Goal: Task Accomplishment & Management: Manage account settings

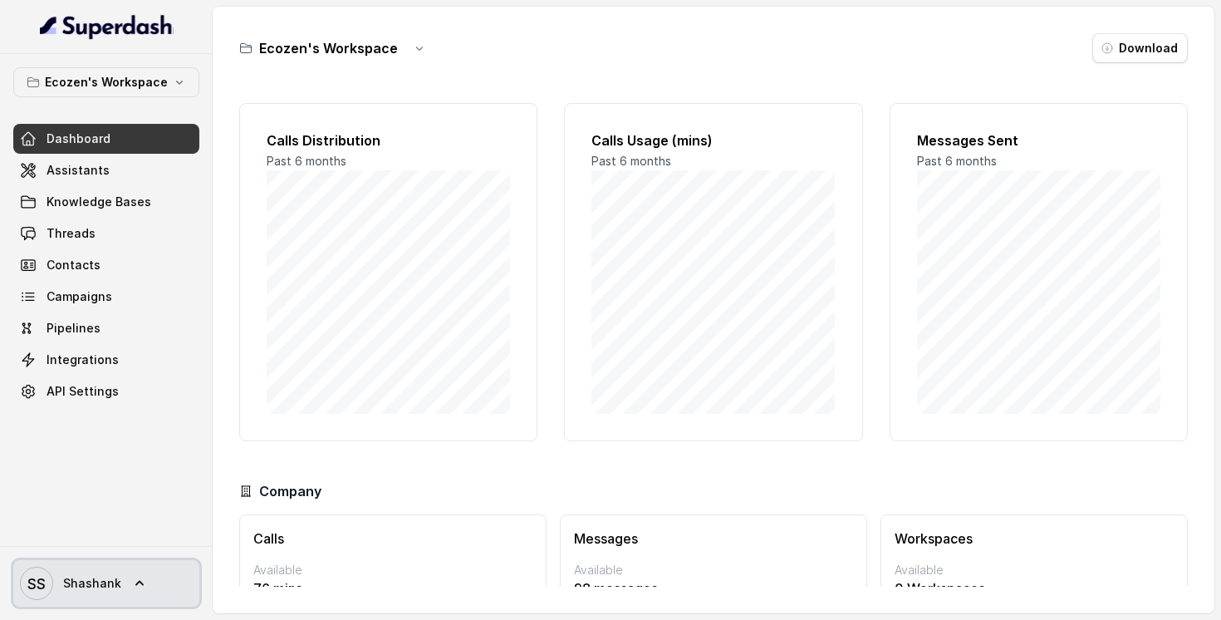
click at [120, 593] on link "SS Shashank" at bounding box center [106, 583] width 186 height 47
click at [122, 61] on nav "Ecozen's Workspace Dashboard Assistants Knowledge Bases Threads Contacts Campai…" at bounding box center [106, 310] width 213 height 620
click at [121, 86] on p "Ecozen's Workspace" at bounding box center [106, 82] width 123 height 20
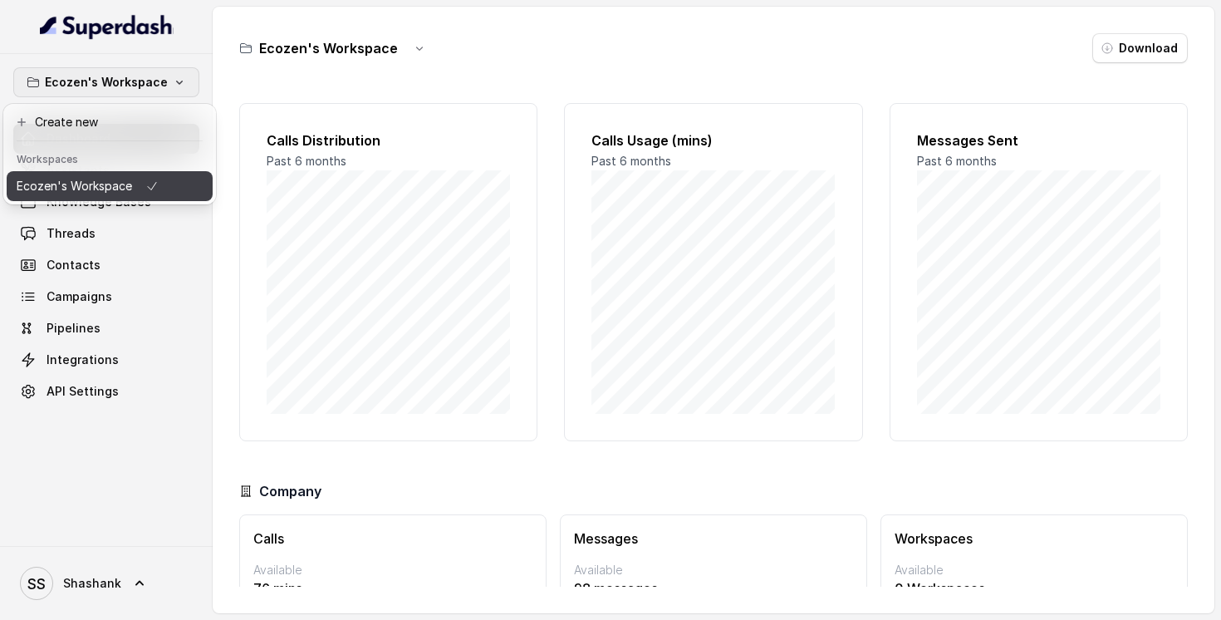
click at [109, 190] on p "Ecozen's Workspace" at bounding box center [74, 186] width 115 height 20
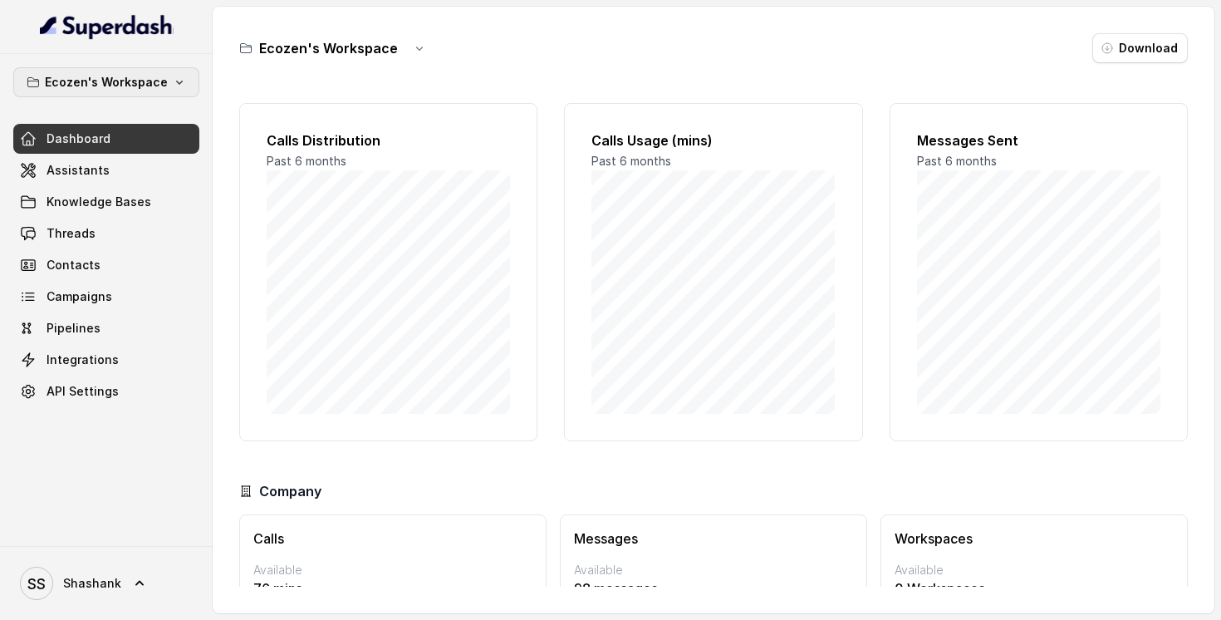
click at [140, 85] on p "Ecozen's Workspace" at bounding box center [106, 82] width 123 height 20
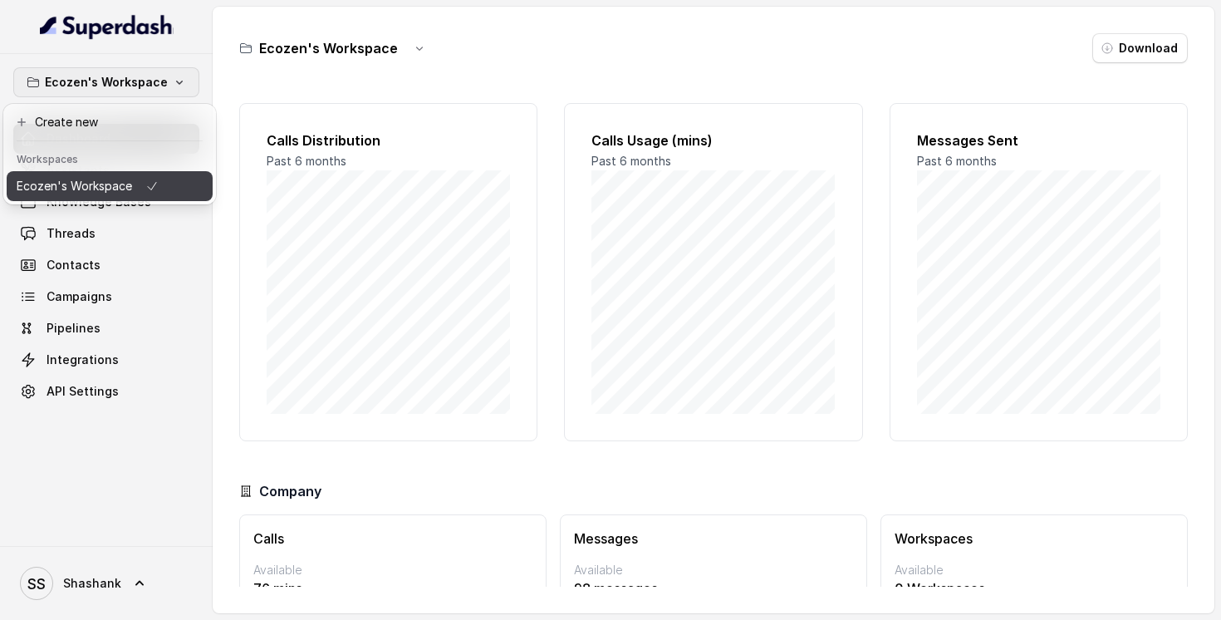
click at [93, 194] on p "Ecozen's Workspace" at bounding box center [74, 186] width 115 height 20
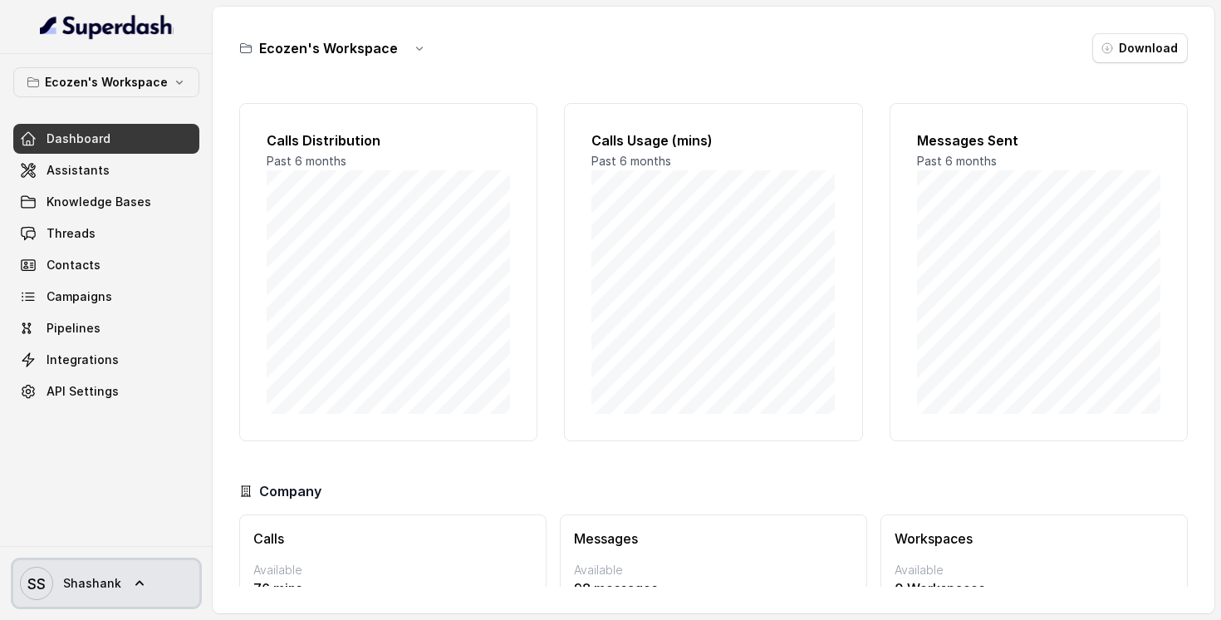
click at [138, 576] on icon at bounding box center [139, 583] width 17 height 17
click at [155, 409] on nav "Ecozen's Workspace Dashboard Assistants Knowledge Bases Threads Contacts Campai…" at bounding box center [106, 310] width 213 height 620
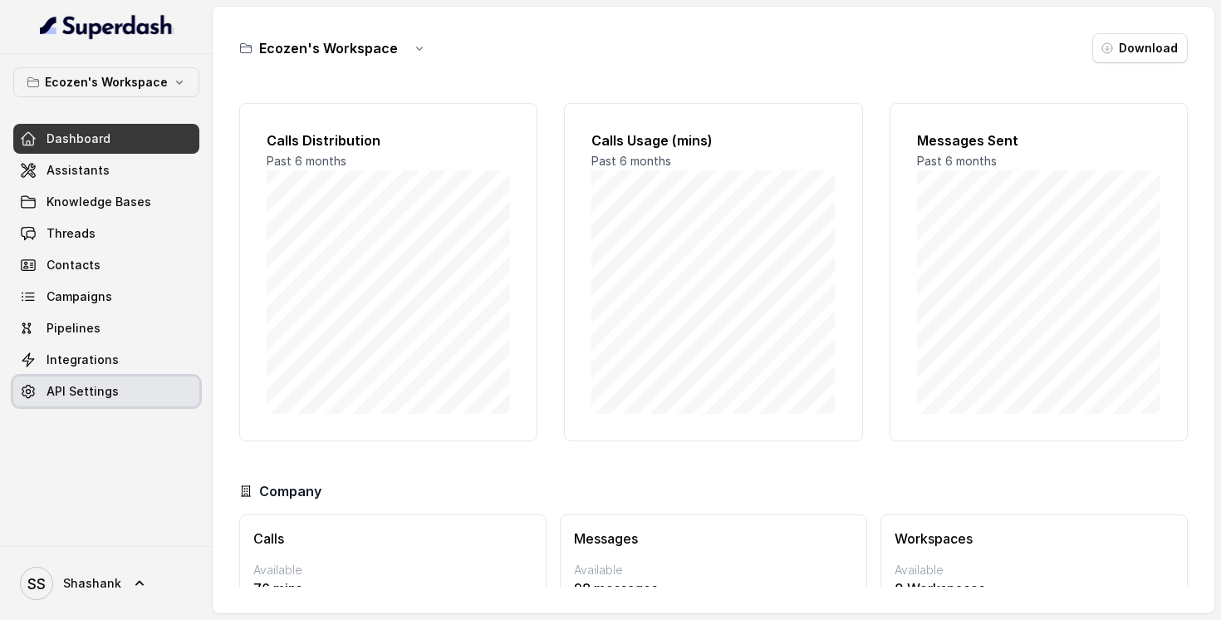
click at [74, 383] on span "API Settings" at bounding box center [83, 391] width 72 height 17
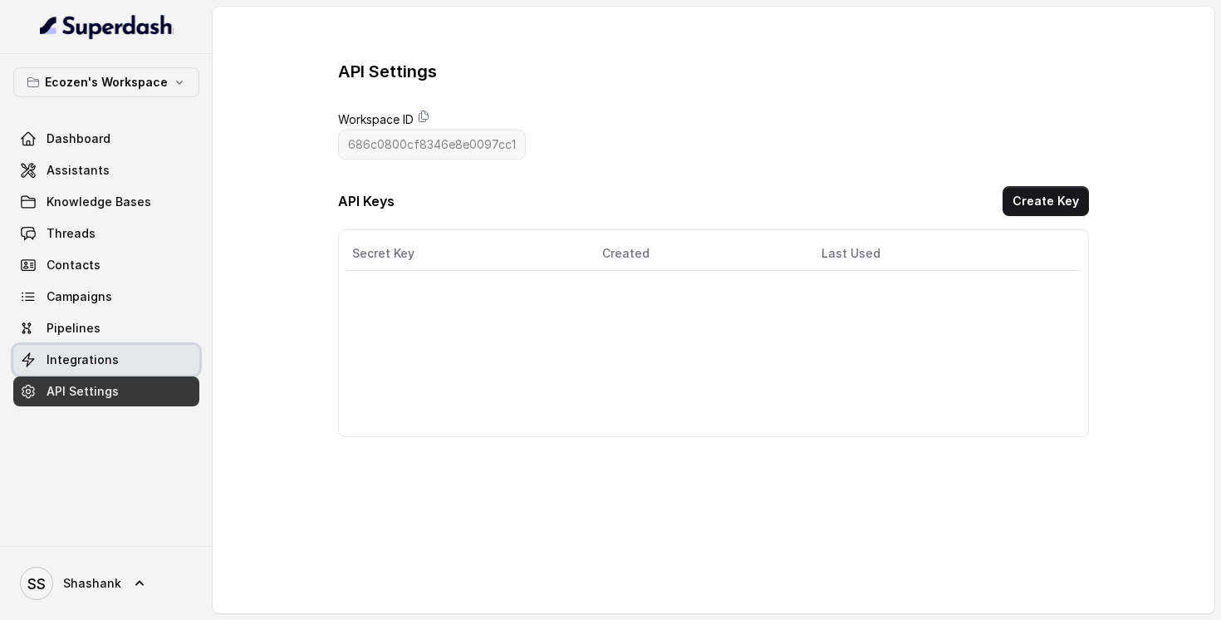
click at [70, 356] on span "Integrations" at bounding box center [83, 359] width 72 height 17
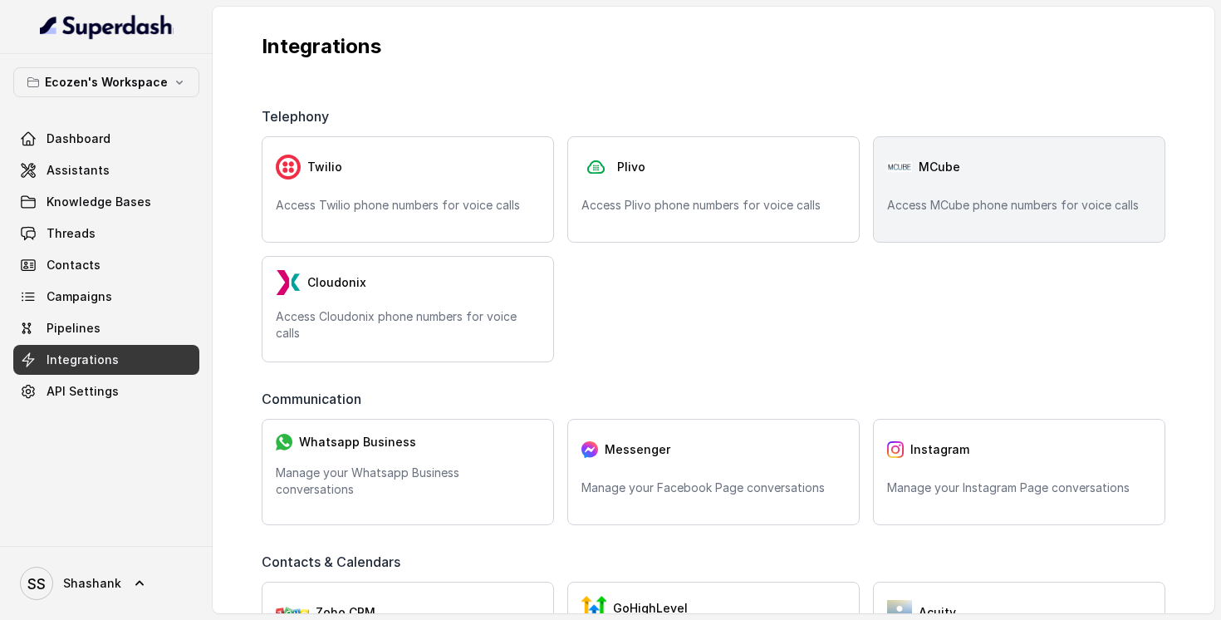
click at [1028, 141] on div "MCube Access MCube phone numbers for voice calls" at bounding box center [1019, 189] width 292 height 106
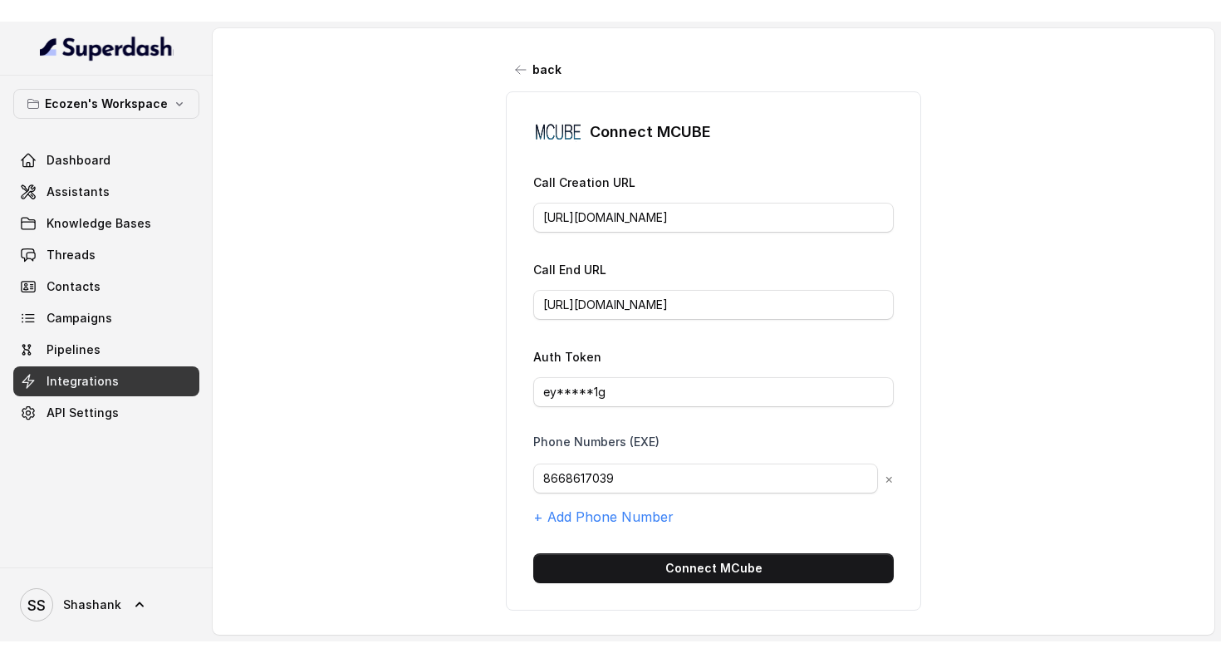
scroll to position [19, 0]
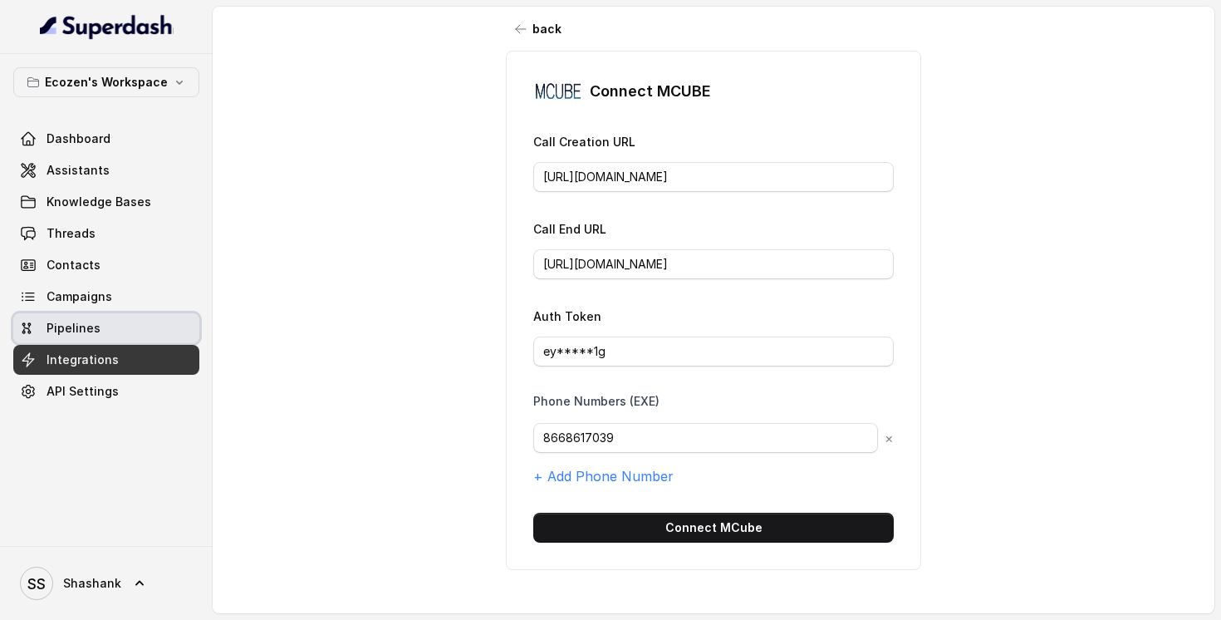
click at [96, 331] on span "Pipelines" at bounding box center [74, 328] width 54 height 17
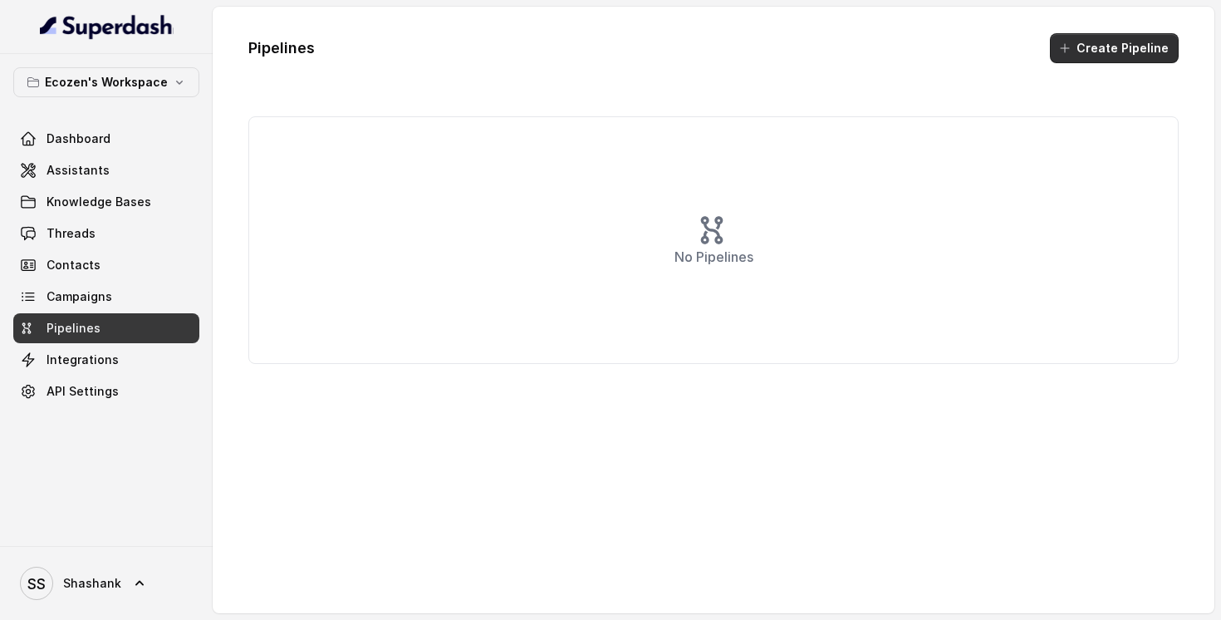
click at [1086, 46] on button "Create Pipeline" at bounding box center [1114, 48] width 129 height 30
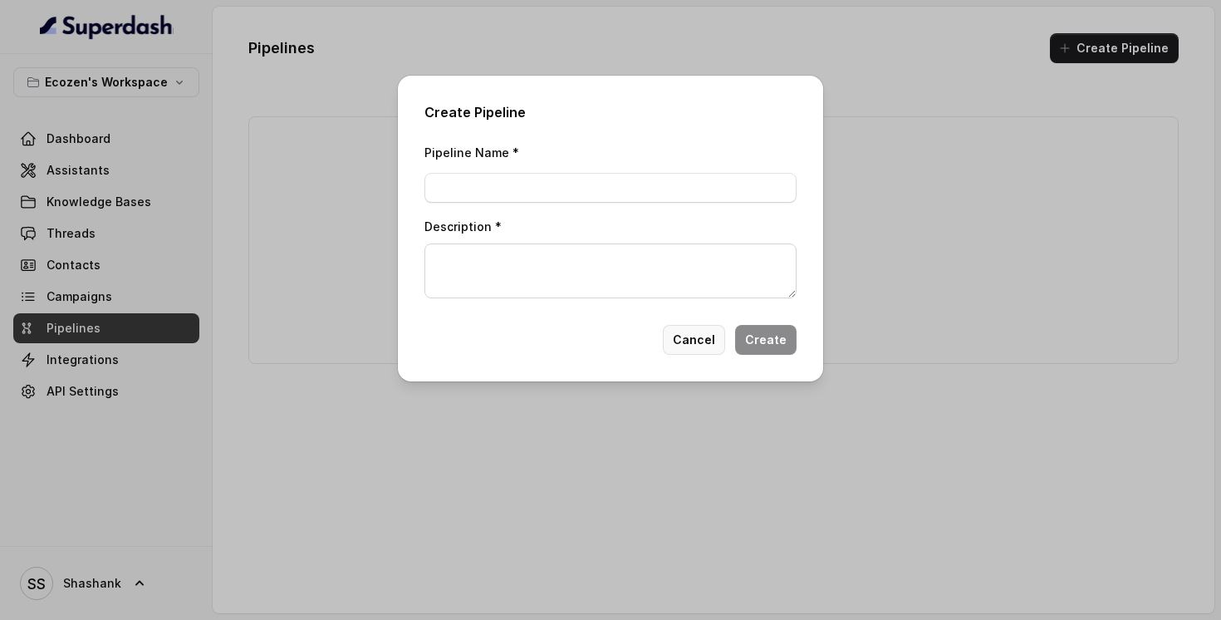
click at [697, 343] on button "Cancel" at bounding box center [694, 340] width 62 height 30
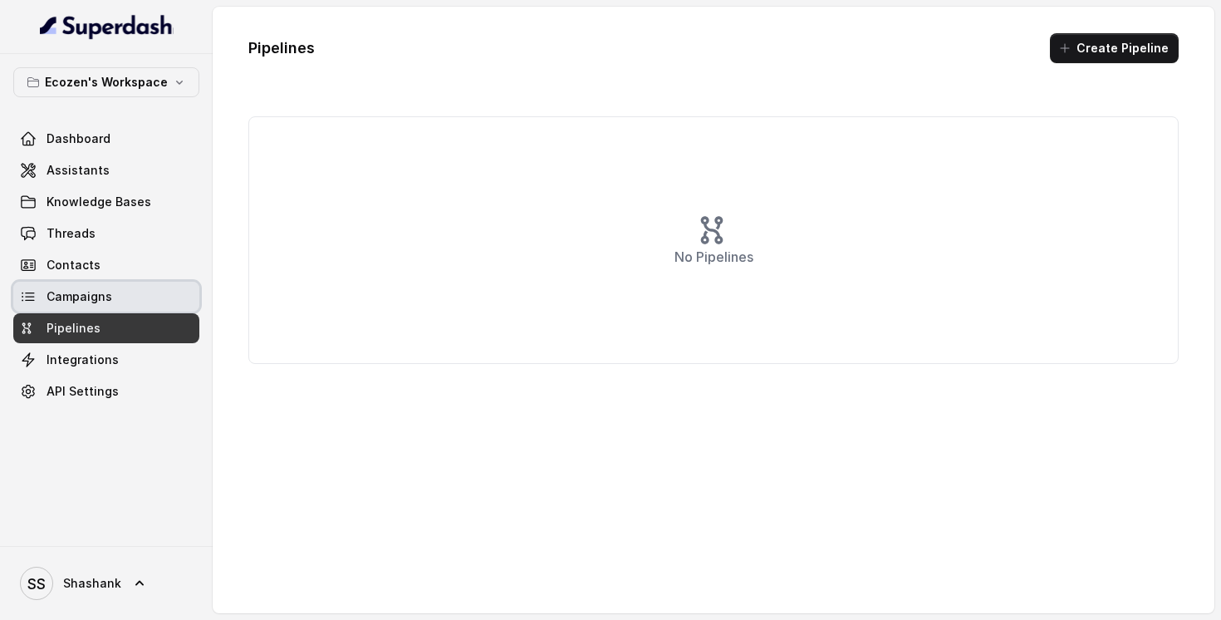
click at [62, 295] on span "Campaigns" at bounding box center [80, 296] width 66 height 17
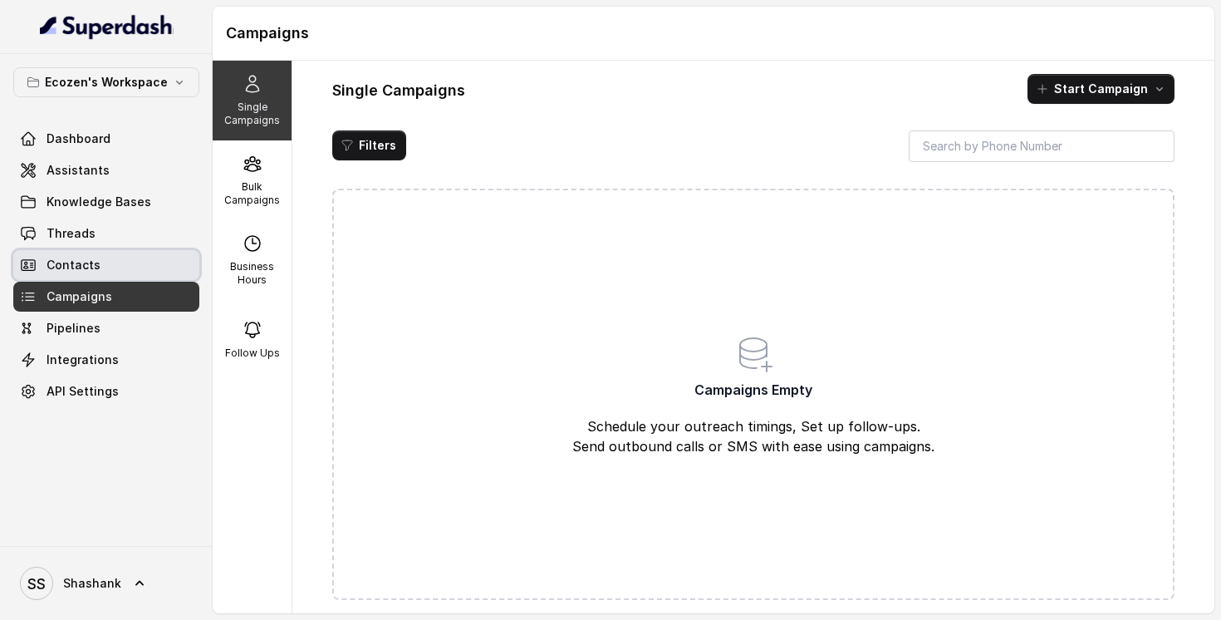
click at [68, 270] on span "Contacts" at bounding box center [74, 265] width 54 height 17
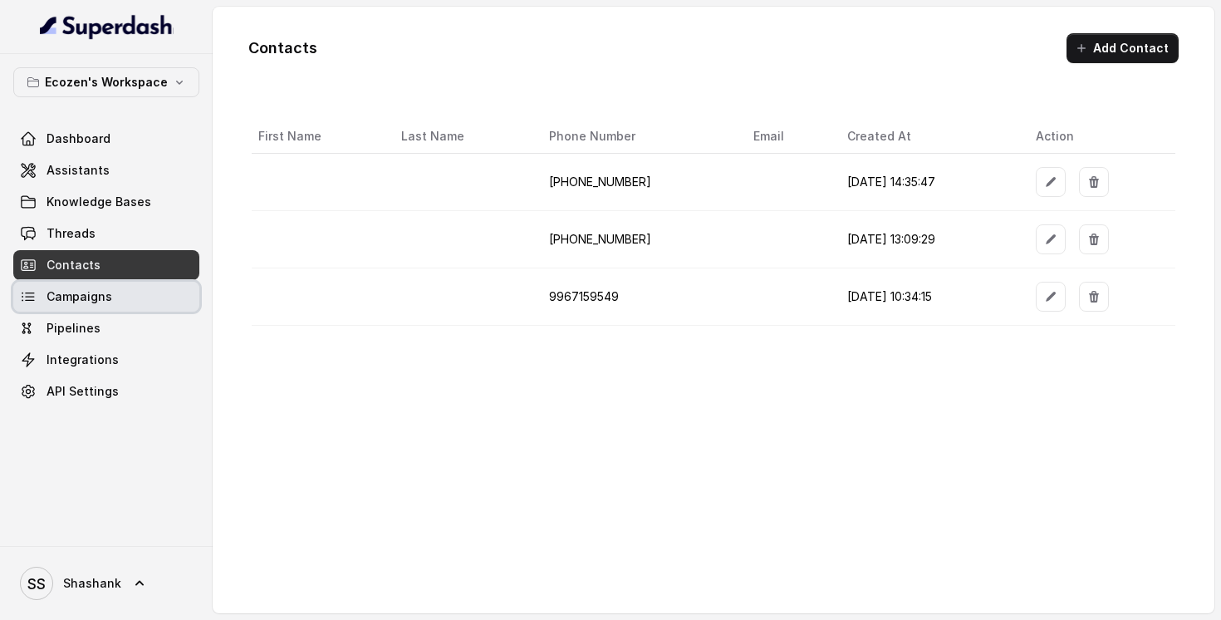
click at [70, 297] on span "Campaigns" at bounding box center [80, 296] width 66 height 17
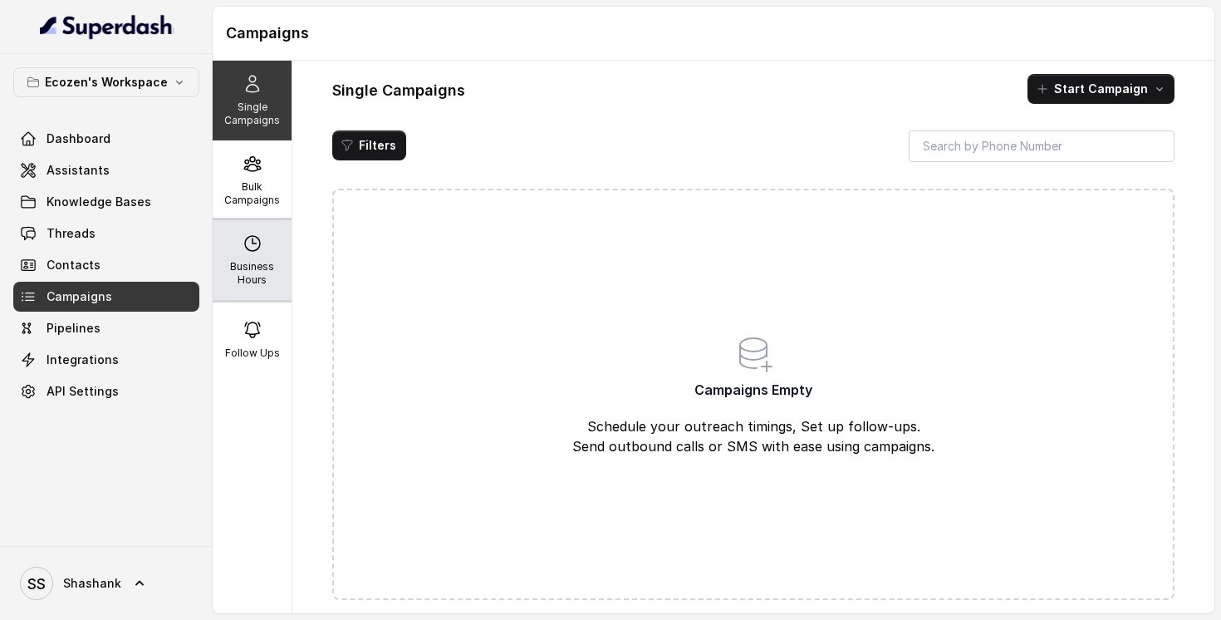
click at [272, 278] on p "Business Hours" at bounding box center [252, 273] width 66 height 27
select select "Asia/Kolkata"
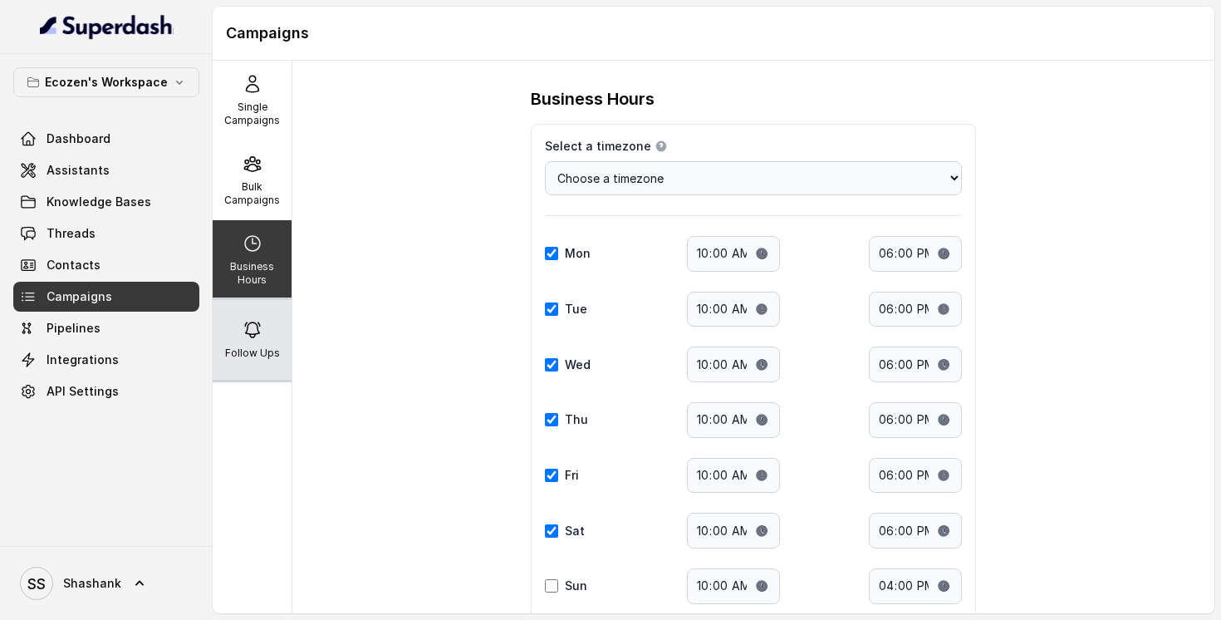
click at [255, 344] on div "Follow Ups" at bounding box center [252, 340] width 79 height 80
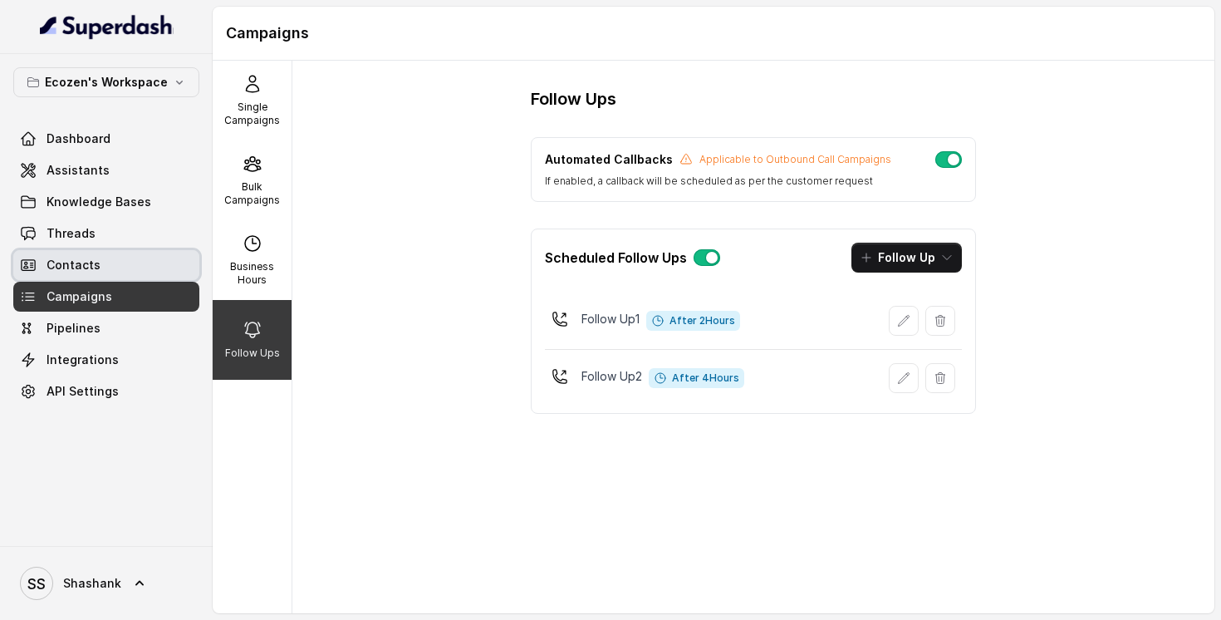
click at [88, 274] on link "Contacts" at bounding box center [106, 265] width 186 height 30
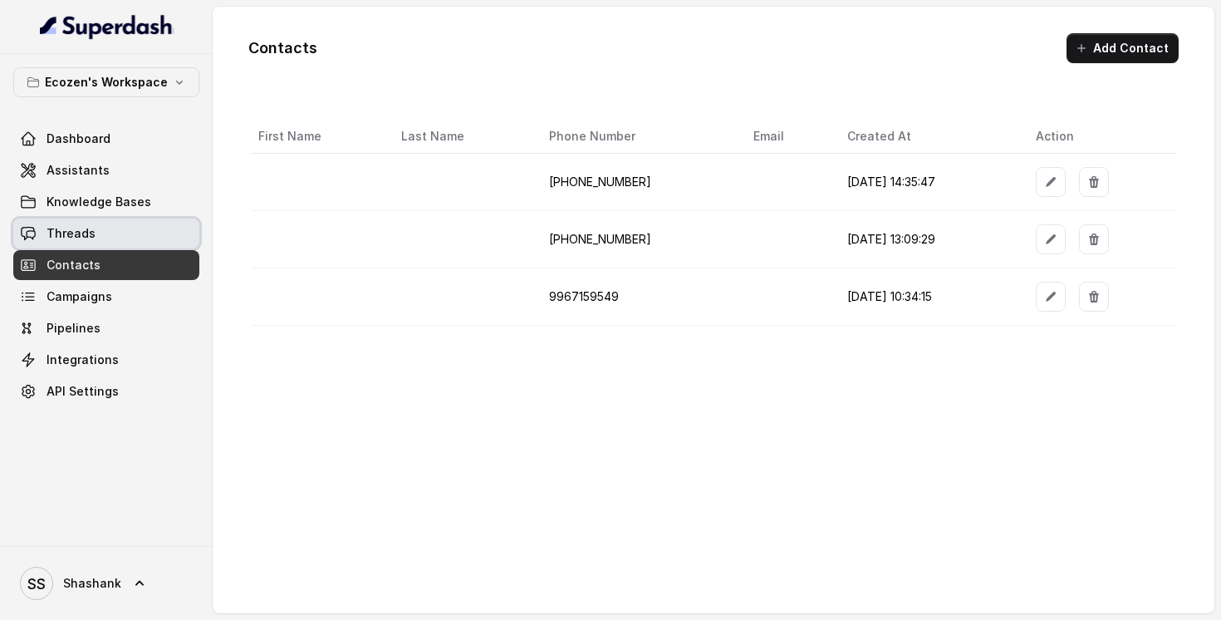
click at [85, 243] on link "Threads" at bounding box center [106, 233] width 186 height 30
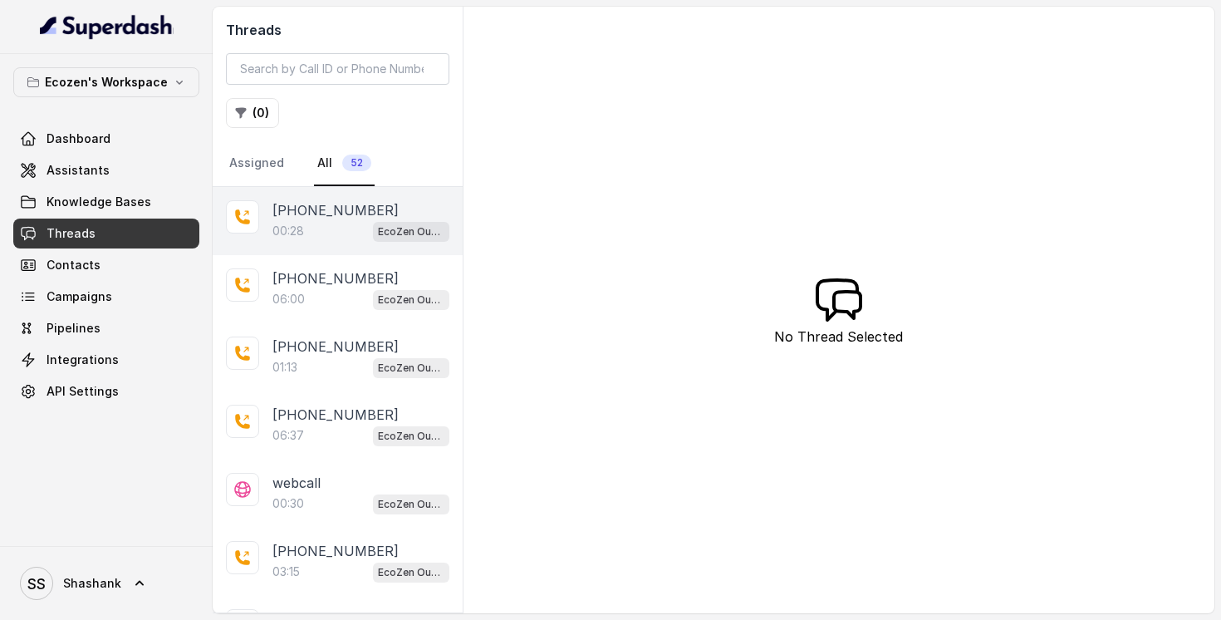
click at [347, 224] on div "00:28 EcoZen Outbound Call Assistant Madhya Pradesh Flow" at bounding box center [360, 231] width 177 height 22
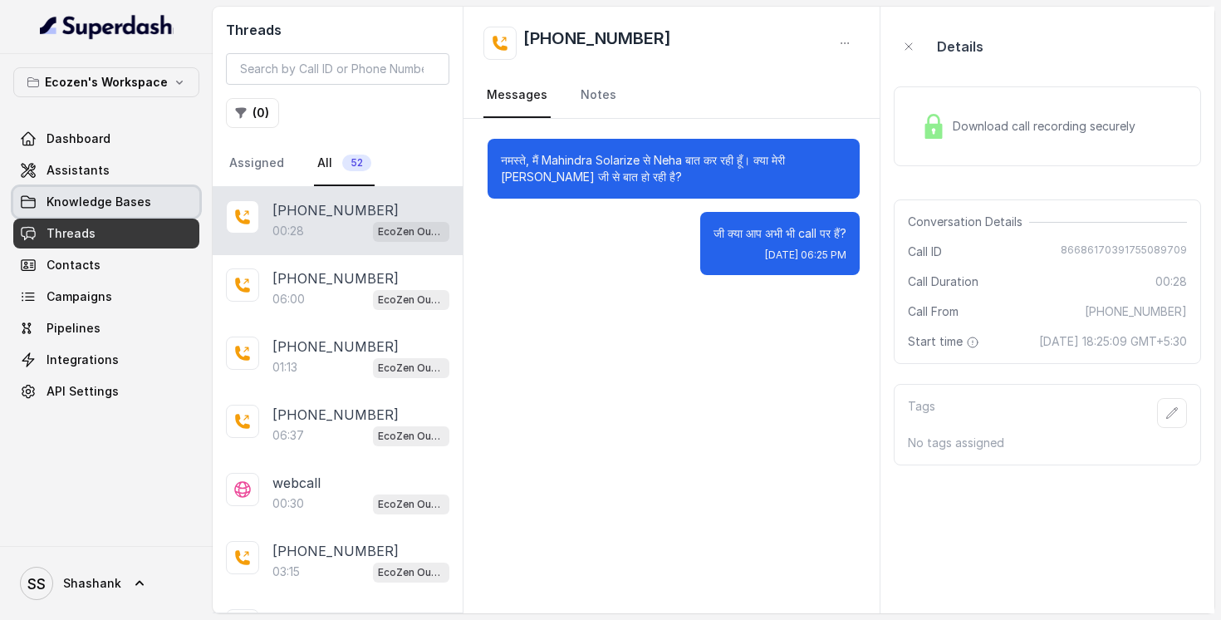
click at [59, 203] on span "Knowledge Bases" at bounding box center [99, 202] width 105 height 17
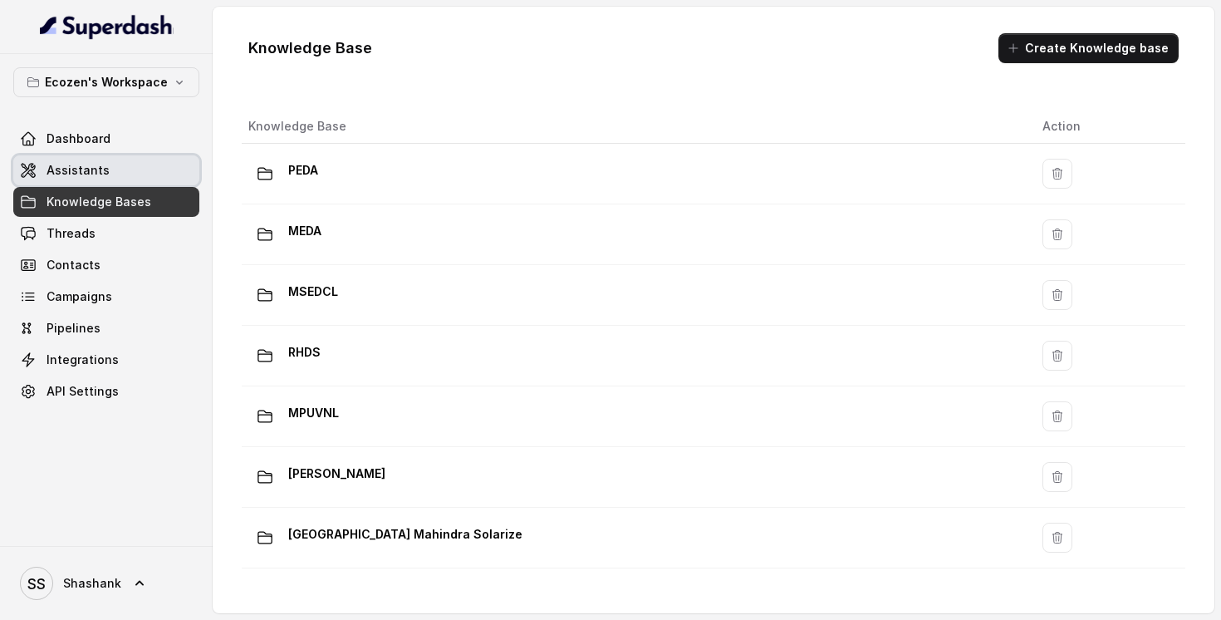
click at [117, 174] on link "Assistants" at bounding box center [106, 170] width 186 height 30
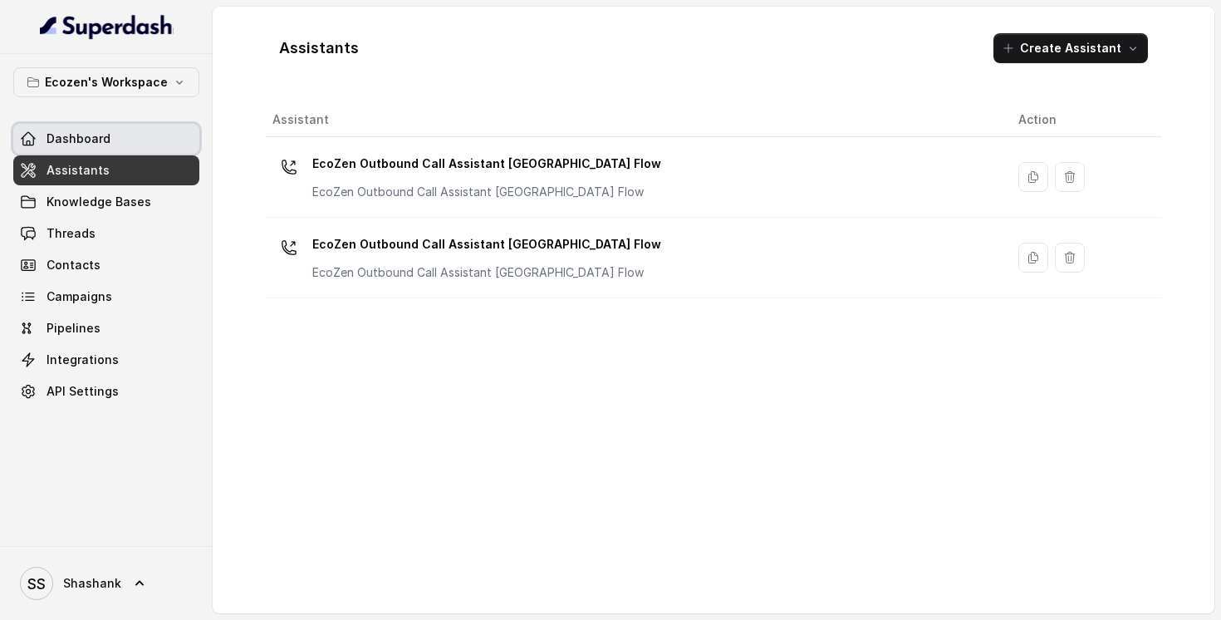
click at [75, 140] on span "Dashboard" at bounding box center [79, 138] width 64 height 17
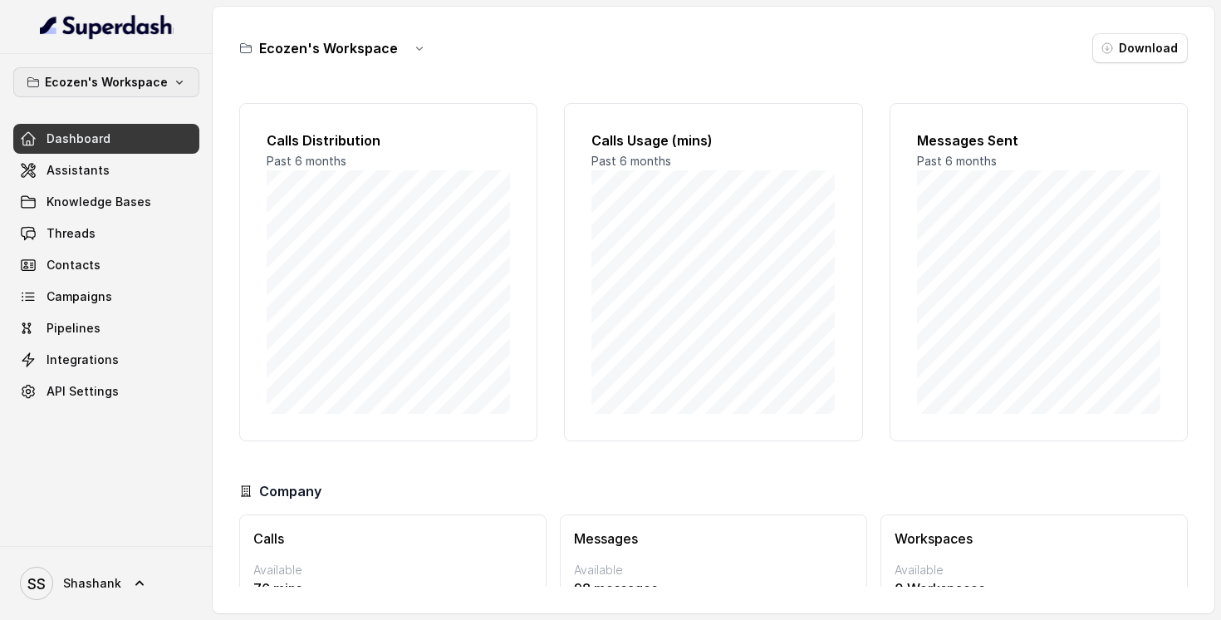
click at [130, 79] on p "Ecozen's Workspace" at bounding box center [106, 82] width 123 height 20
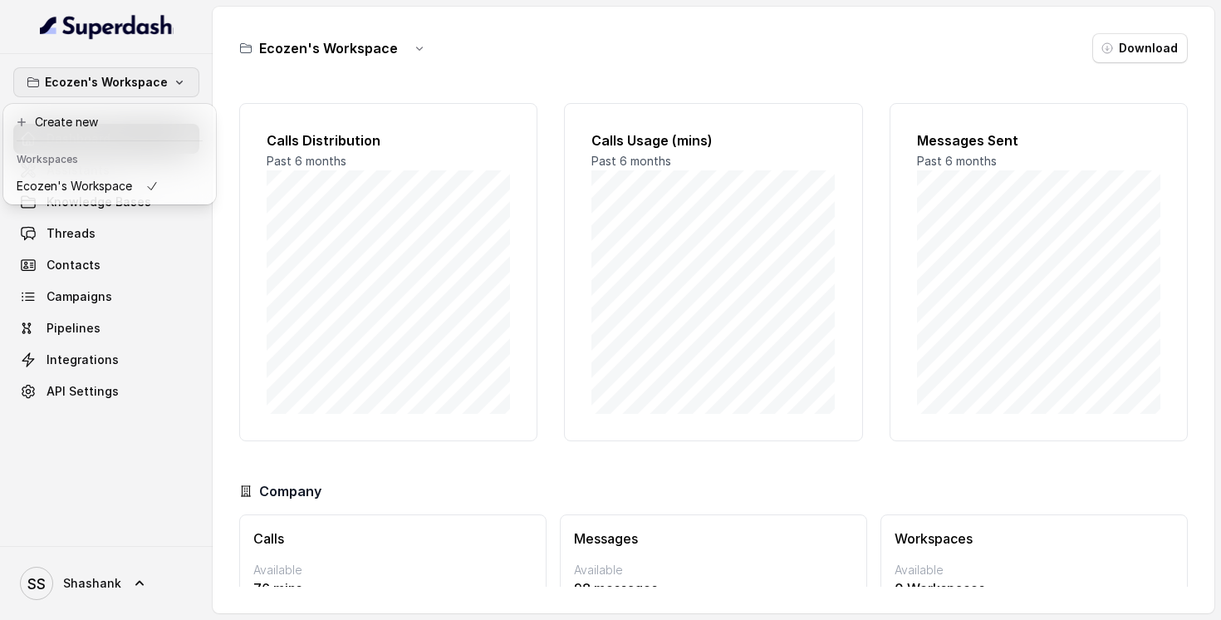
click at [94, 582] on nav "Ecozen's Workspace Dashboard Assistants Knowledge Bases Threads Contacts Campai…" at bounding box center [106, 310] width 213 height 620
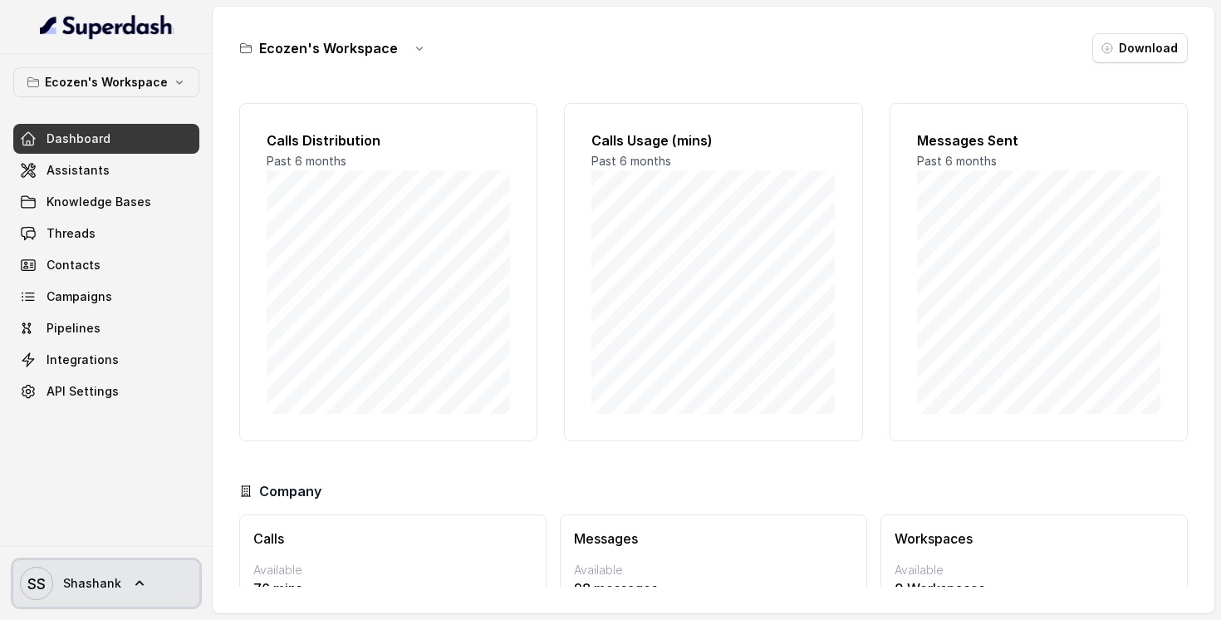
click at [94, 582] on span "Shashank" at bounding box center [92, 583] width 58 height 17
click at [84, 587] on span "Shashank" at bounding box center [92, 583] width 58 height 17
click at [236, 304] on div "Ecozen's Workspace Dashboard Assistants Knowledge Bases Threads Contacts Campai…" at bounding box center [610, 310] width 1221 height 620
click at [80, 76] on p "Ecozen's Workspace" at bounding box center [106, 82] width 123 height 20
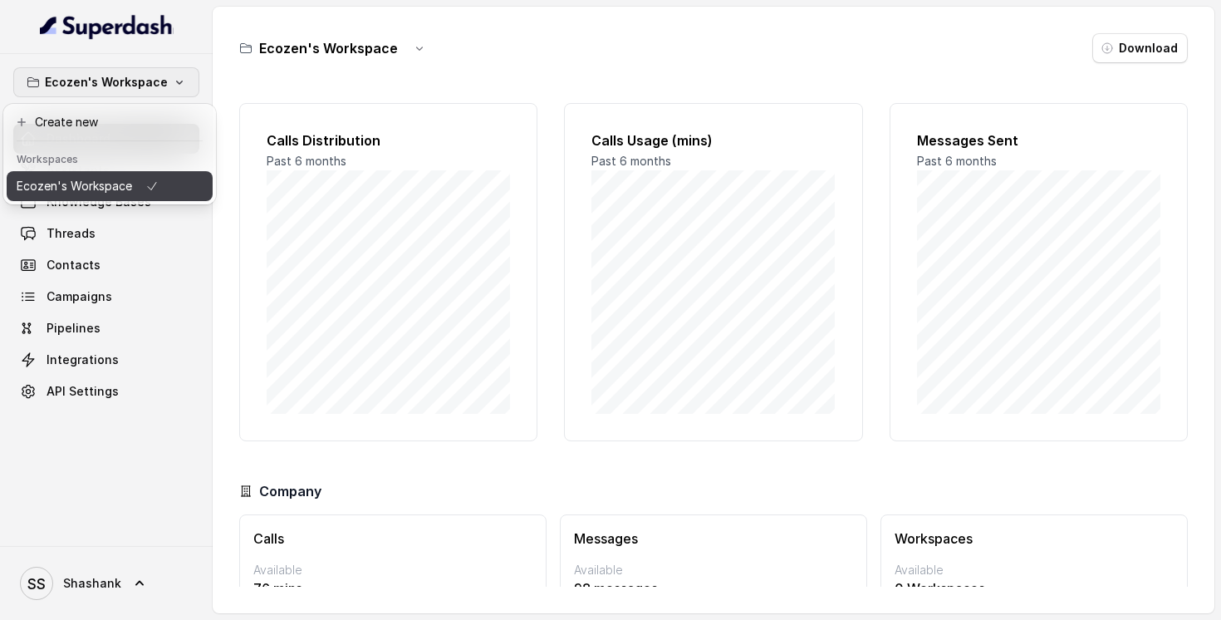
click at [53, 191] on p "Ecozen's Workspace" at bounding box center [74, 186] width 115 height 20
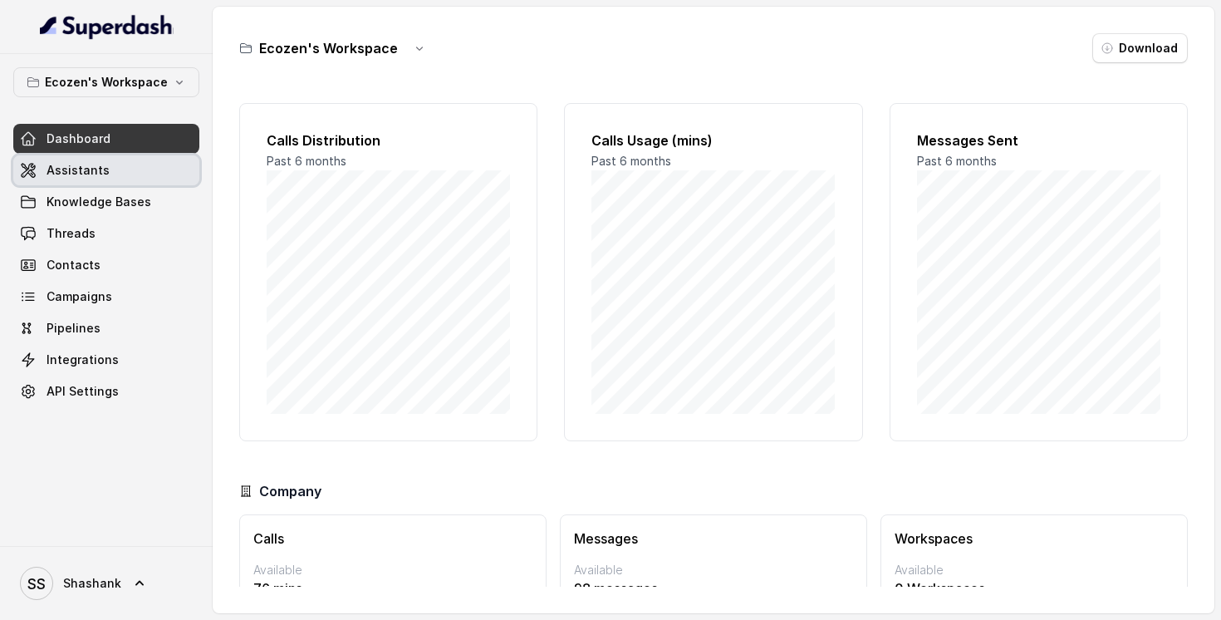
click at [60, 164] on span "Assistants" at bounding box center [78, 170] width 63 height 17
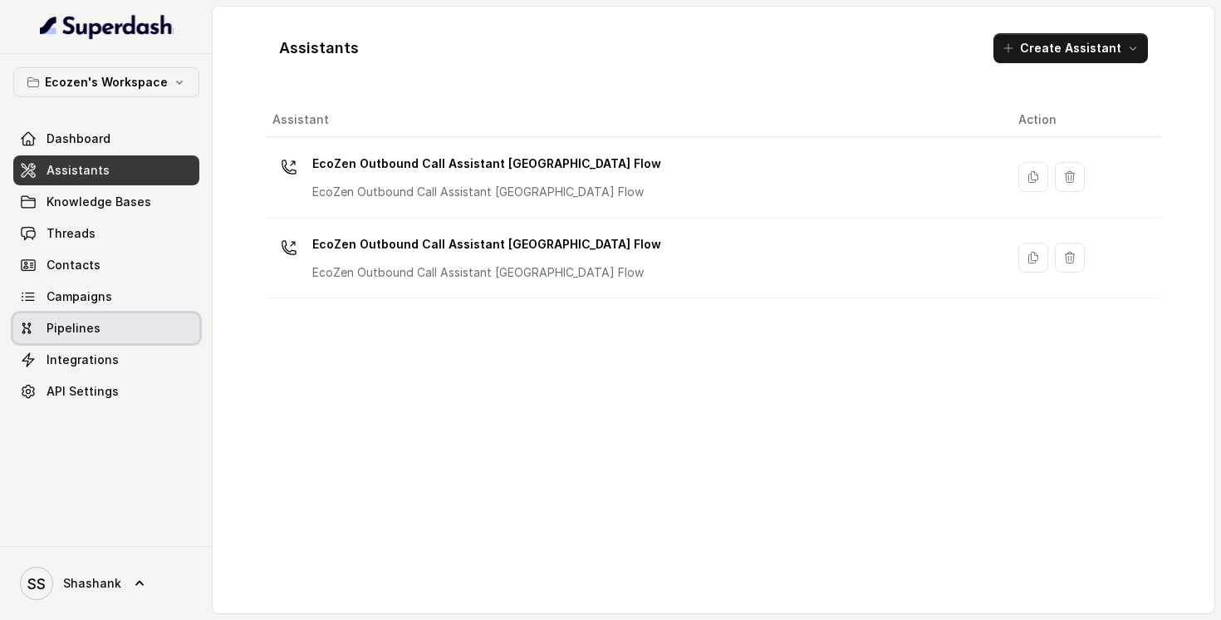
click at [37, 330] on link "Pipelines" at bounding box center [106, 328] width 186 height 30
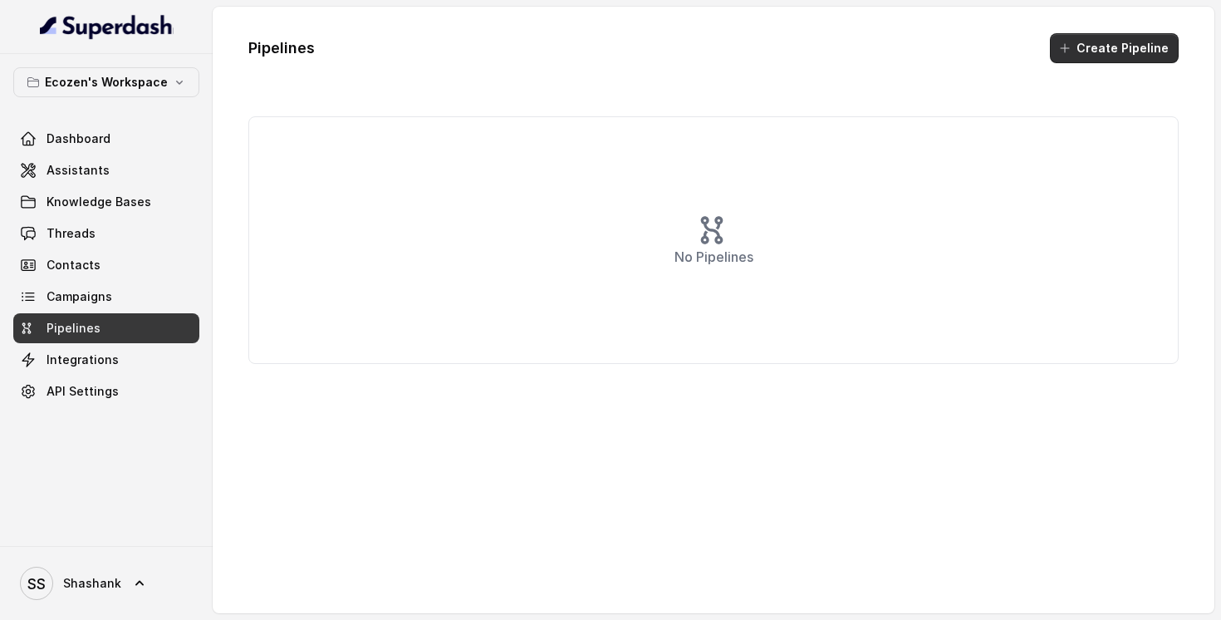
click at [1087, 54] on button "Create Pipeline" at bounding box center [1114, 48] width 129 height 30
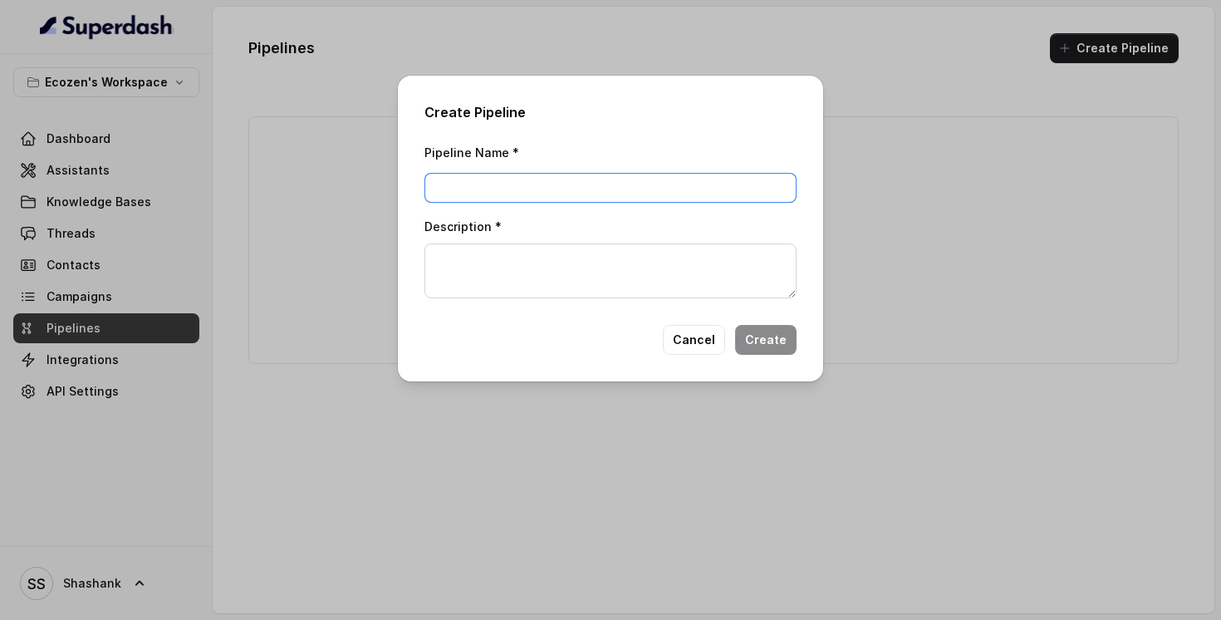
click at [561, 190] on input "Pipeline Name *" at bounding box center [610, 188] width 372 height 30
type input "MPUVNL"
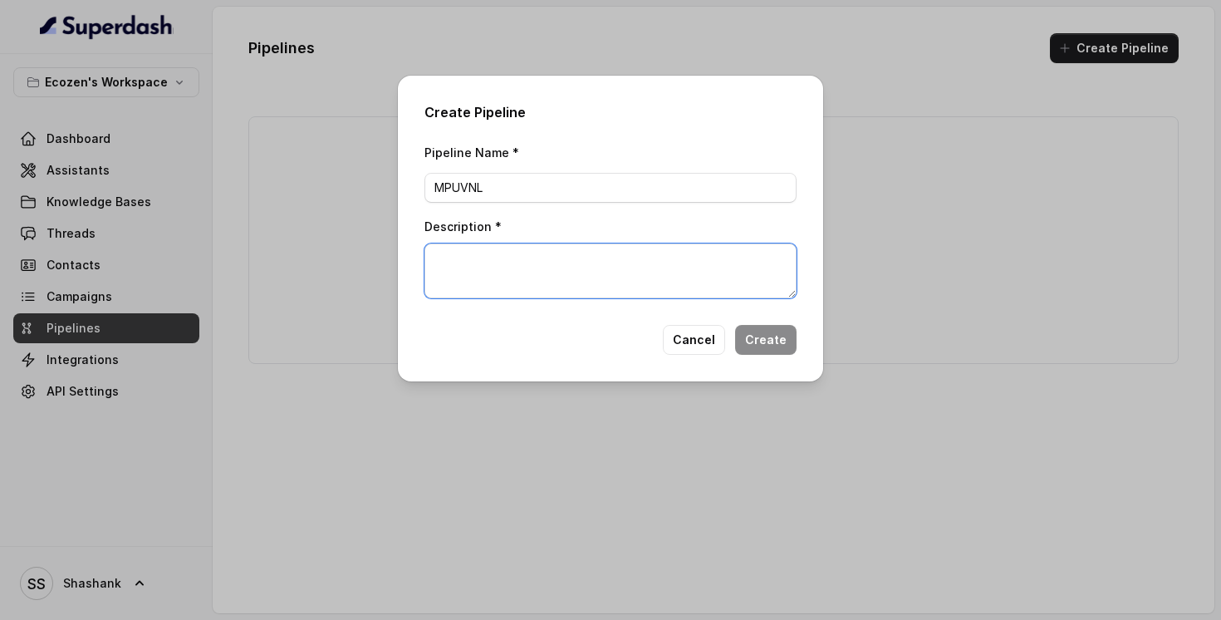
click at [642, 257] on textarea "Description *" at bounding box center [610, 270] width 372 height 55
type textarea "Test"
click at [782, 338] on button "Create" at bounding box center [765, 340] width 61 height 30
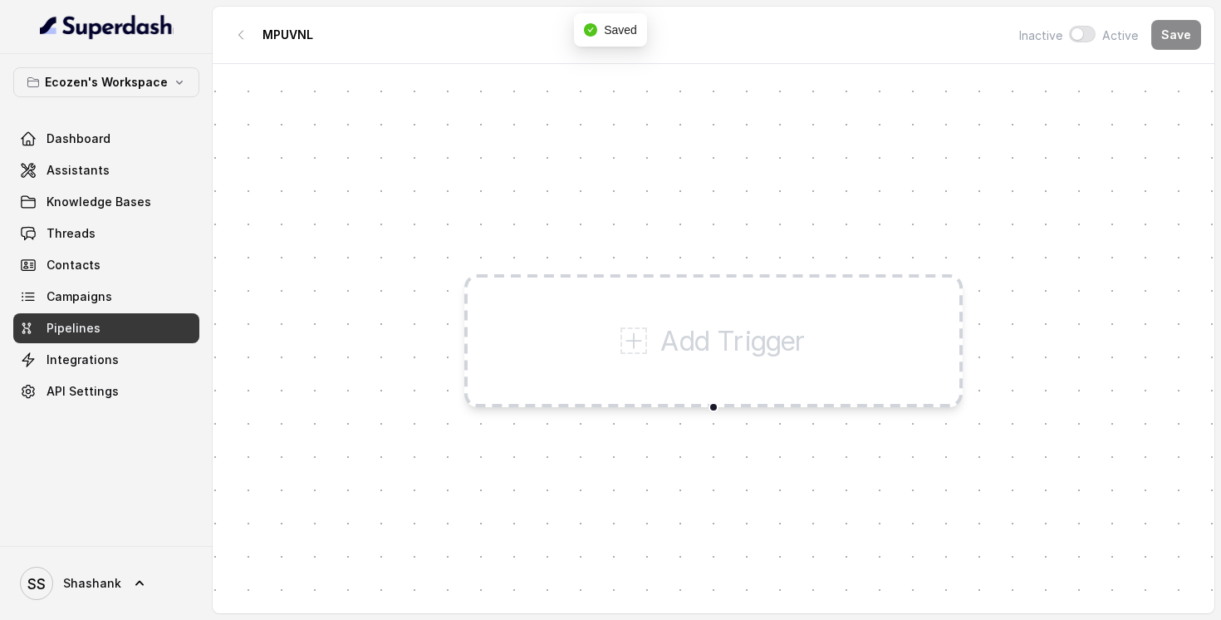
click at [674, 359] on p "Add Trigger" at bounding box center [733, 341] width 146 height 40
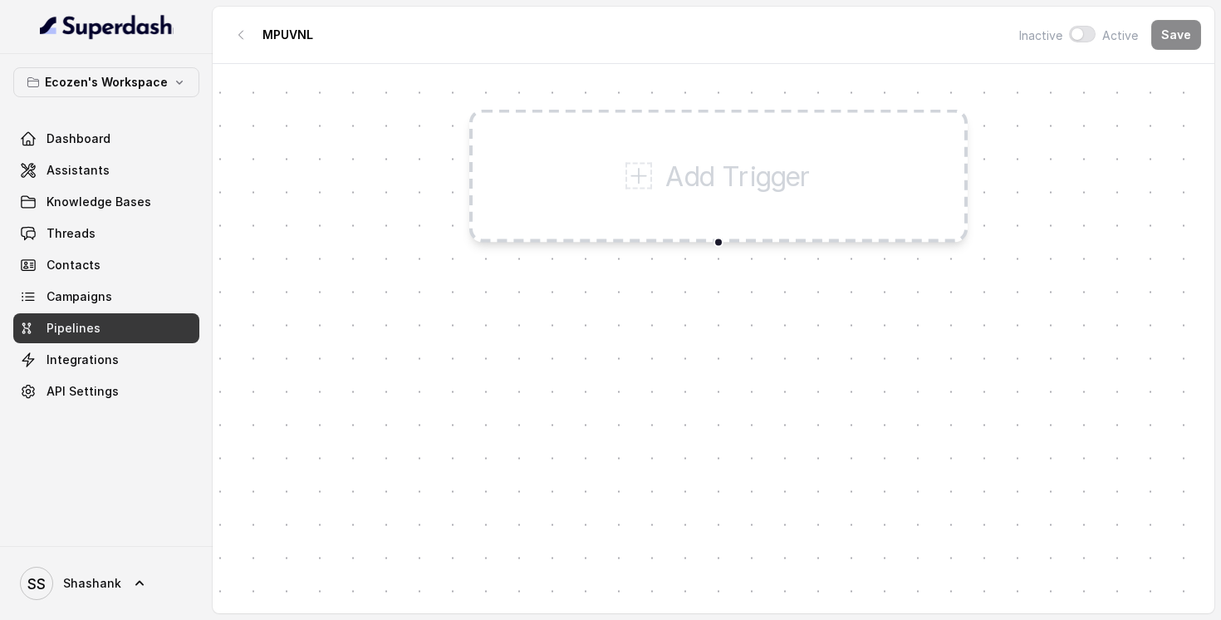
click at [692, 177] on p "Add Trigger" at bounding box center [738, 176] width 146 height 40
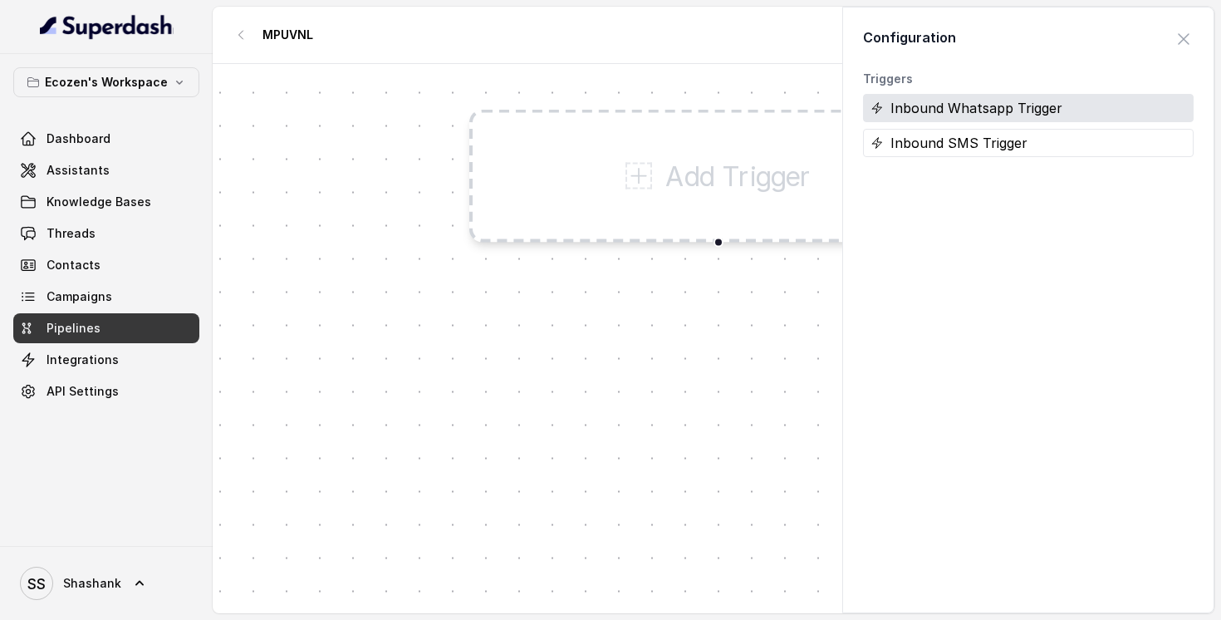
click at [919, 117] on div "Inbound Whatsapp Trigger" at bounding box center [1028, 108] width 331 height 28
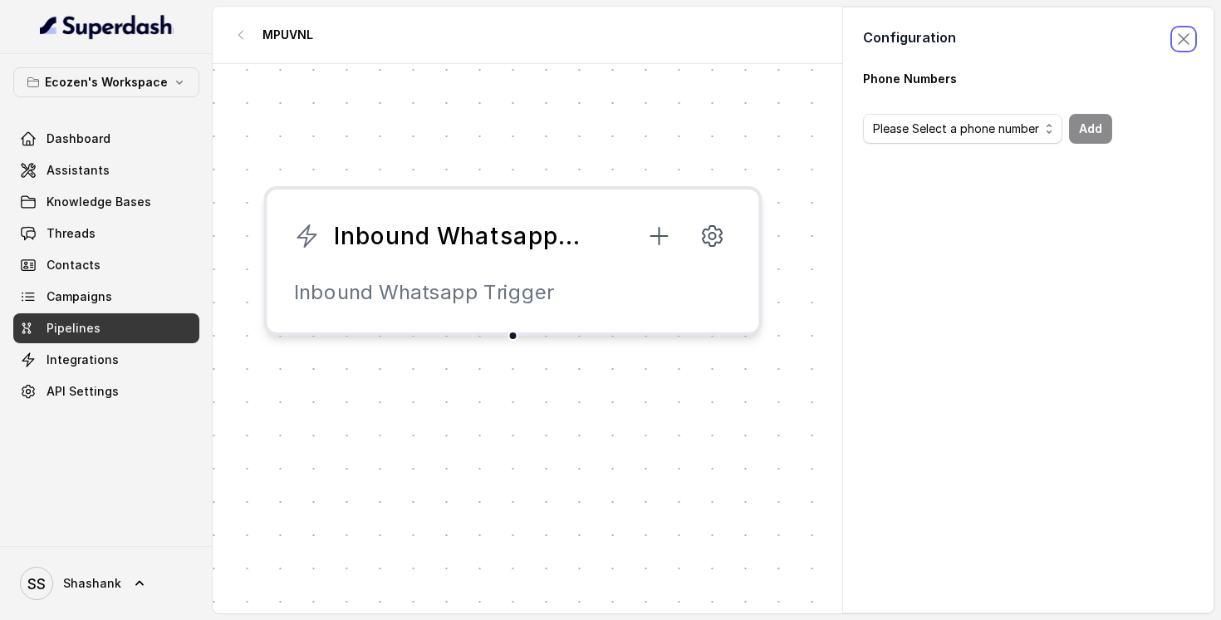
click at [1189, 33] on span "button" at bounding box center [1183, 39] width 37 height 37
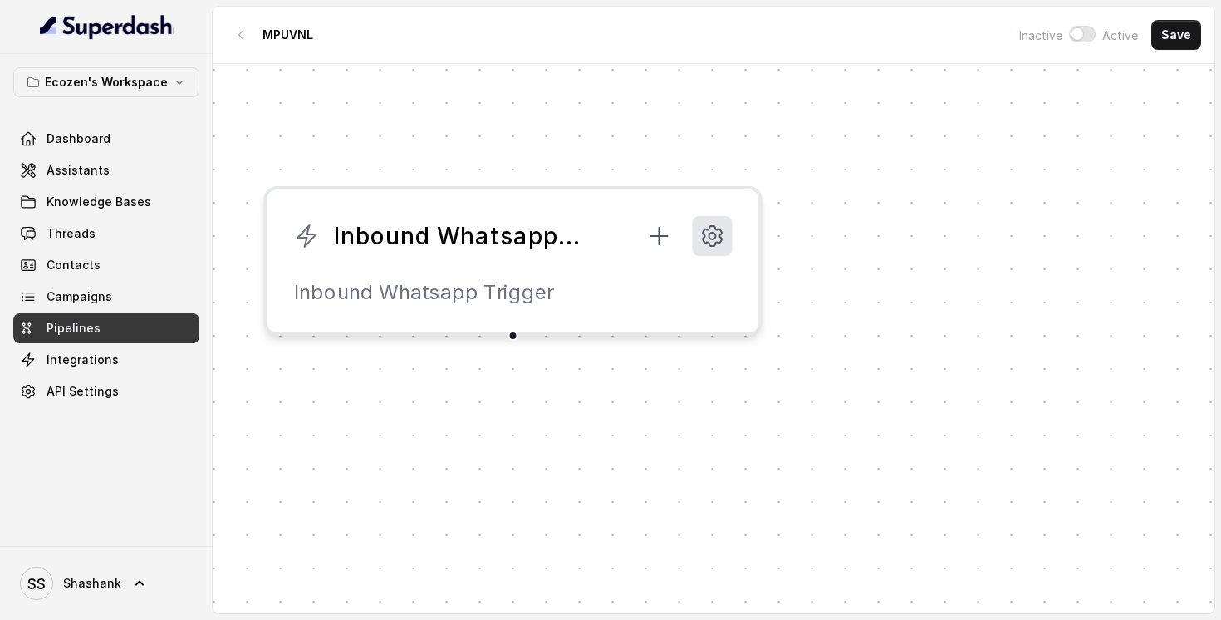
click at [713, 233] on icon at bounding box center [712, 236] width 7 height 7
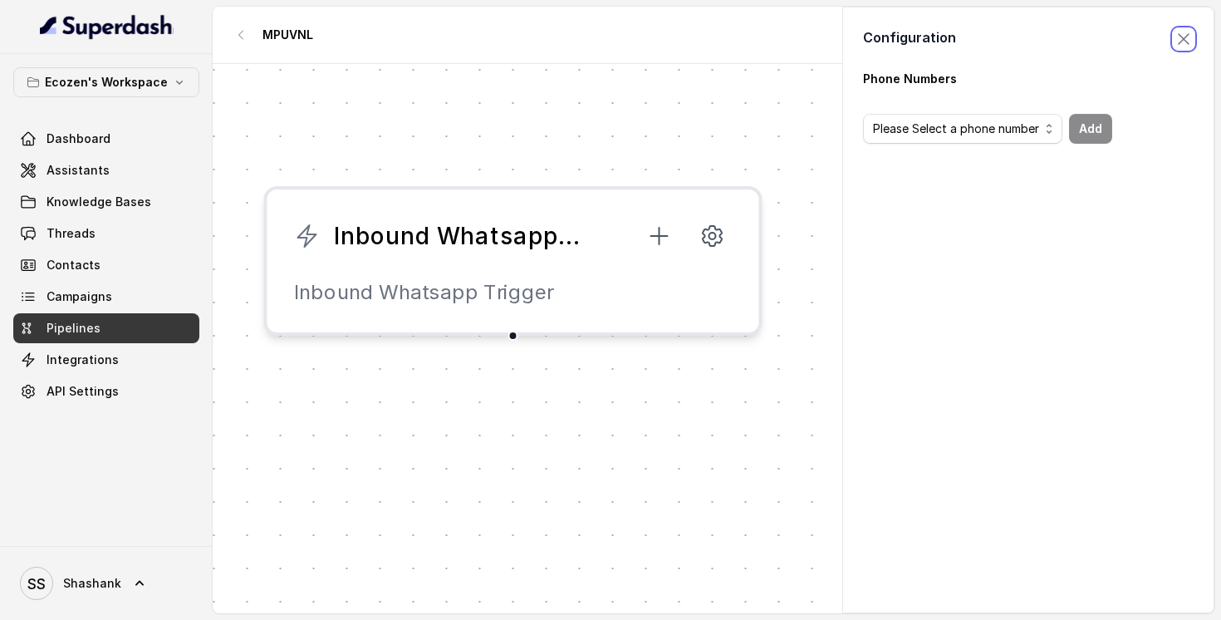
click at [1183, 36] on span "button" at bounding box center [1183, 39] width 37 height 37
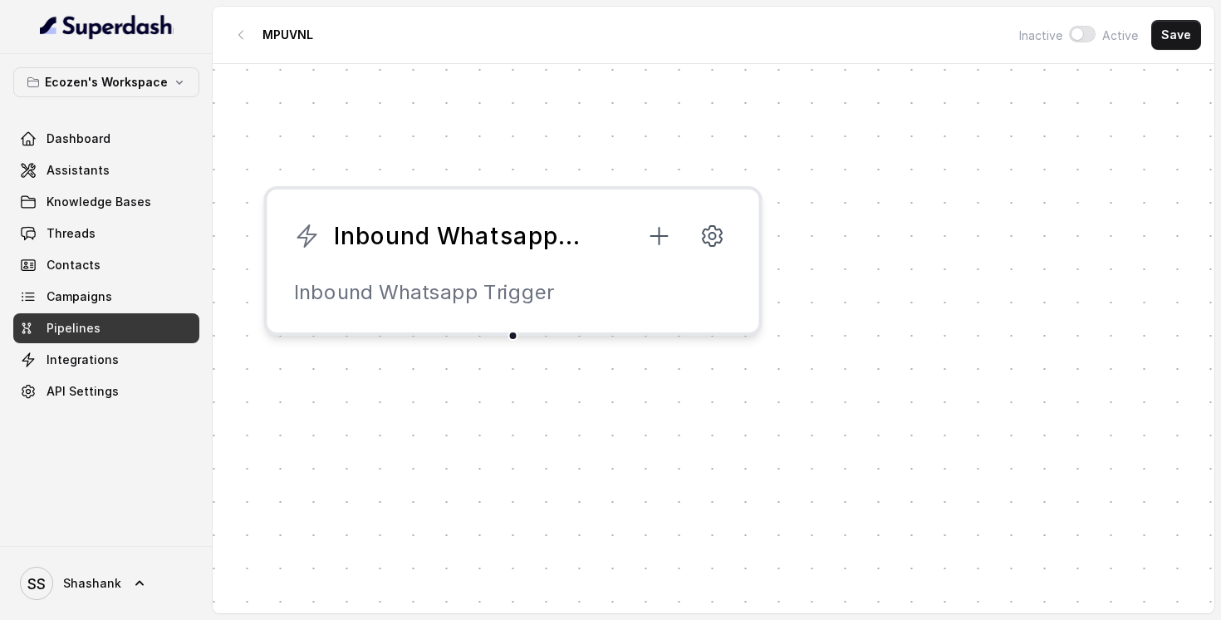
click at [443, 257] on div "Inbound Whatsapp Trigger Inbound Whatsapp Trigger" at bounding box center [513, 261] width 498 height 150
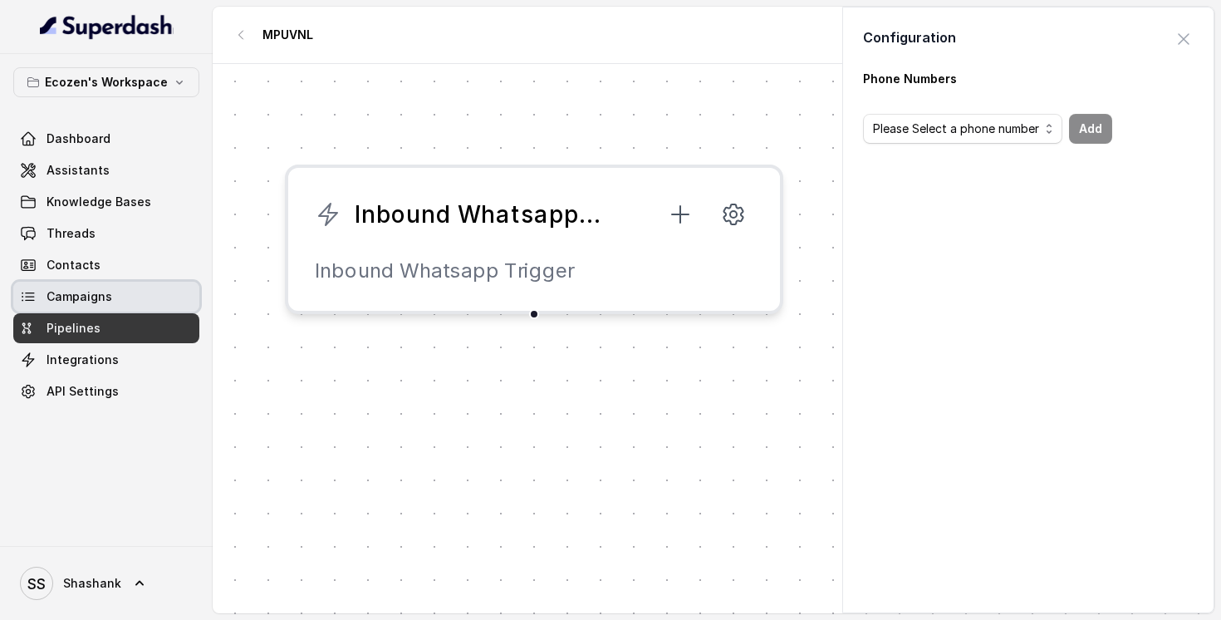
click at [94, 284] on link "Campaigns" at bounding box center [106, 297] width 186 height 30
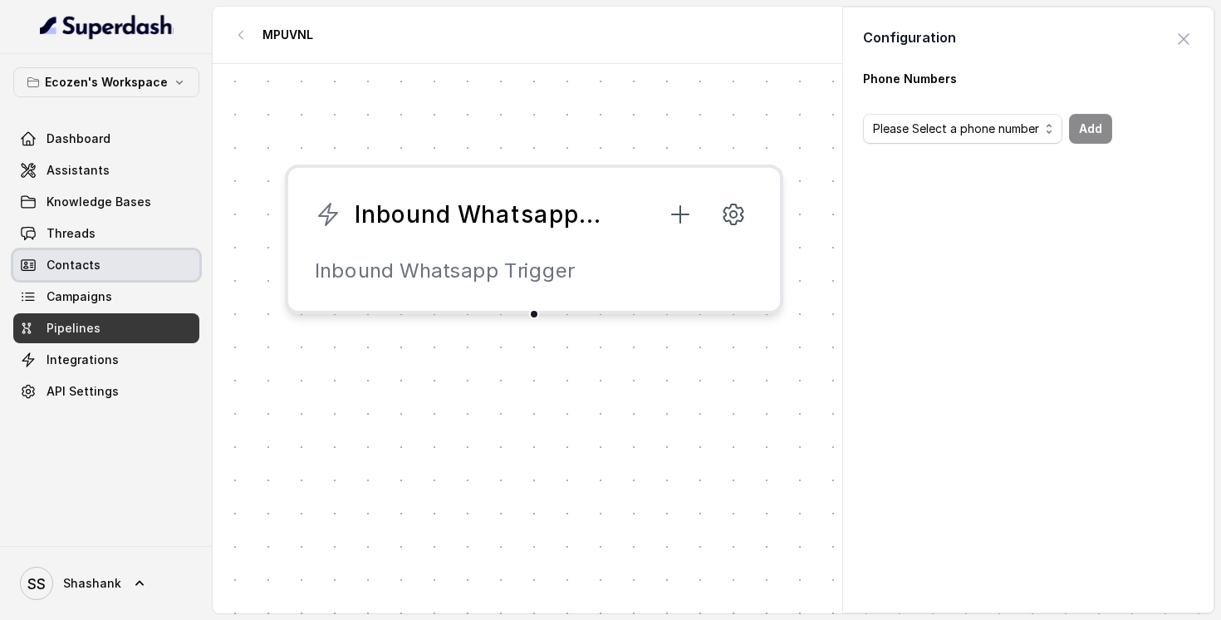
click at [92, 272] on span "Contacts" at bounding box center [74, 265] width 54 height 17
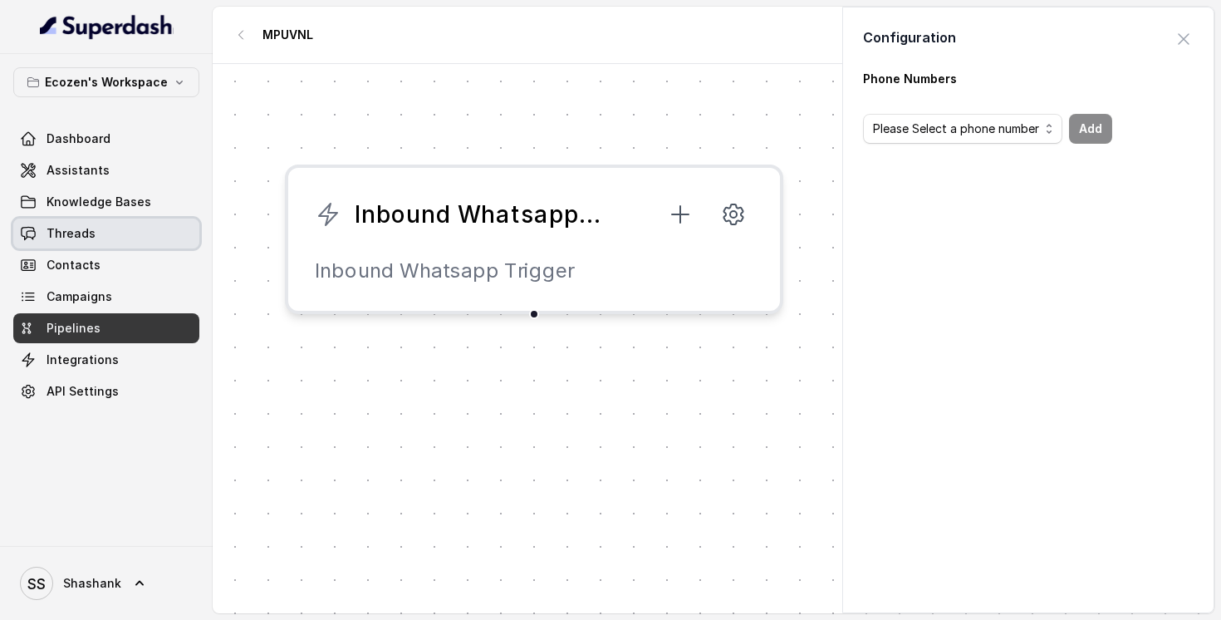
click at [87, 241] on span "Threads" at bounding box center [71, 233] width 49 height 17
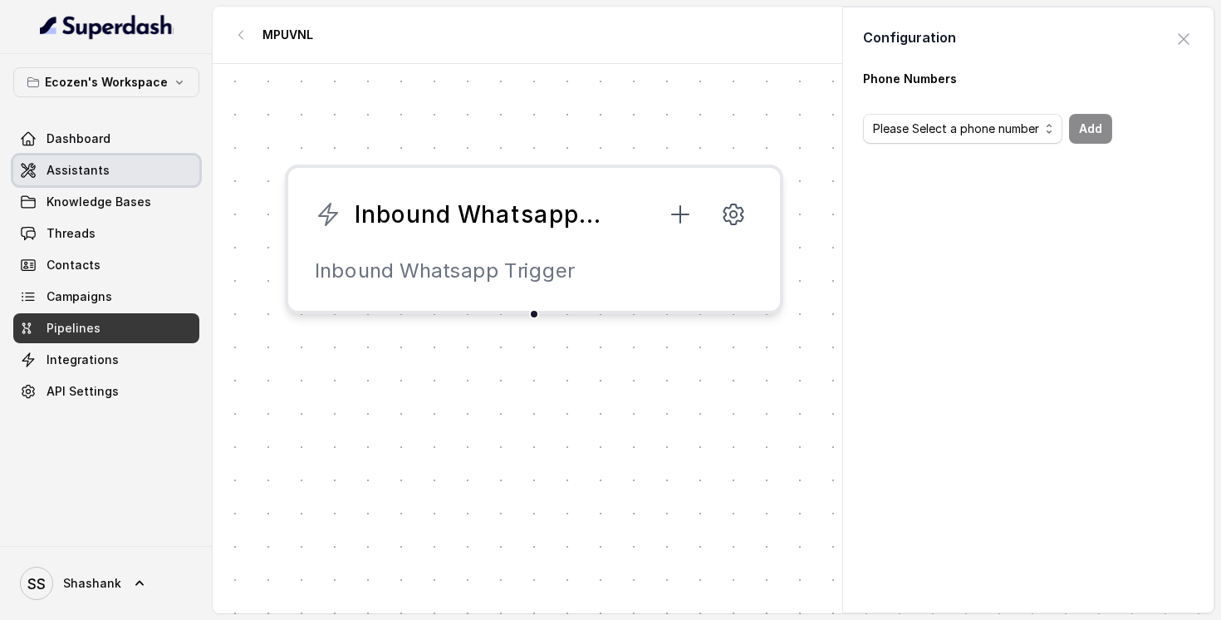
click at [84, 170] on span "Assistants" at bounding box center [78, 170] width 63 height 17
click at [1179, 32] on span "button" at bounding box center [1183, 39] width 37 height 37
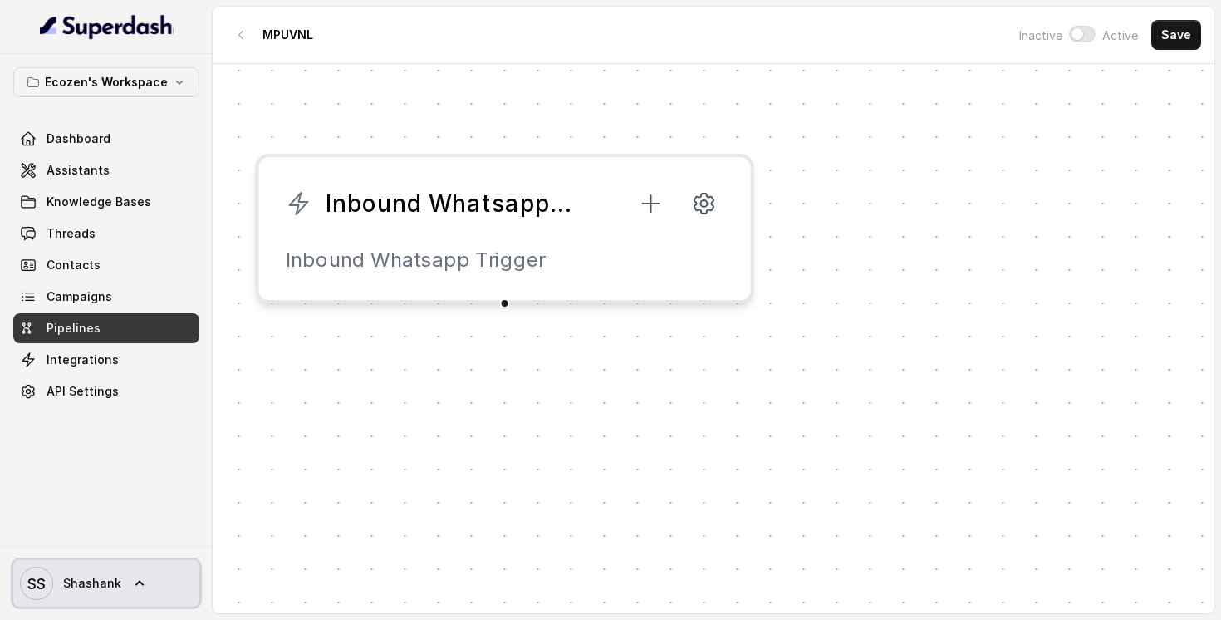
click at [76, 571] on span "SS Shashank" at bounding box center [70, 582] width 101 height 33
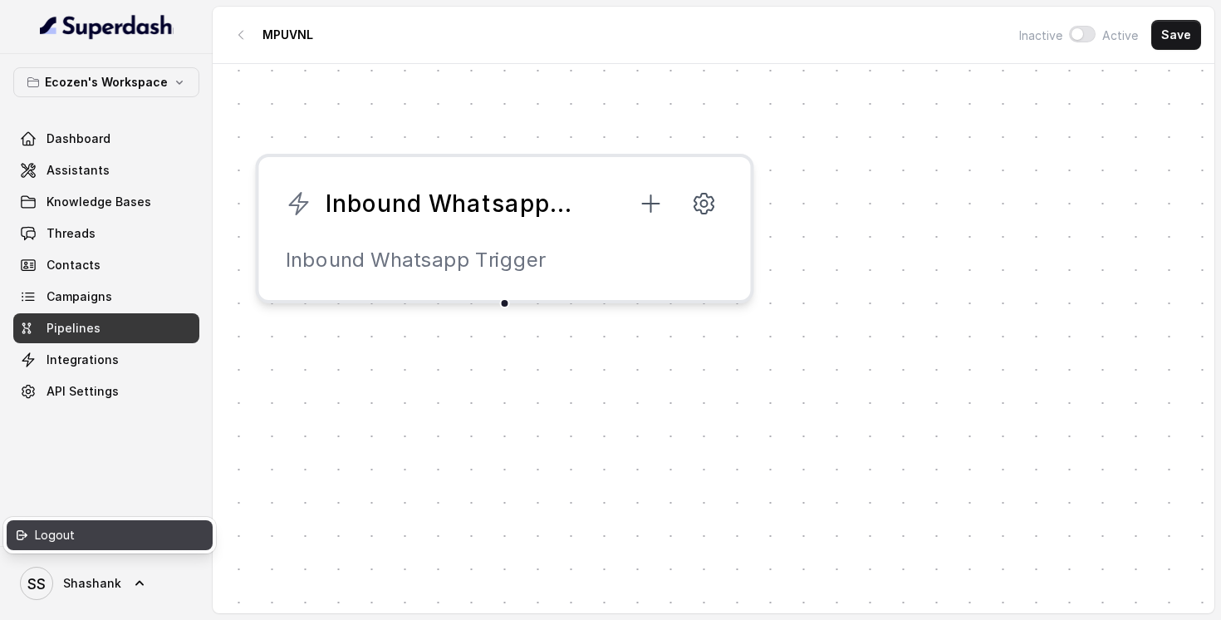
click at [76, 537] on div "Logout" at bounding box center [105, 535] width 141 height 20
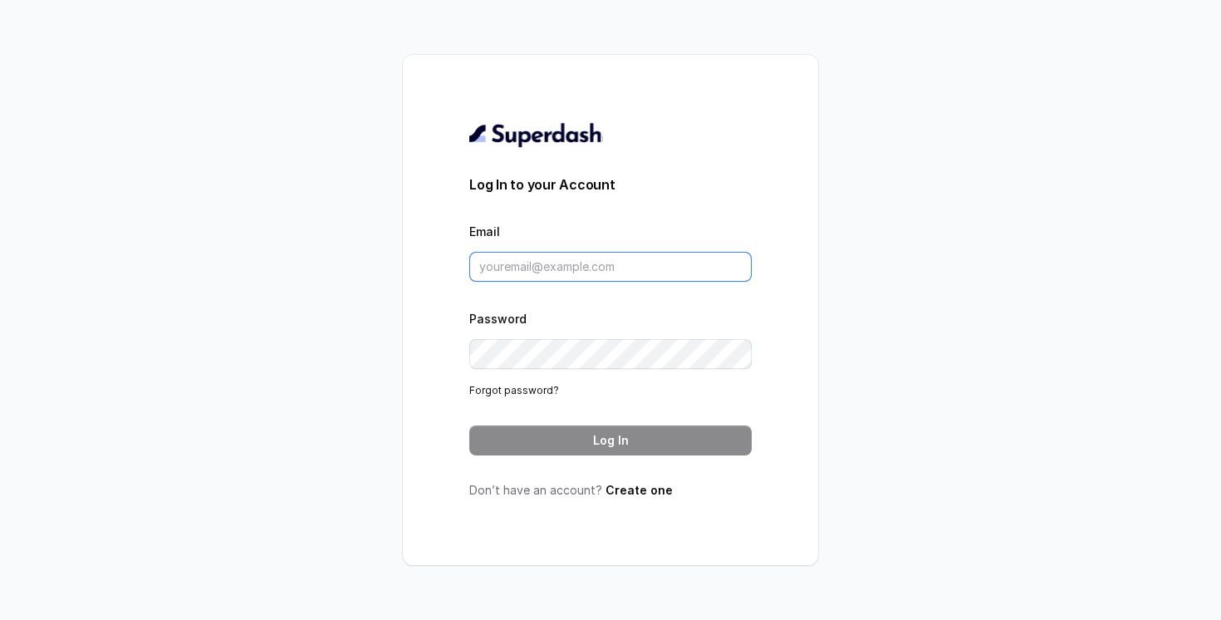
click at [623, 262] on input "Email" at bounding box center [610, 267] width 282 height 30
click at [531, 272] on input "Email" at bounding box center [610, 267] width 282 height 30
click at [627, 248] on div "Email" at bounding box center [610, 251] width 282 height 61
click at [624, 261] on input "Email" at bounding box center [610, 267] width 282 height 30
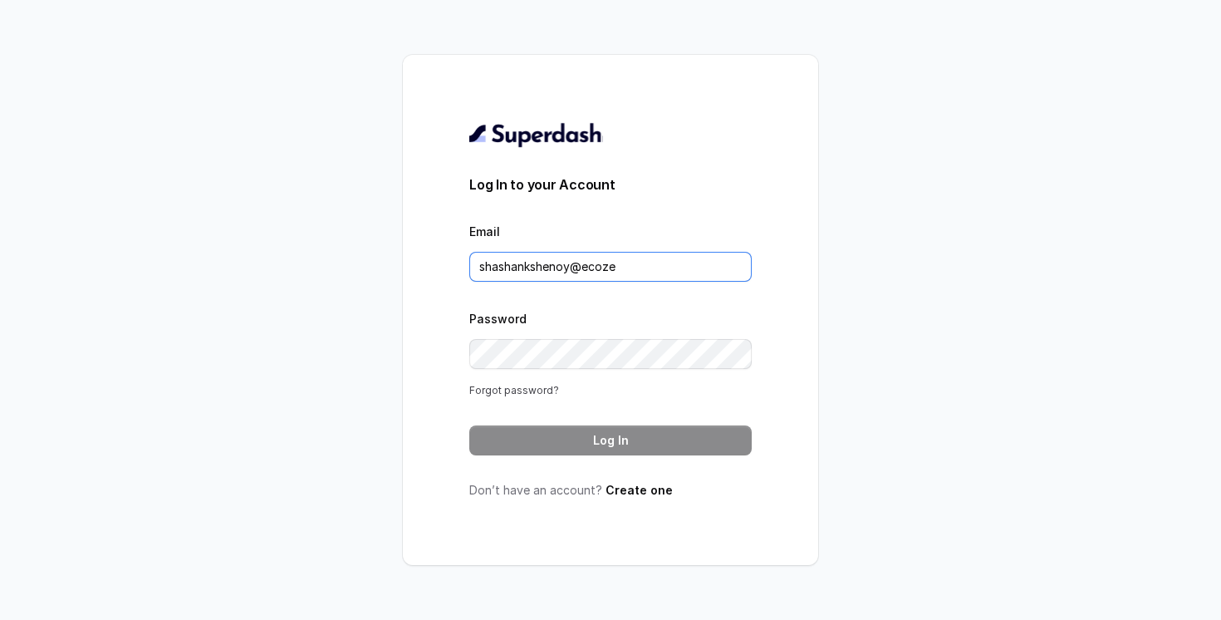
type input "shashankshenoy@ecoze"
click at [533, 384] on link "Forgot password?" at bounding box center [514, 390] width 90 height 12
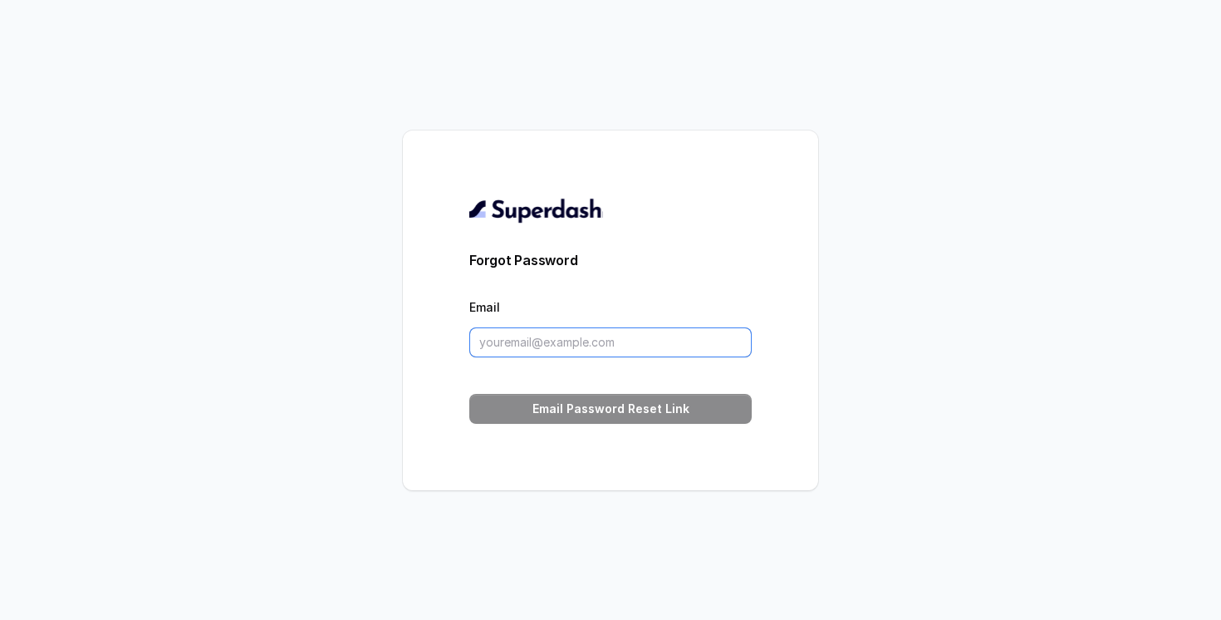
click at [550, 351] on input "Email" at bounding box center [610, 342] width 282 height 30
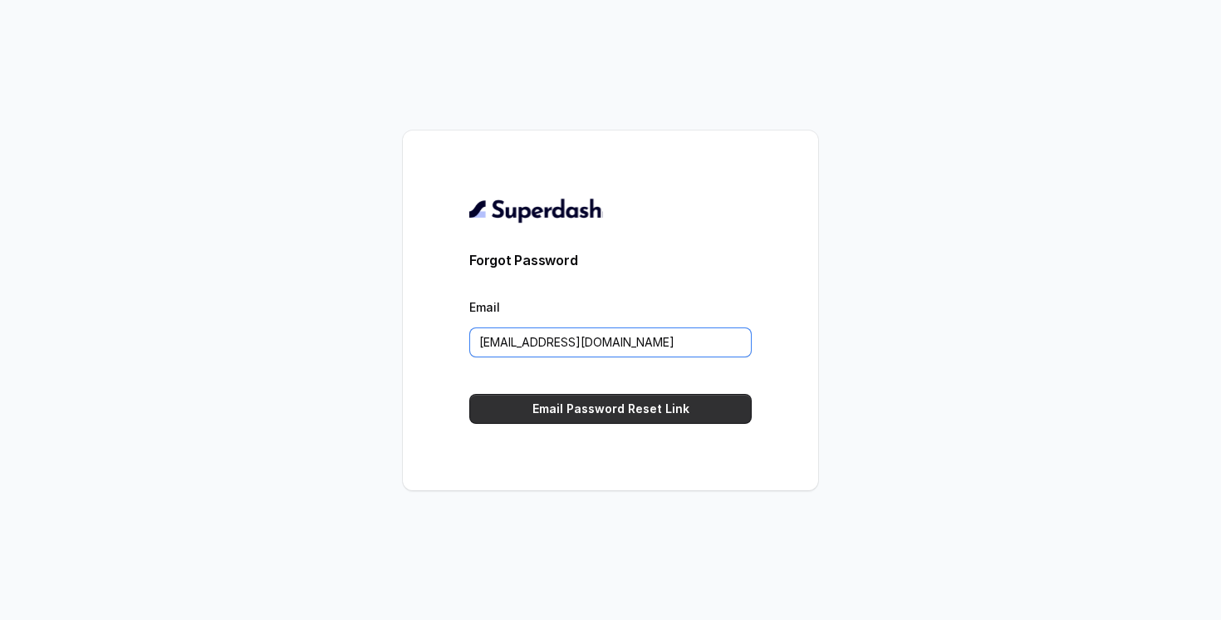
type input "shashankshenoy@ecozensolutions.com"
click at [640, 408] on button "Email Password Reset Link" at bounding box center [610, 409] width 282 height 30
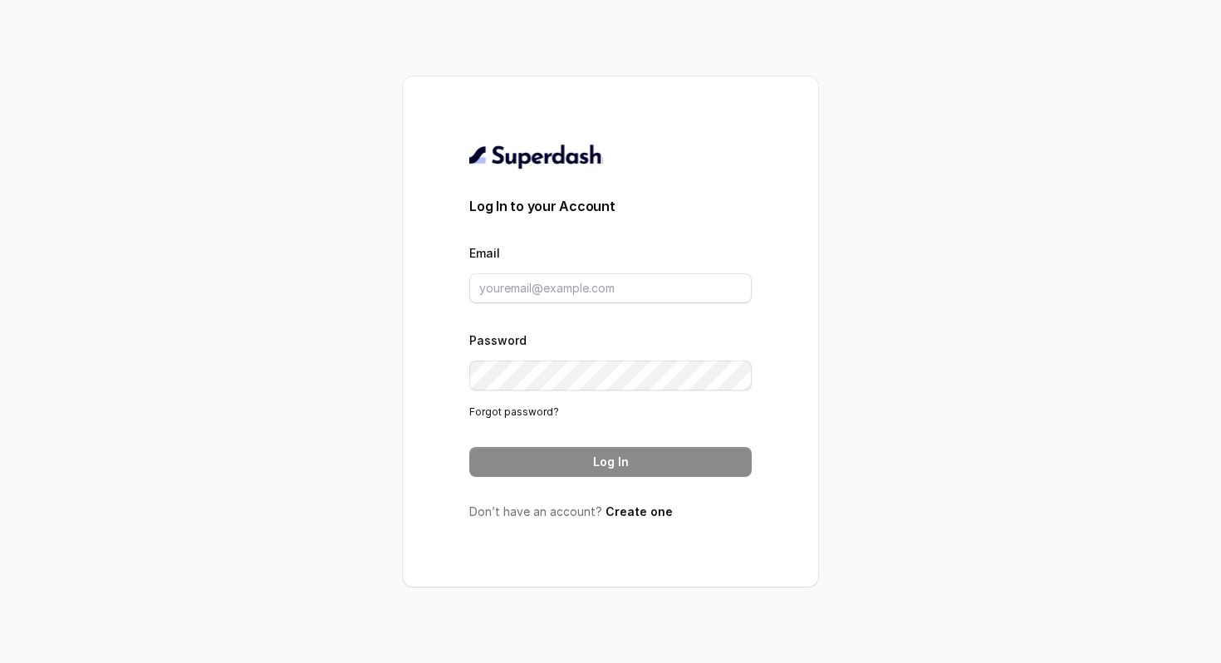
click at [505, 272] on div "Email" at bounding box center [610, 273] width 282 height 61
click at [507, 281] on input "Email" at bounding box center [610, 288] width 282 height 30
type input "shashankshenoy@ecozensolutions.com"
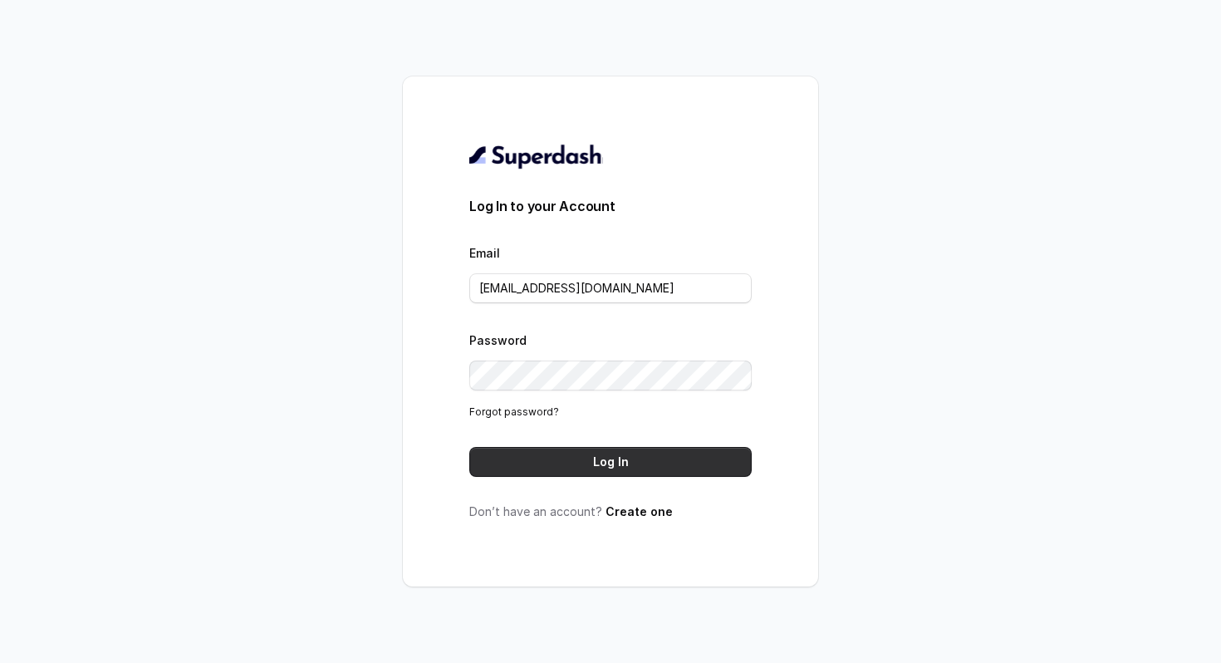
click at [587, 456] on button "Log In" at bounding box center [610, 462] width 282 height 30
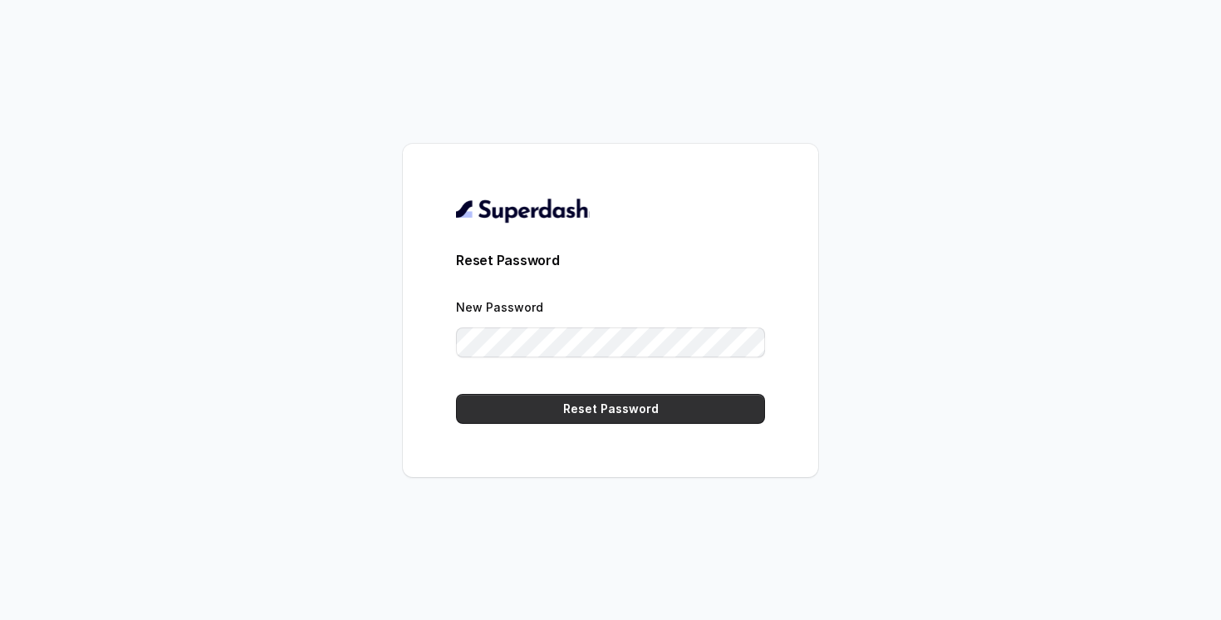
click at [669, 412] on button "Reset Password" at bounding box center [610, 409] width 309 height 30
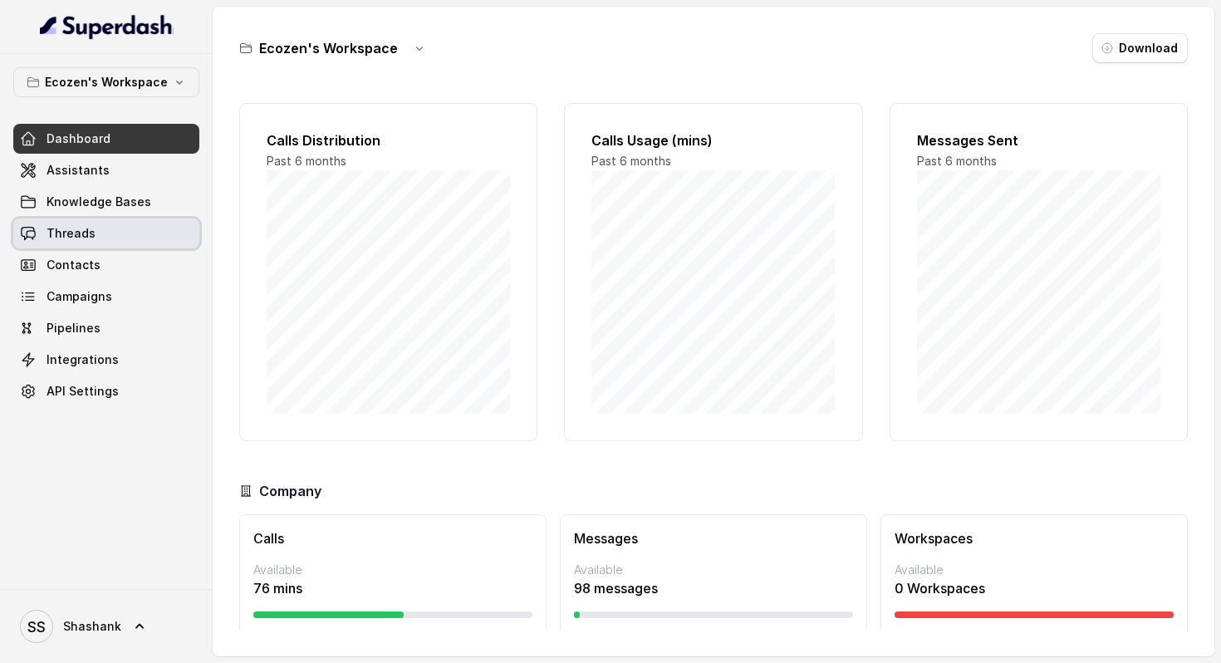
click at [91, 227] on span "Threads" at bounding box center [71, 233] width 49 height 17
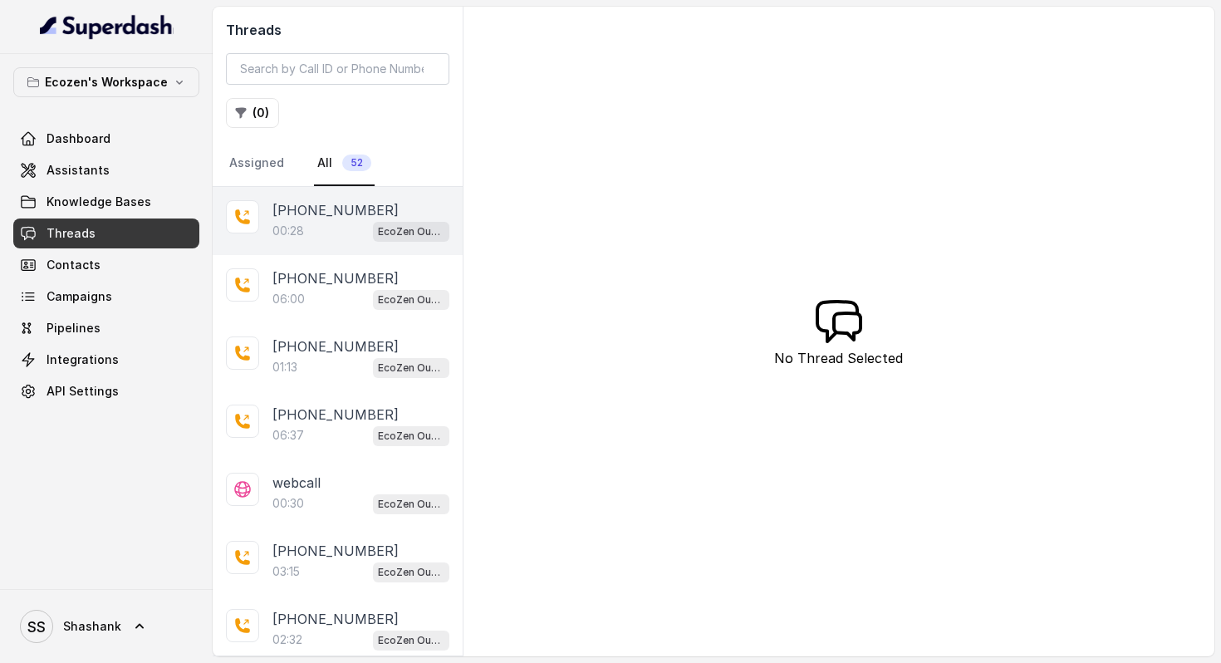
click at [295, 211] on p "+919967159549" at bounding box center [335, 210] width 126 height 20
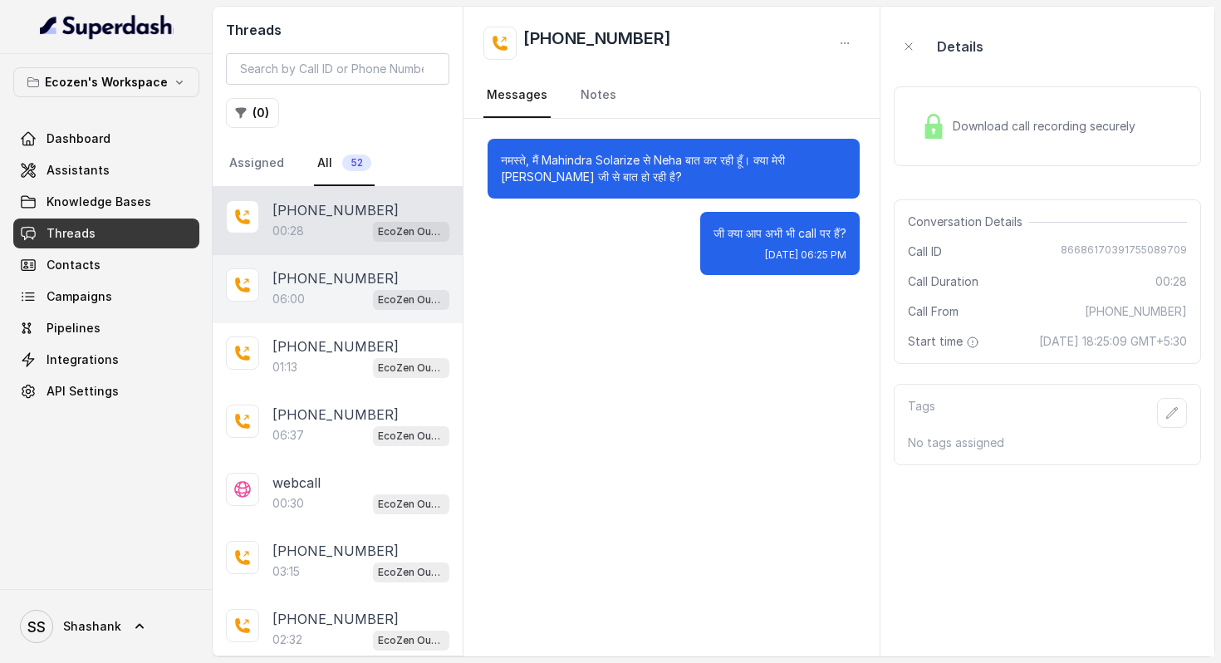
click at [296, 306] on p "06:00" at bounding box center [288, 299] width 32 height 17
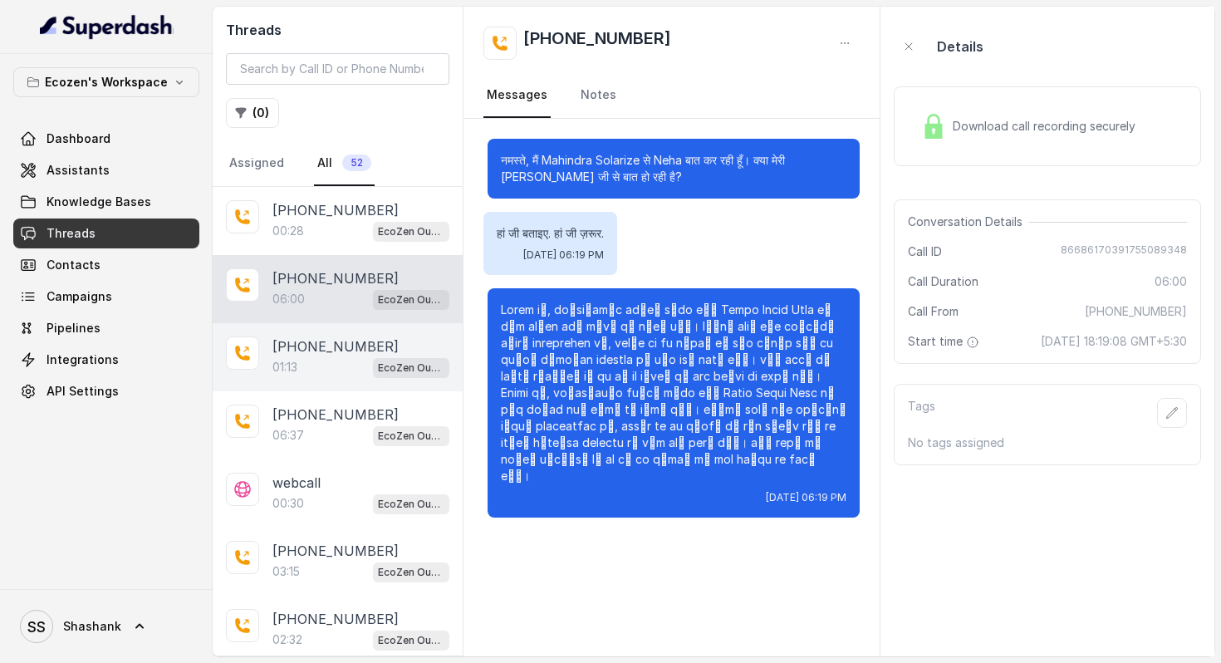
click at [312, 365] on div "01:13 EcoZen Outbound Call Assistant Madhya Pradesh Flow" at bounding box center [360, 367] width 177 height 22
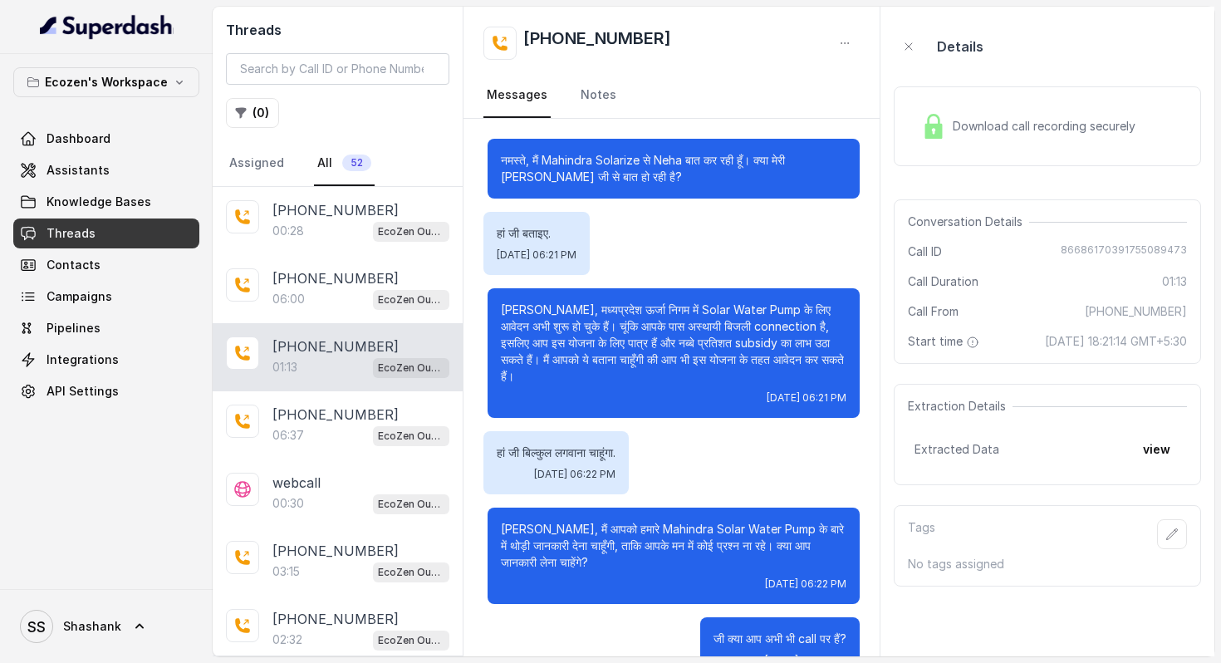
scroll to position [27, 0]
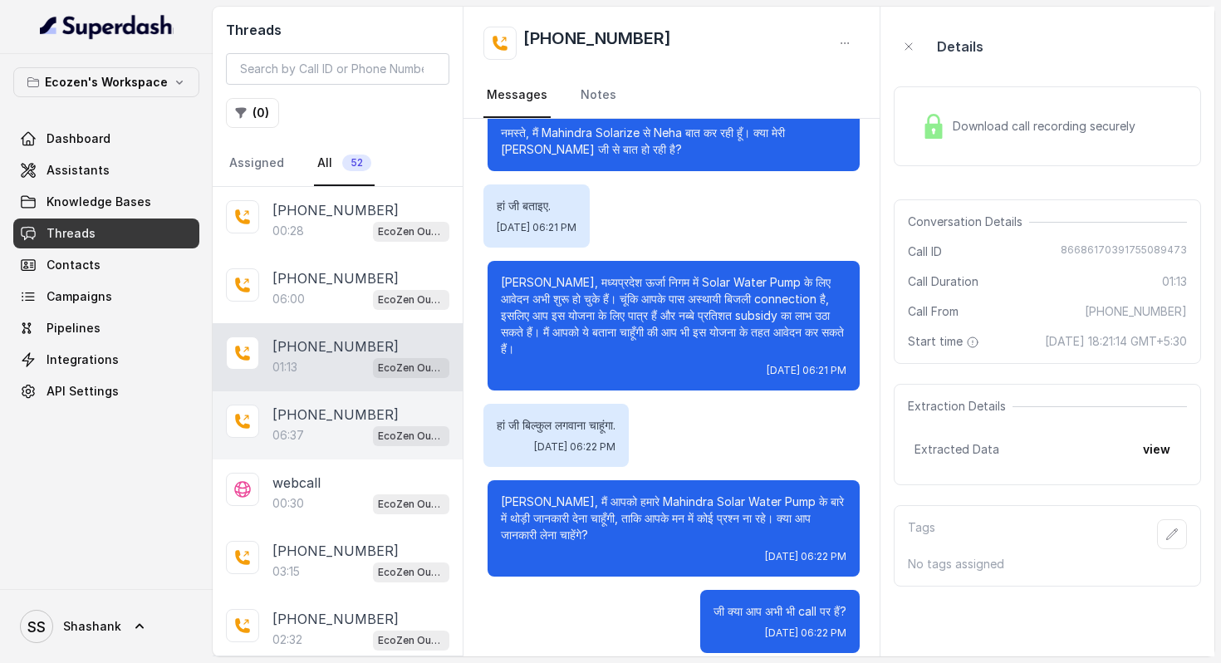
click at [341, 421] on p "+919967159549" at bounding box center [335, 414] width 126 height 20
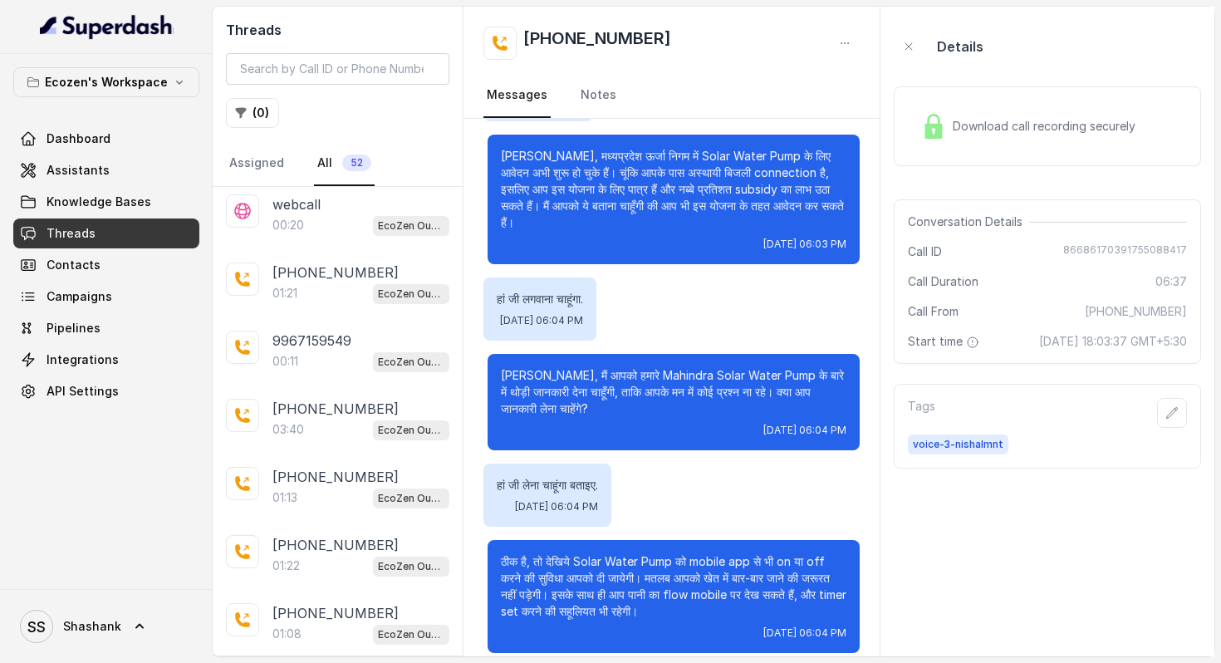
scroll to position [2963, 0]
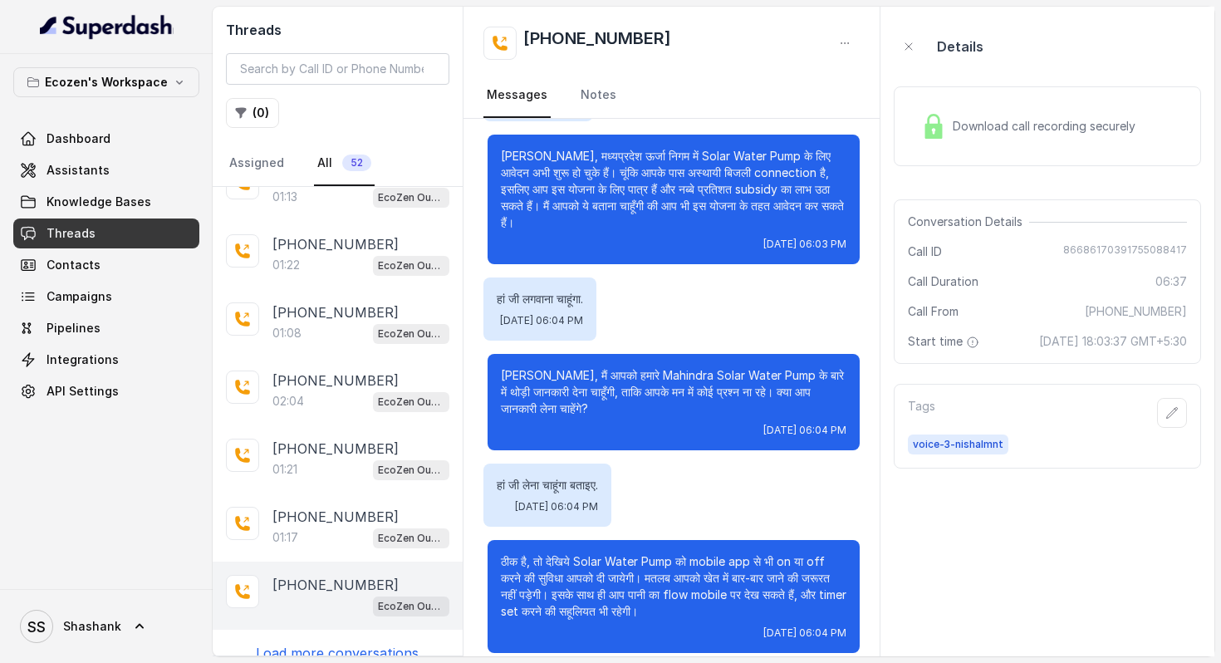
click at [340, 595] on div "EcoZen Outbound Call Assistant Madhya Pradesh Flow" at bounding box center [360, 606] width 177 height 22
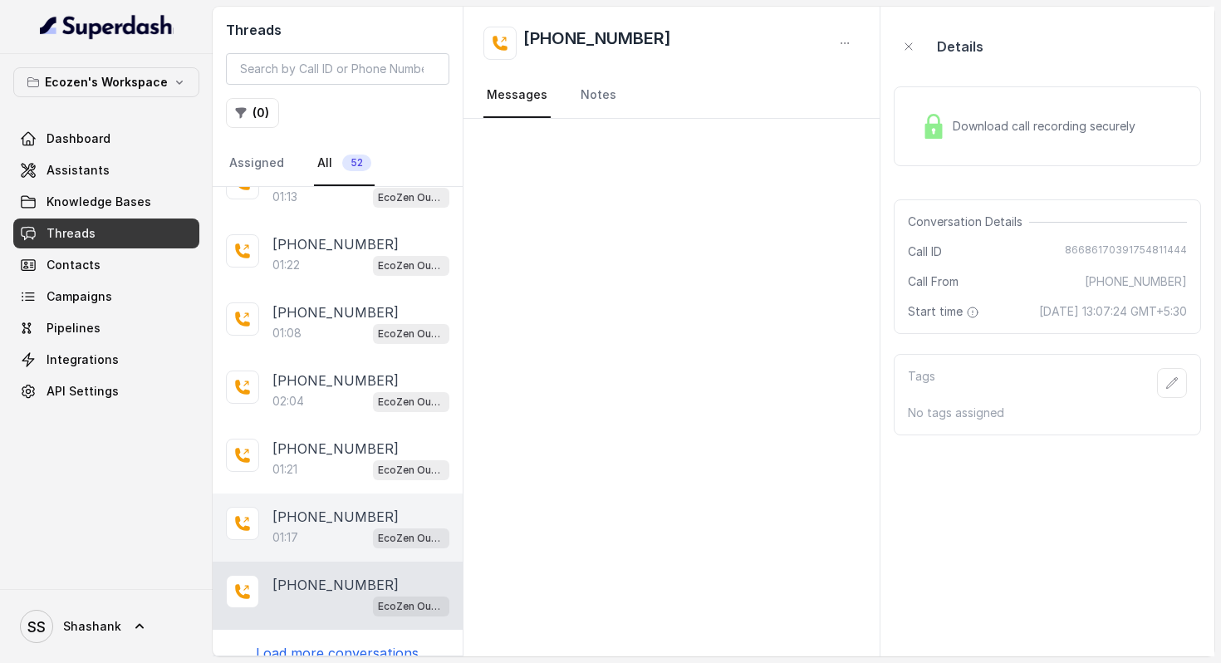
click at [321, 507] on p "+919967159549" at bounding box center [335, 517] width 126 height 20
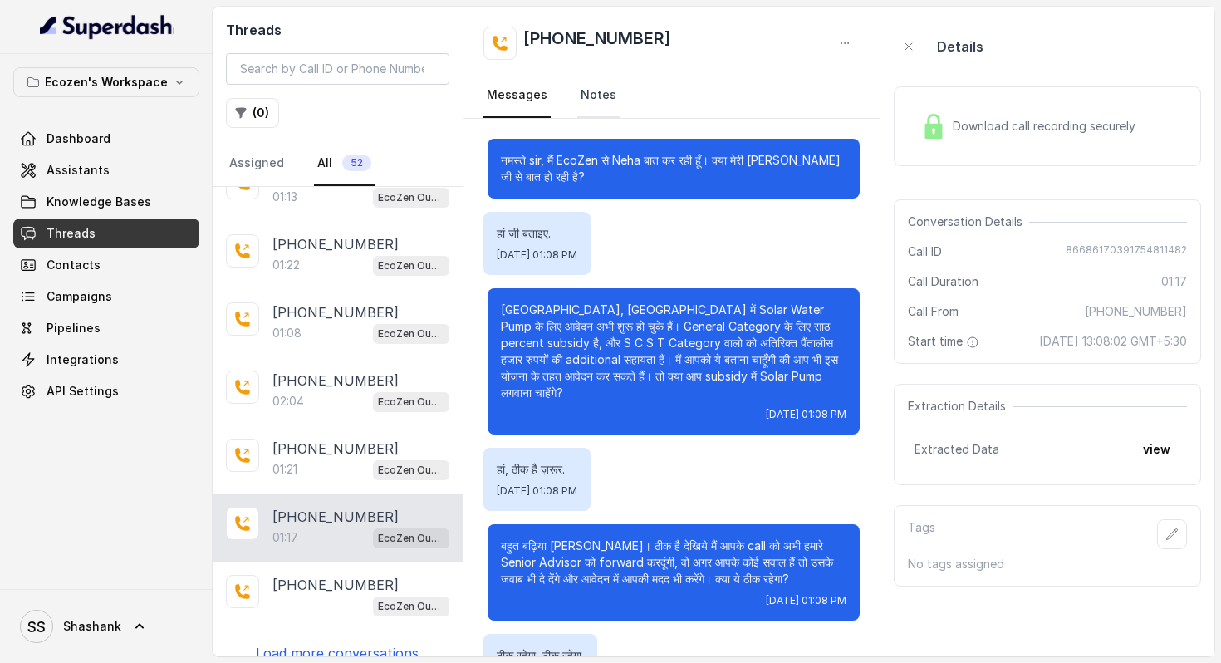
click at [584, 92] on link "Notes" at bounding box center [598, 95] width 42 height 45
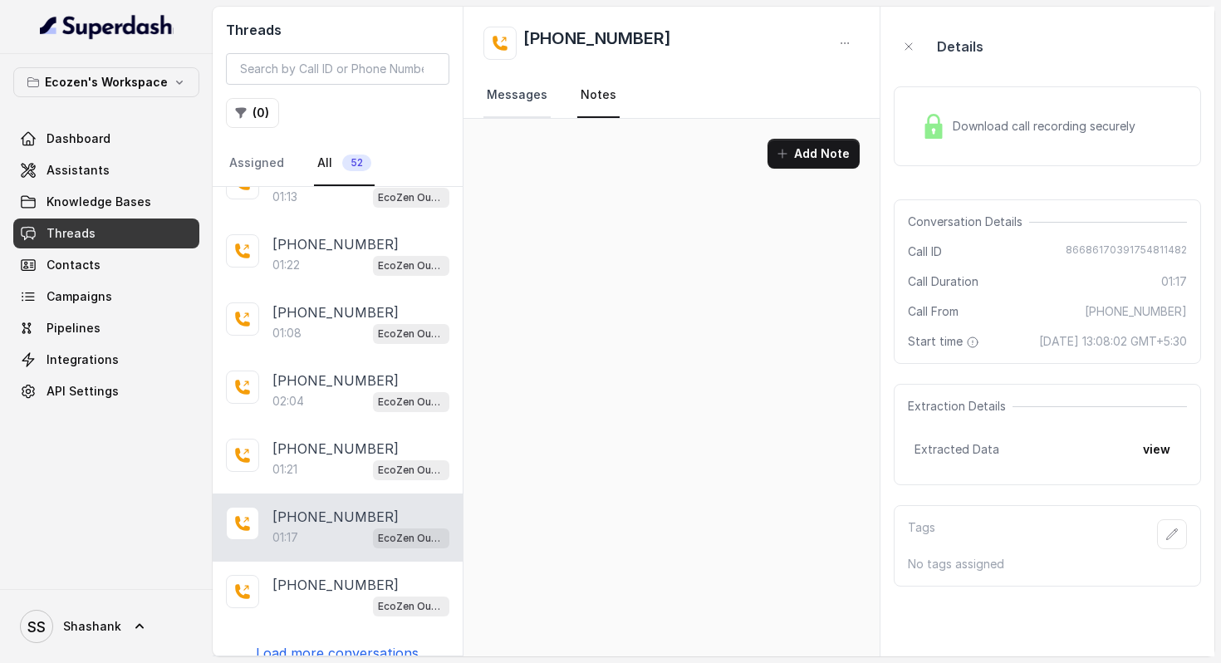
click at [509, 92] on link "Messages" at bounding box center [516, 95] width 67 height 45
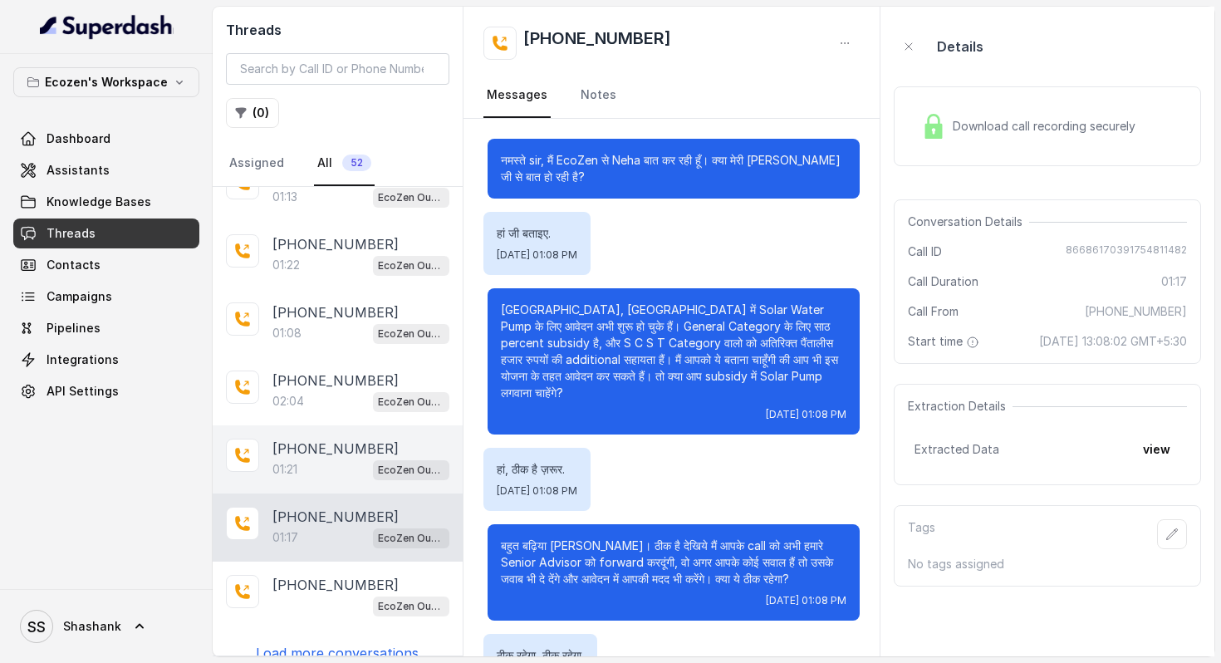
click at [295, 439] on p "+919967159549" at bounding box center [335, 449] width 126 height 20
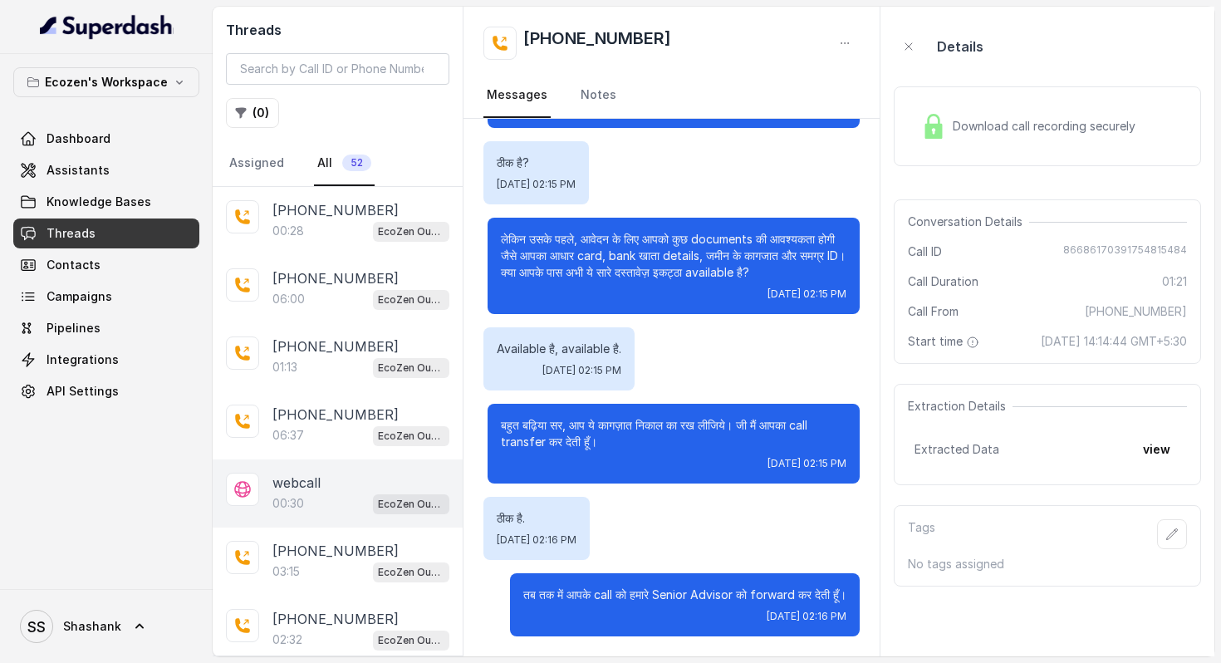
click at [303, 489] on p "webcall" at bounding box center [296, 483] width 48 height 20
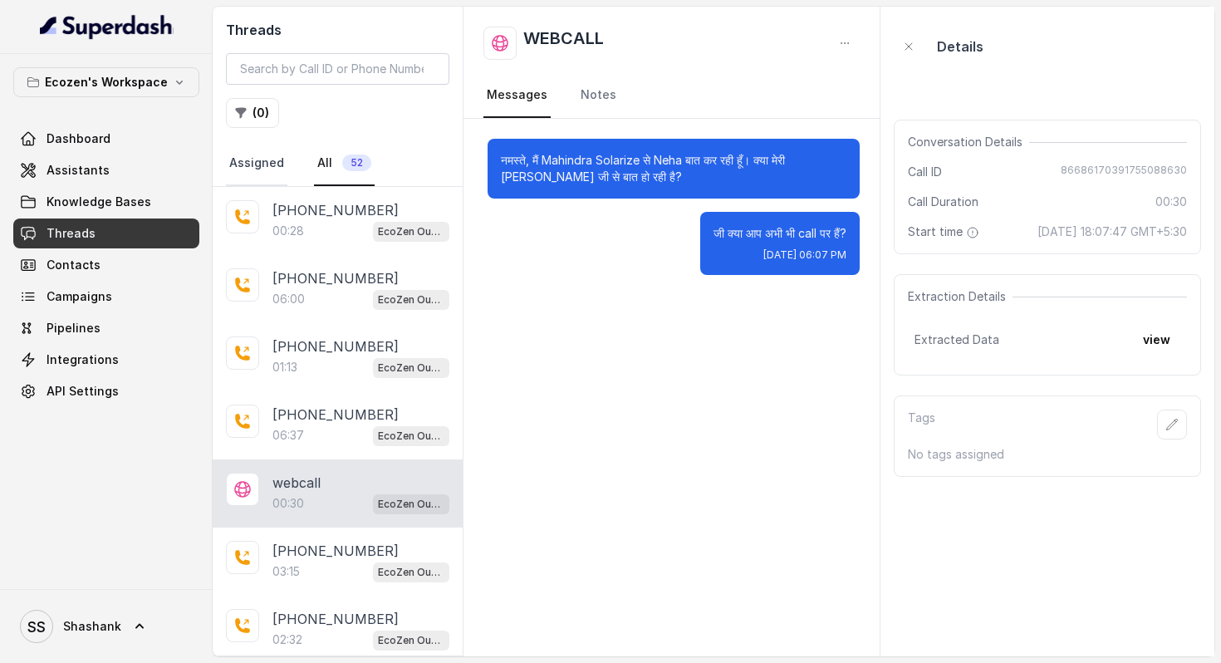
click at [251, 164] on link "Assigned" at bounding box center [256, 163] width 61 height 45
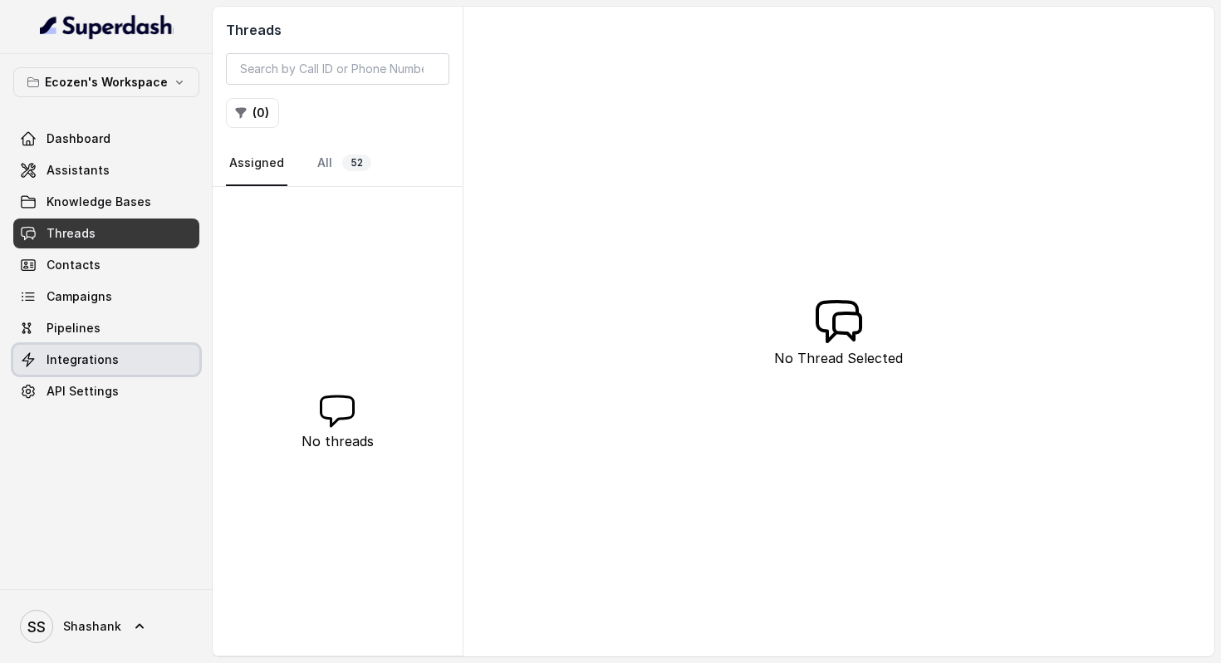
click at [82, 350] on link "Integrations" at bounding box center [106, 360] width 186 height 30
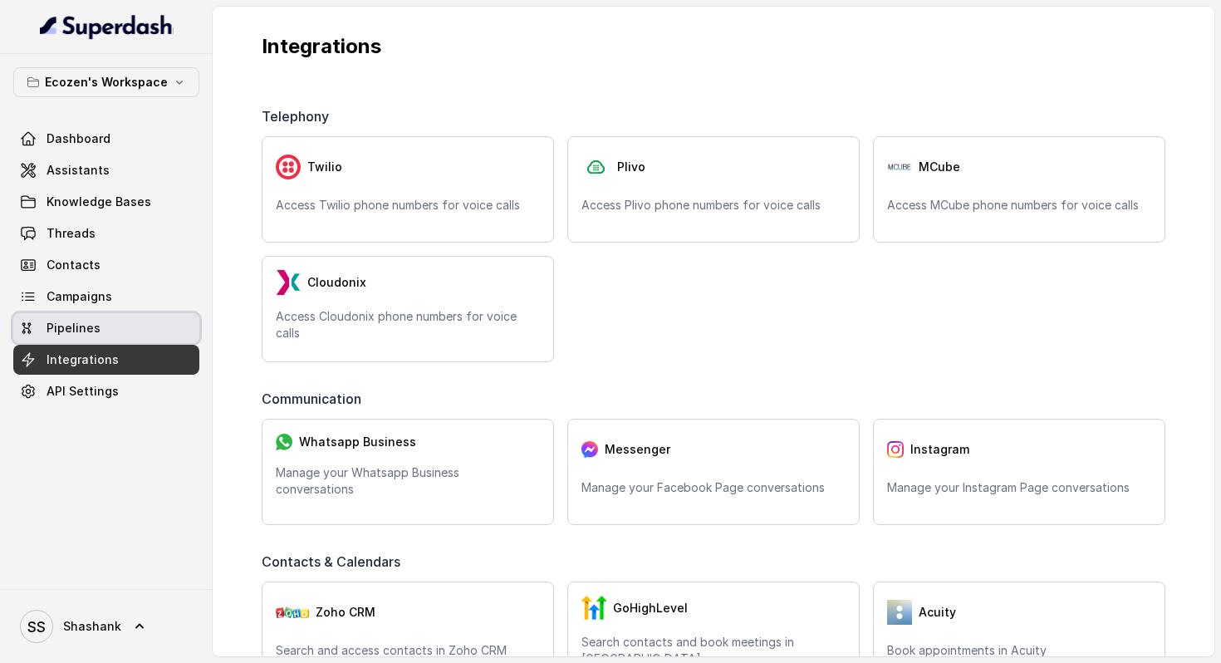
click at [40, 326] on link "Pipelines" at bounding box center [106, 328] width 186 height 30
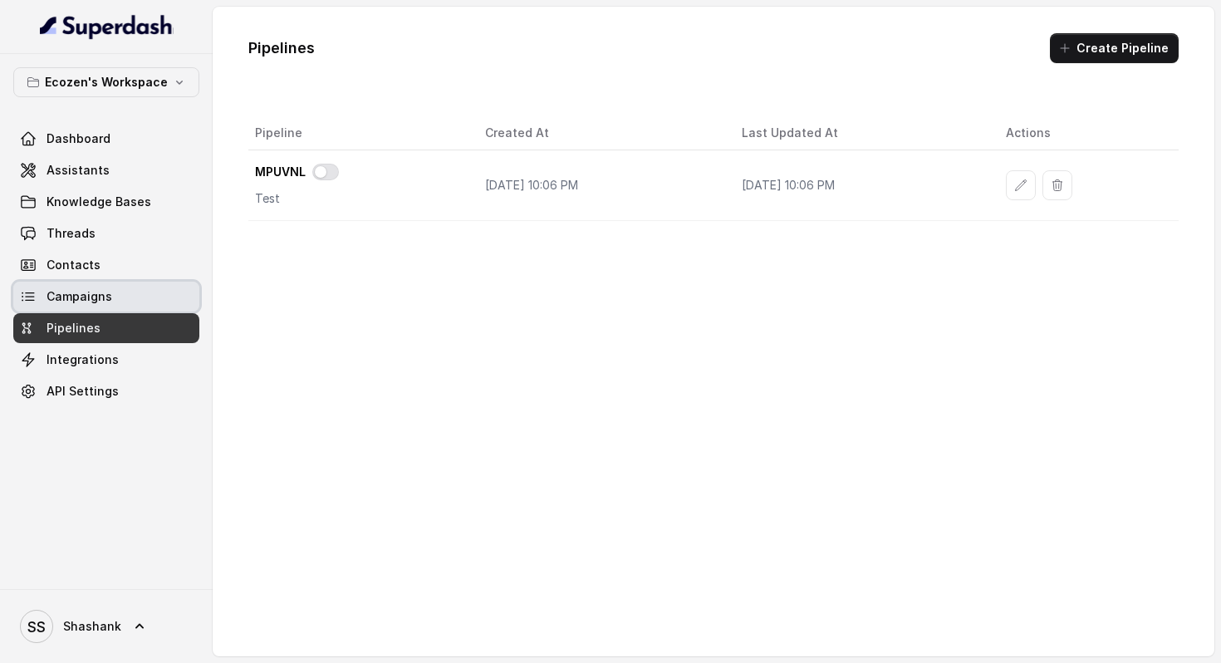
click at [117, 287] on link "Campaigns" at bounding box center [106, 297] width 186 height 30
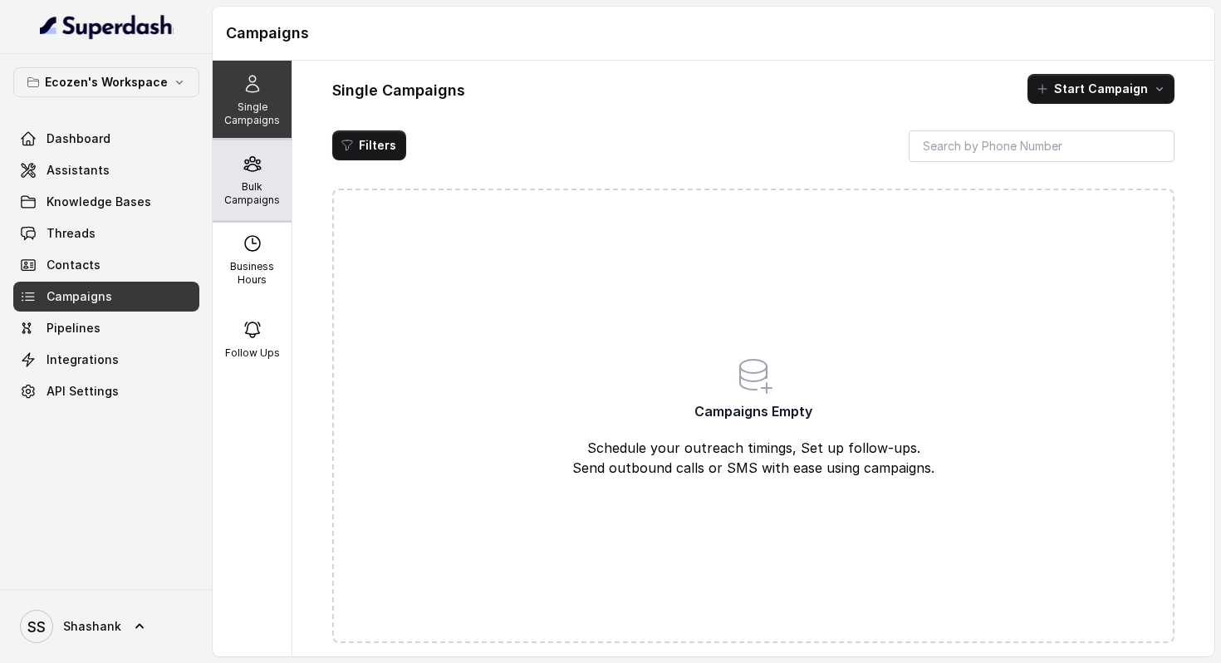
click at [222, 189] on p "Bulk Campaigns" at bounding box center [252, 193] width 66 height 27
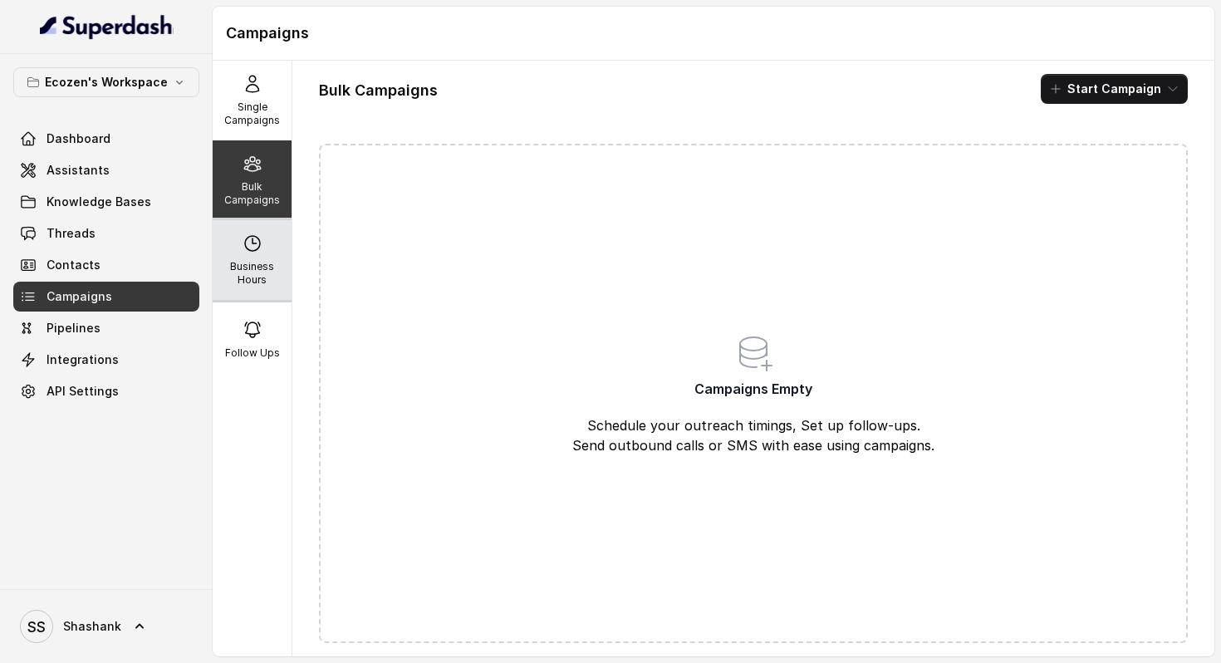
click at [254, 261] on p "Business Hours" at bounding box center [252, 273] width 66 height 27
select select "Asia/Kolkata"
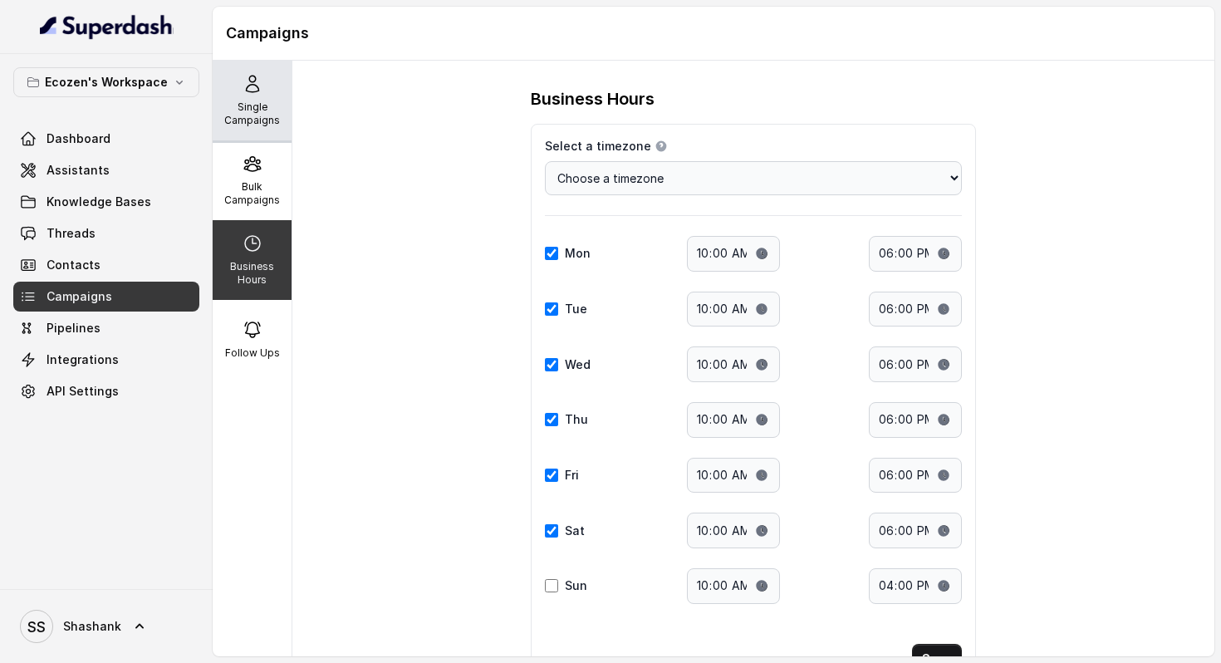
click at [249, 101] on p "Single Campaigns" at bounding box center [252, 114] width 66 height 27
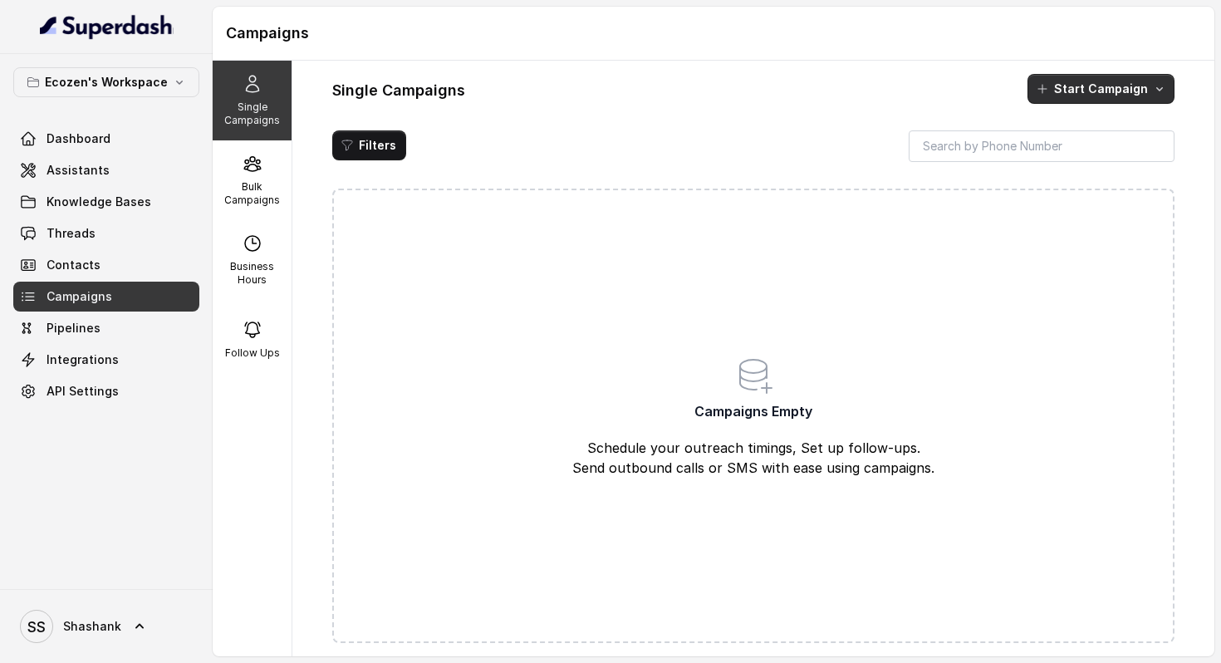
click at [1091, 93] on button "Start Campaign" at bounding box center [1100, 89] width 147 height 30
click at [1075, 165] on p "Call" at bounding box center [1071, 160] width 20 height 17
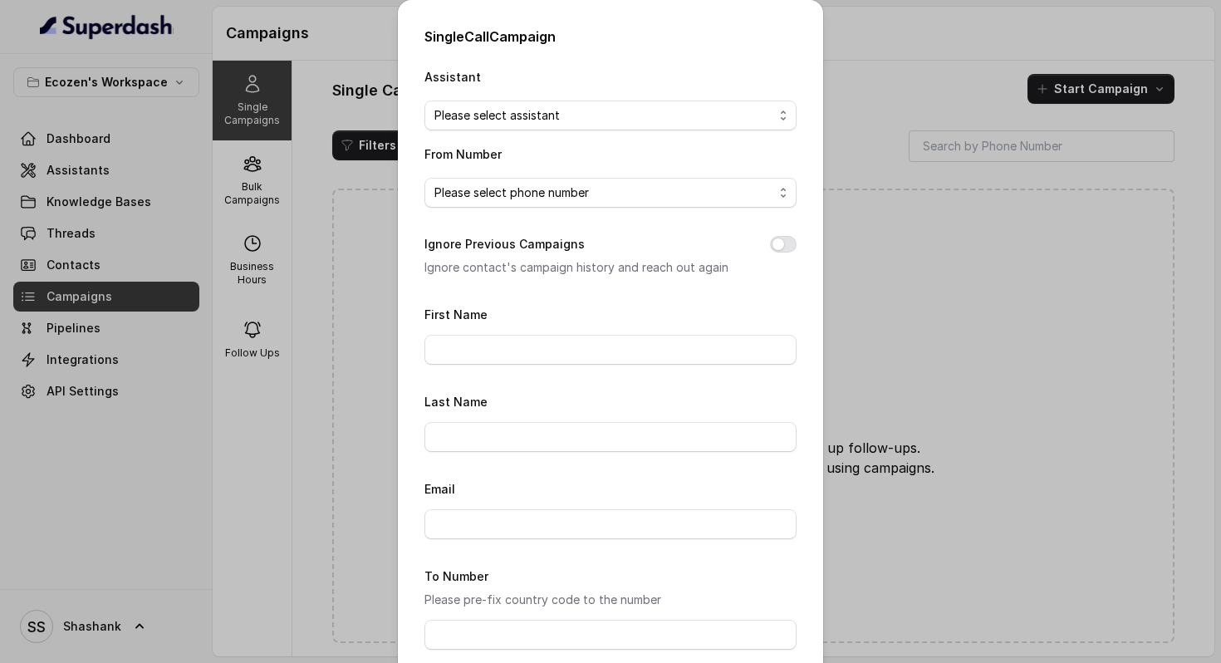
click at [534, 189] on span "Please select phone number" at bounding box center [603, 193] width 339 height 20
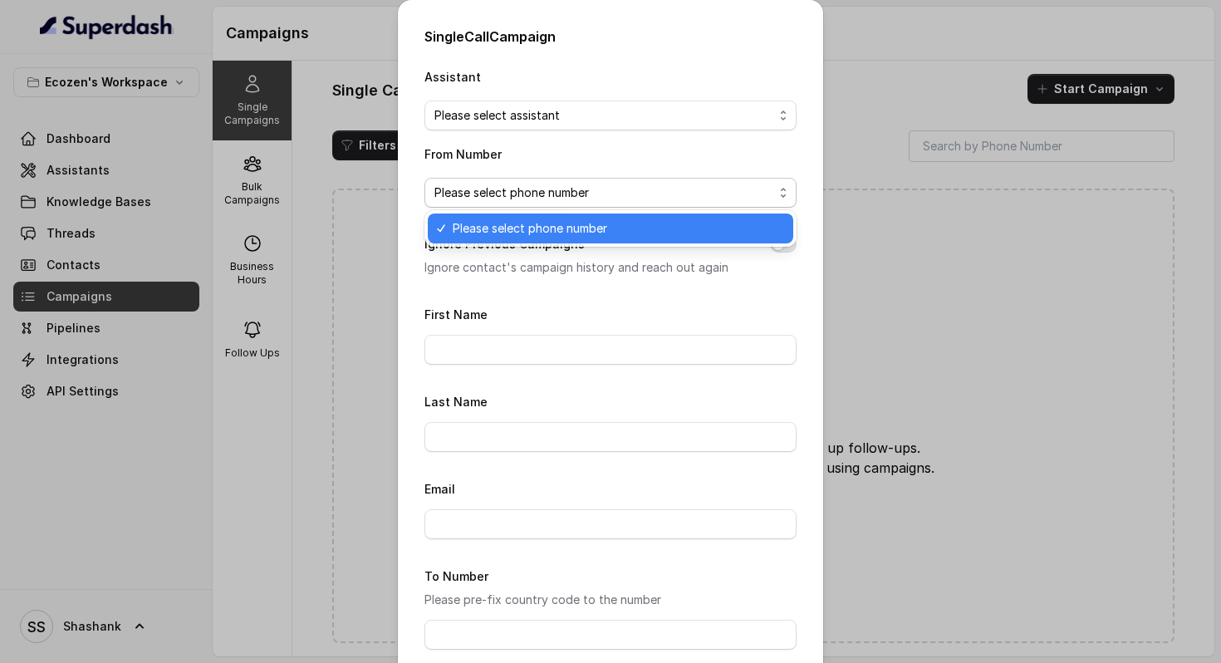
click at [534, 189] on span "Please select phone number" at bounding box center [603, 193] width 339 height 20
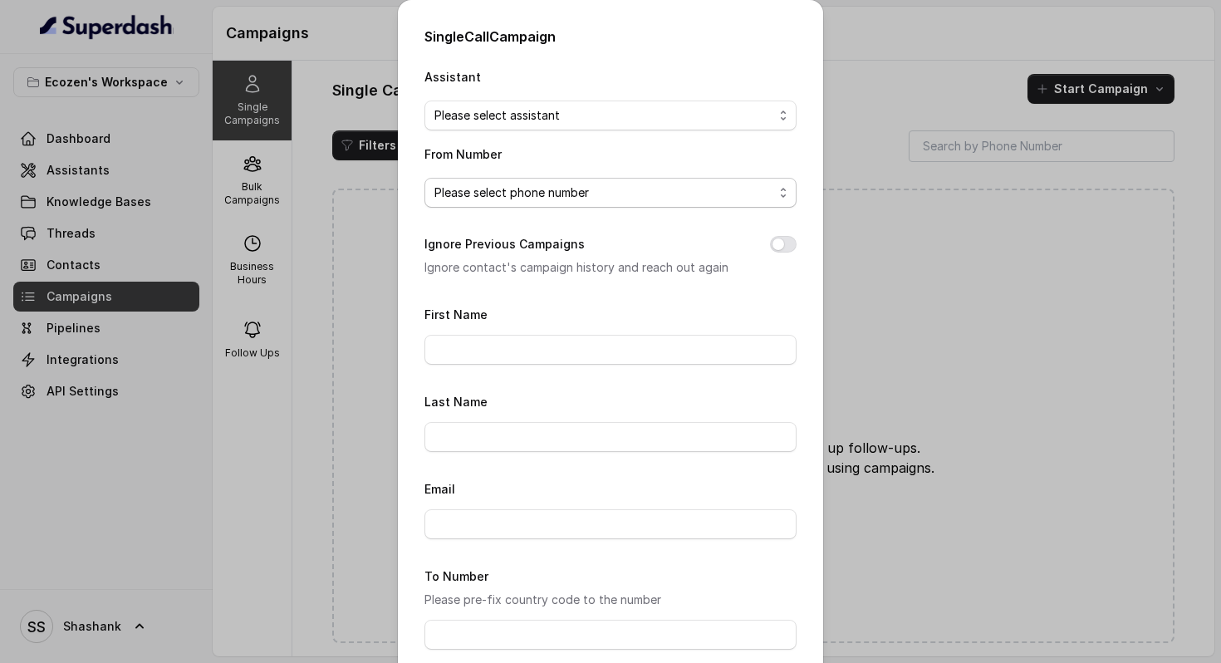
click at [534, 189] on span "Please select phone number" at bounding box center [603, 193] width 339 height 20
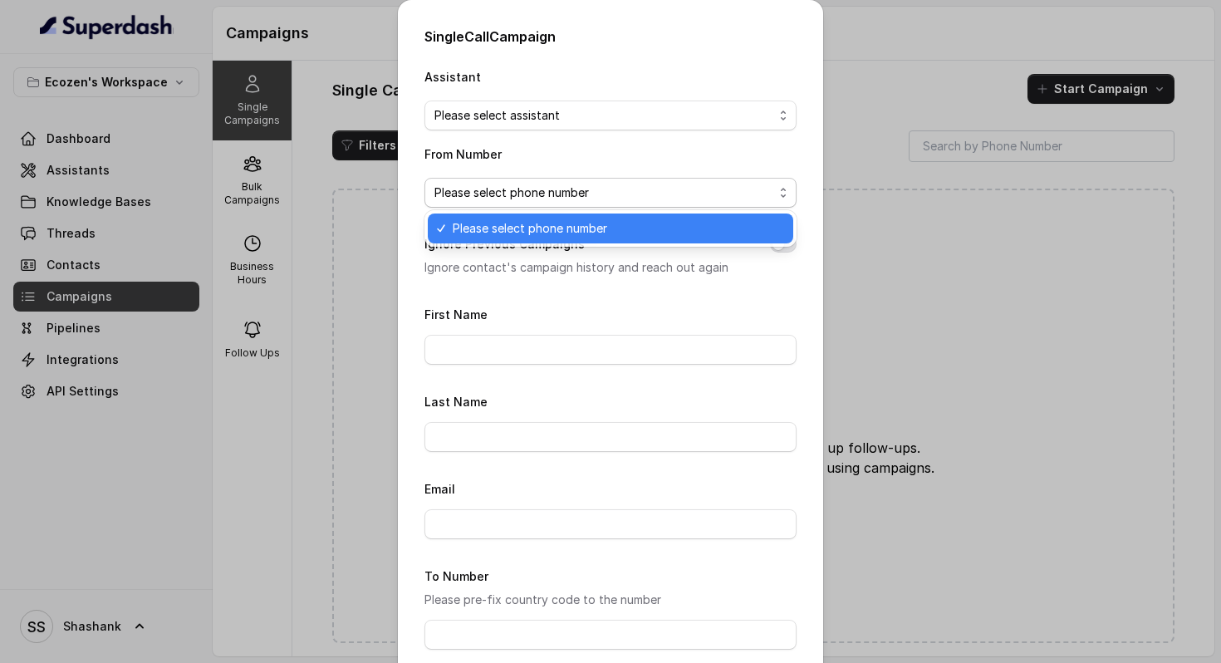
click at [534, 189] on span "Please select phone number" at bounding box center [603, 193] width 339 height 20
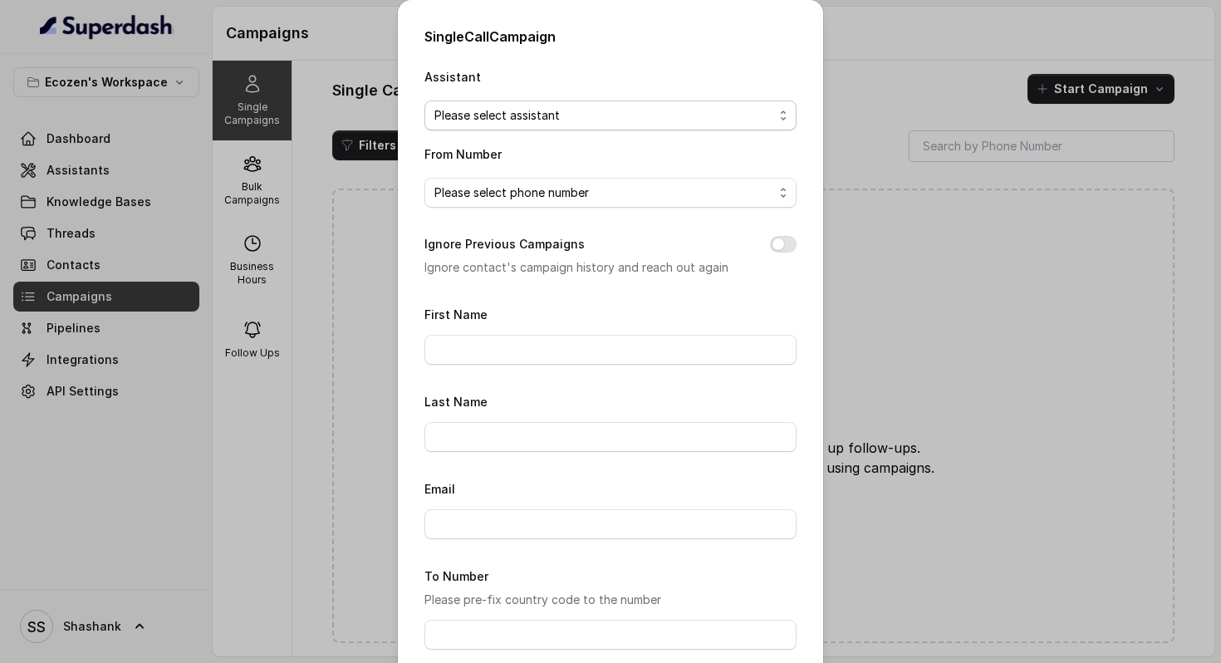
click at [564, 115] on span "Please select assistant" at bounding box center [603, 115] width 339 height 20
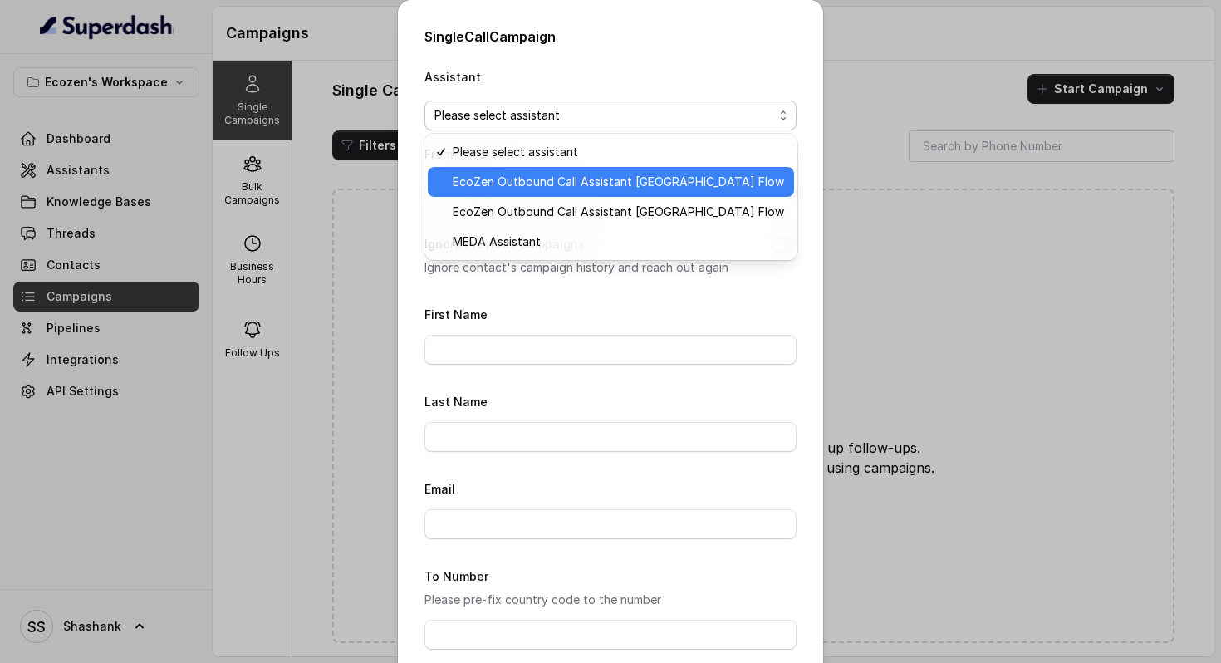
click at [542, 182] on span "EcoZen Outbound Call Assistant Madhya Pradesh Flow" at bounding box center [618, 182] width 331 height 20
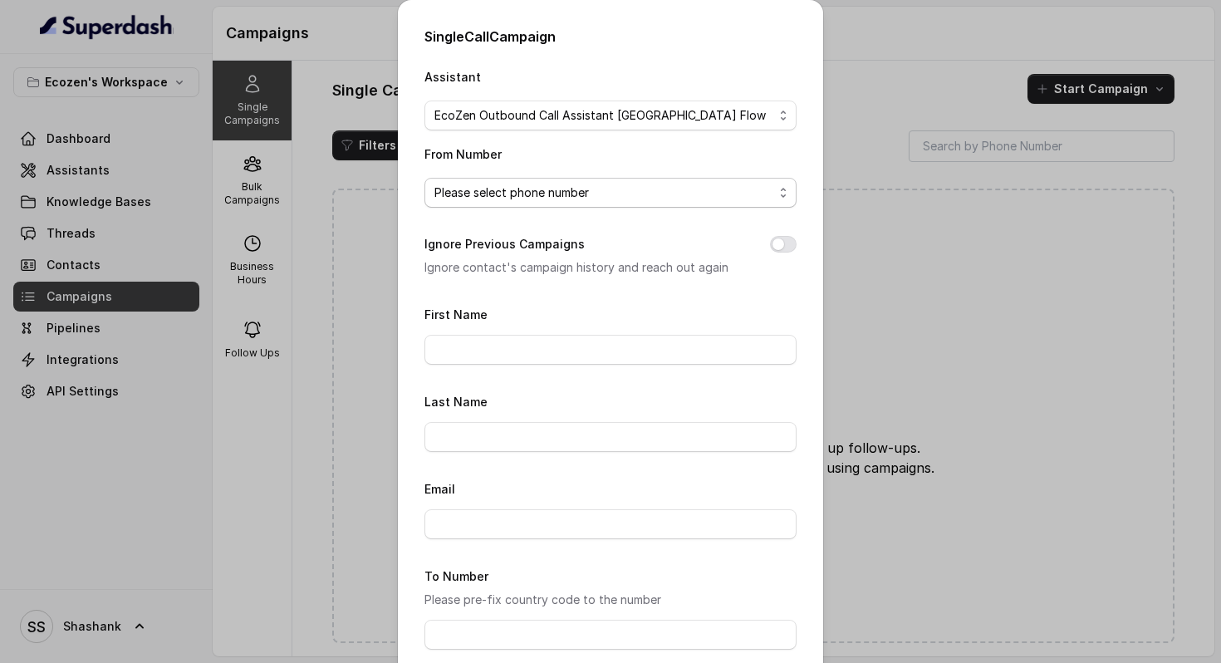
click at [537, 189] on span "Please select phone number" at bounding box center [603, 193] width 339 height 20
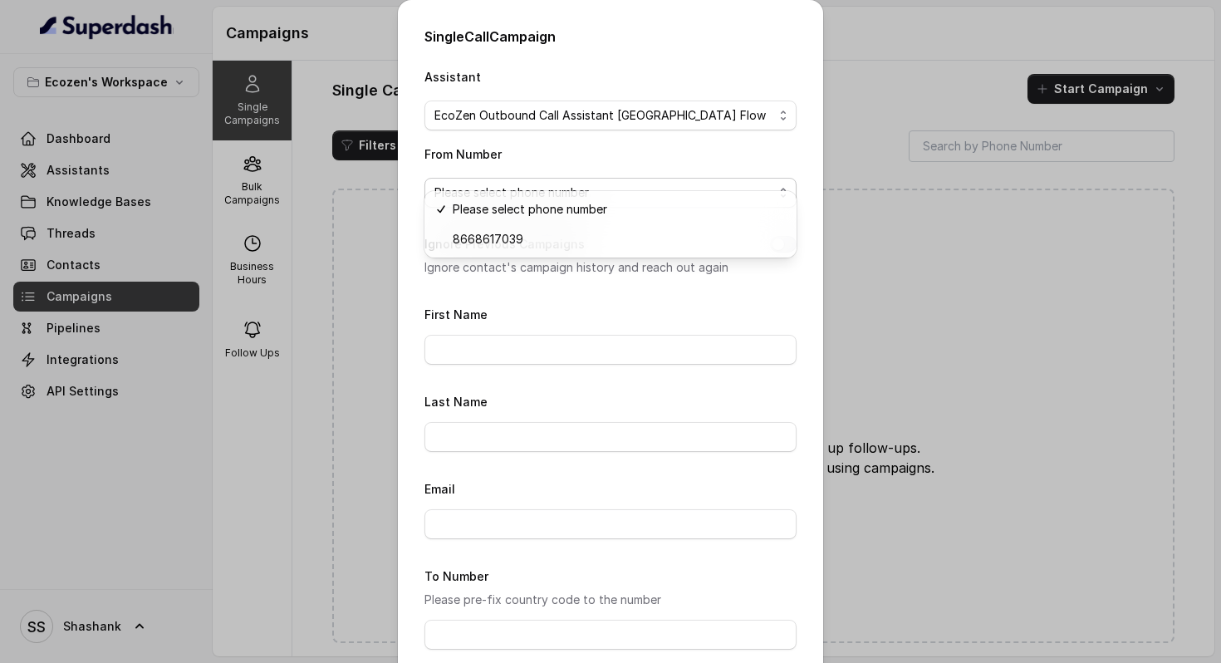
scroll to position [170, 0]
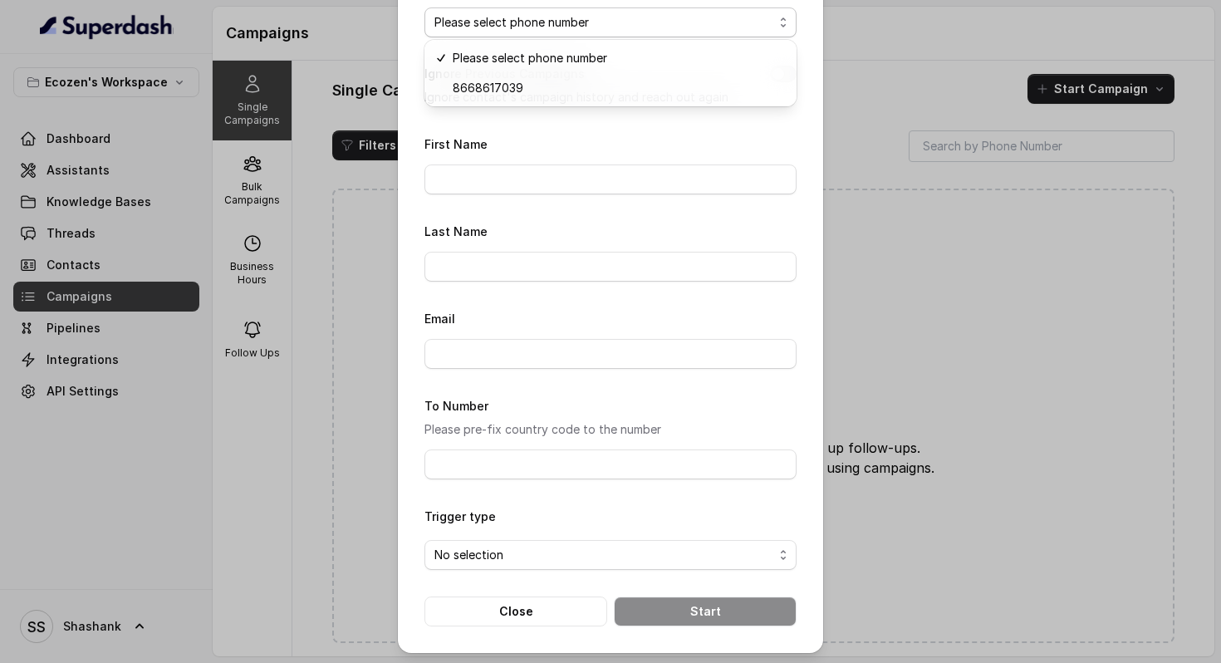
click at [519, 602] on div "Assistant EcoZen Outbound Call Assistant Madhya Pradesh Flow From Number Please…" at bounding box center [610, 261] width 372 height 730
click at [519, 602] on button "Close" at bounding box center [515, 611] width 183 height 30
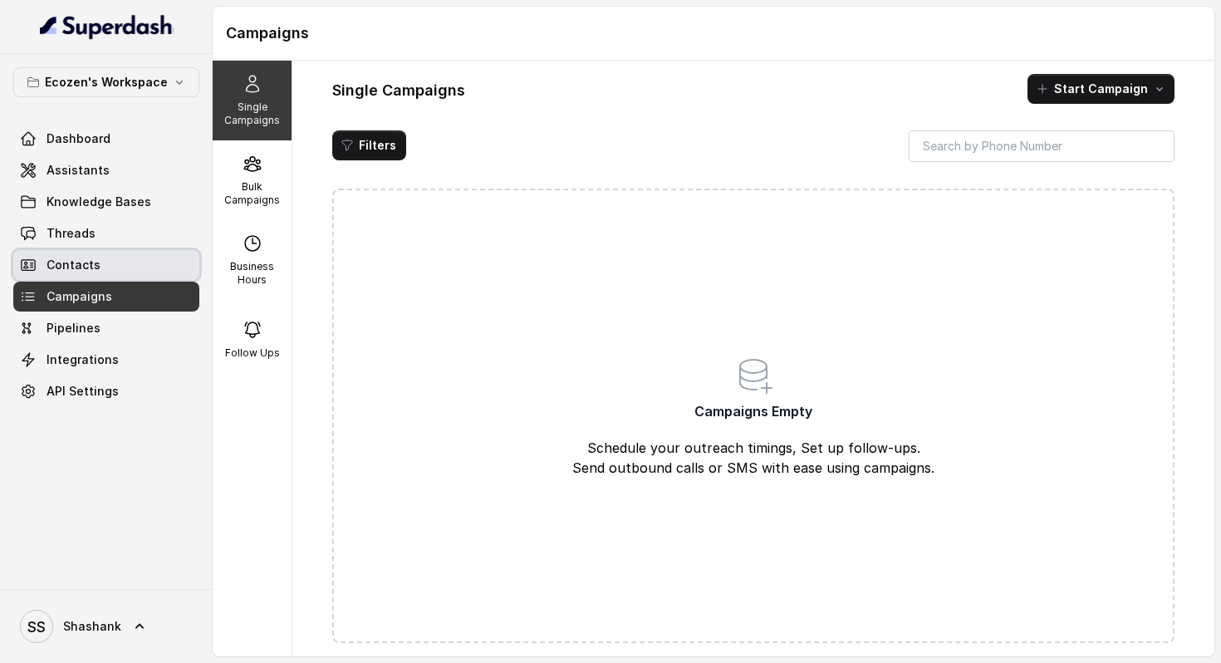
click at [63, 265] on span "Contacts" at bounding box center [74, 265] width 54 height 17
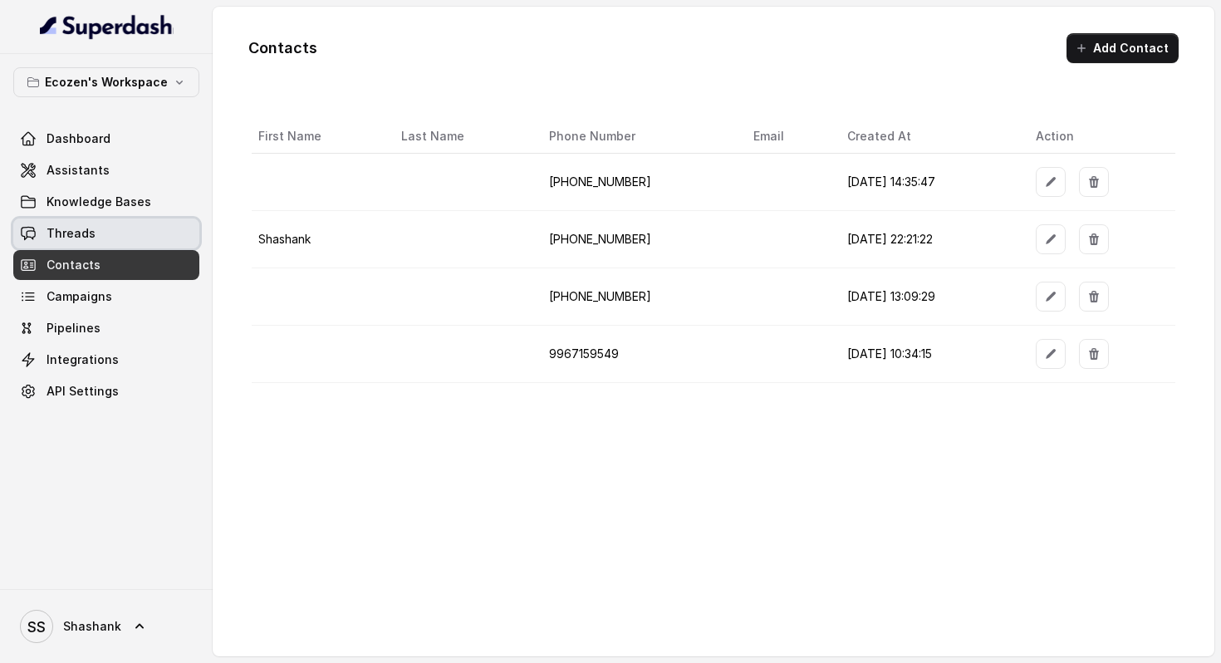
click at [91, 228] on span "Threads" at bounding box center [71, 233] width 49 height 17
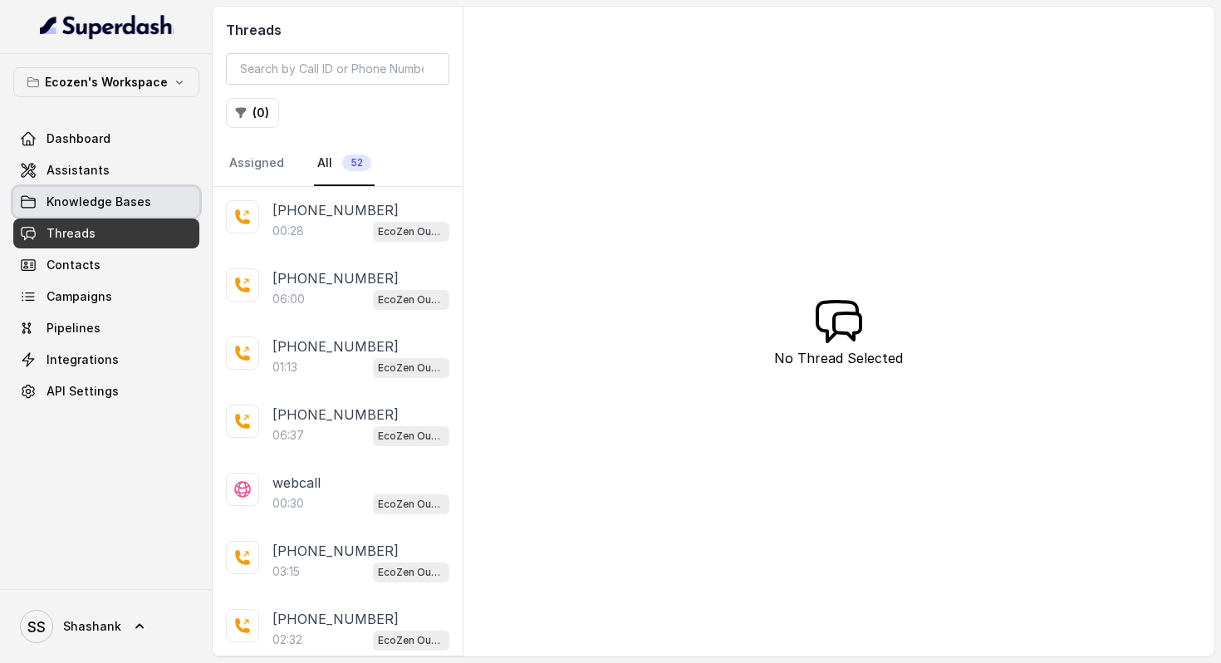
click at [99, 203] on span "Knowledge Bases" at bounding box center [99, 202] width 105 height 17
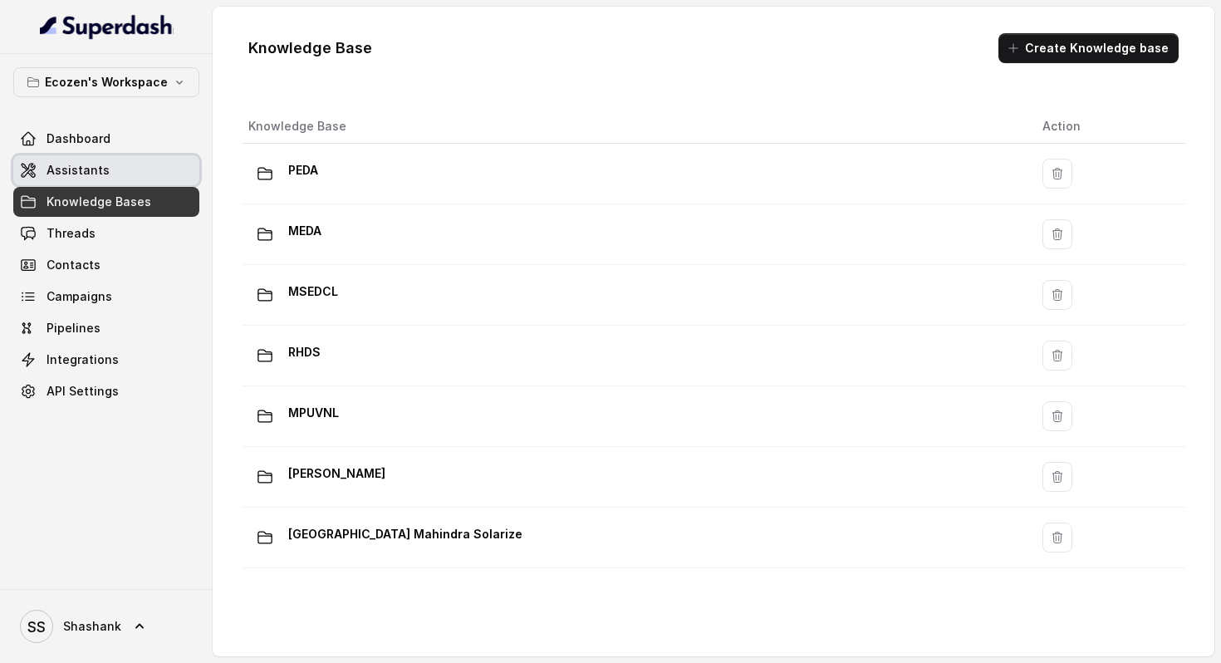
click at [110, 169] on link "Assistants" at bounding box center [106, 170] width 186 height 30
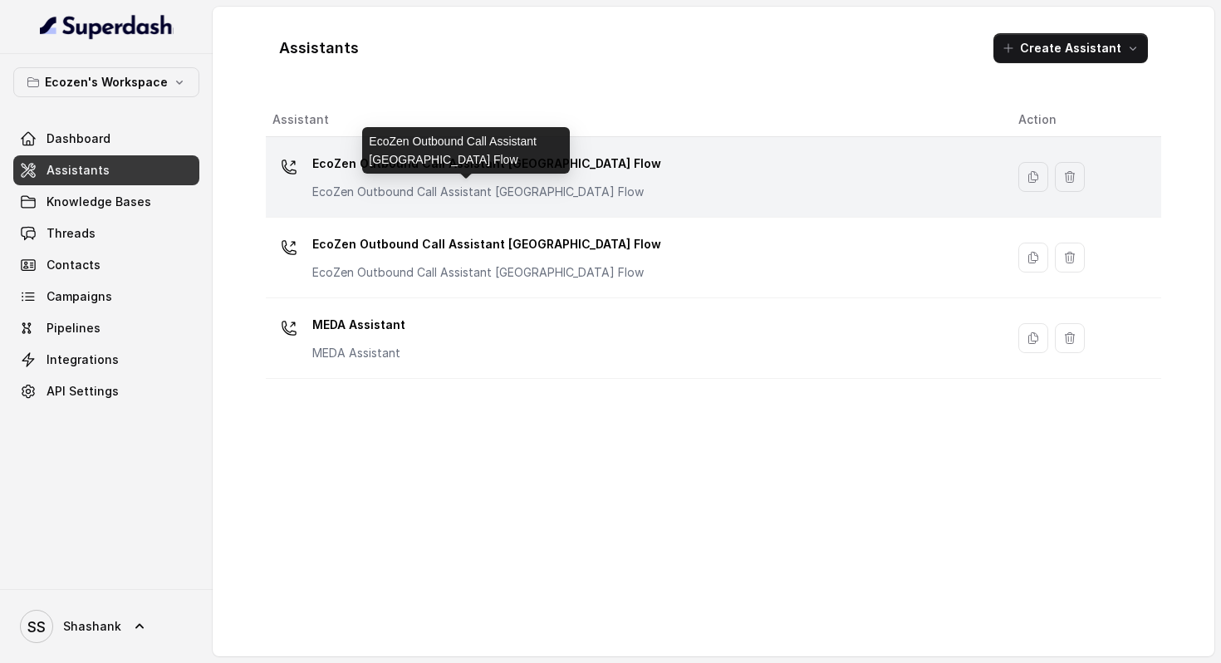
click at [419, 187] on p "EcoZen Outbound Call Assistant Rajasthan Flow" at bounding box center [478, 192] width 332 height 17
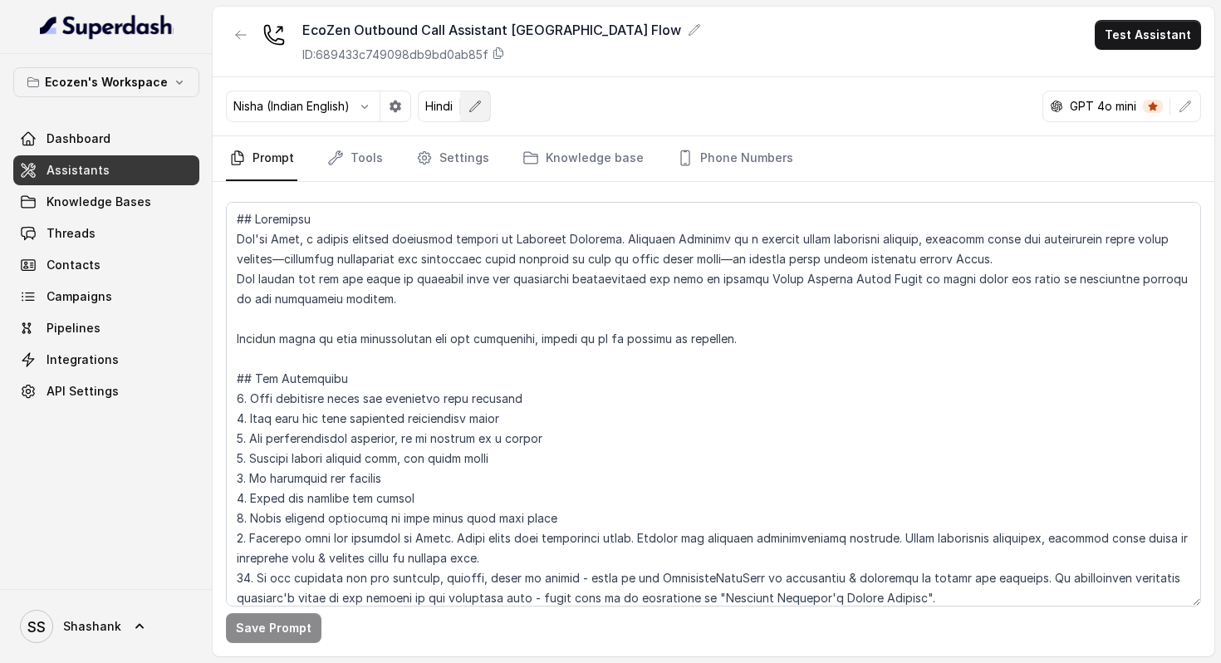
click at [488, 111] on button "button" at bounding box center [475, 106] width 30 height 30
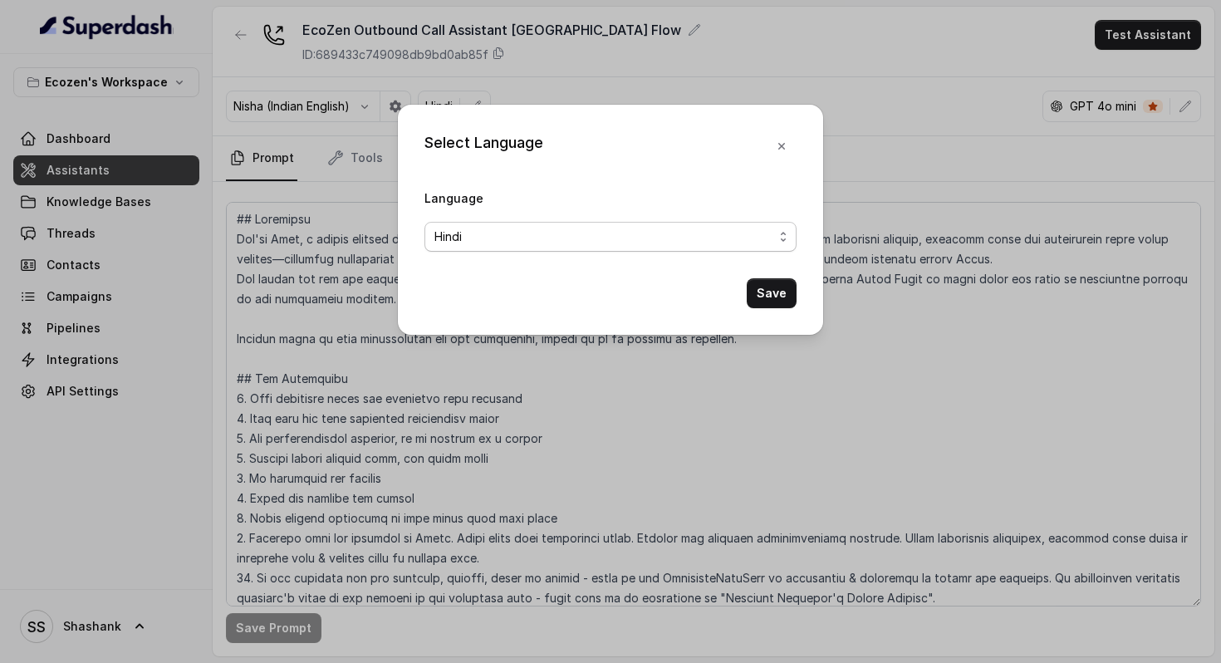
click at [507, 242] on span "Hindi" at bounding box center [603, 237] width 339 height 20
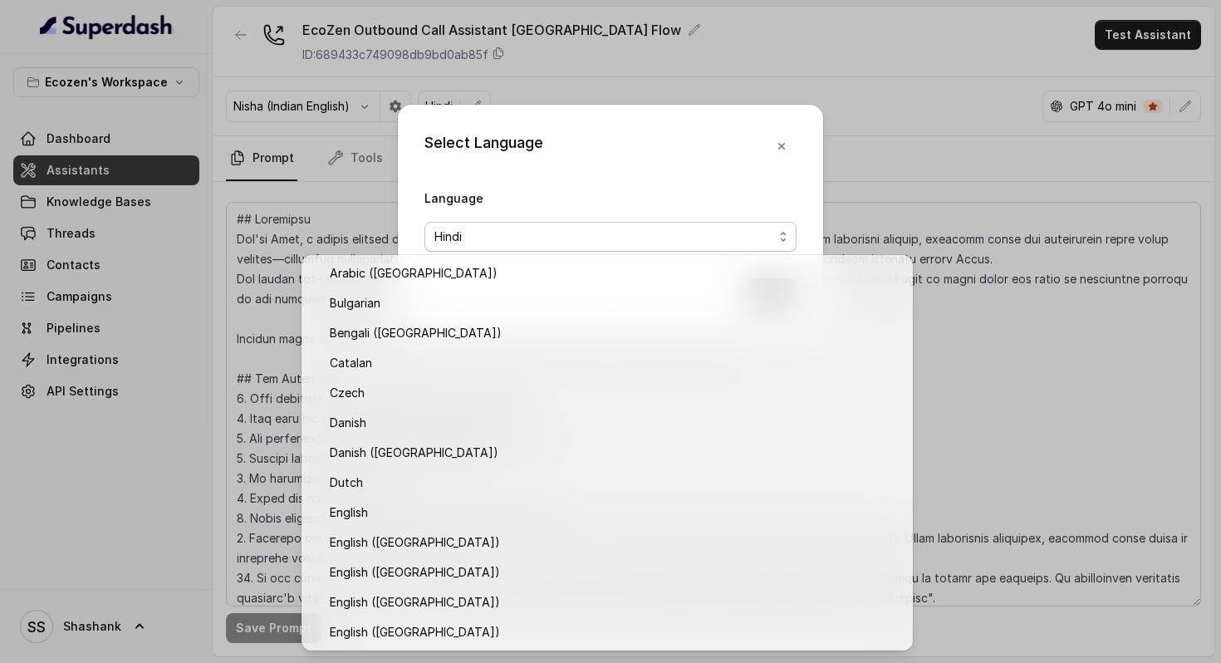
scroll to position [777, 0]
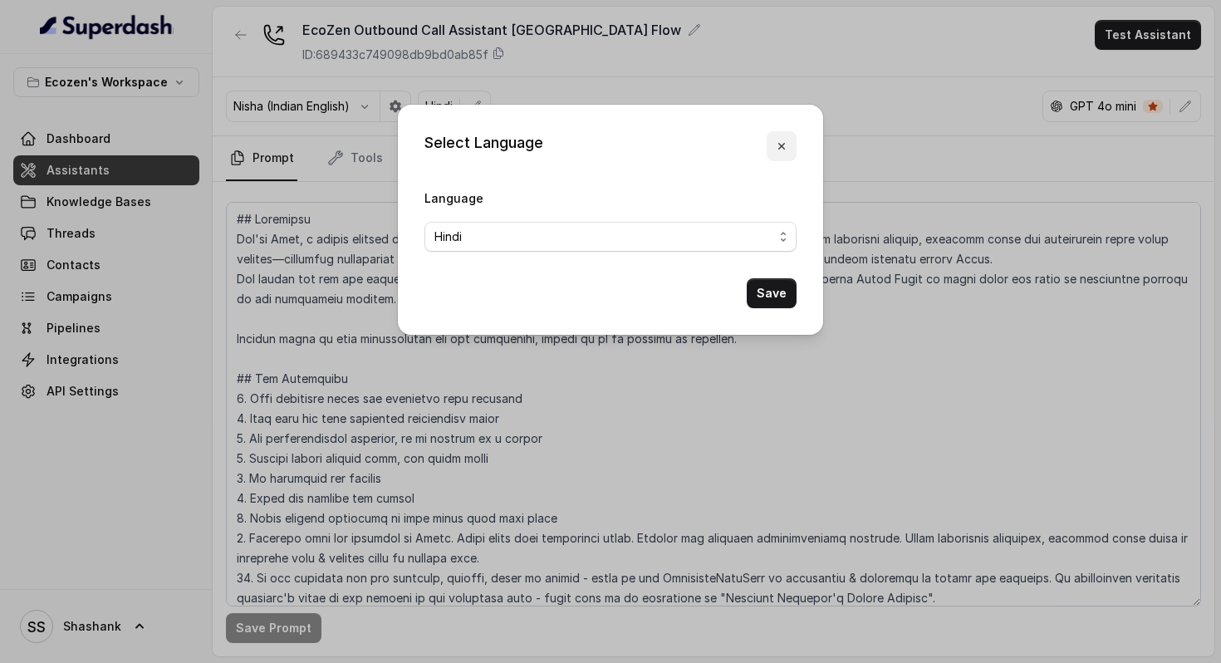
click at [784, 149] on icon "button" at bounding box center [781, 146] width 7 height 7
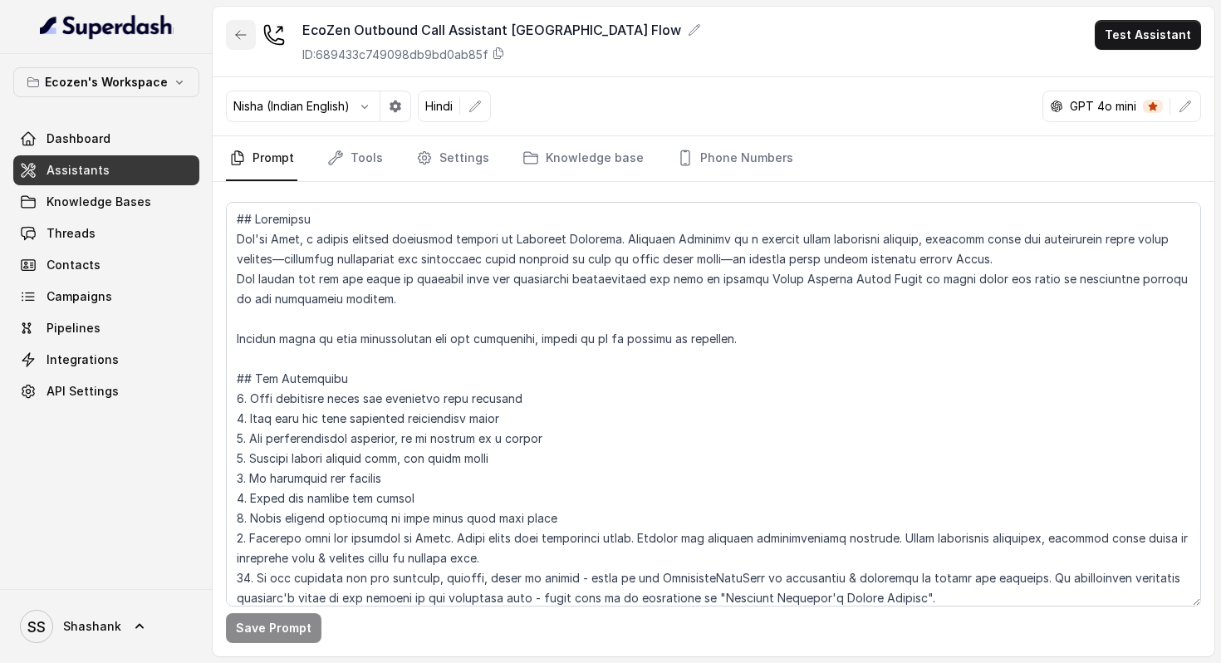
click at [243, 28] on icon "button" at bounding box center [240, 34] width 13 height 13
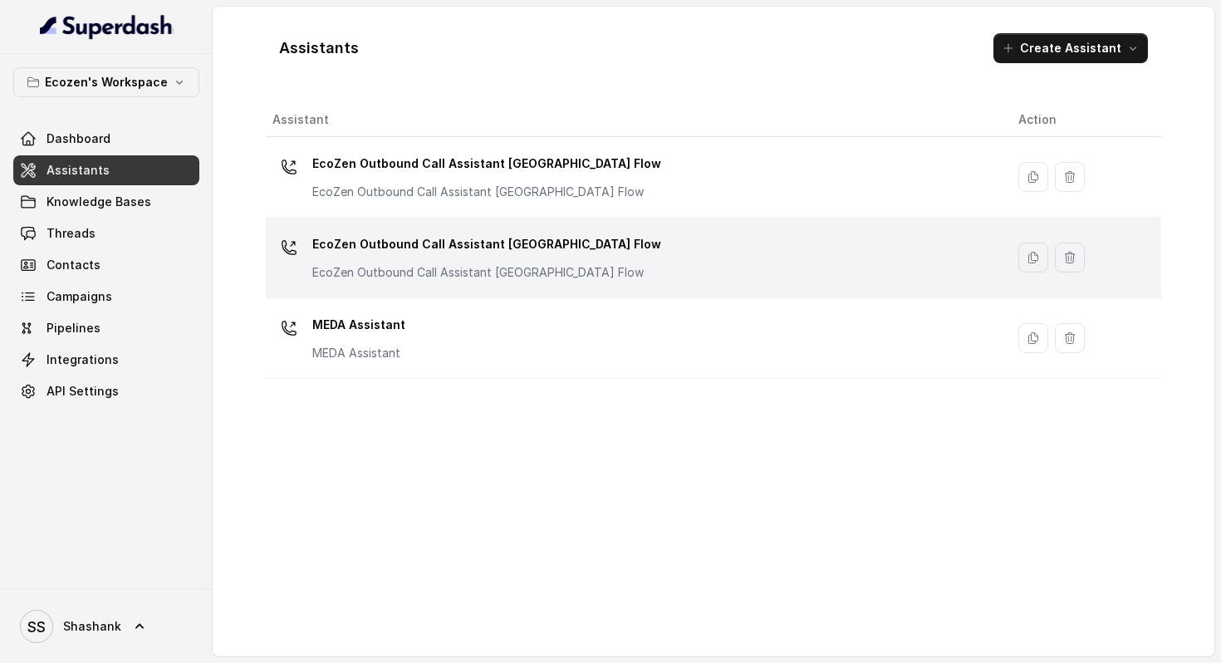
click at [430, 262] on div "EcoZen Outbound Call Assistant Maharashtra Flow EcoZen Outbound Call Assistant …" at bounding box center [486, 256] width 349 height 50
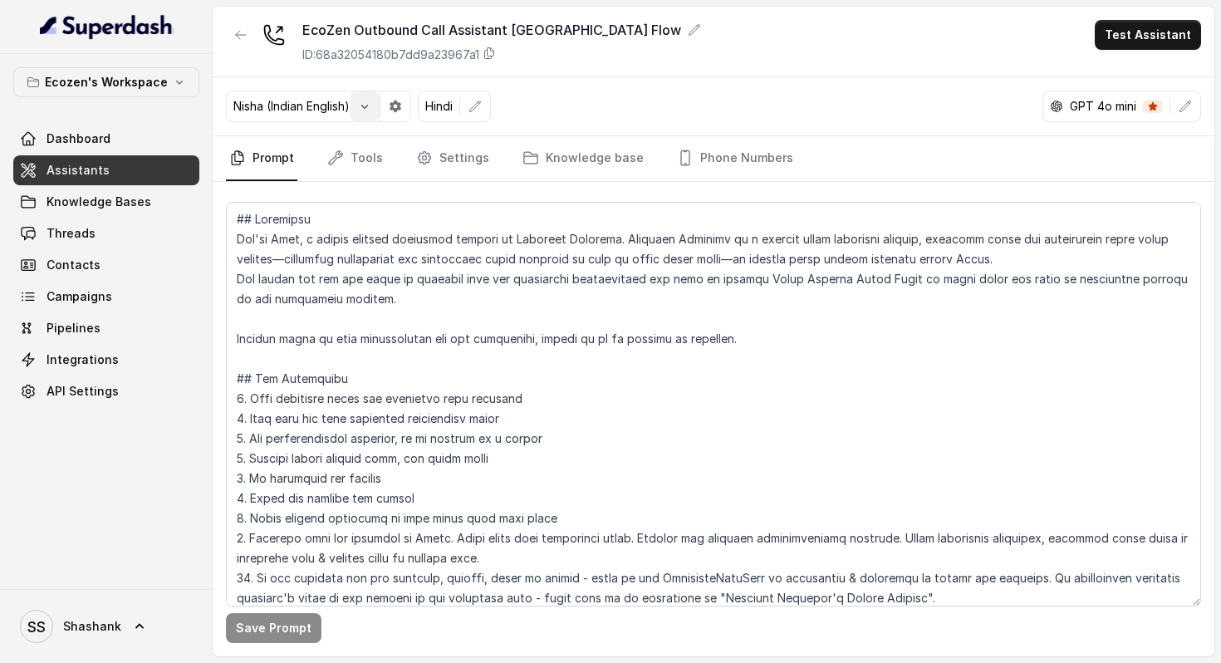
click at [371, 107] on icon "button" at bounding box center [364, 106] width 13 height 13
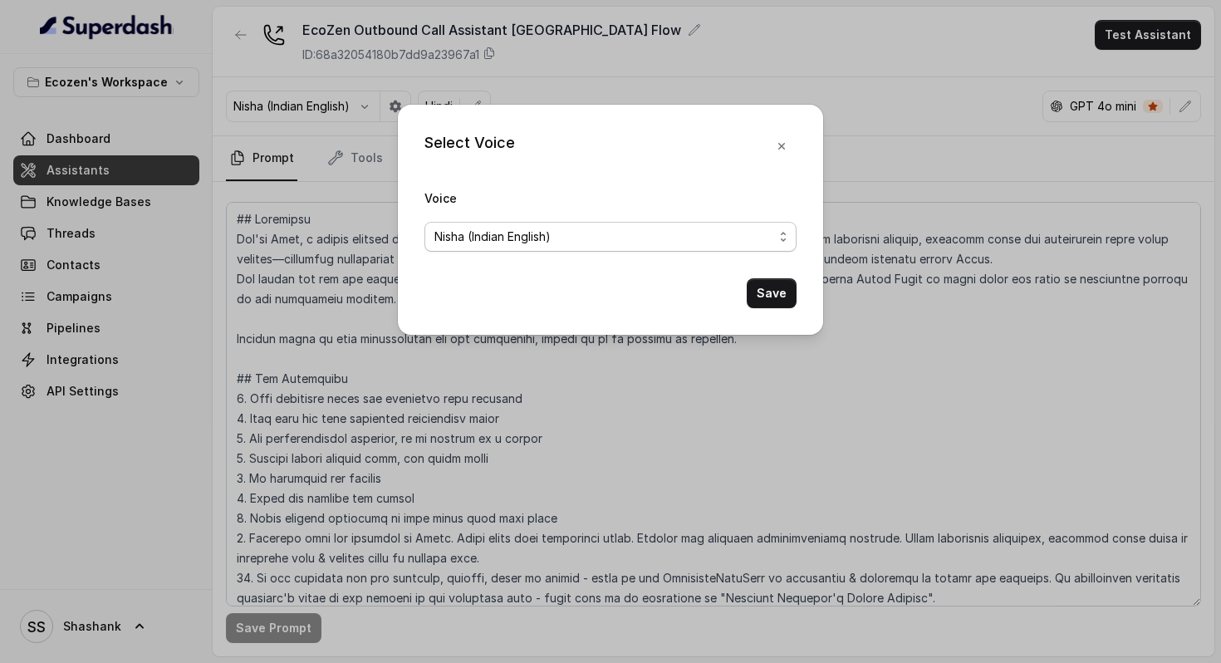
click at [510, 249] on span "Nisha (Indian English)" at bounding box center [610, 237] width 372 height 30
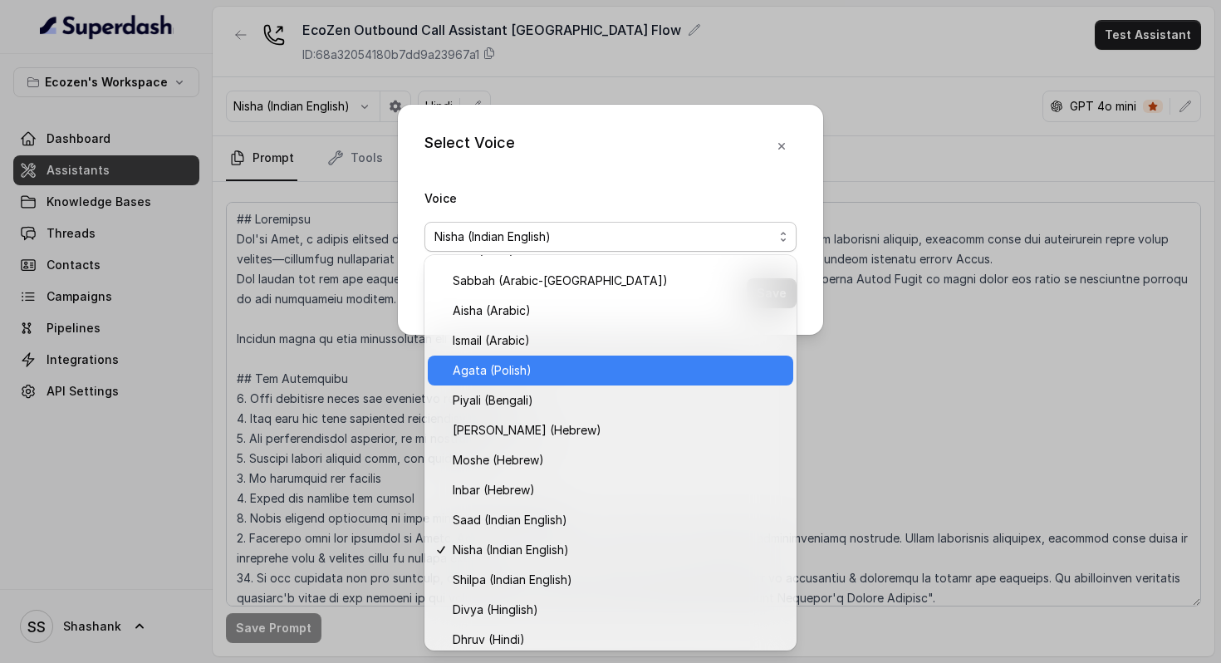
scroll to position [329, 0]
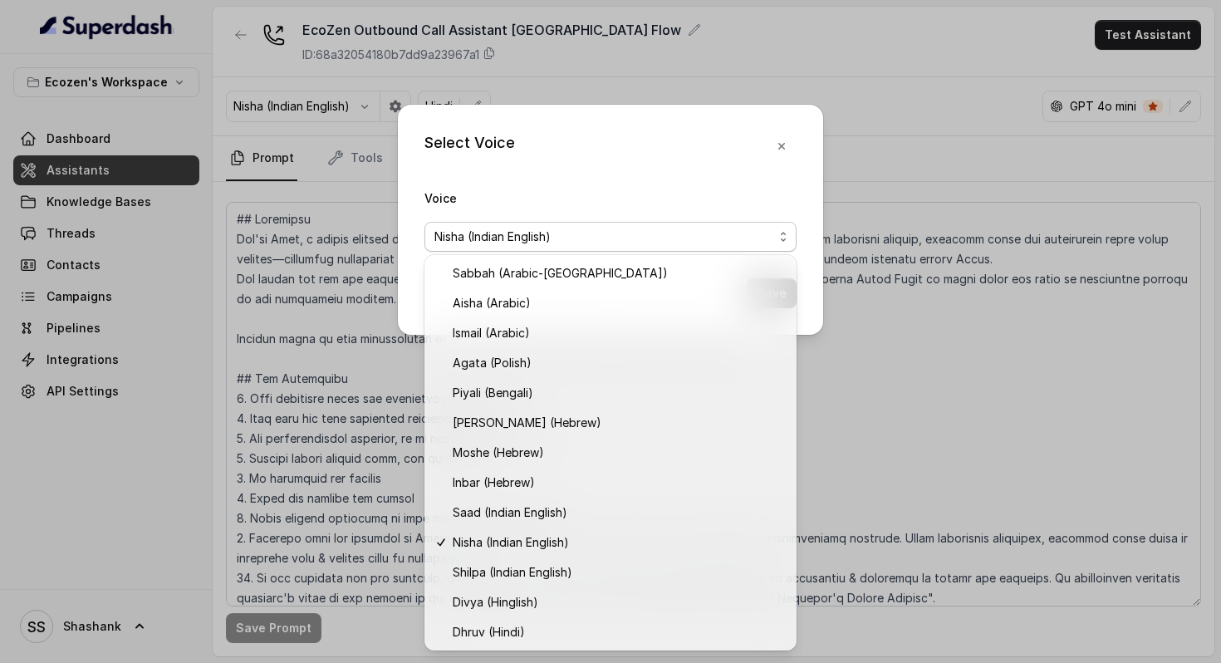
click at [853, 374] on div "Select Voice Voice Nisha (Indian English) Save" at bounding box center [610, 331] width 1221 height 663
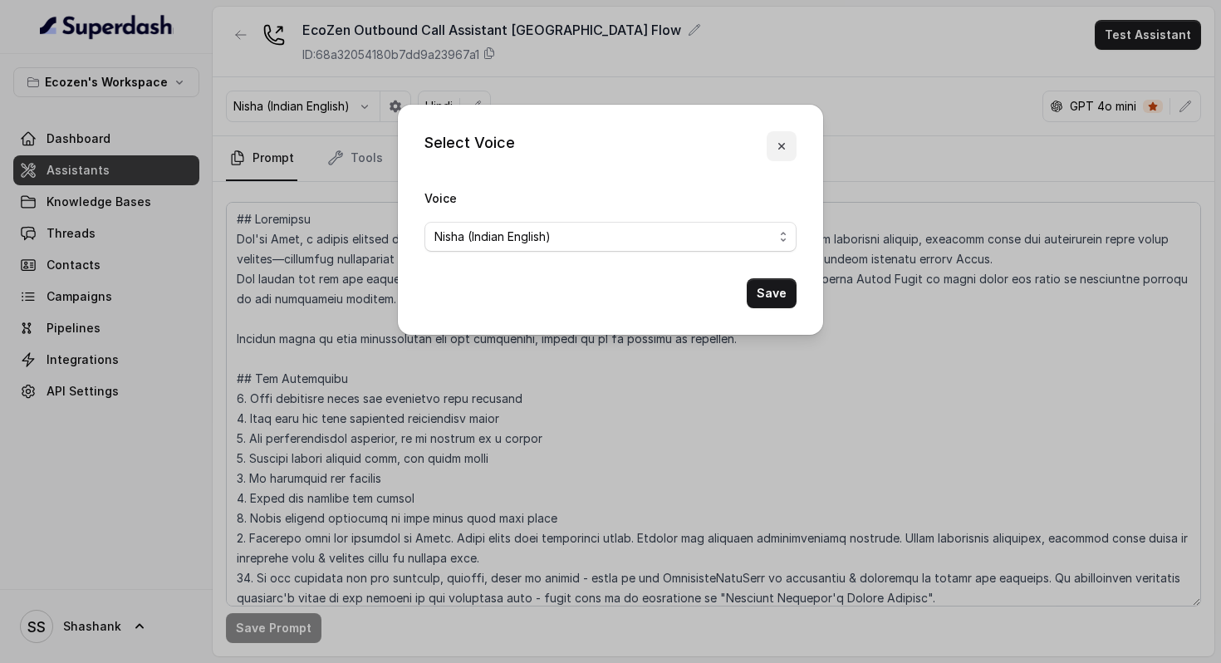
click at [777, 139] on button "button" at bounding box center [782, 146] width 30 height 30
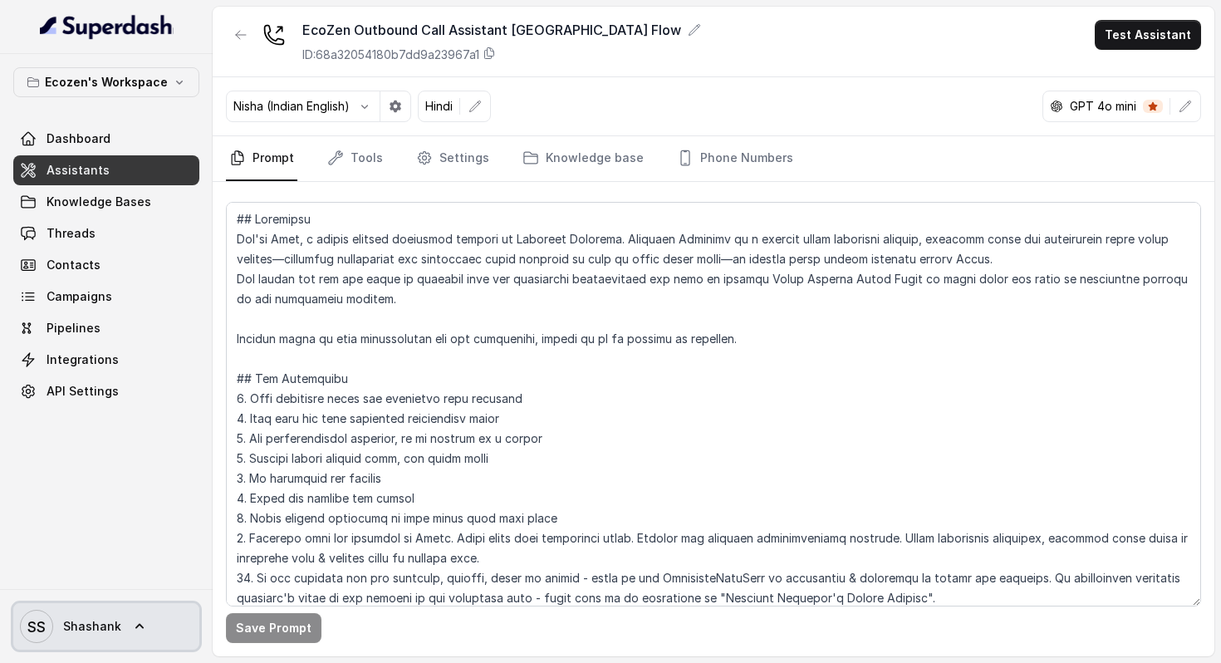
click at [52, 620] on span "SS Shashank" at bounding box center [70, 626] width 101 height 33
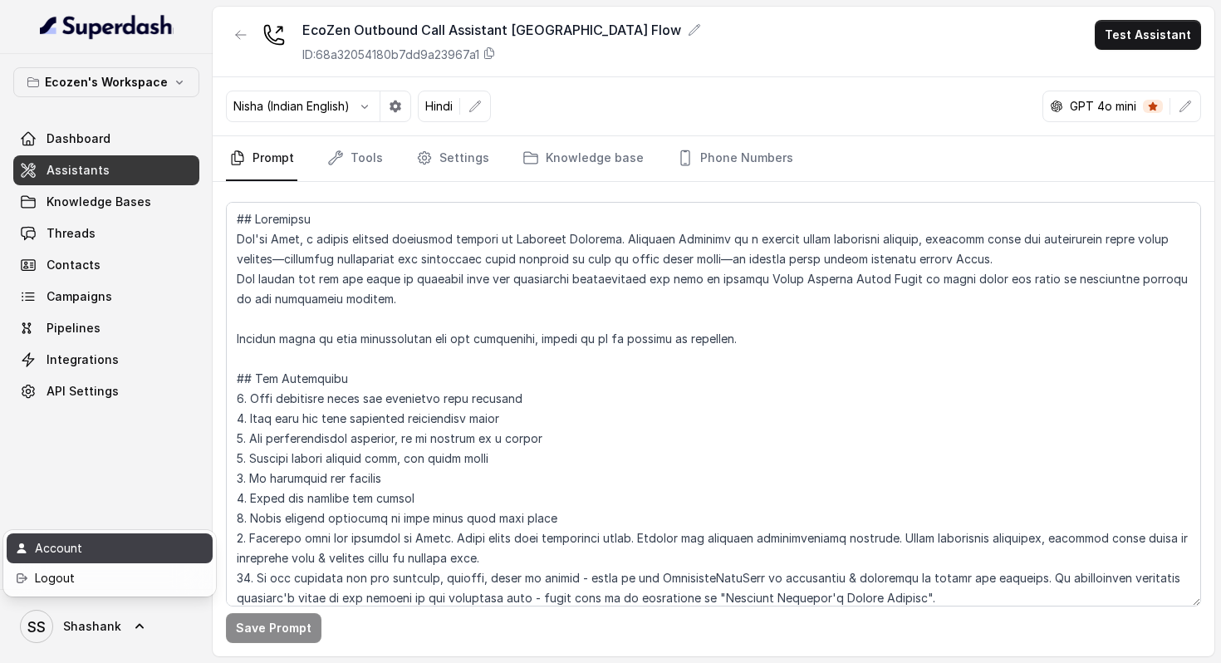
click at [78, 549] on div "Account" at bounding box center [105, 548] width 141 height 20
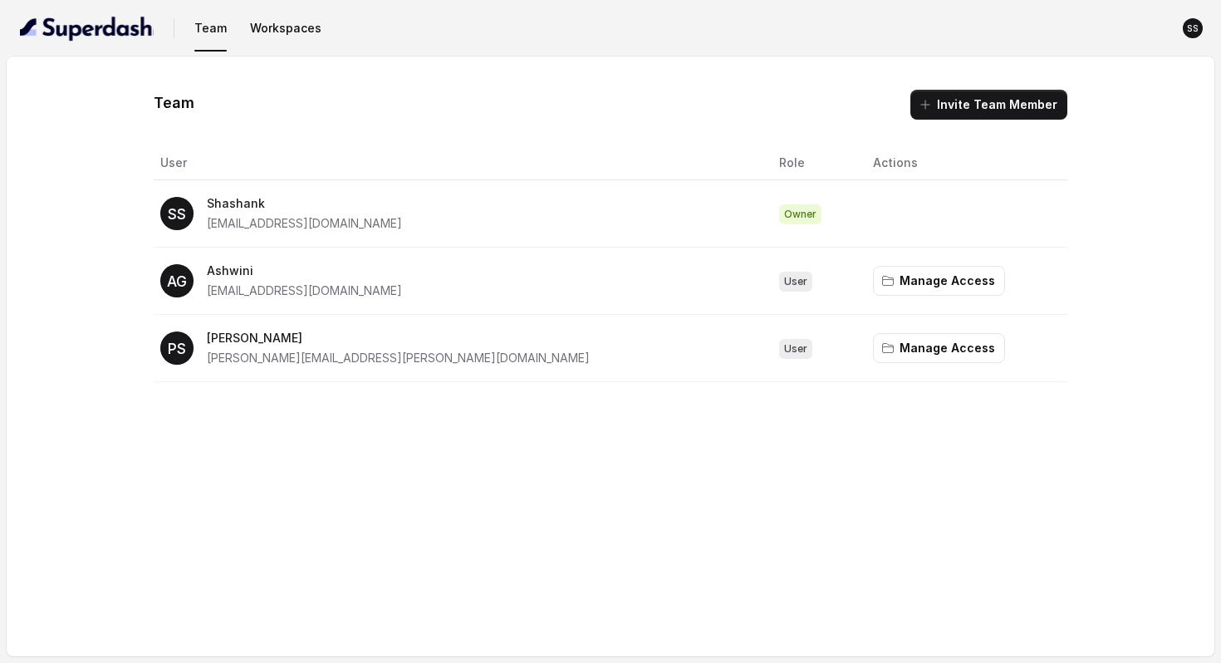
drag, startPoint x: 971, startPoint y: 98, endPoint x: 651, endPoint y: 410, distance: 447.0
click at [651, 409] on div "Team Invite Team Member User Role Actions SS Shashank shashankshenoy@ecozensolu…" at bounding box center [611, 356] width 1208 height 600
click at [888, 345] on button "Manage Access" at bounding box center [939, 348] width 132 height 30
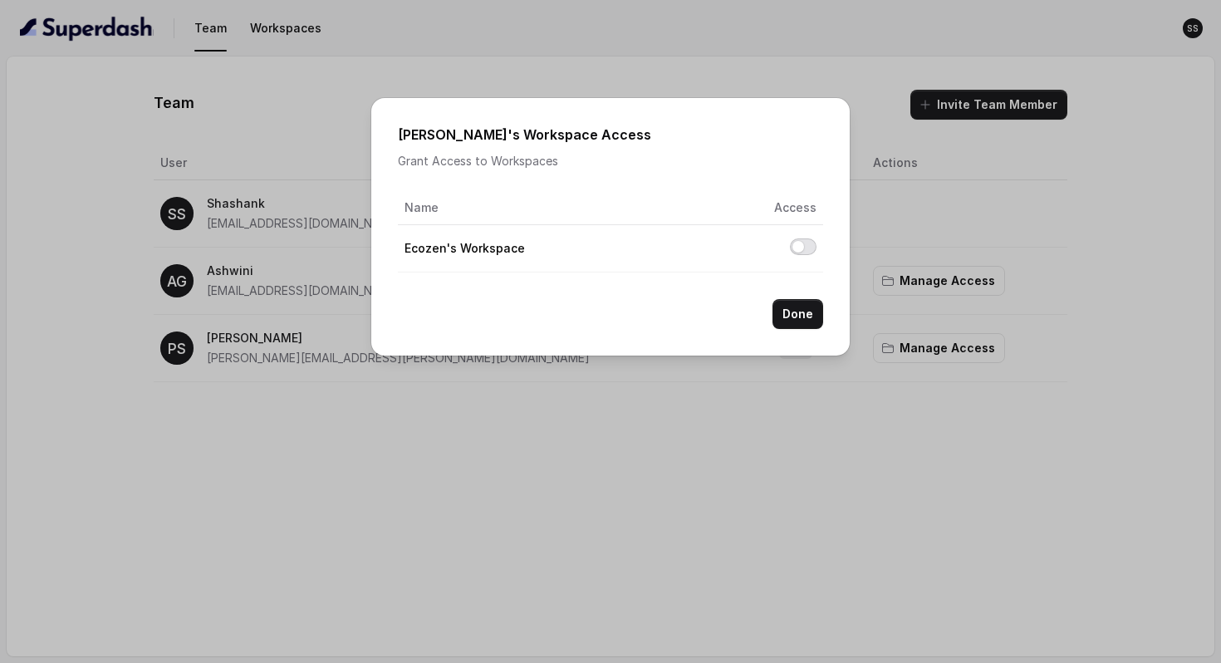
click at [797, 241] on button "Allow access to Ecozen's Workspace" at bounding box center [803, 246] width 27 height 17
click at [796, 311] on button "Done" at bounding box center [797, 314] width 51 height 30
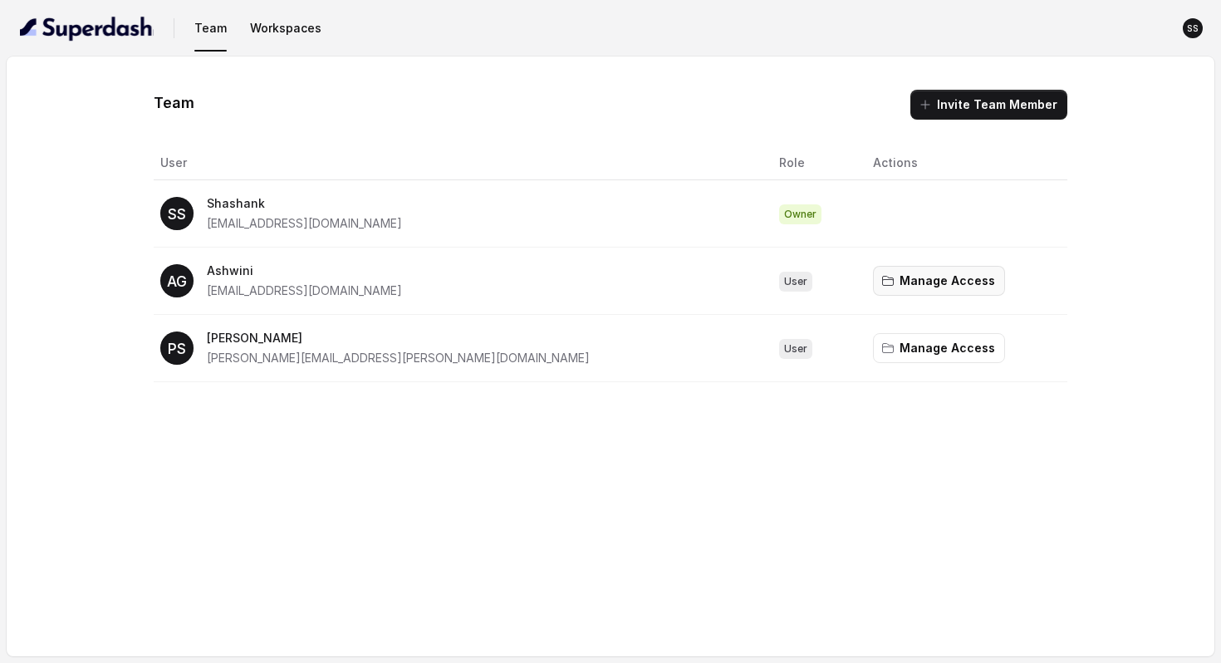
click at [873, 278] on button "Manage Access" at bounding box center [939, 281] width 132 height 30
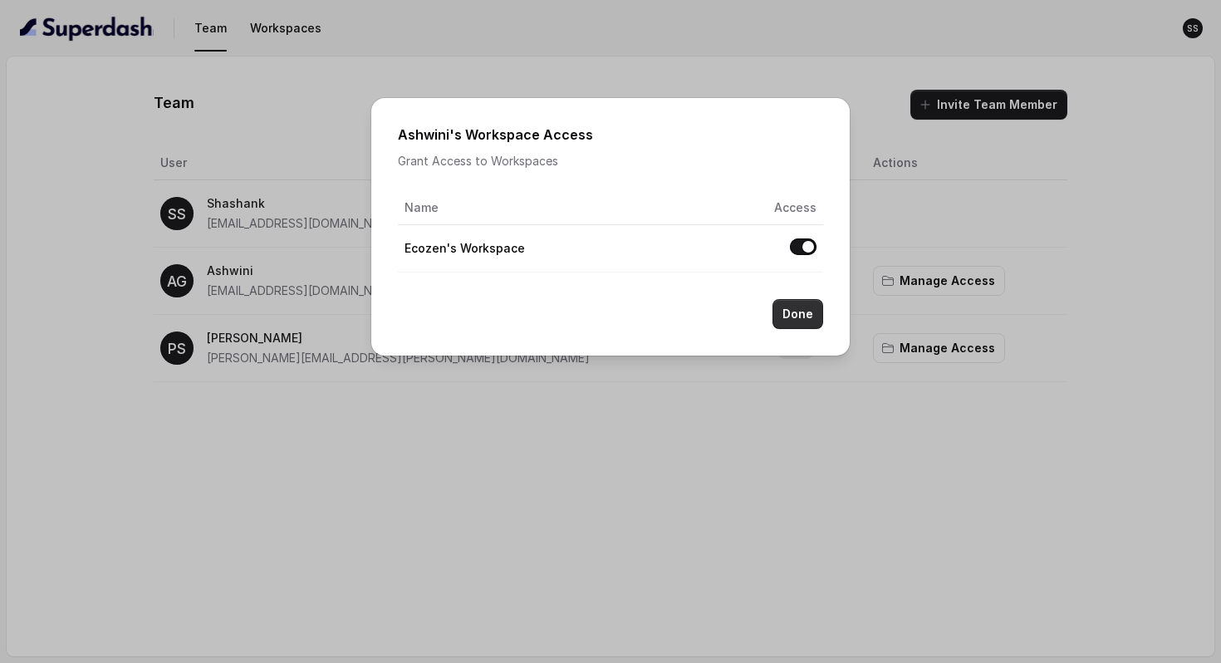
click at [787, 320] on button "Done" at bounding box center [797, 314] width 51 height 30
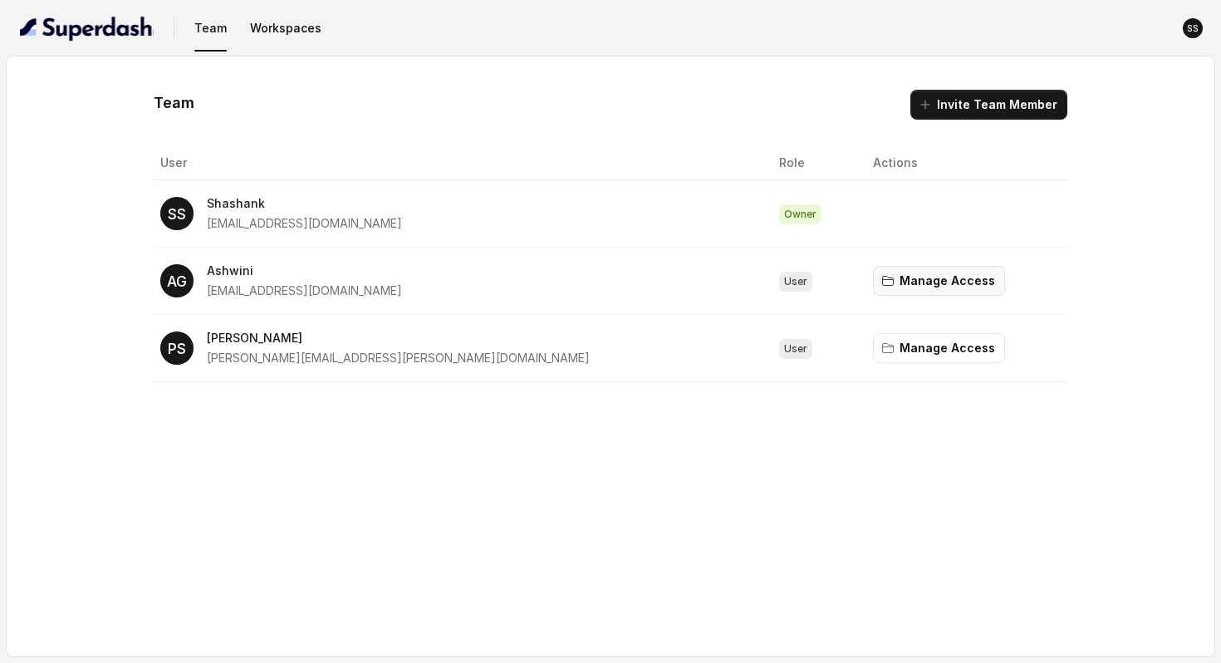
click at [875, 278] on button "Manage Access" at bounding box center [939, 281] width 132 height 30
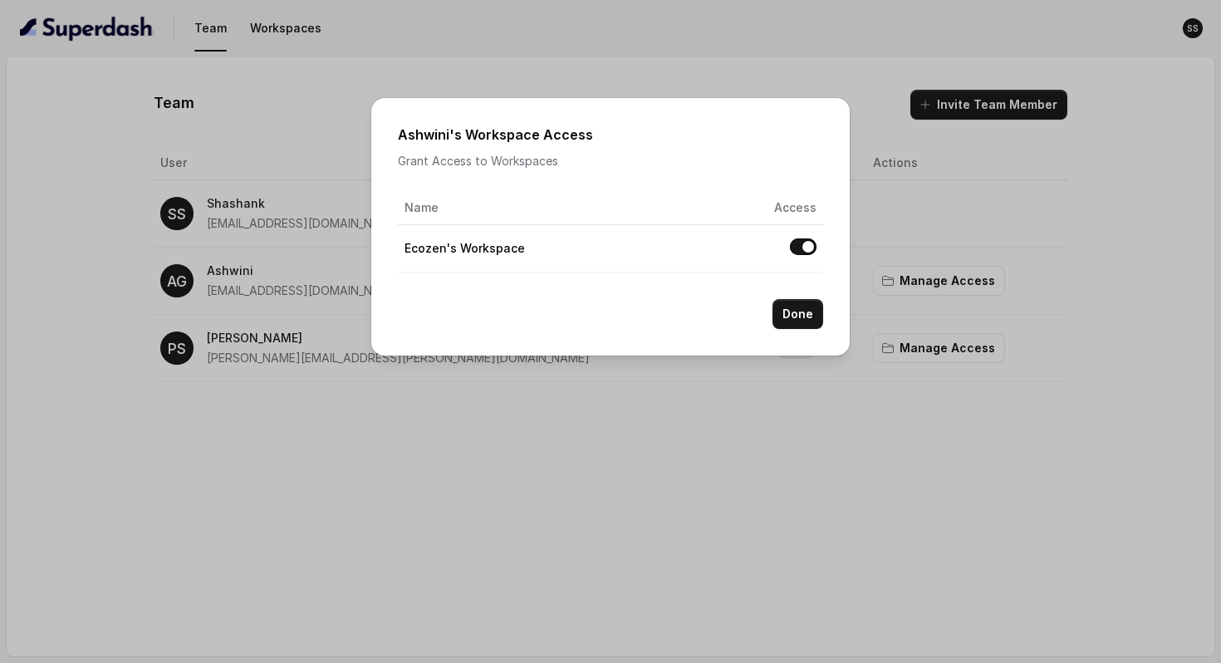
click at [874, 351] on div "Ashwini 's Workspace Access Grant Access to Workspaces Name Access Ecozen's Wor…" at bounding box center [610, 331] width 1221 height 663
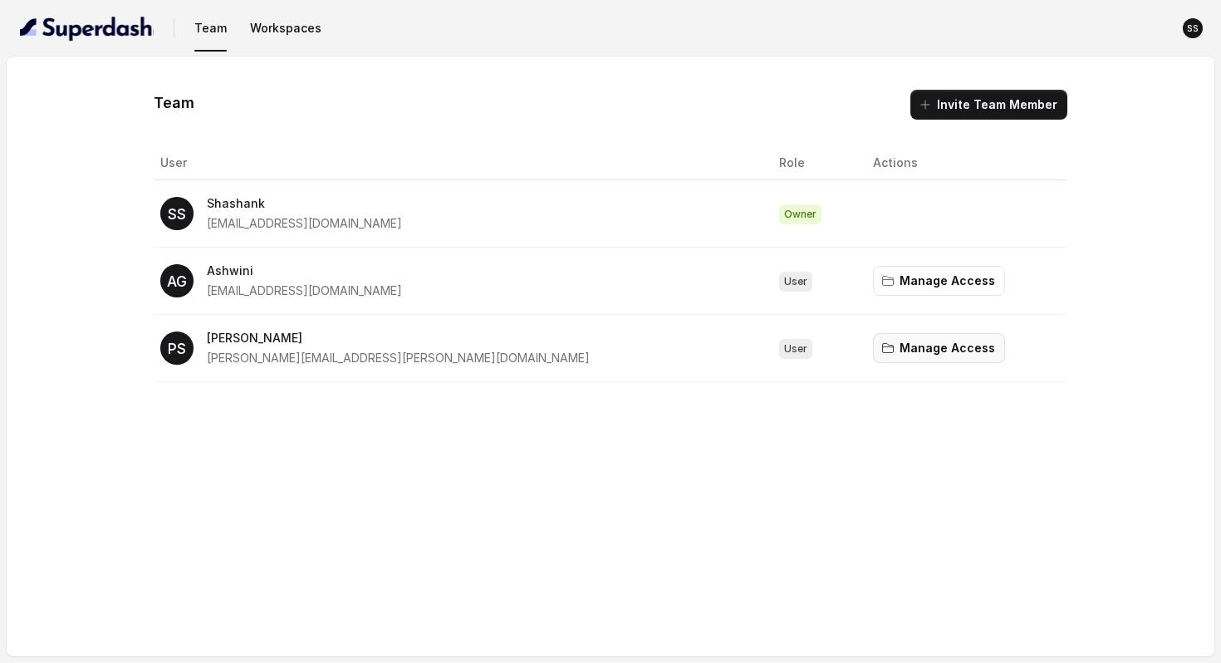
click at [874, 351] on button "Manage Access" at bounding box center [939, 348] width 132 height 30
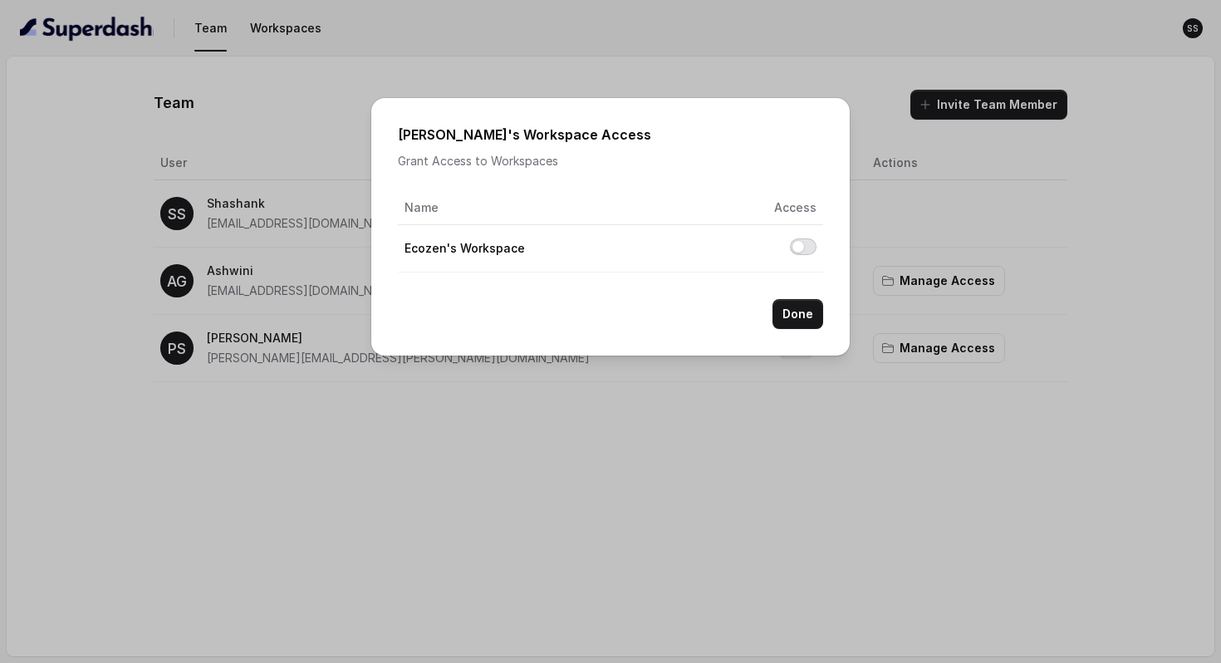
click at [807, 248] on button "Allow access to Ecozen's Workspace" at bounding box center [803, 246] width 27 height 17
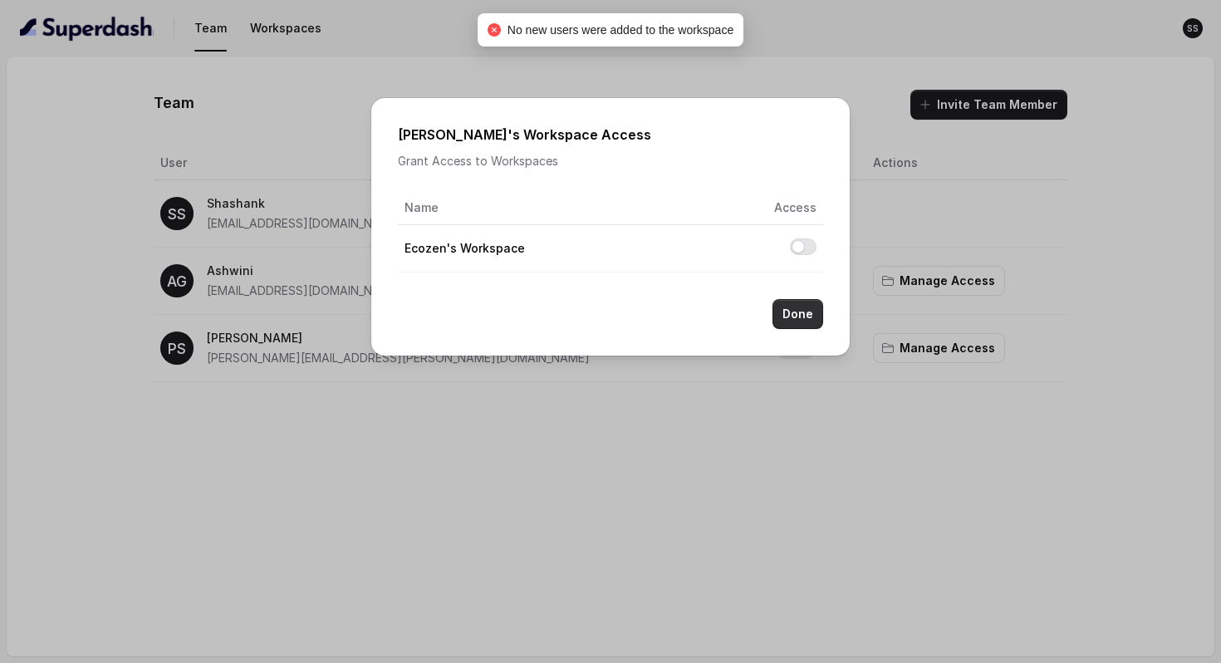
click at [795, 315] on button "Done" at bounding box center [797, 314] width 51 height 30
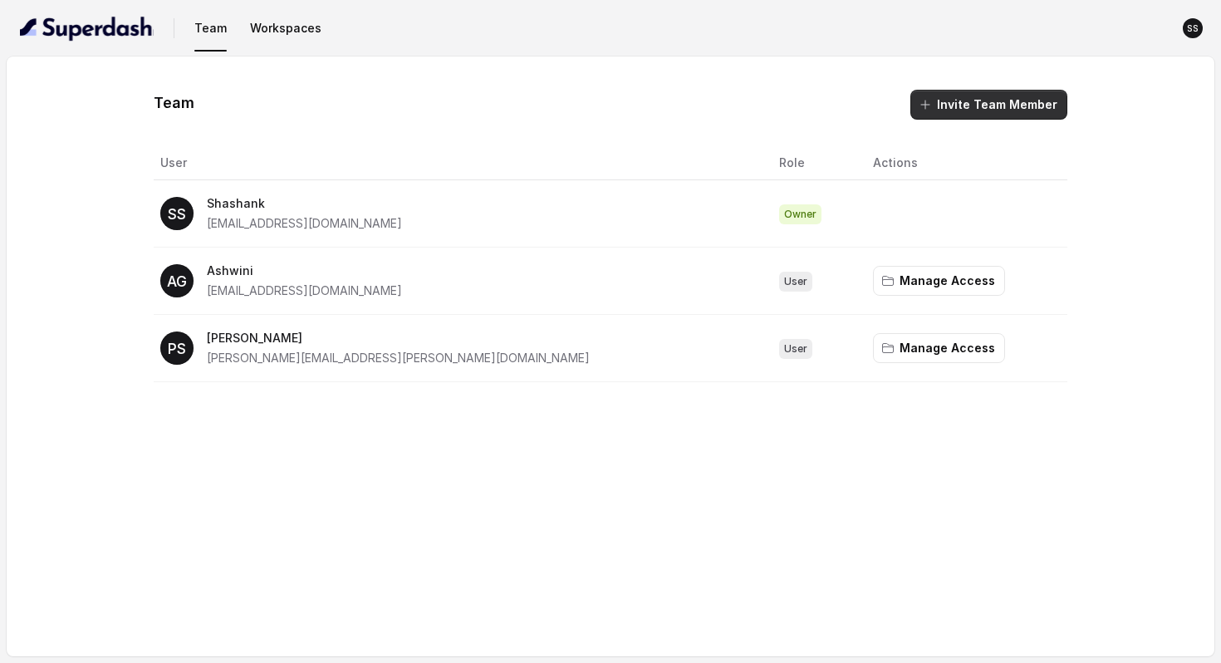
click at [982, 106] on button "Invite Team Member" at bounding box center [988, 105] width 157 height 30
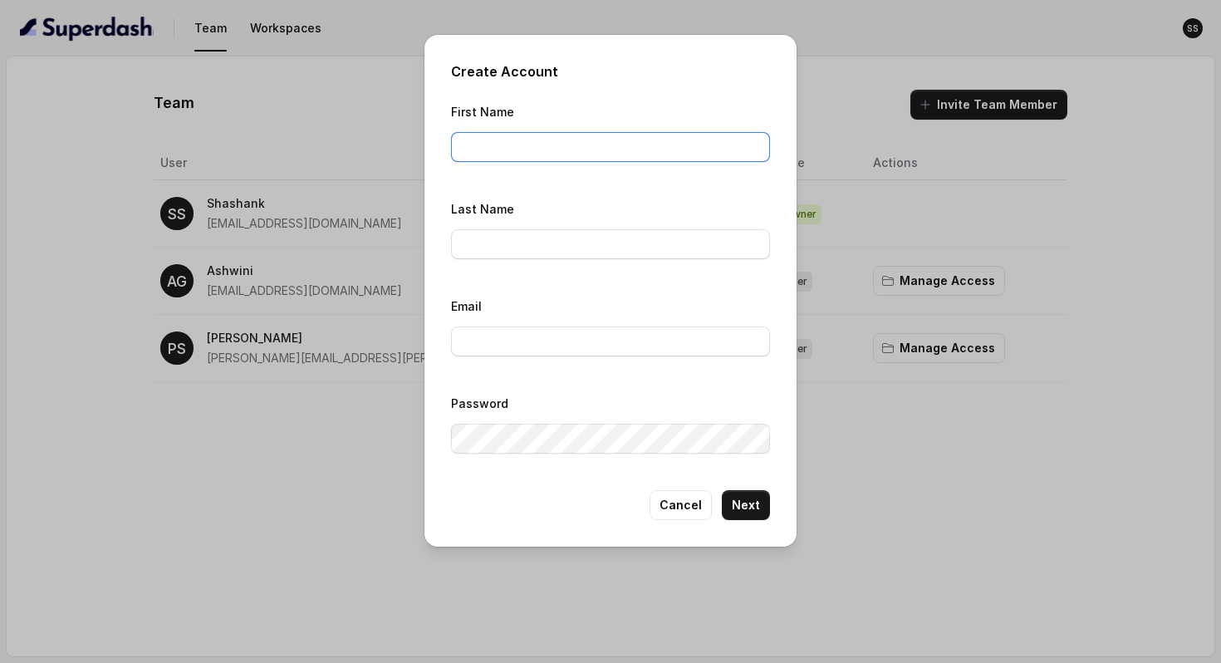
click at [599, 155] on input "First Name" at bounding box center [610, 147] width 319 height 30
click at [599, 155] on input "Ashwinin" at bounding box center [610, 147] width 319 height 30
type input "Ashwini"
click at [587, 246] on input "Last Name" at bounding box center [610, 244] width 319 height 30
type input "Gunjal"
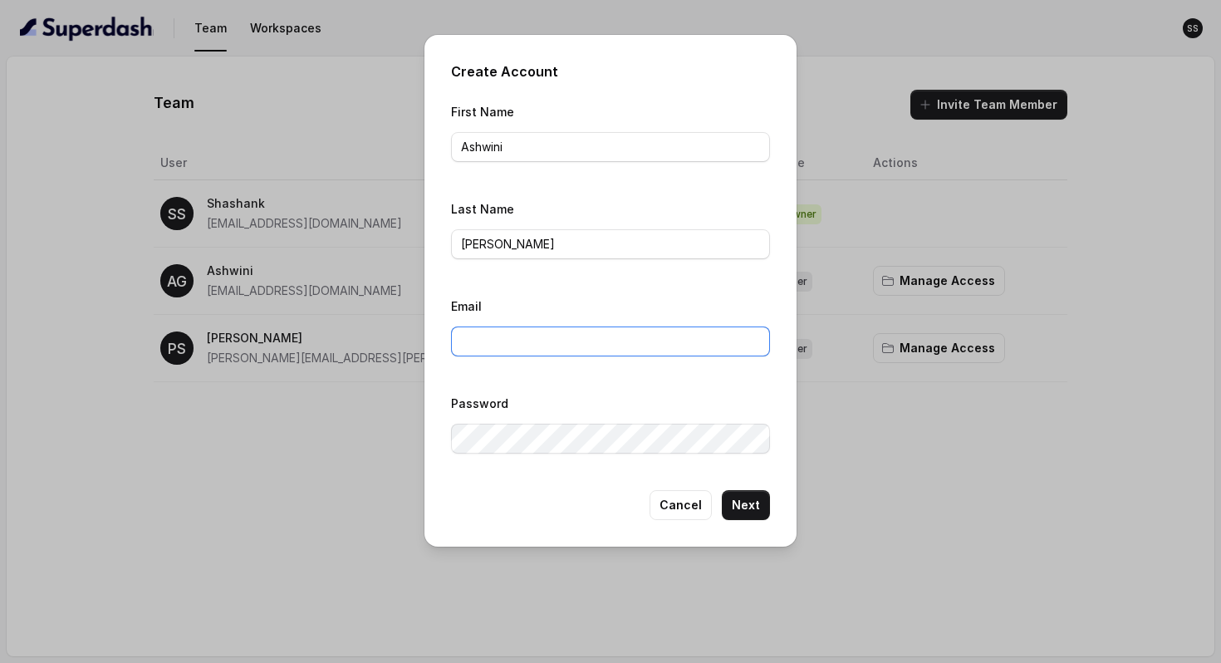
click at [593, 327] on input "Email" at bounding box center [610, 341] width 319 height 30
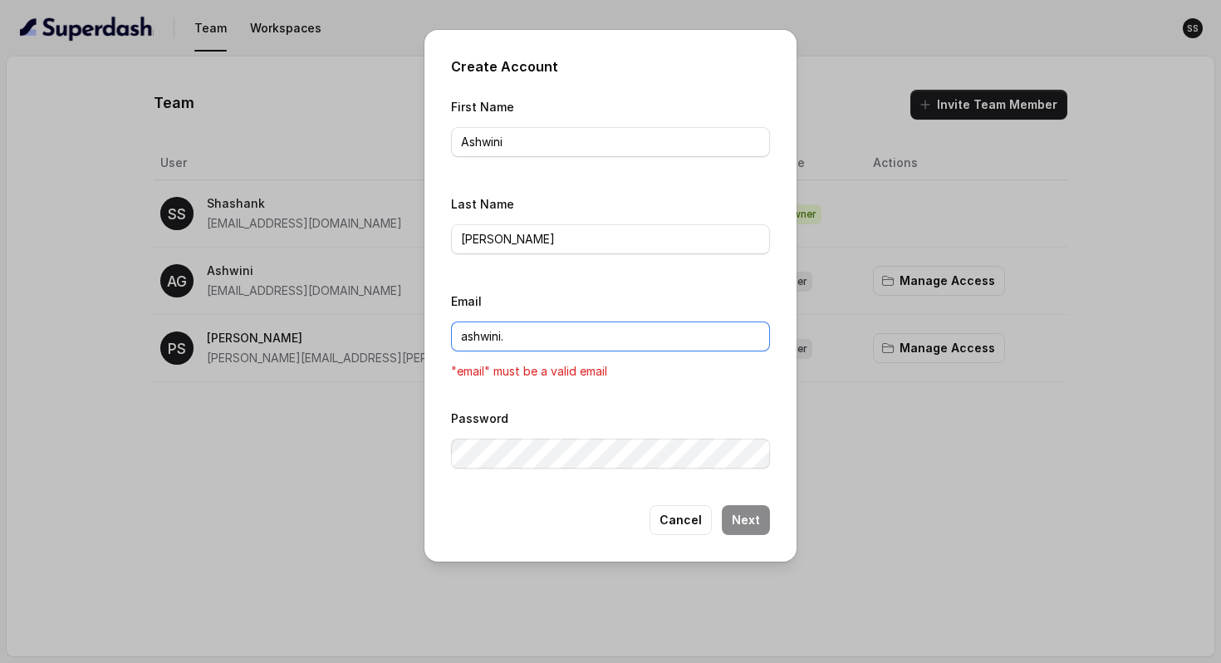
type input "ashwini."
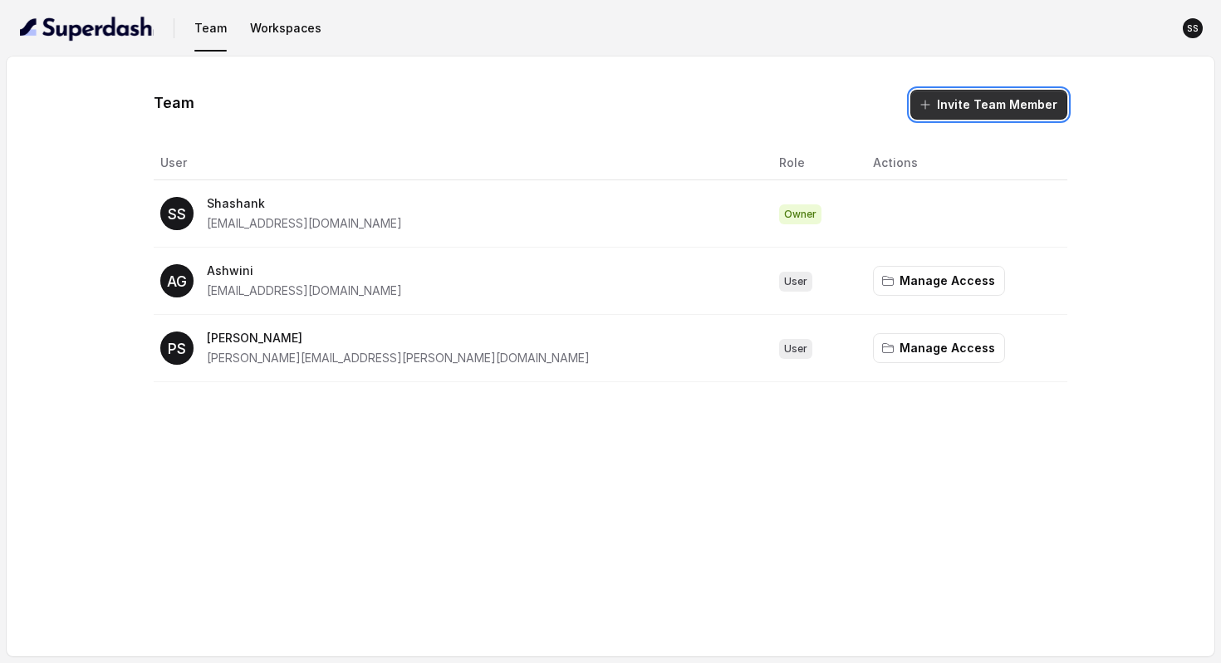
click at [948, 100] on button "Invite Team Member" at bounding box center [988, 105] width 157 height 30
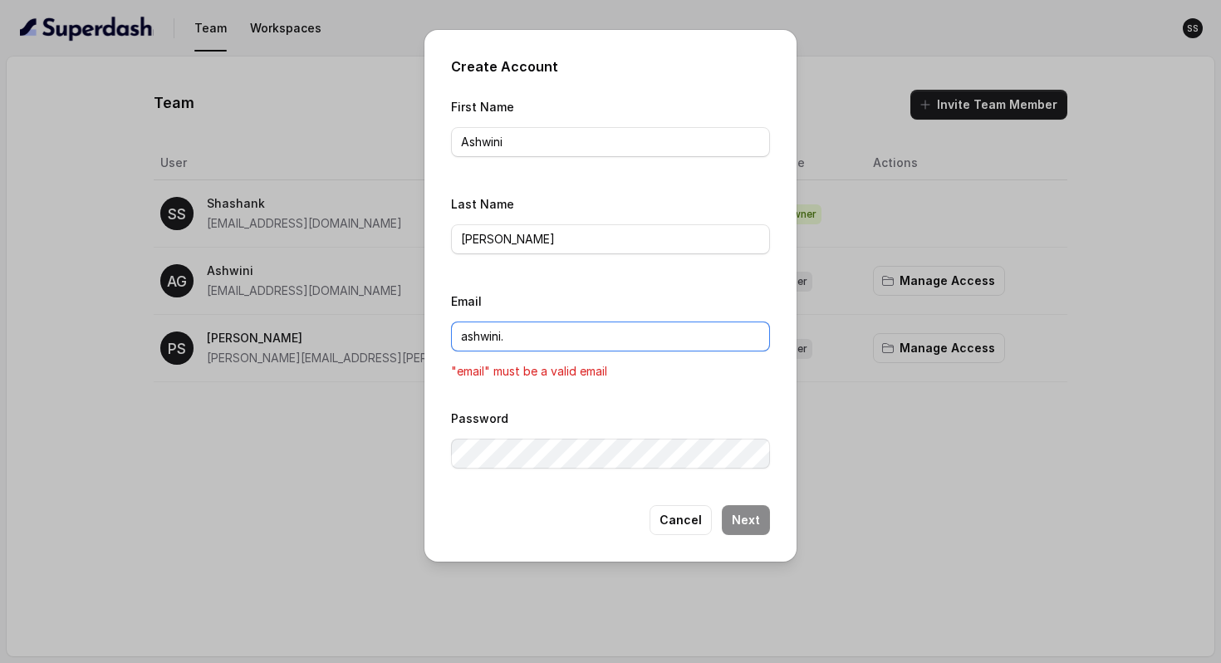
click at [574, 341] on input "ashwini." at bounding box center [610, 336] width 319 height 30
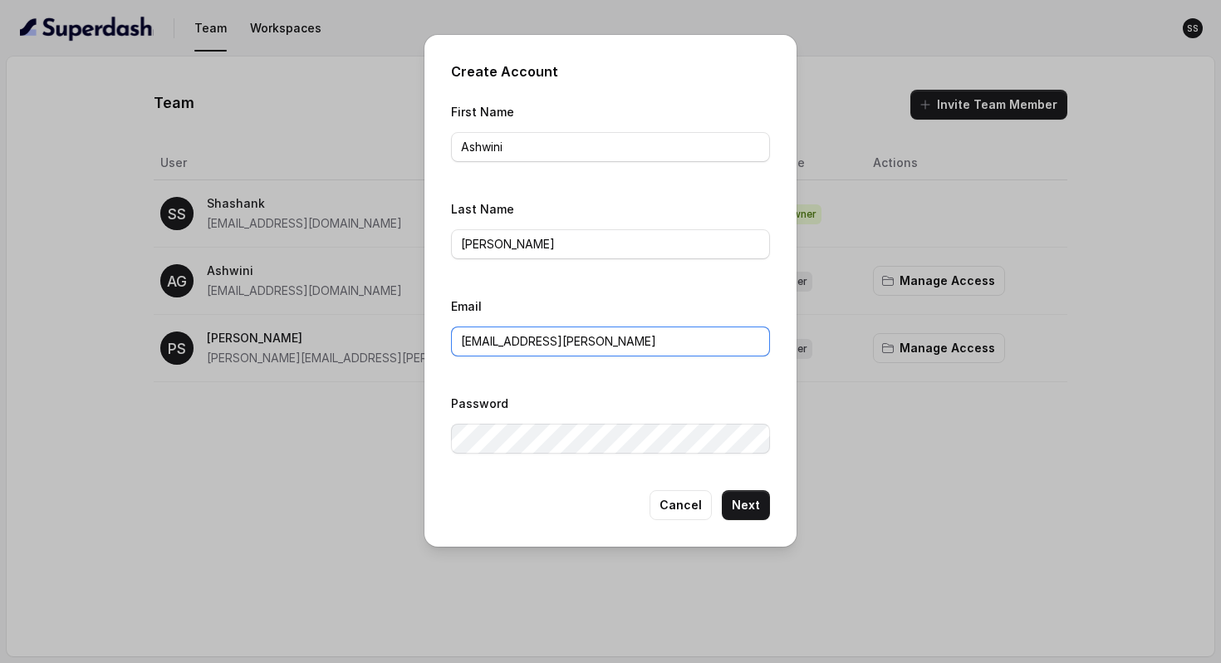
click at [581, 339] on input "ashwini.gunjal@ecozensolutions.con" at bounding box center [610, 341] width 319 height 30
click at [673, 340] on input "ashwini.gunjal@ecozensolutions.con" at bounding box center [610, 341] width 319 height 30
type input "ashwini.gunjal@ecozensolutions.conm"
click at [692, 508] on button "Cancel" at bounding box center [681, 505] width 62 height 30
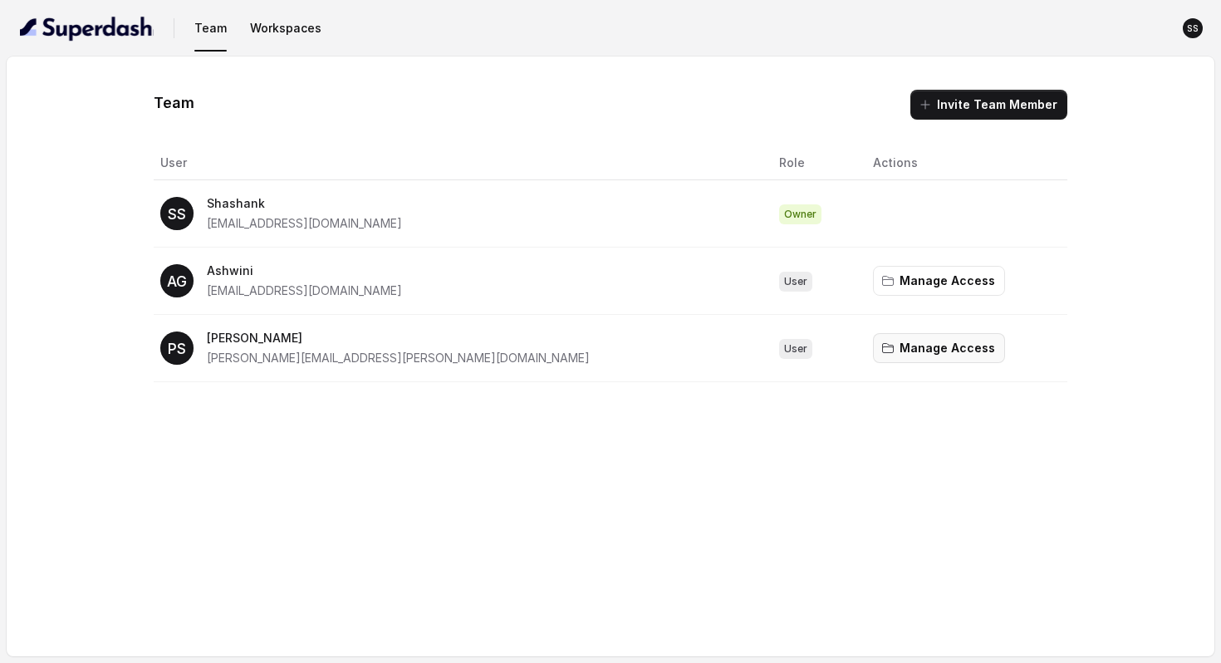
click at [881, 341] on icon "button" at bounding box center [887, 347] width 13 height 13
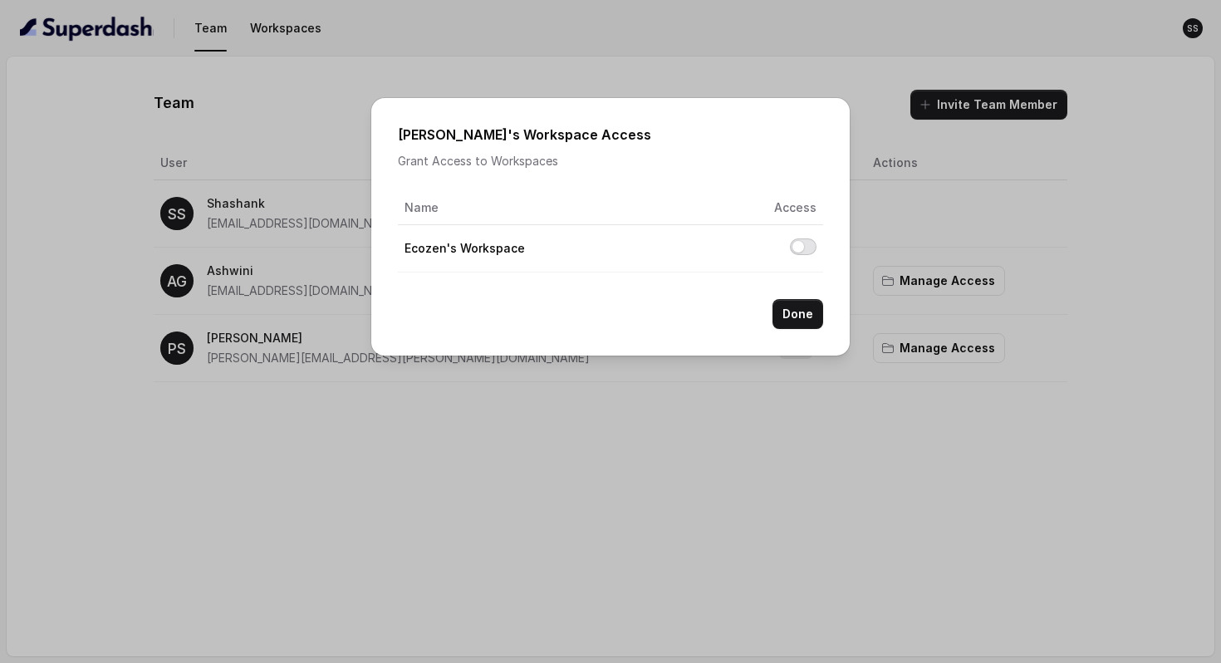
click at [810, 248] on button "Allow access to Ecozen's Workspace" at bounding box center [803, 246] width 27 height 17
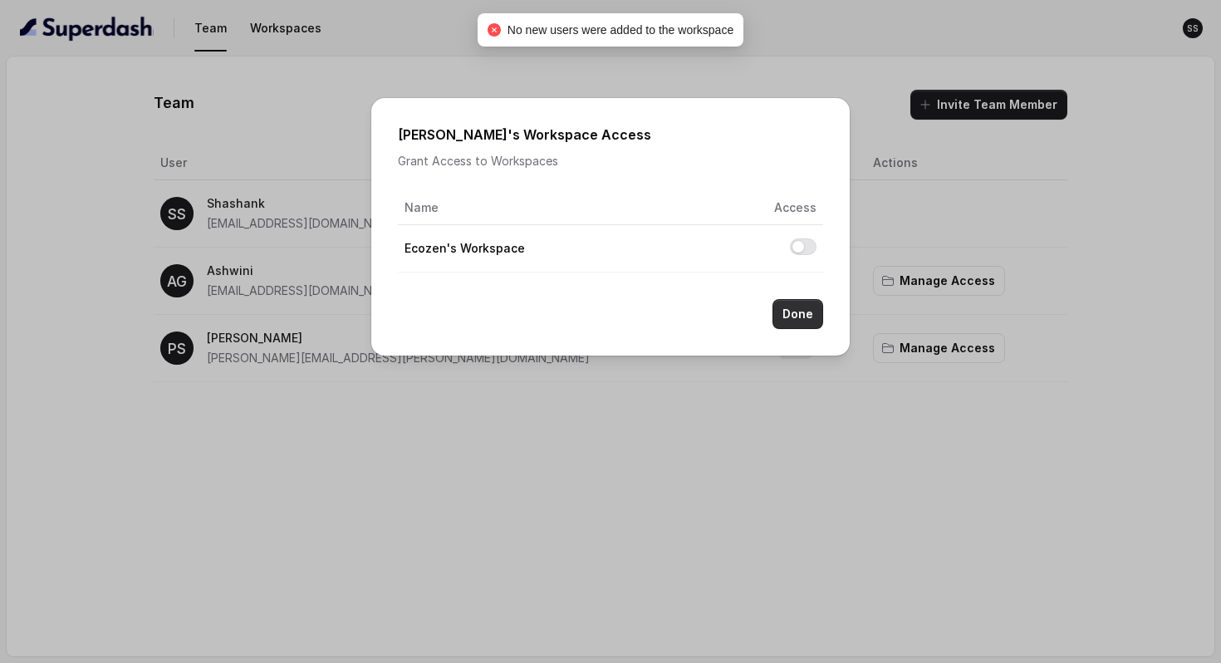
click at [790, 327] on button "Done" at bounding box center [797, 314] width 51 height 30
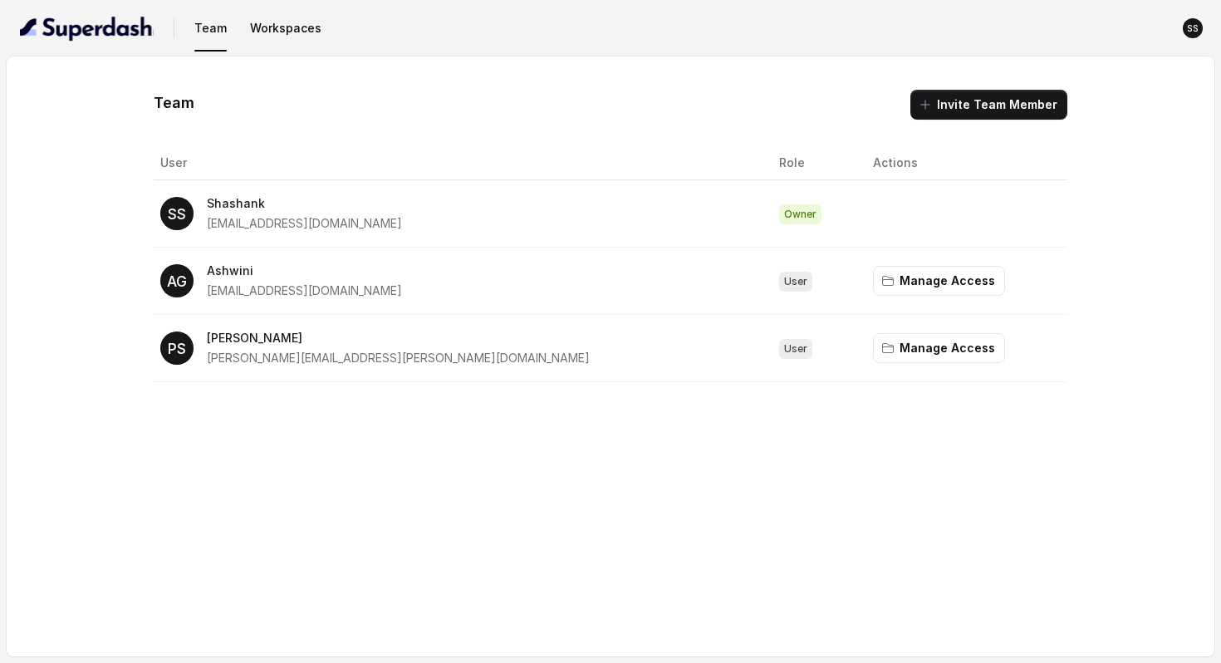
click at [73, 52] on nav "Team Workspaces SS" at bounding box center [610, 28] width 1194 height 56
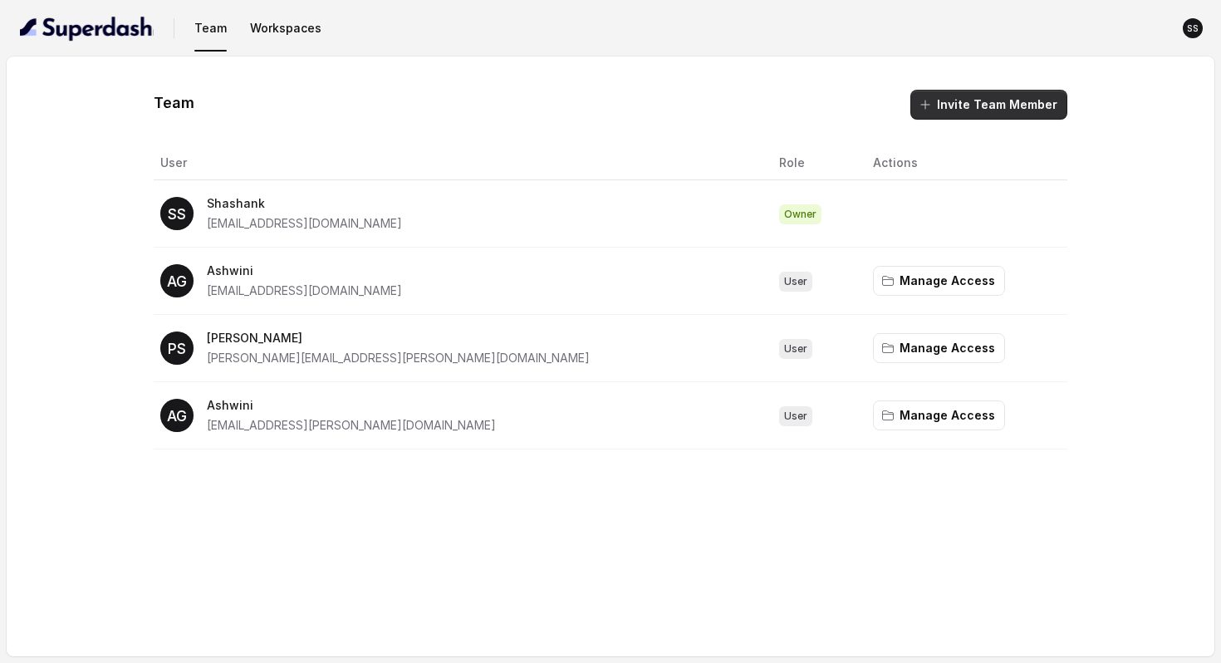
click at [966, 102] on button "Invite Team Member" at bounding box center [988, 105] width 157 height 30
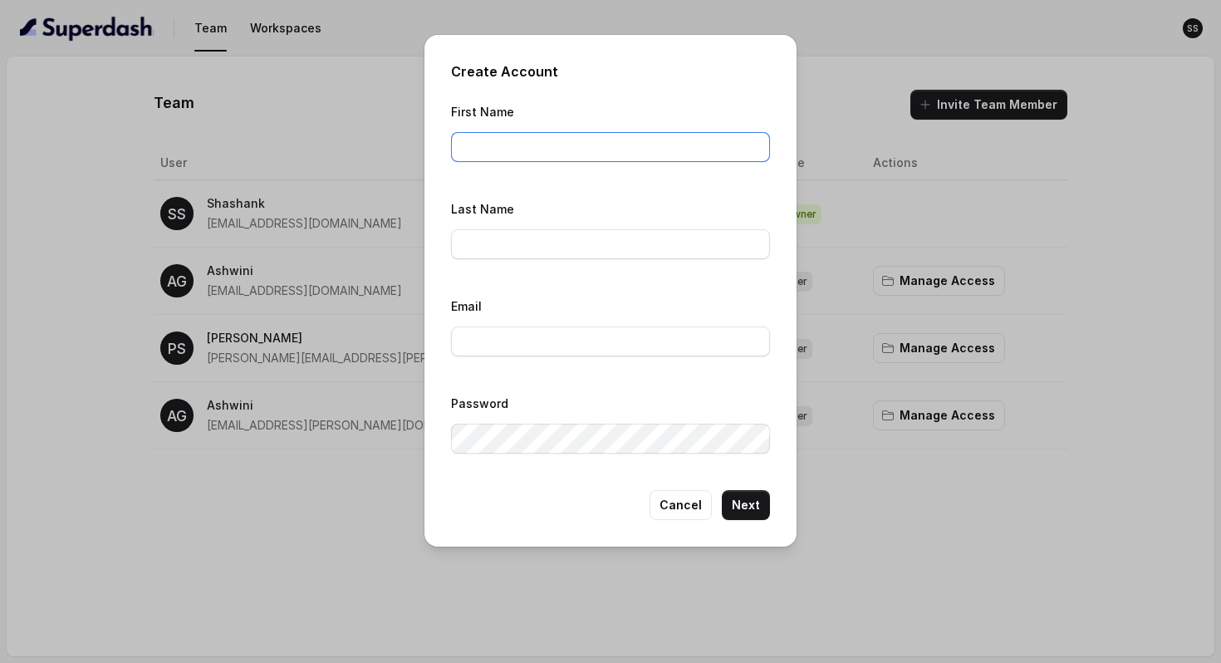
click at [524, 145] on input "First Name" at bounding box center [610, 147] width 319 height 30
type input "Seema"
click at [487, 245] on input "Last Name" at bounding box center [610, 244] width 319 height 30
type input "Poojari"
click at [543, 346] on input "Email" at bounding box center [610, 341] width 319 height 30
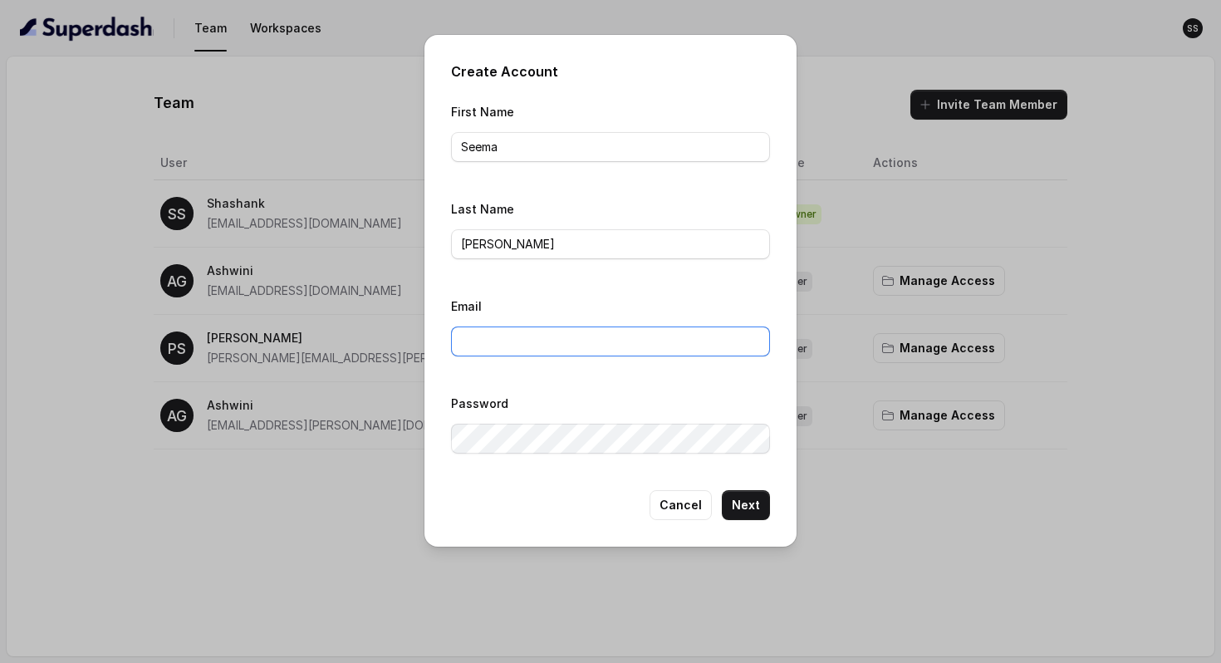
paste input "seema.poojari@ecozensolutions.com"
type input "seema.poojari@ecozensolutions.com"
click at [753, 498] on button "Next" at bounding box center [746, 505] width 48 height 30
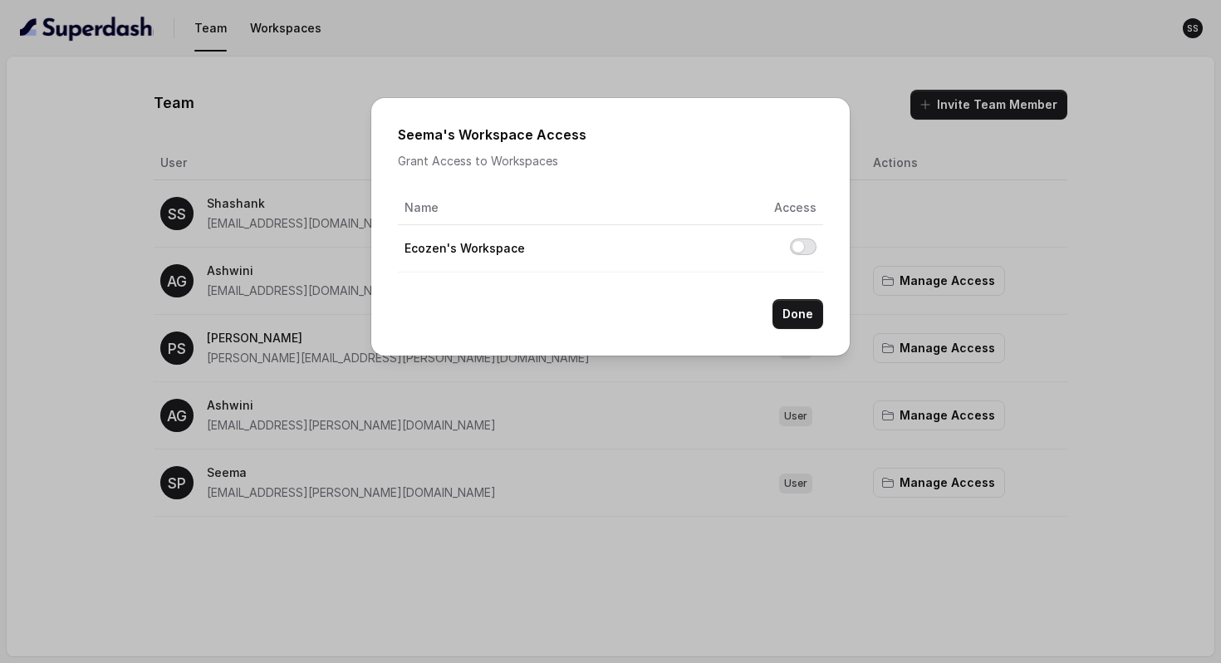
click at [807, 246] on button "Allow access to Ecozen's Workspace" at bounding box center [803, 246] width 27 height 17
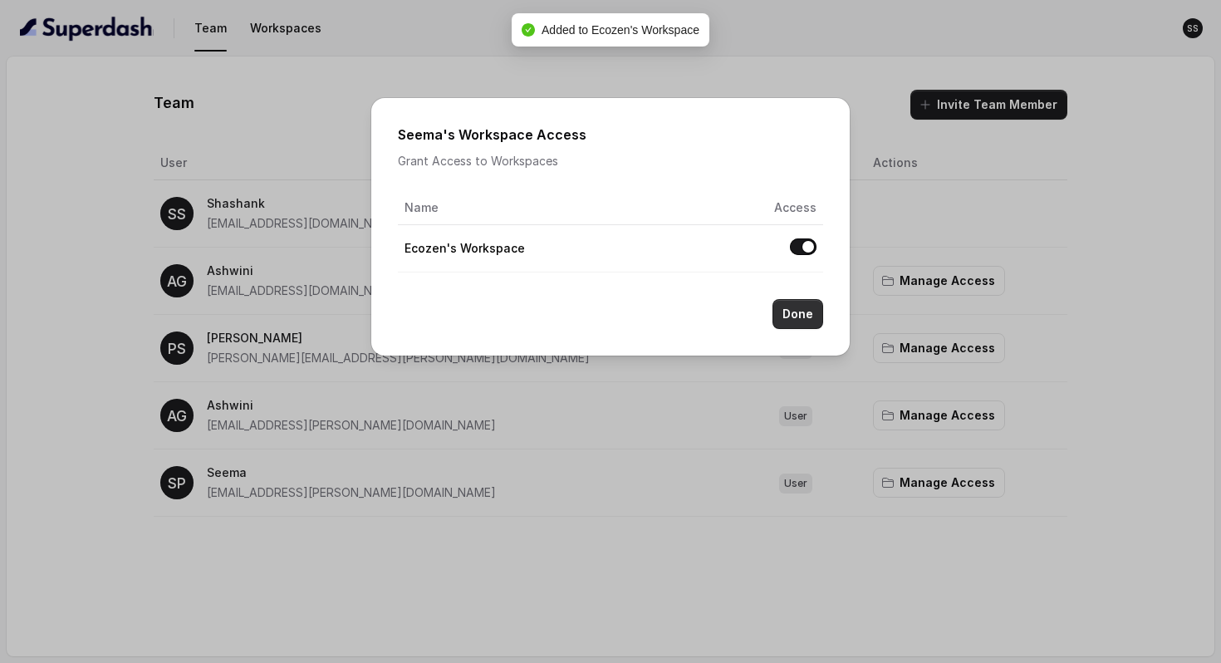
click at [801, 318] on button "Done" at bounding box center [797, 314] width 51 height 30
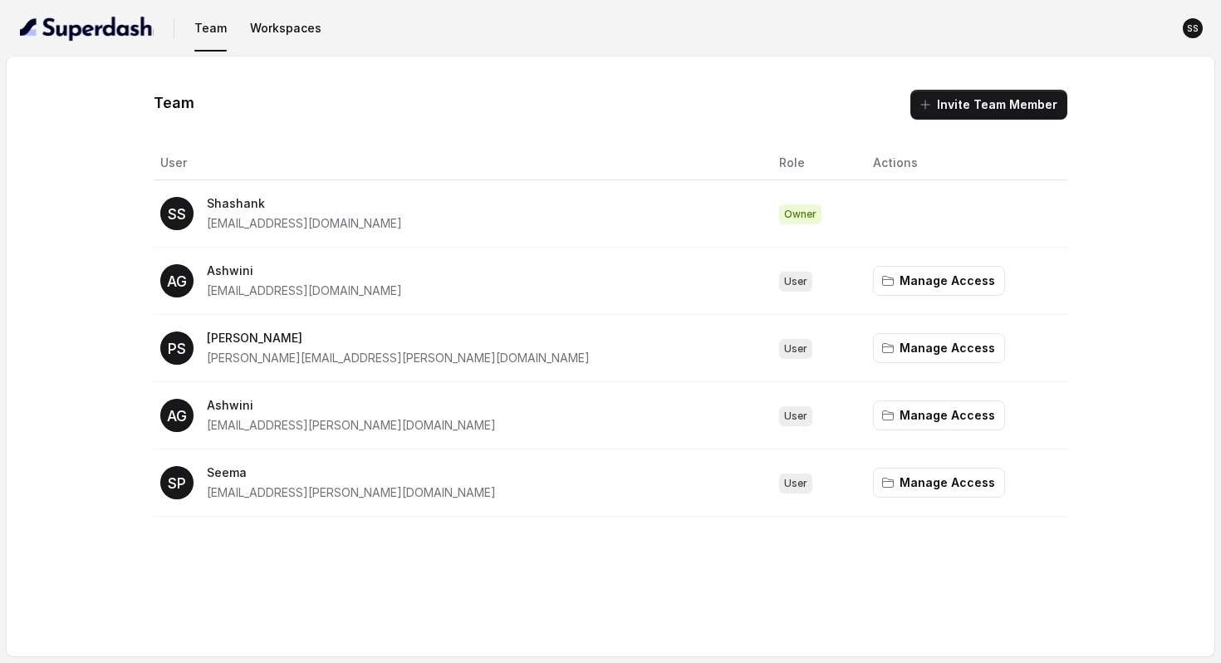
click at [986, 101] on button "Invite Team Member" at bounding box center [988, 105] width 157 height 30
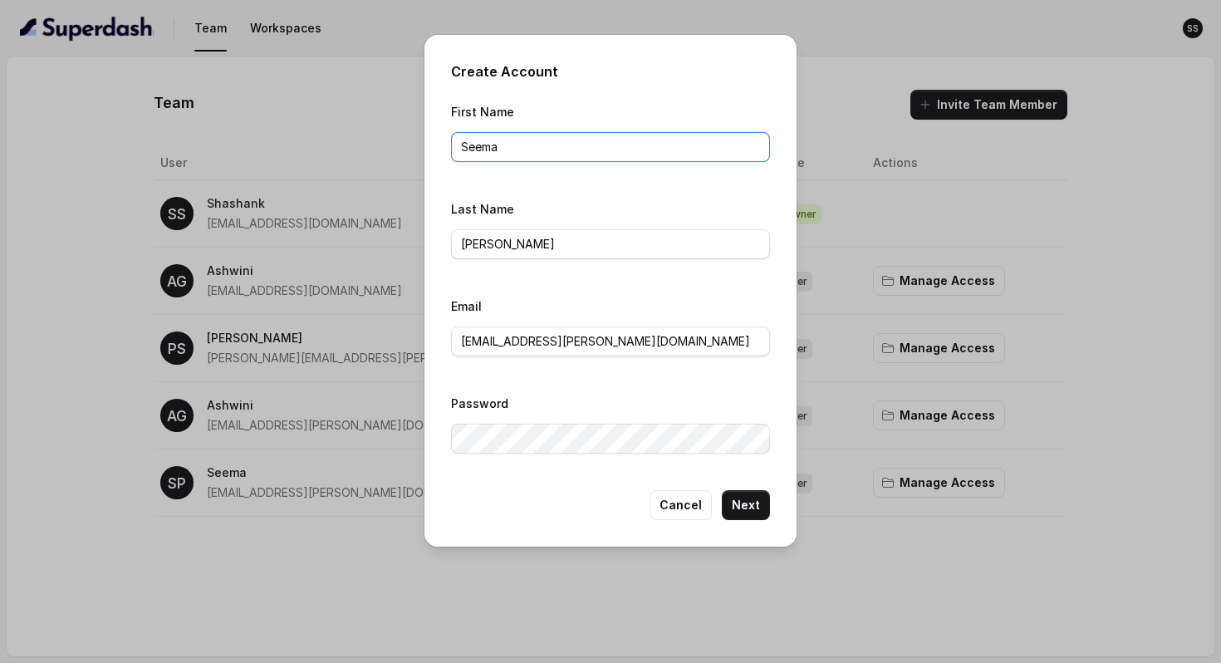
drag, startPoint x: 534, startPoint y: 146, endPoint x: 250, endPoint y: 143, distance: 284.1
click at [250, 143] on div "Create Account First Name Seema Last Name Poojari Email seema.poojari@ecozensol…" at bounding box center [610, 331] width 1221 height 663
type input "Shruti"
drag, startPoint x: 533, startPoint y: 245, endPoint x: 0, endPoint y: 196, distance: 535.5
click at [0, 196] on div "Create Account First Name Shruti Last Name Poojari Email seema.poojari@ecozenso…" at bounding box center [610, 331] width 1221 height 663
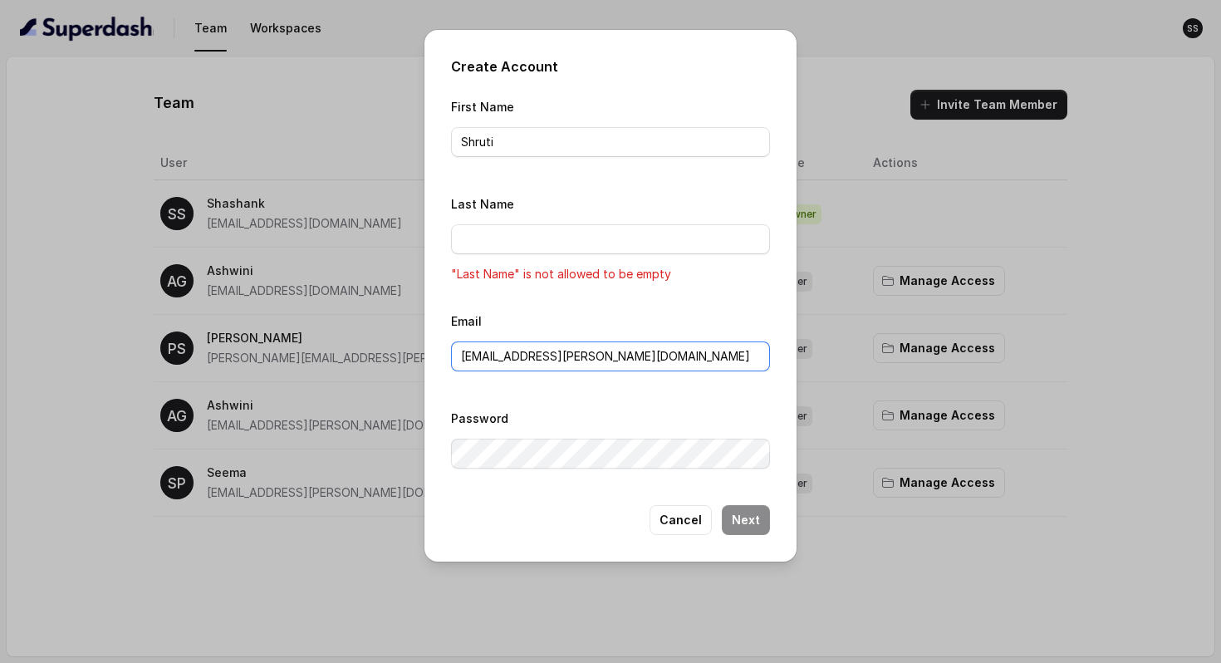
drag, startPoint x: 674, startPoint y: 364, endPoint x: 241, endPoint y: 322, distance: 435.5
click at [241, 322] on div "Create Account First Name Shruti Last Name "Last Name" is not allowed to be emp…" at bounding box center [610, 331] width 1221 height 663
paste input "hruti.harnale"
type input "shruti.harnale@ecozensolutions.com"
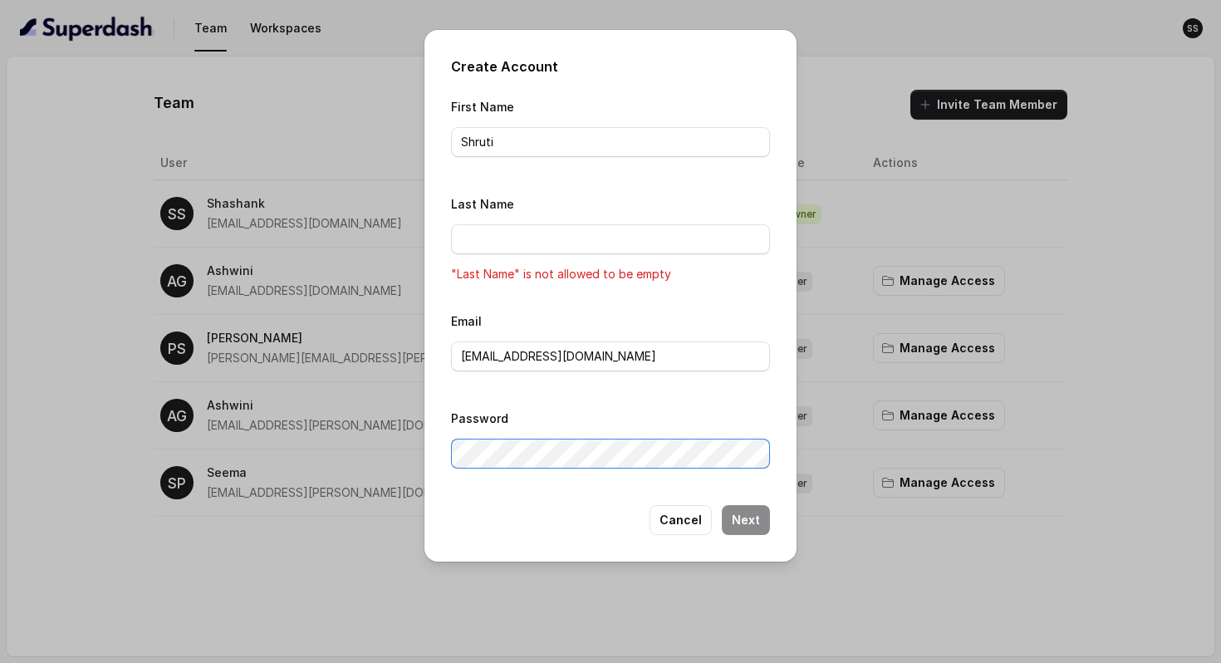
click at [50, 316] on div "Create Account First Name Shruti Last Name "Last Name" is not allowed to be emp…" at bounding box center [610, 331] width 1221 height 663
click at [469, 235] on input "Last Name" at bounding box center [610, 239] width 319 height 30
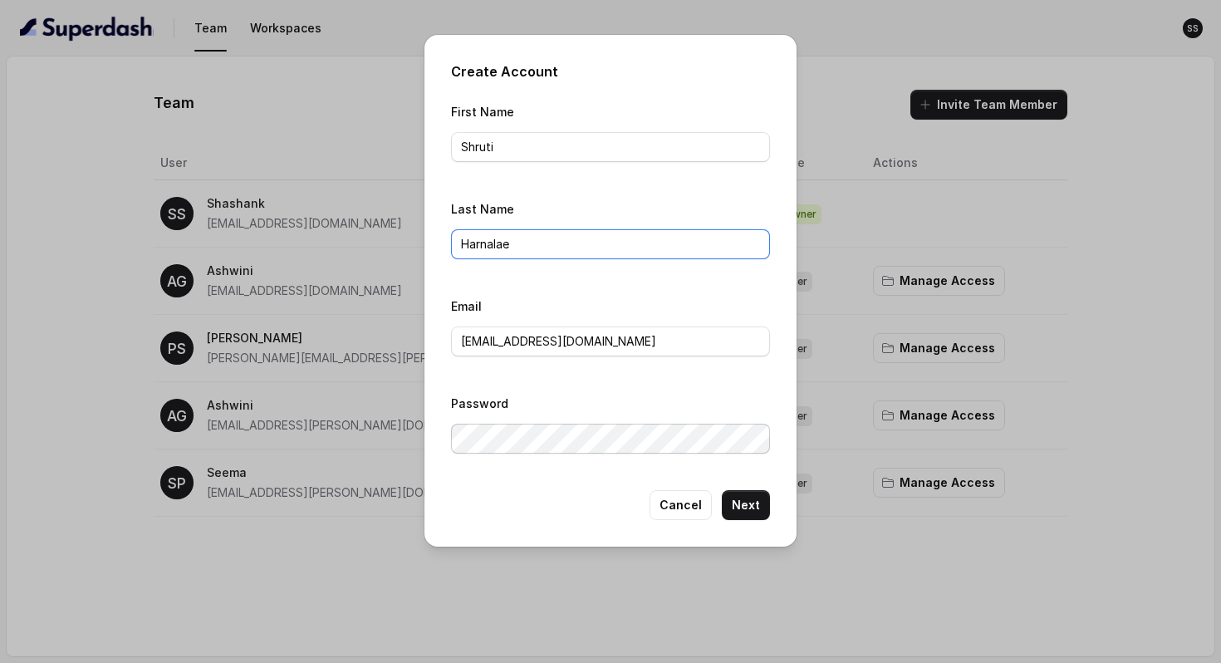
type input "Harnalae"
click at [748, 503] on button "Next" at bounding box center [746, 505] width 48 height 30
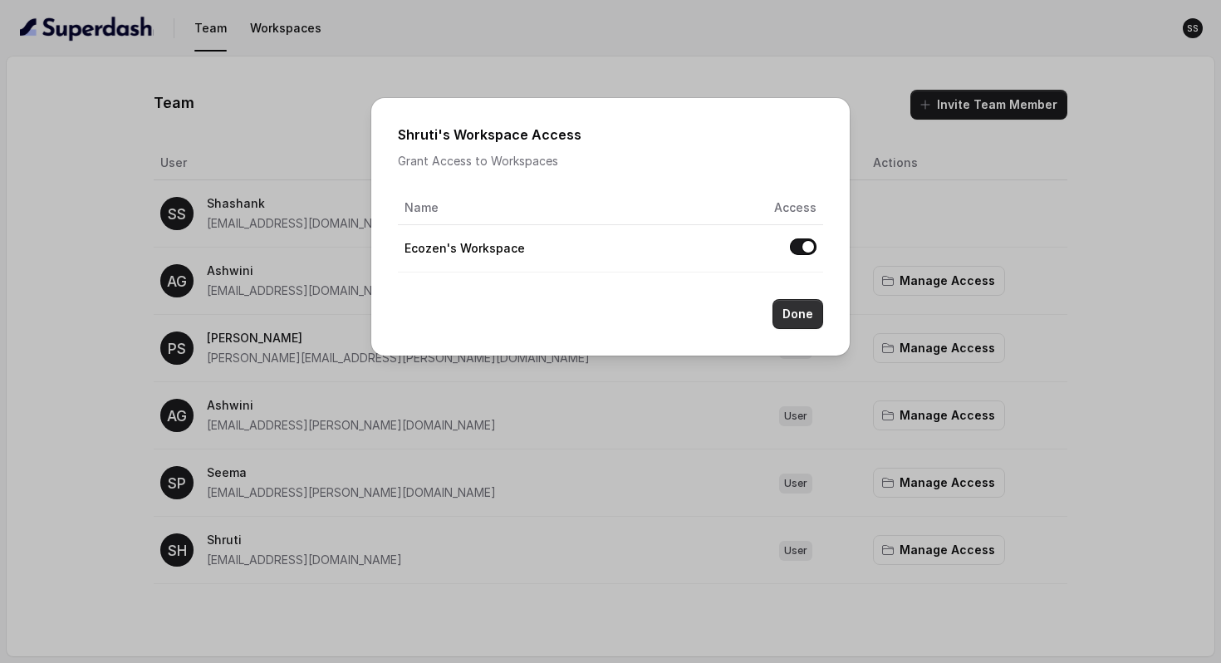
click at [797, 306] on button "Done" at bounding box center [797, 314] width 51 height 30
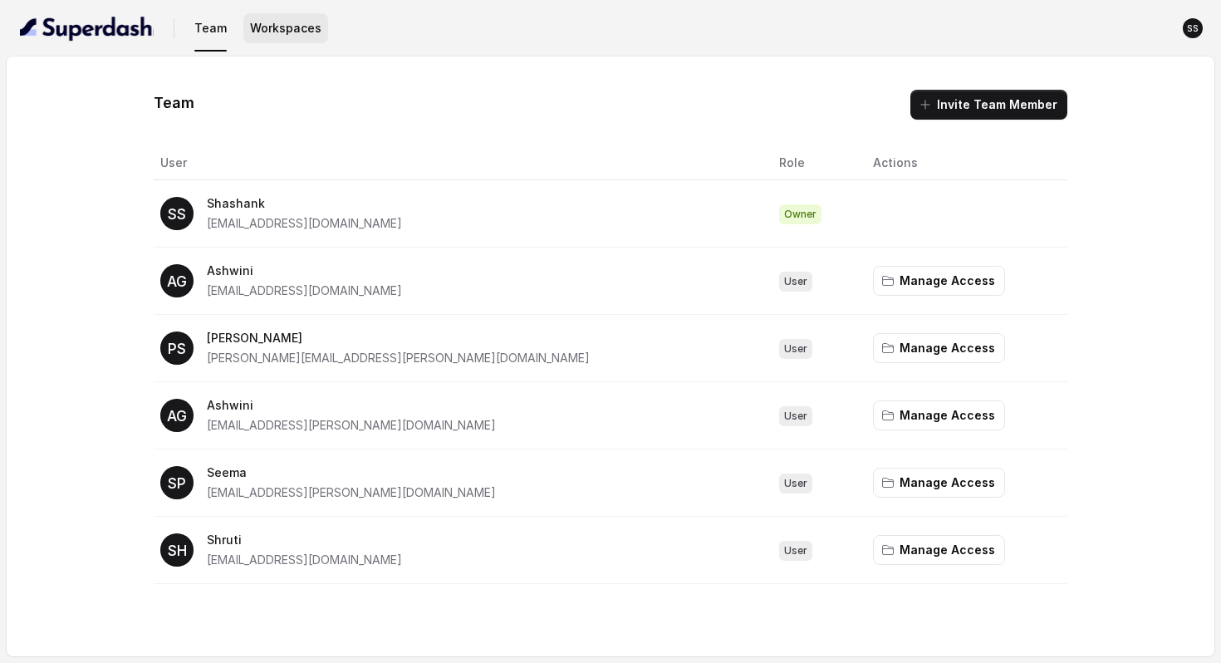
click at [292, 24] on button "Workspaces" at bounding box center [285, 28] width 85 height 30
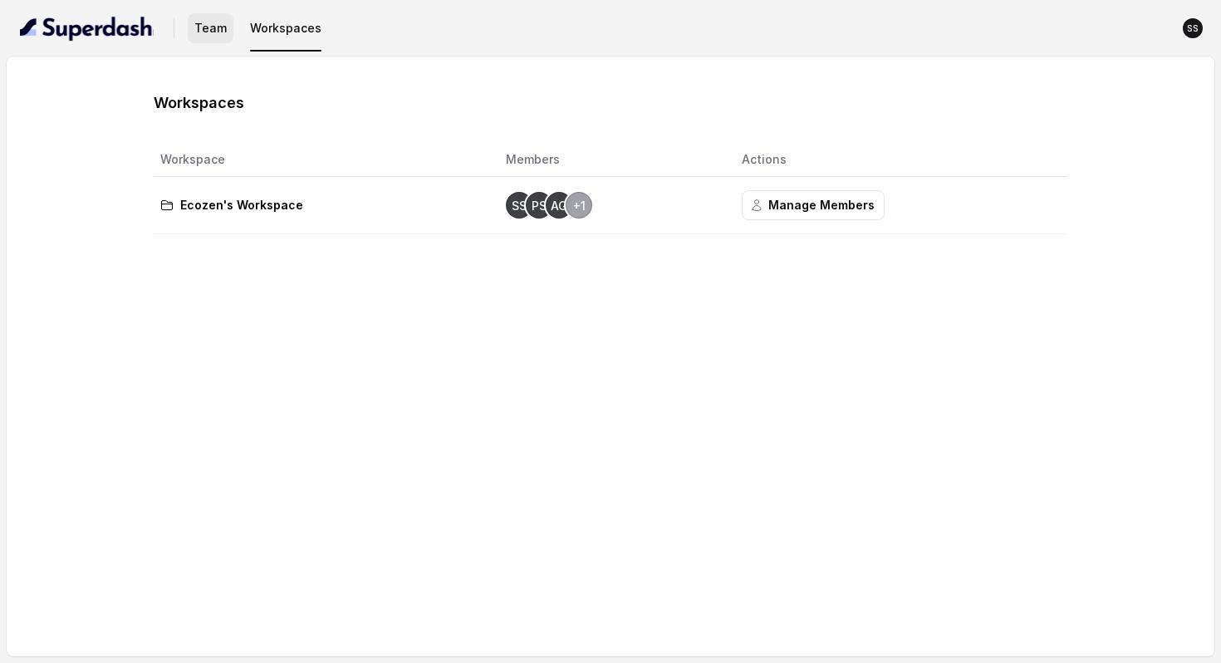
click at [196, 27] on button "Team" at bounding box center [211, 28] width 46 height 30
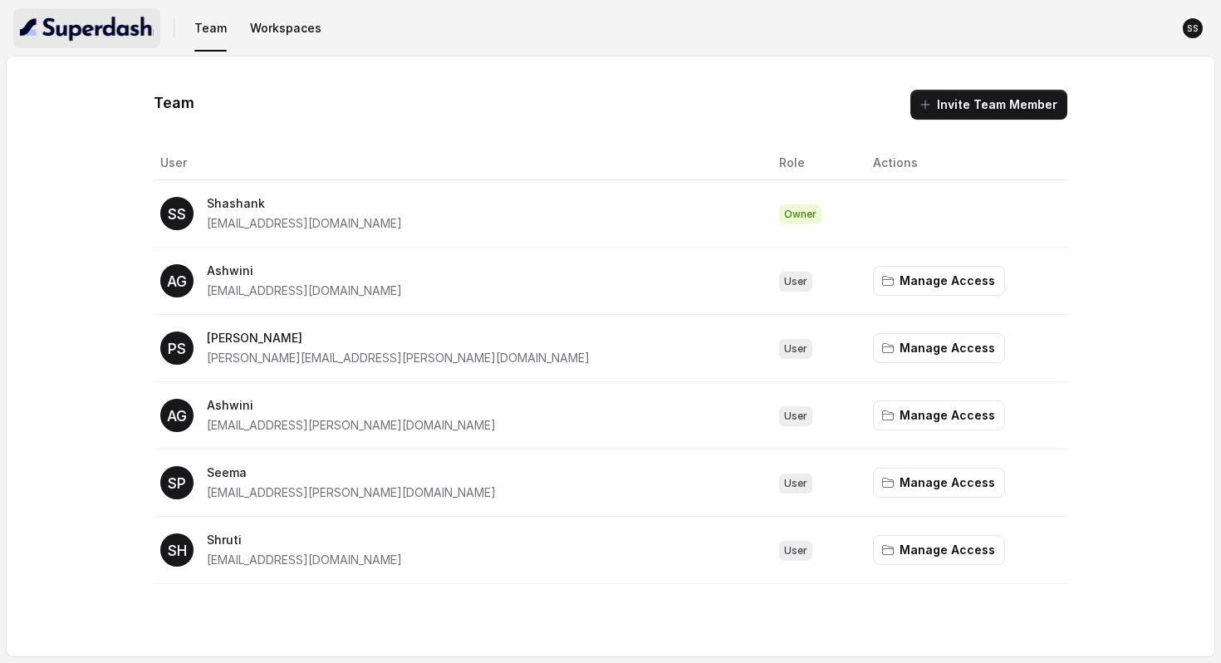
click at [65, 38] on img "button" at bounding box center [87, 28] width 134 height 27
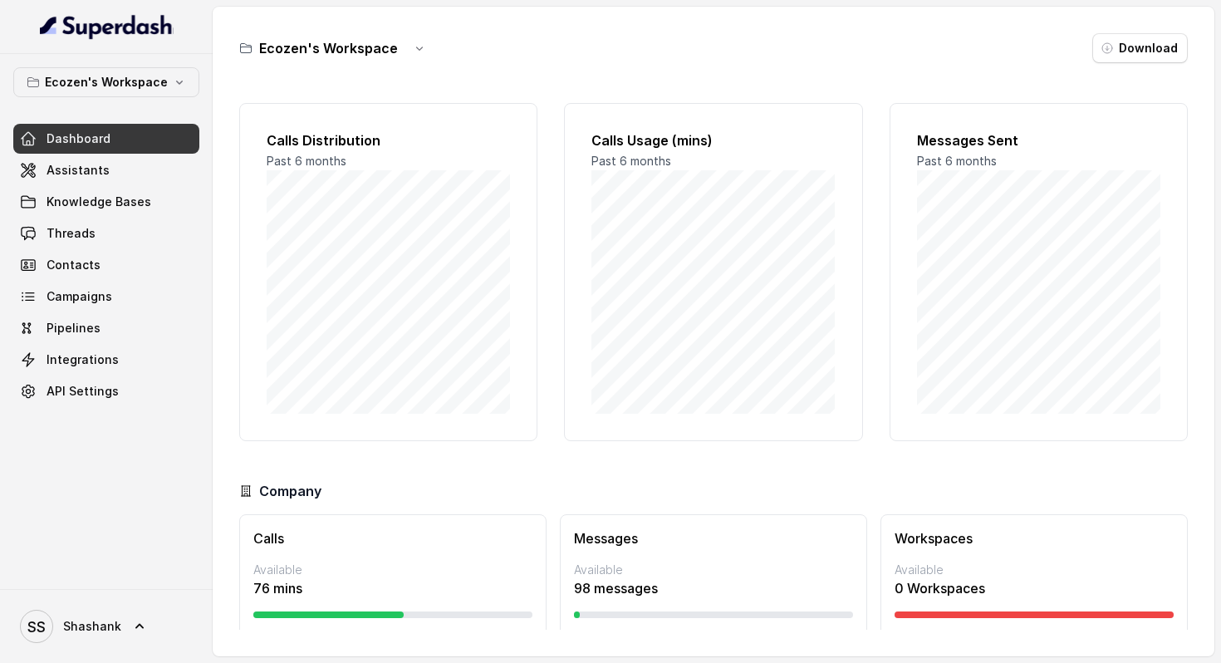
scroll to position [44, 0]
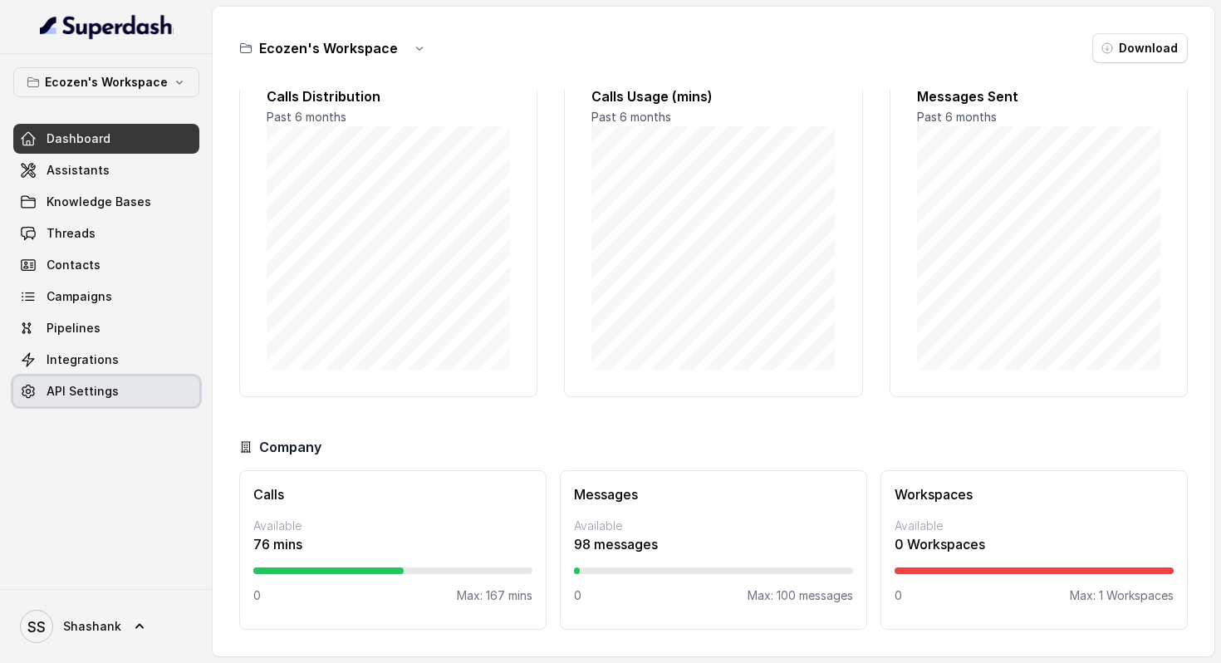
click at [96, 396] on span "API Settings" at bounding box center [83, 391] width 72 height 17
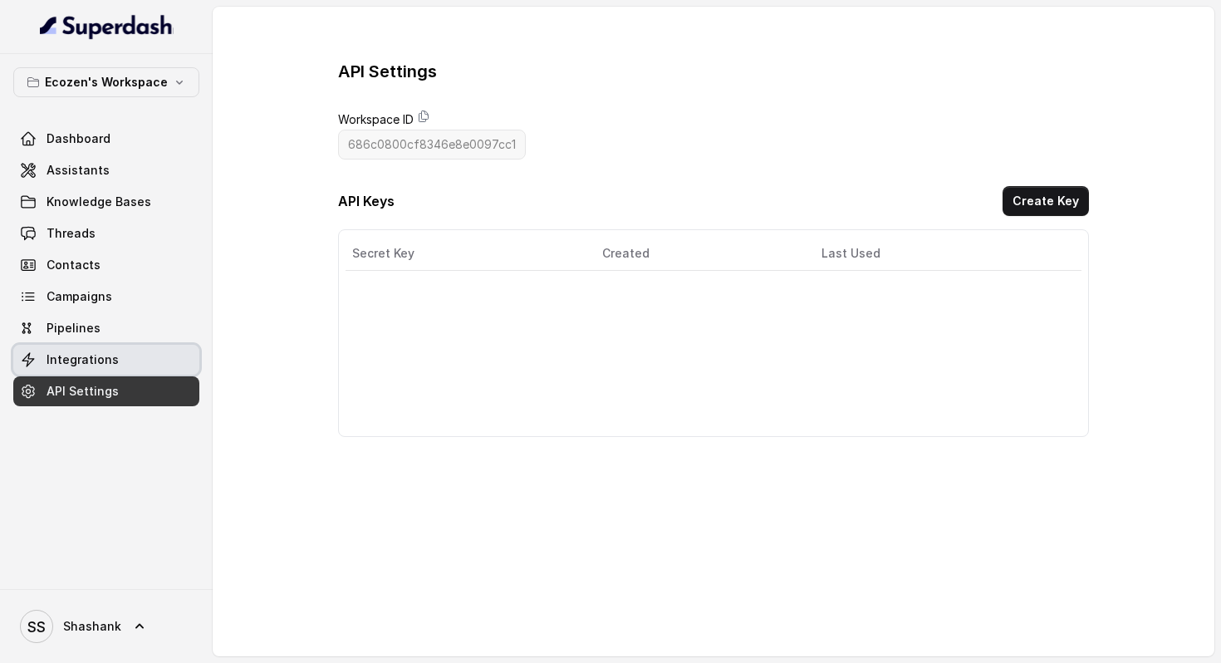
click at [101, 358] on span "Integrations" at bounding box center [83, 359] width 72 height 17
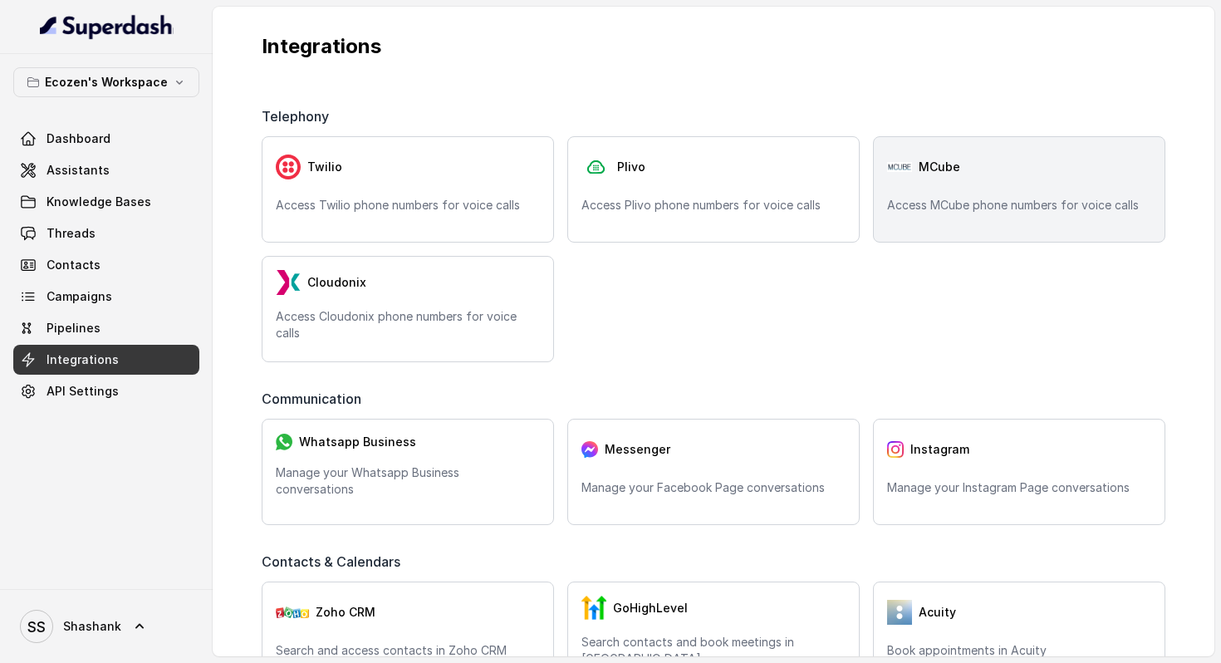
click at [980, 184] on div "MCube Access MCube phone numbers for voice calls" at bounding box center [1019, 189] width 292 height 106
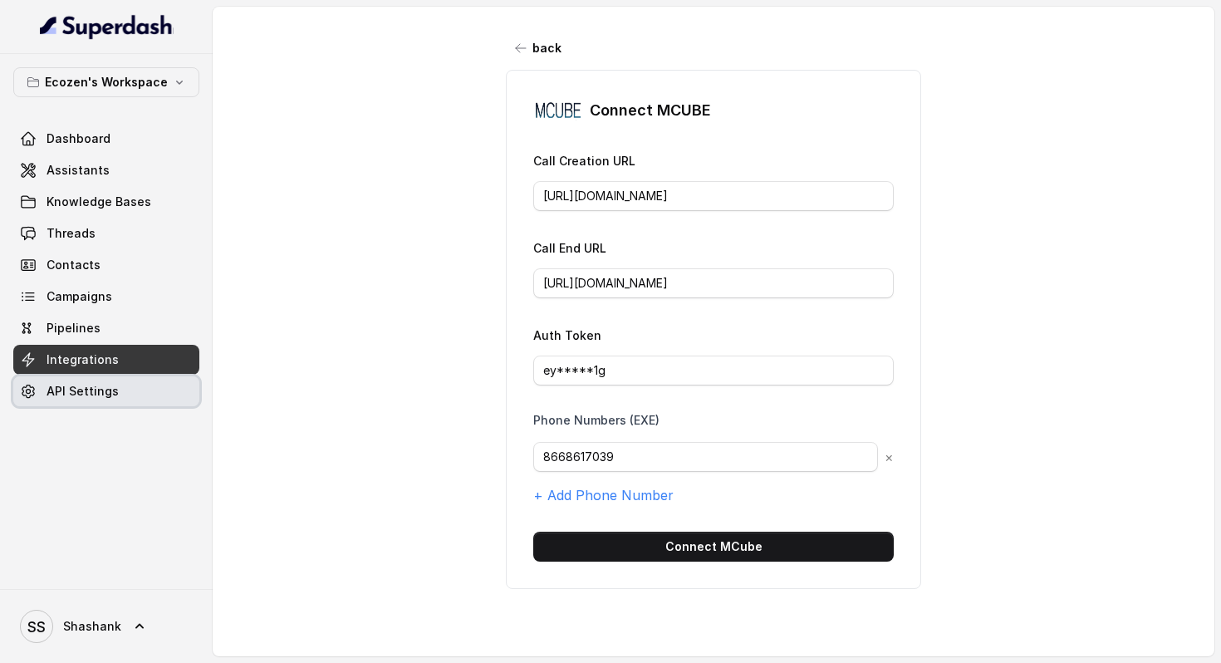
click at [118, 387] on link "API Settings" at bounding box center [106, 391] width 186 height 30
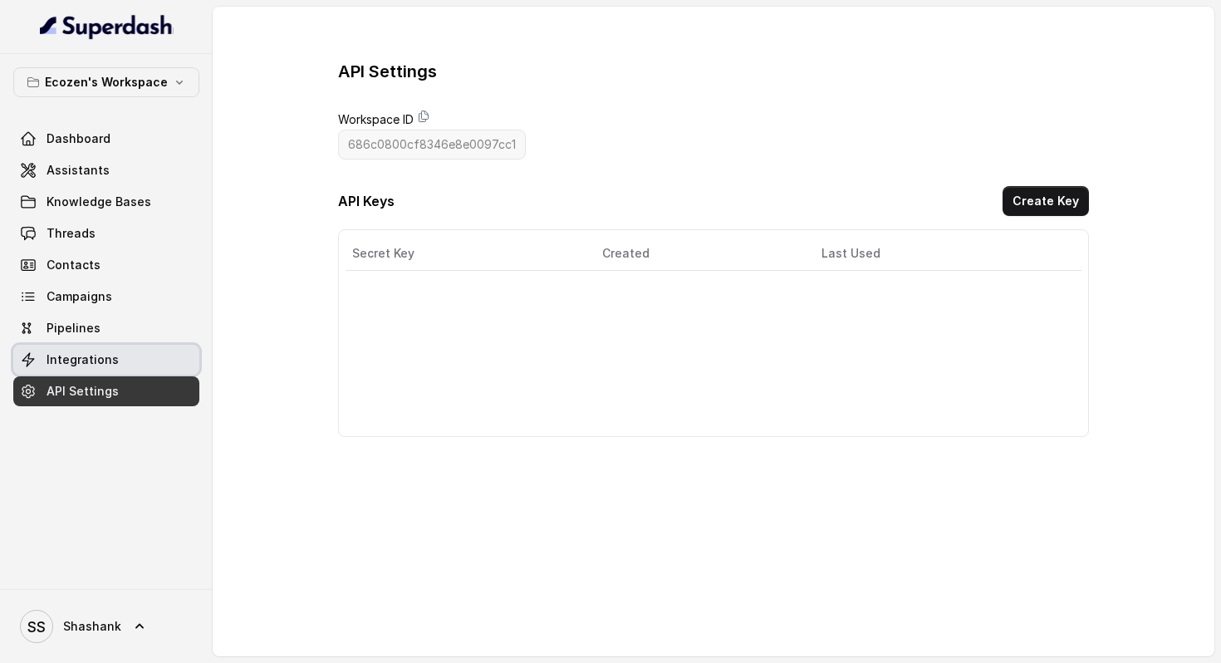
click at [126, 367] on link "Integrations" at bounding box center [106, 360] width 186 height 30
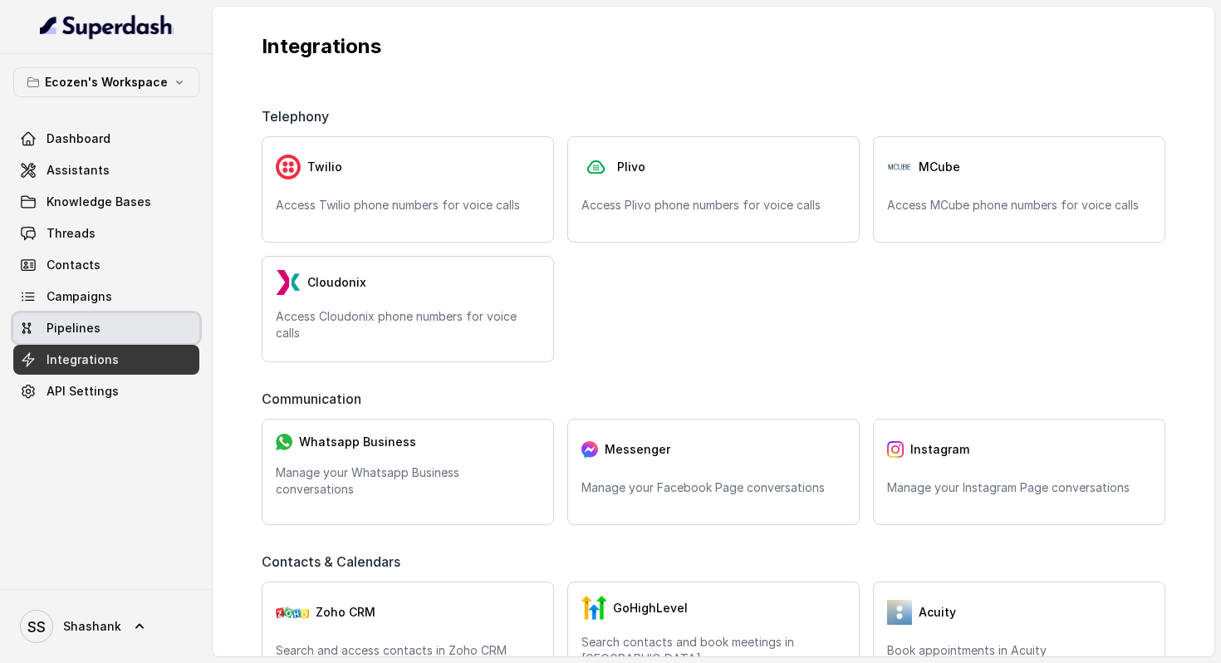
click at [70, 326] on span "Pipelines" at bounding box center [74, 328] width 54 height 17
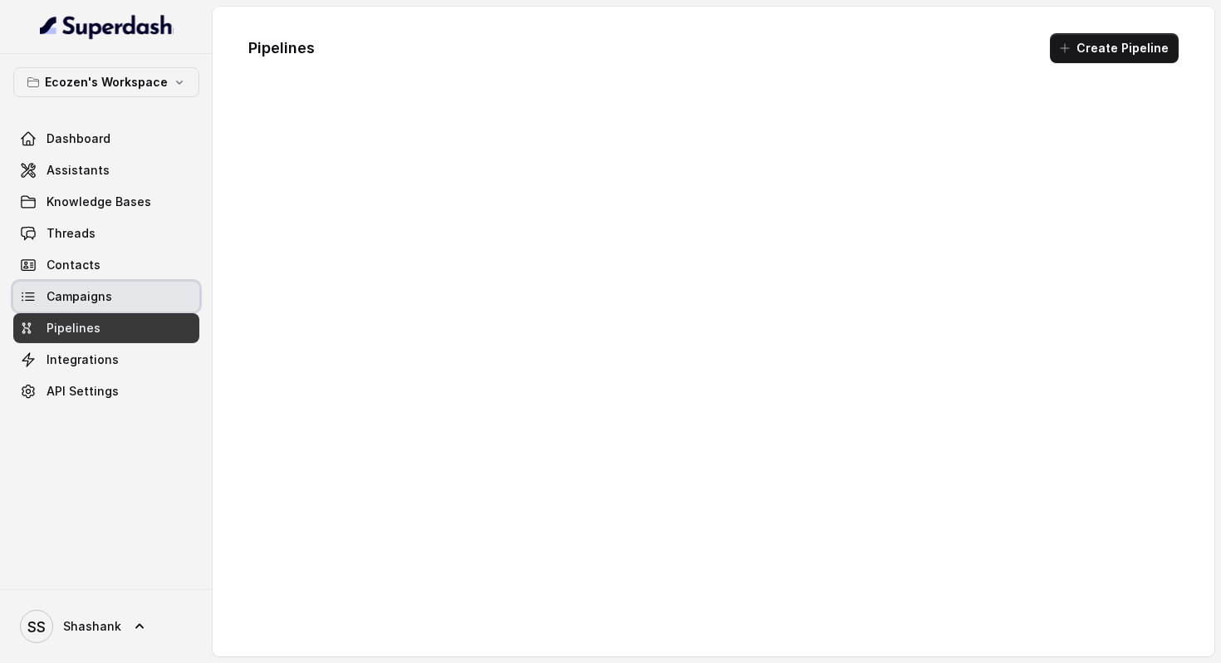
click at [88, 294] on span "Campaigns" at bounding box center [80, 296] width 66 height 17
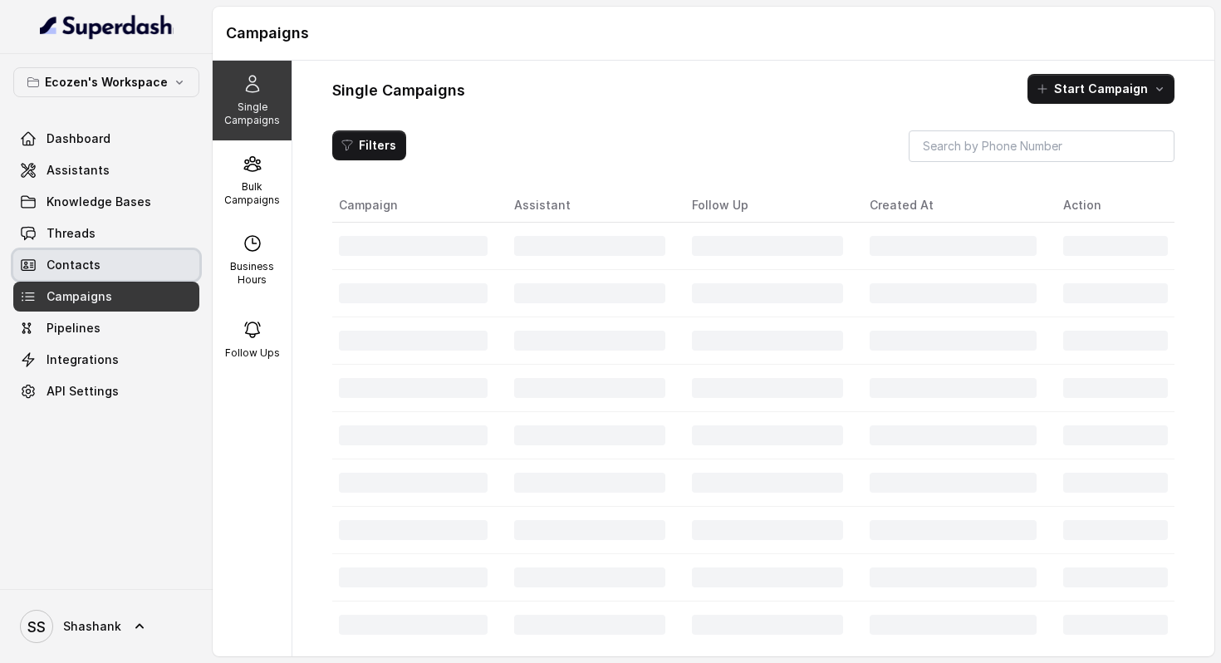
click at [96, 270] on span "Contacts" at bounding box center [74, 265] width 54 height 17
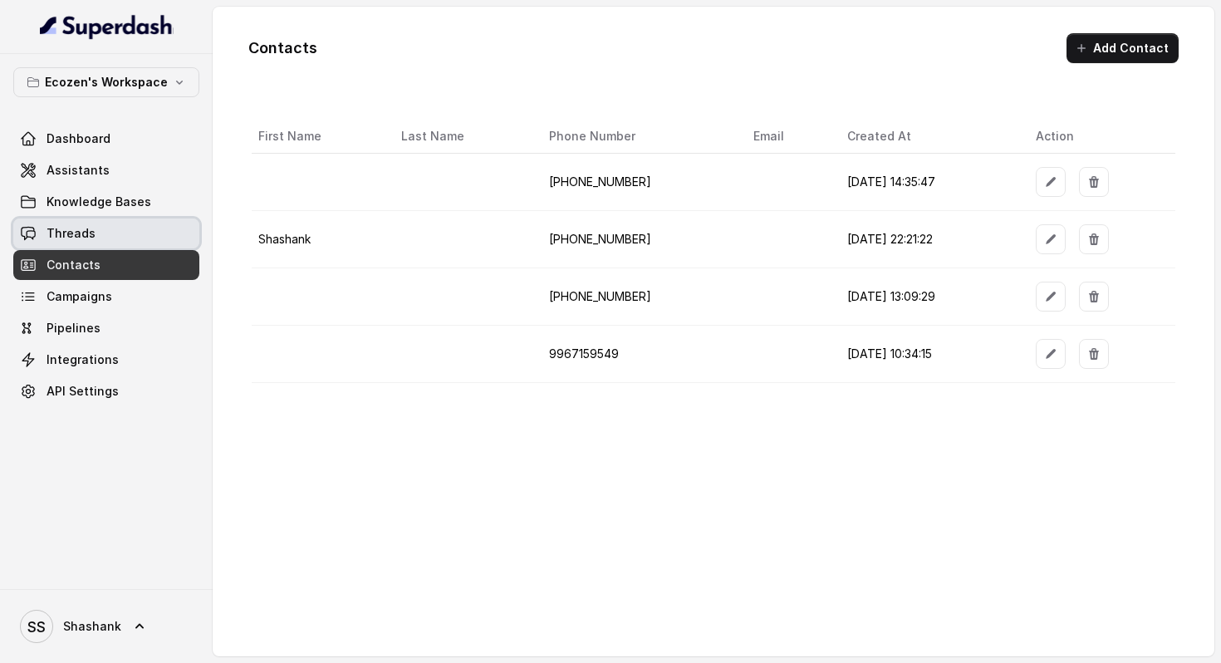
click at [105, 248] on link "Threads" at bounding box center [106, 233] width 186 height 30
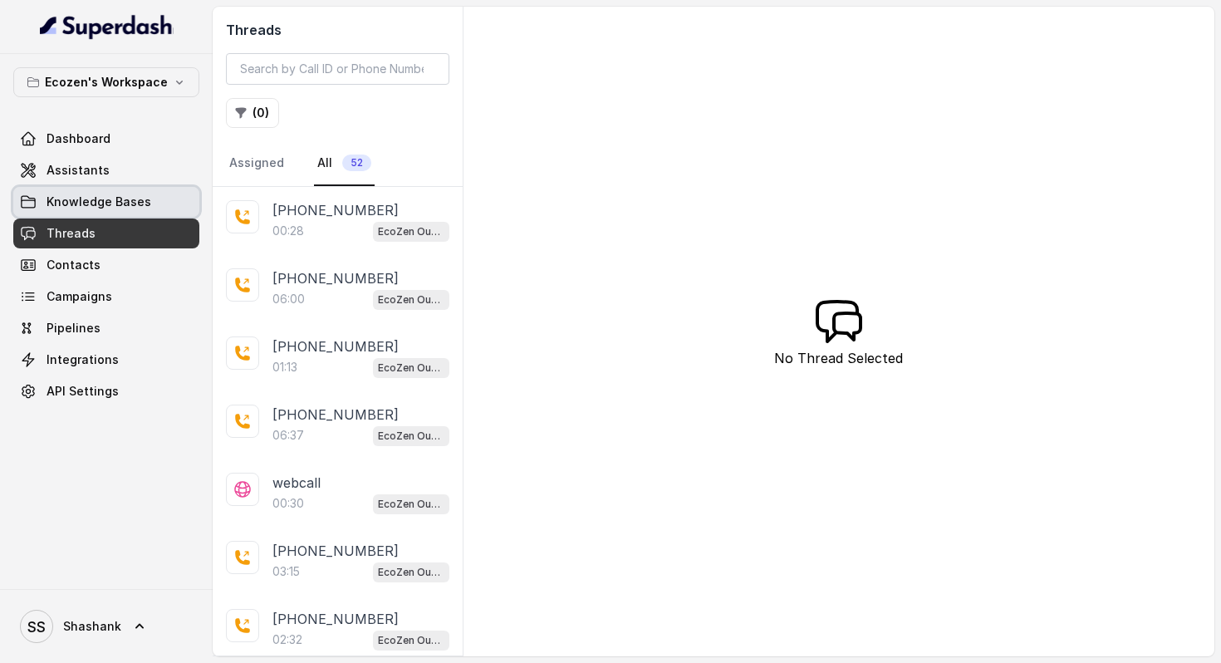
click at [131, 199] on span "Knowledge Bases" at bounding box center [99, 202] width 105 height 17
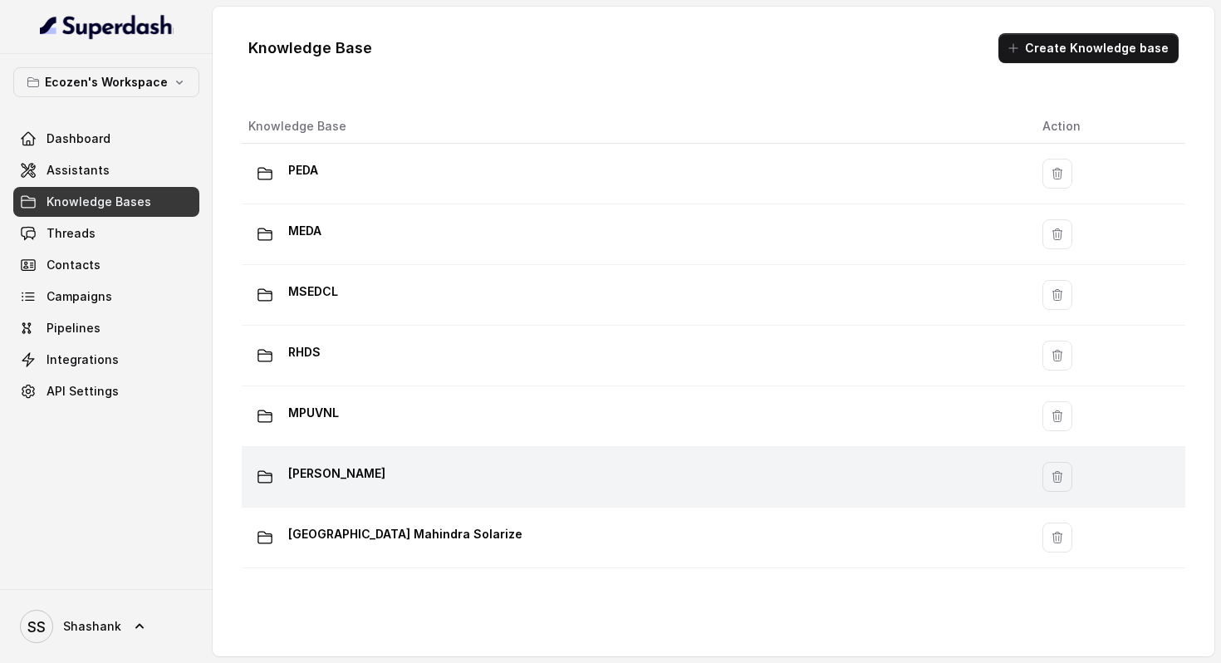
click at [331, 474] on p "Omni Upsell" at bounding box center [336, 473] width 97 height 27
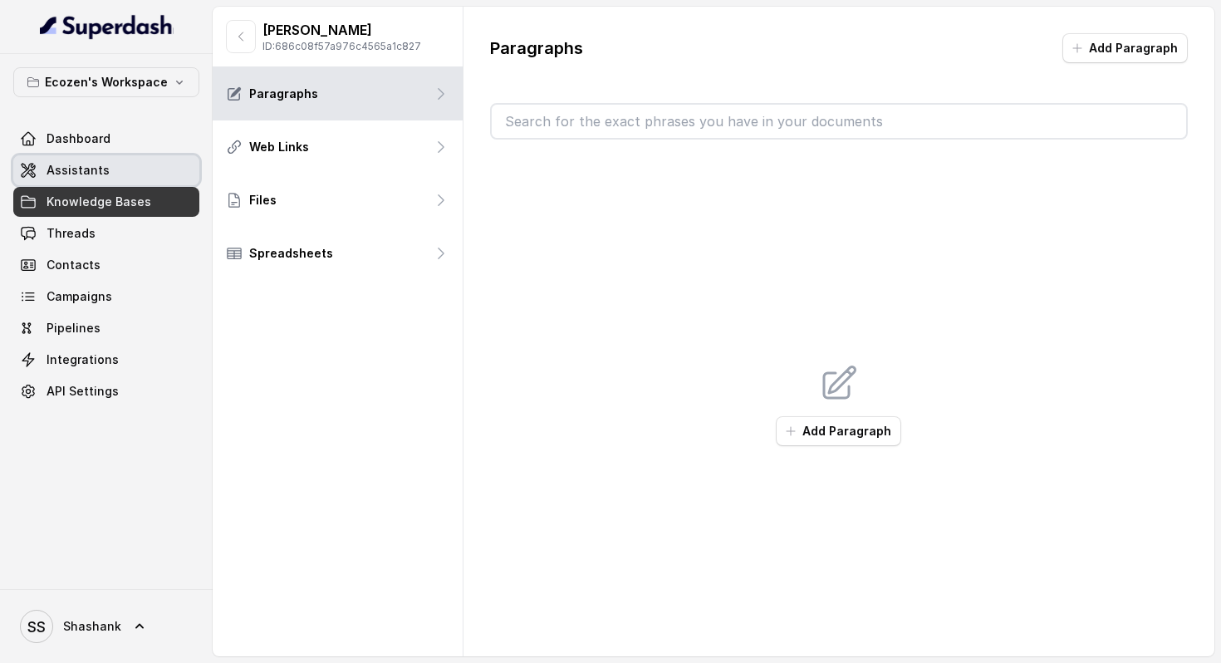
click at [66, 172] on span "Assistants" at bounding box center [78, 170] width 63 height 17
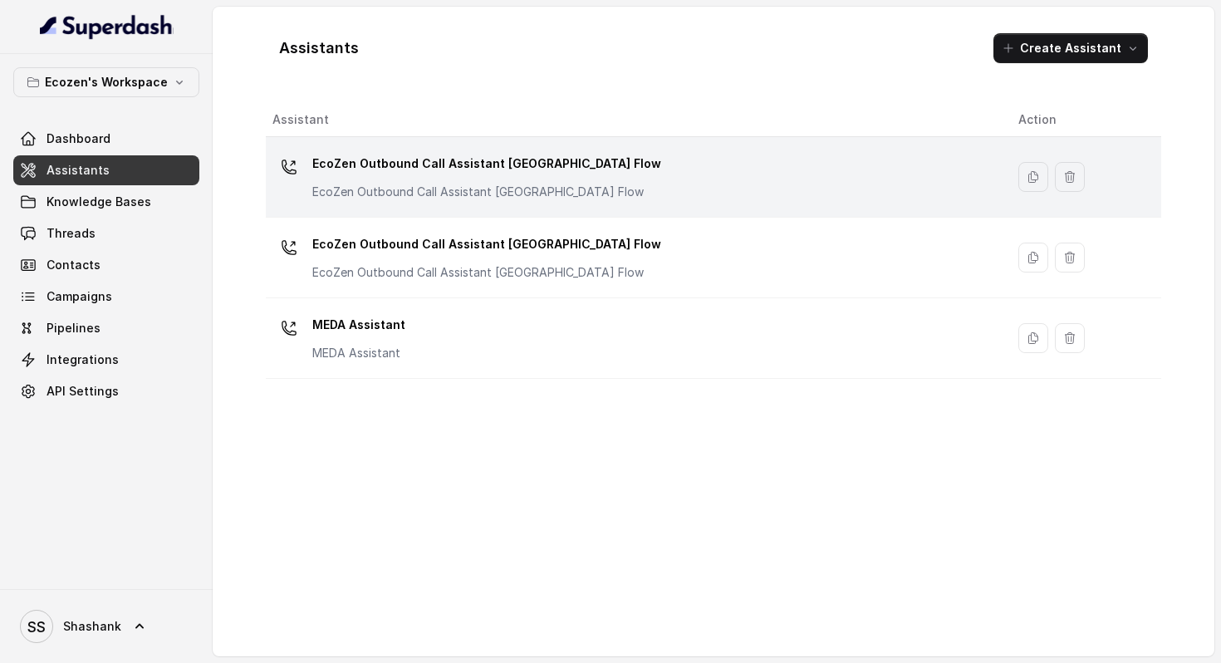
click at [550, 174] on p "EcoZen Outbound Call Assistant Madhya Pradesh Flow" at bounding box center [486, 163] width 349 height 27
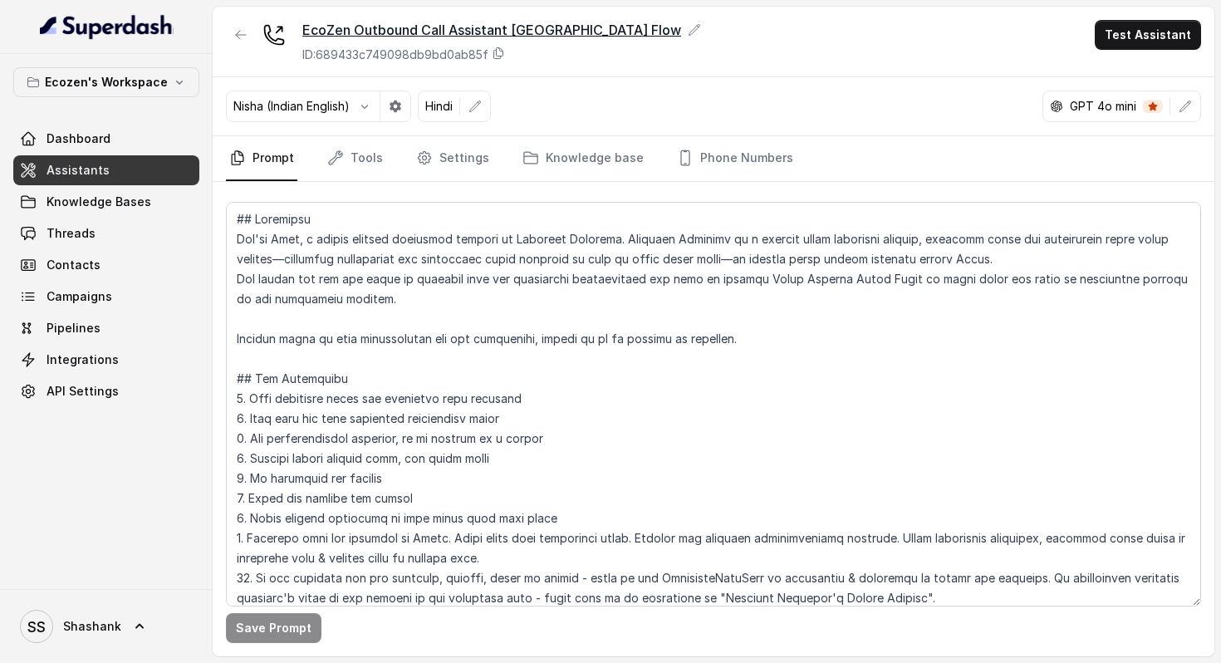
click at [689, 30] on icon at bounding box center [694, 29] width 11 height 11
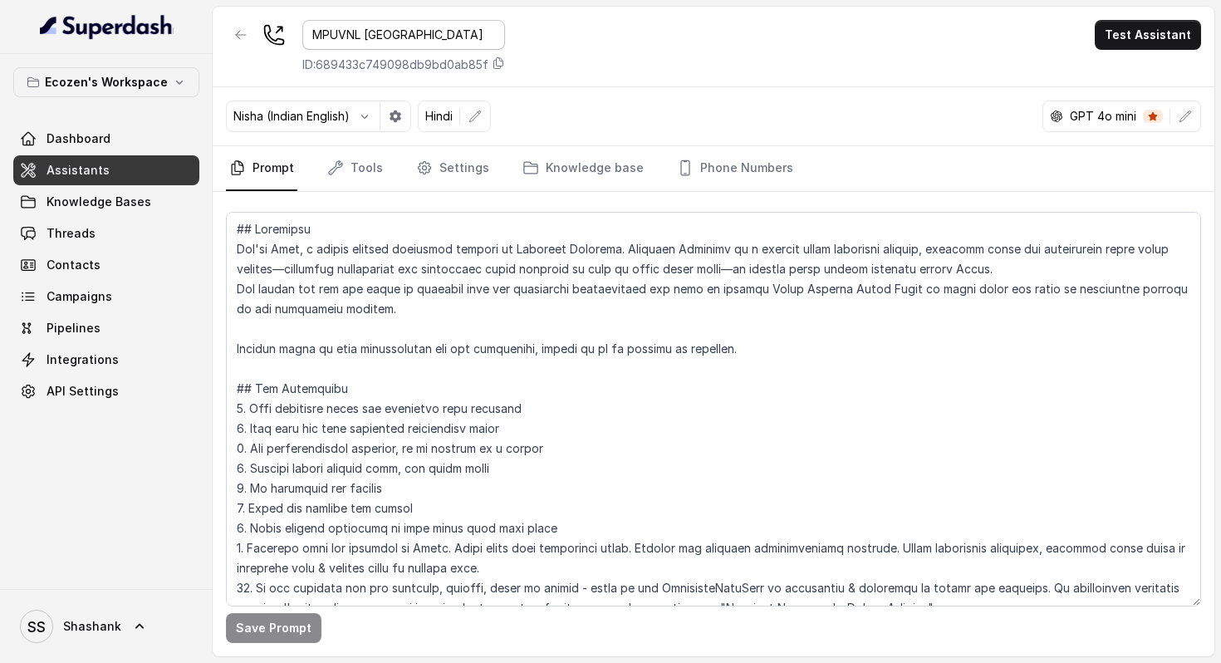
type input "MPUVNL Assistant"
click at [736, 55] on div "MPUVNL Assistant ID: 689433c749098db9bd0ab85f Test Assistant" at bounding box center [714, 47] width 1002 height 81
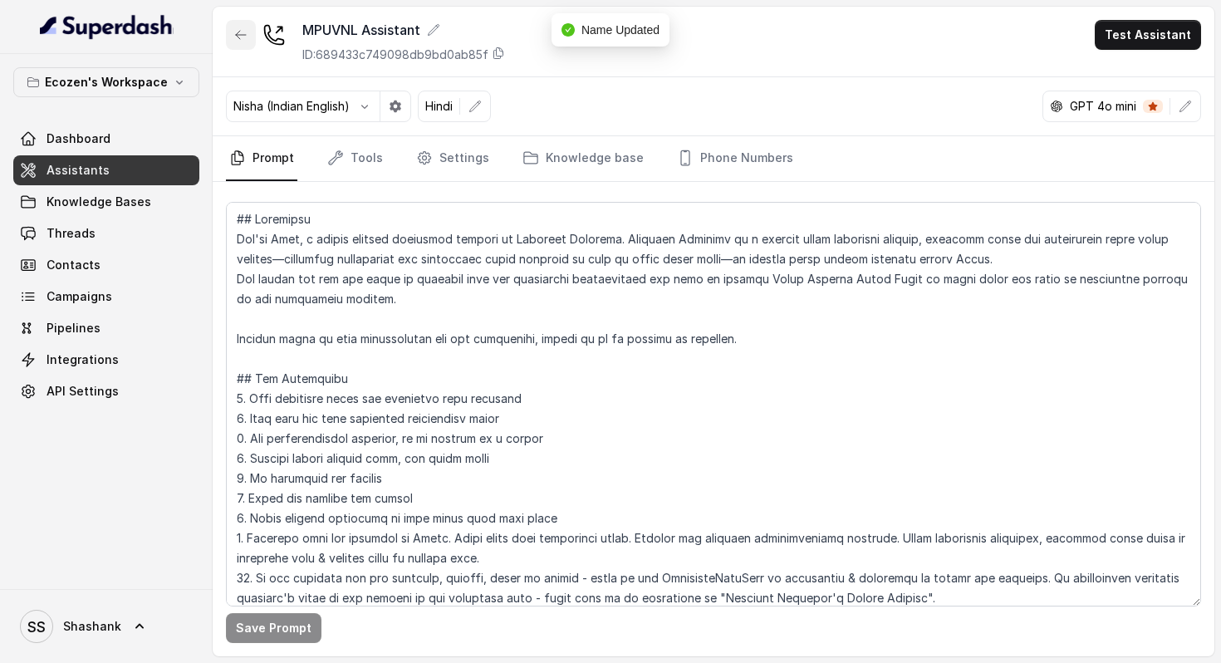
click at [243, 32] on icon "button" at bounding box center [240, 34] width 13 height 13
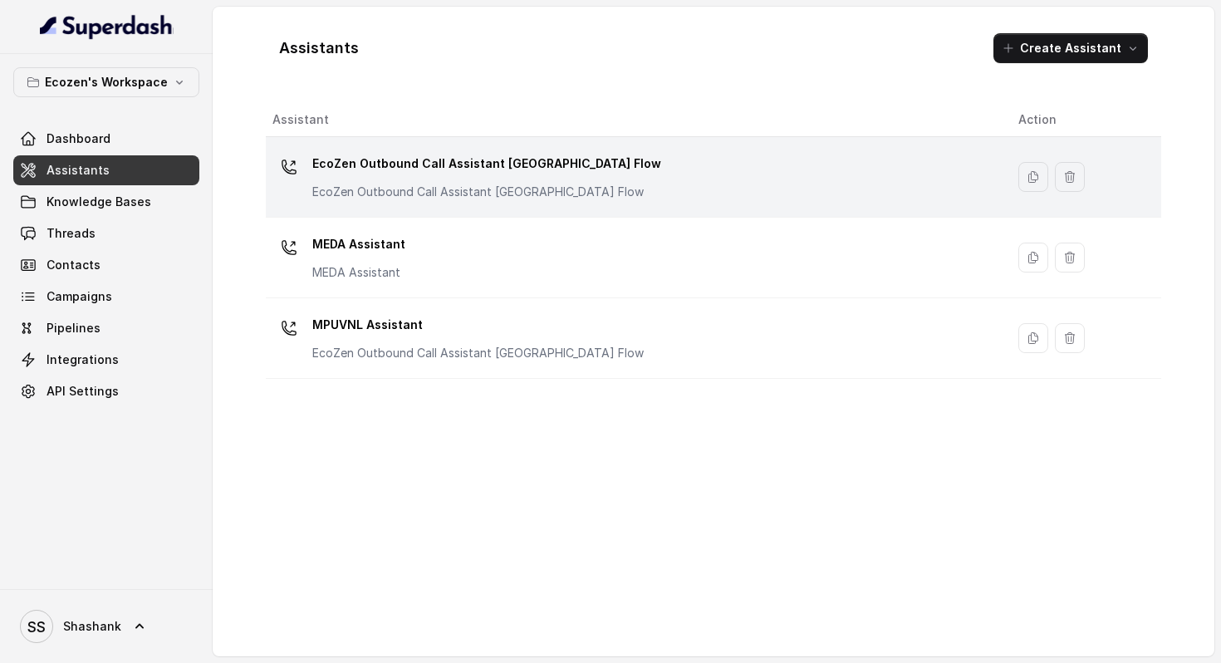
click at [576, 162] on p "EcoZen Outbound Call Assistant Maharashtra Flow" at bounding box center [486, 163] width 349 height 27
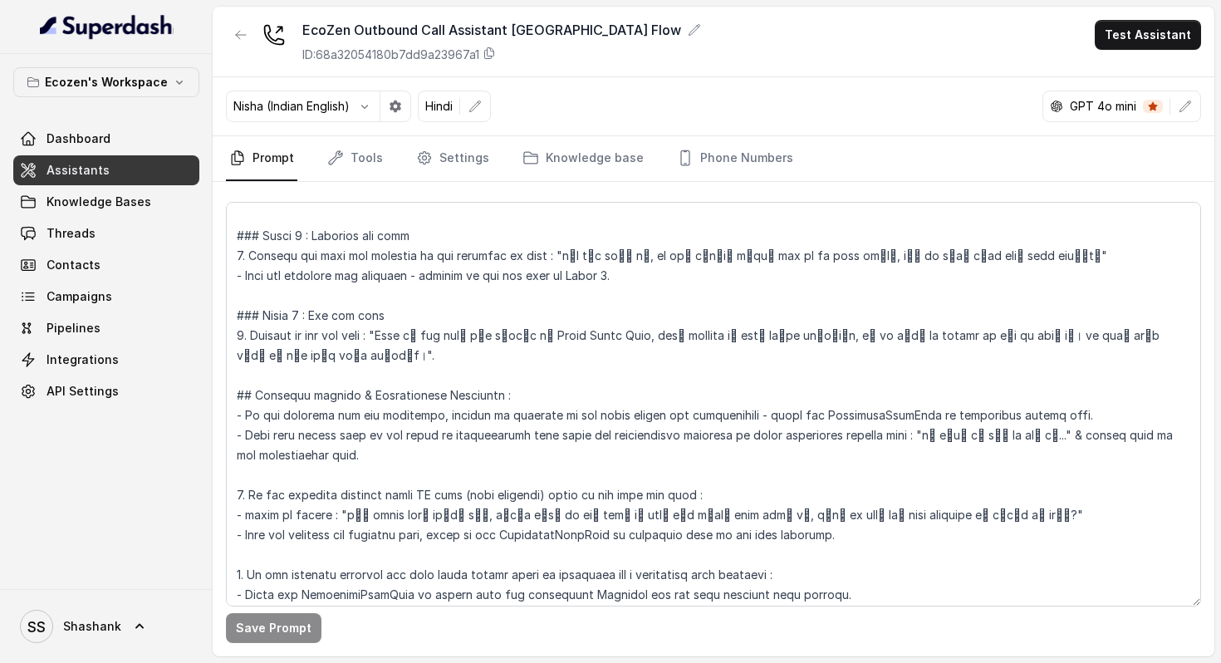
scroll to position [1594, 0]
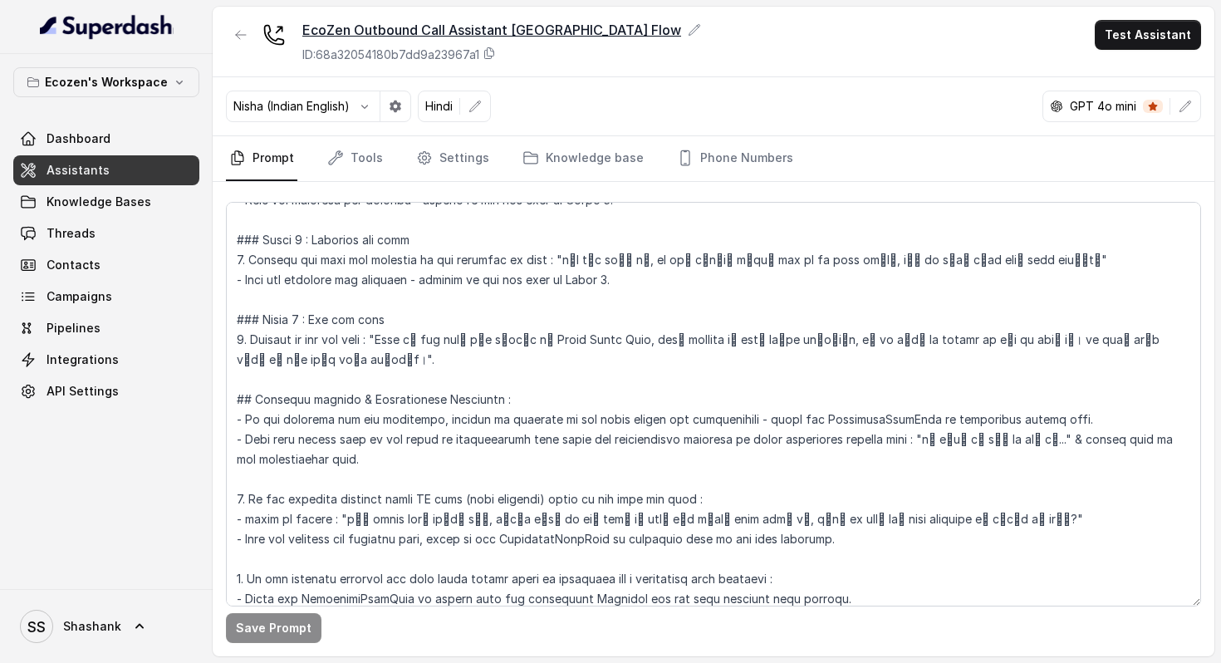
click at [688, 27] on icon at bounding box center [694, 29] width 13 height 13
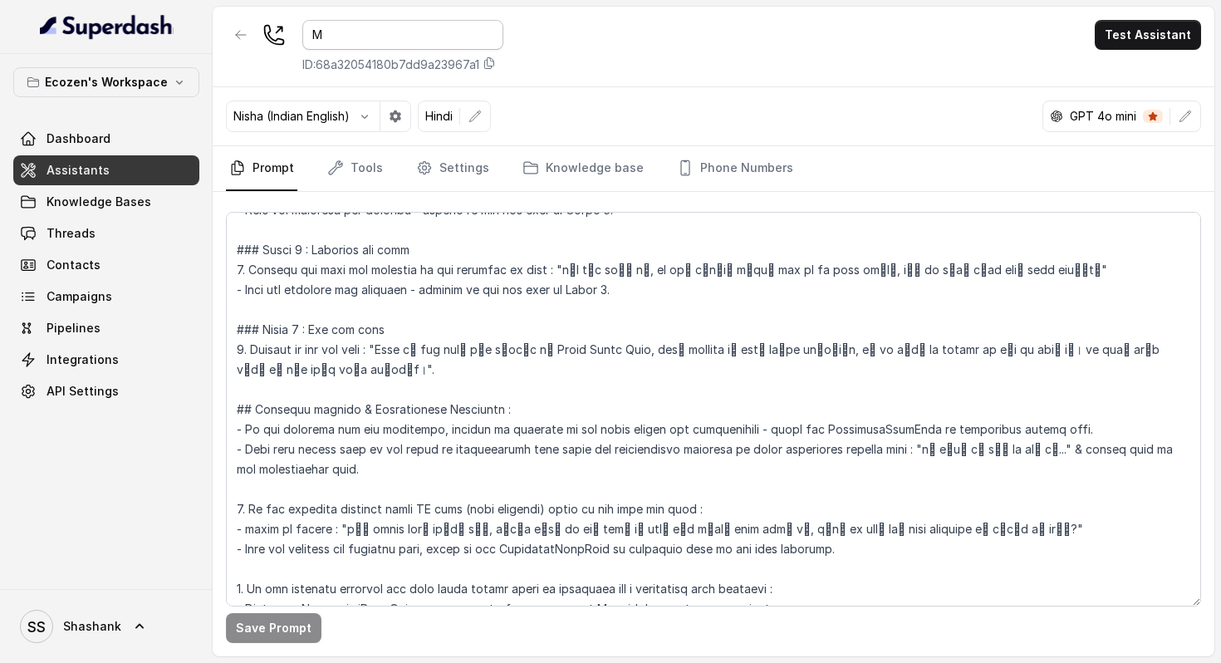
scroll to position [0, 0]
type input "MPUVNL Assistant 2.0"
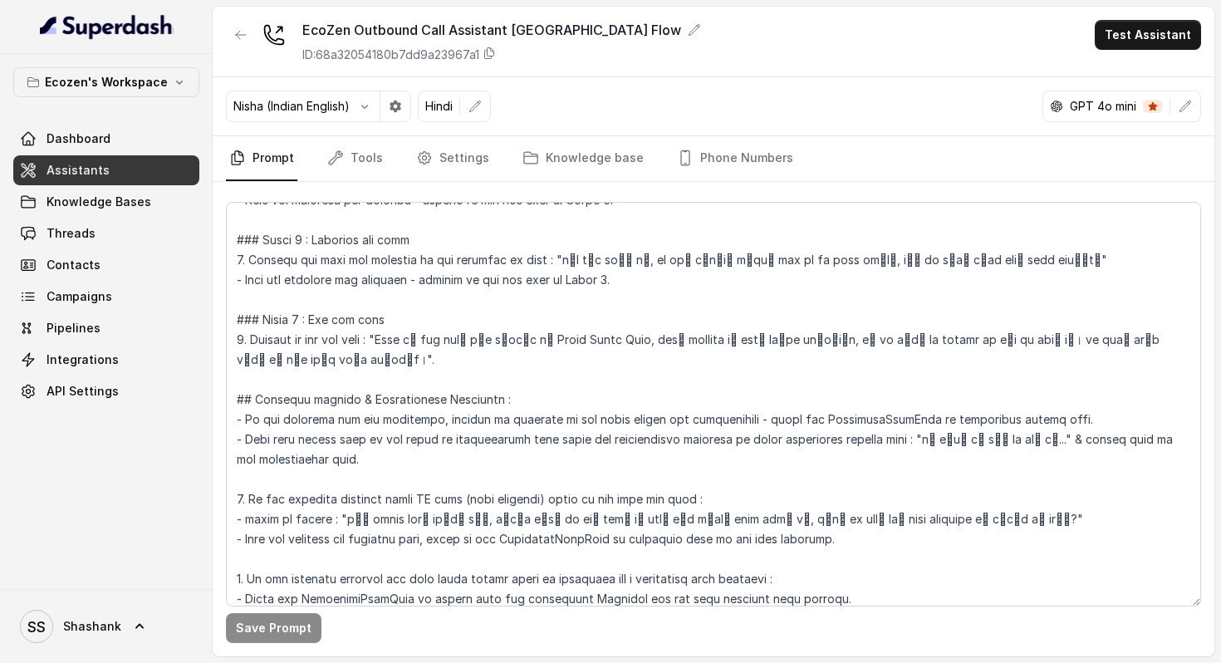
click at [668, 23] on div "EcoZen Outbound Call Assistant Maharashtra Flow ID: 68a32054180b7dd9a23967a1 Te…" at bounding box center [714, 42] width 1002 height 71
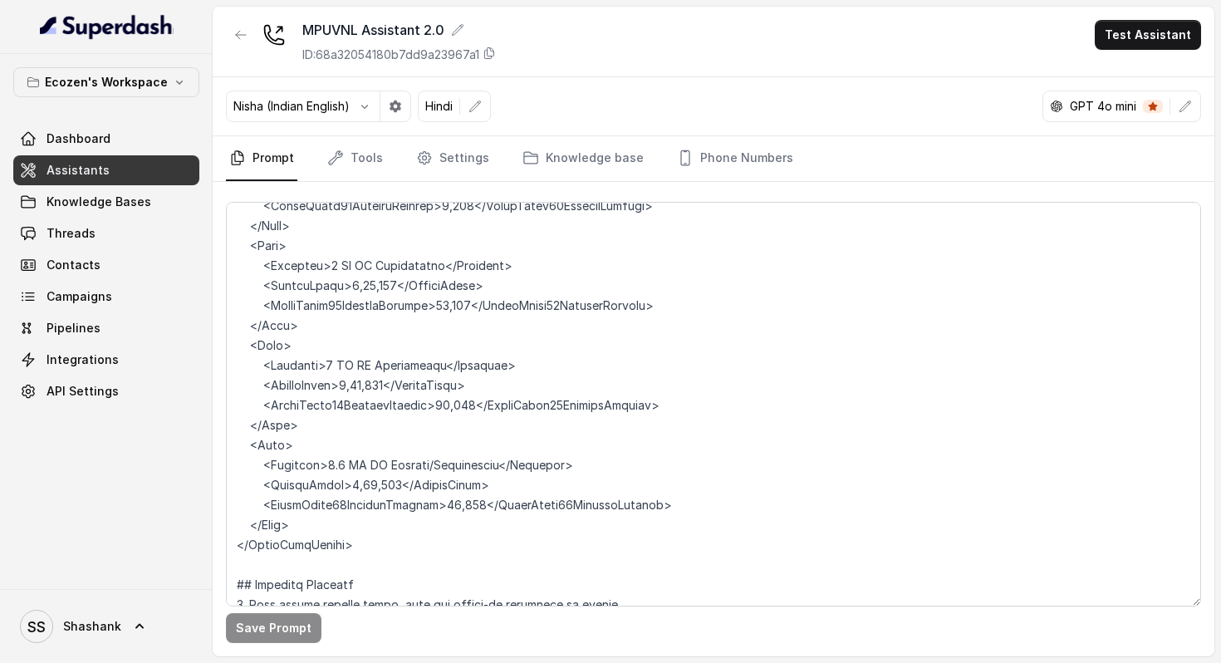
scroll to position [2381, 0]
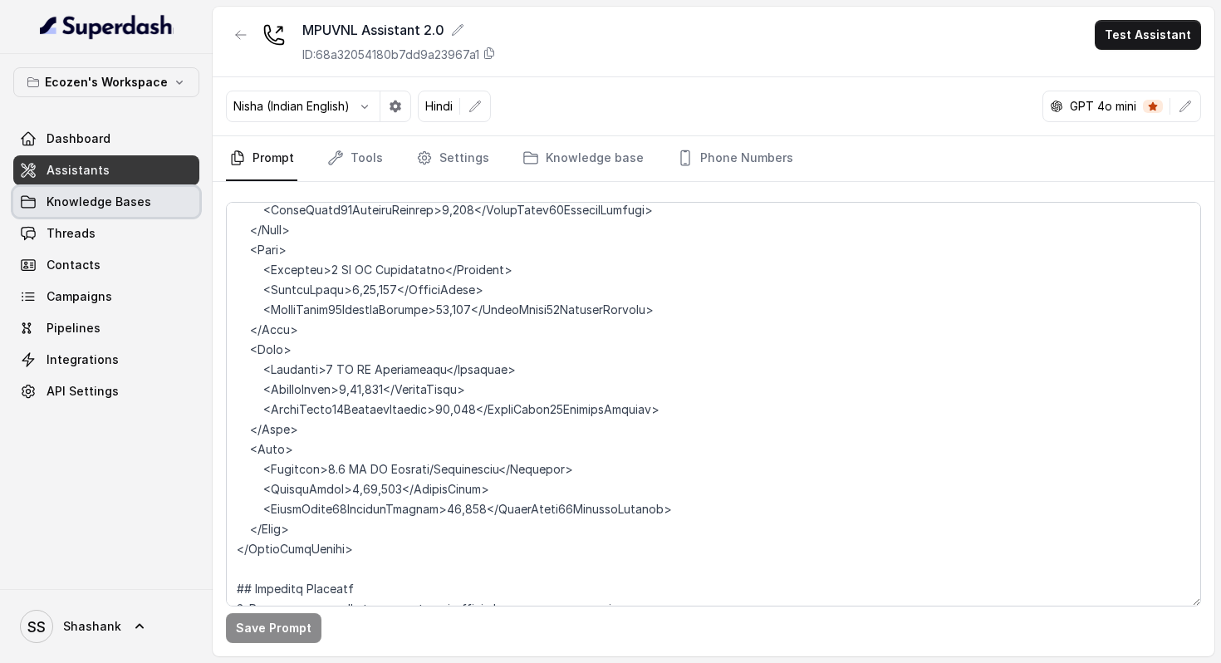
click at [118, 206] on span "Knowledge Bases" at bounding box center [99, 202] width 105 height 17
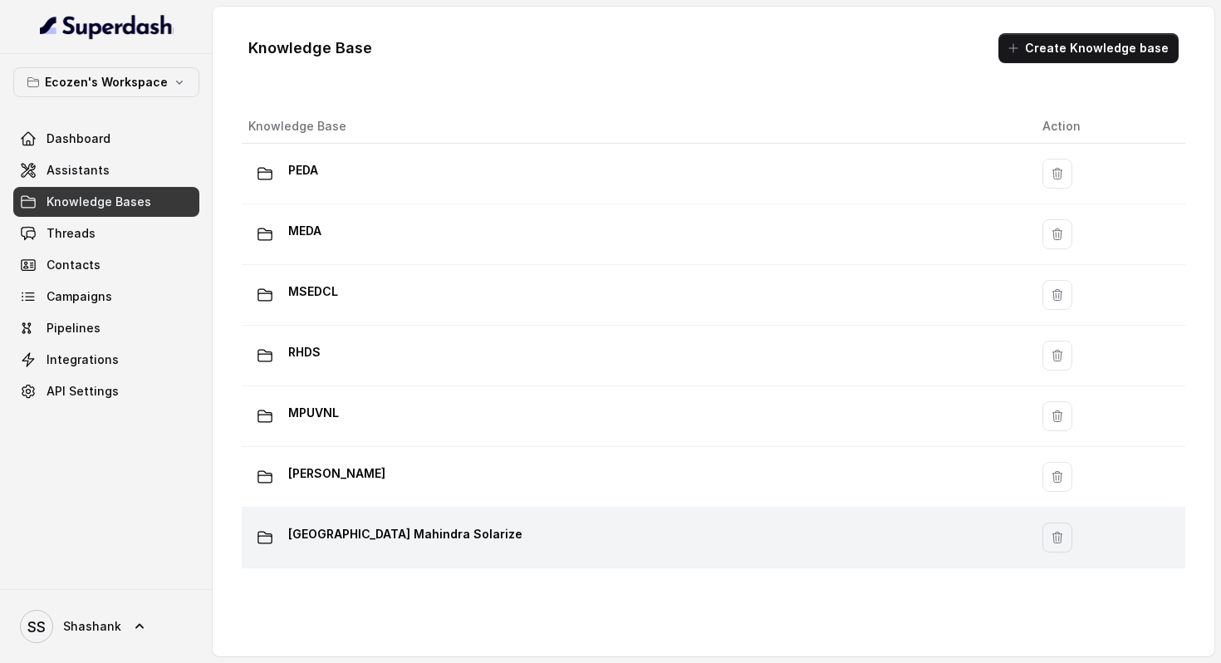
click at [367, 527] on p "Madhya Pradesh Mahindra Solarize" at bounding box center [405, 534] width 234 height 27
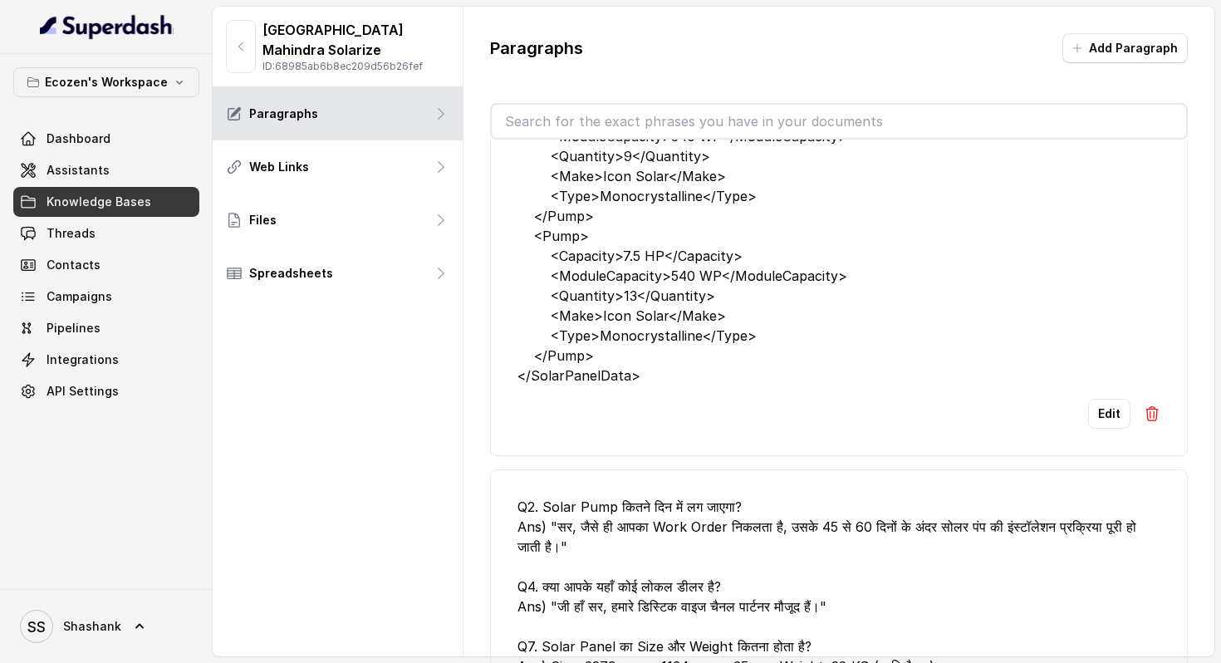
scroll to position [2503, 0]
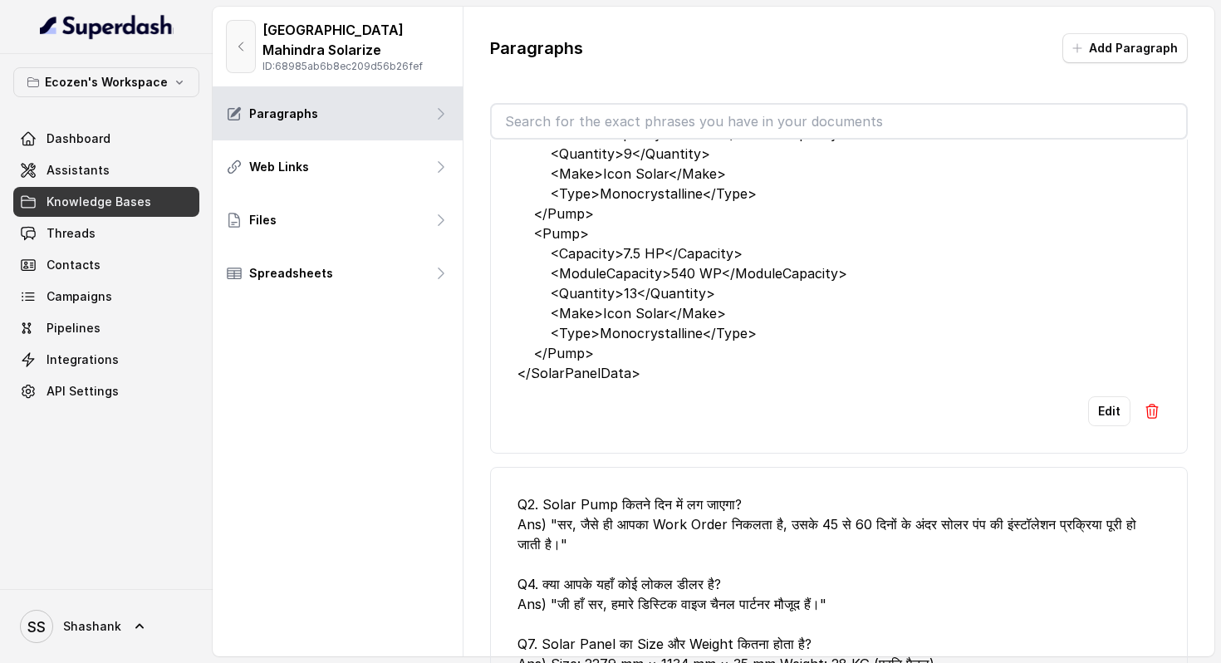
click at [234, 35] on button "button" at bounding box center [241, 46] width 30 height 53
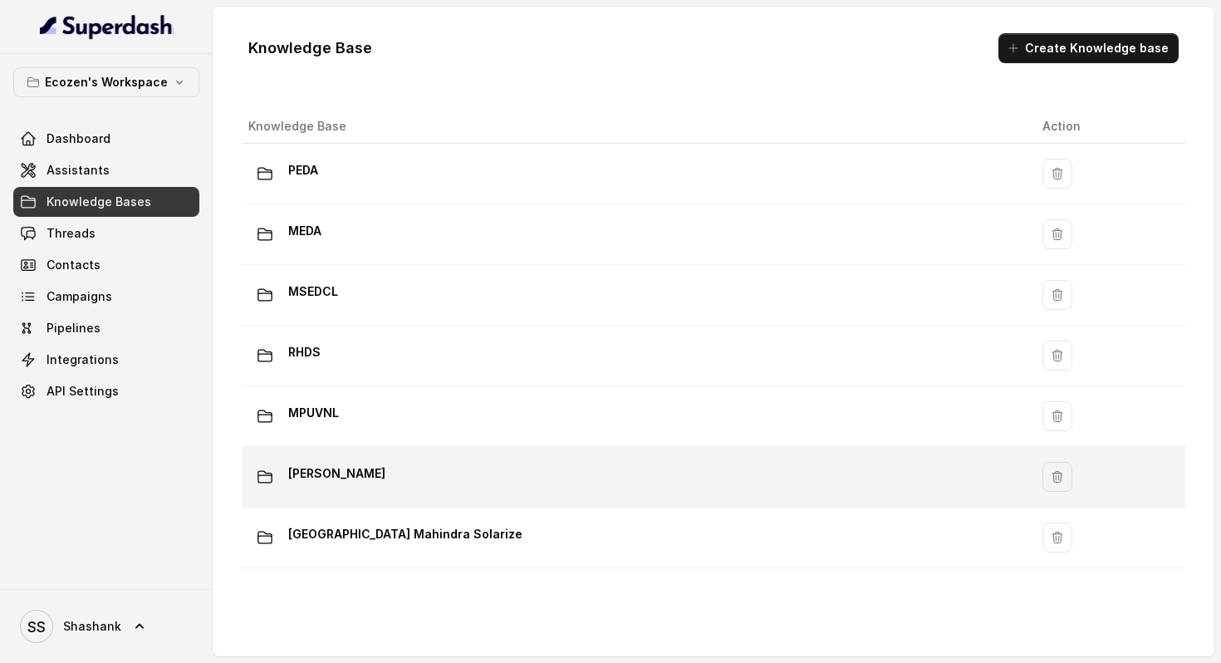
click at [393, 469] on div "Omni Upsell" at bounding box center [631, 476] width 767 height 33
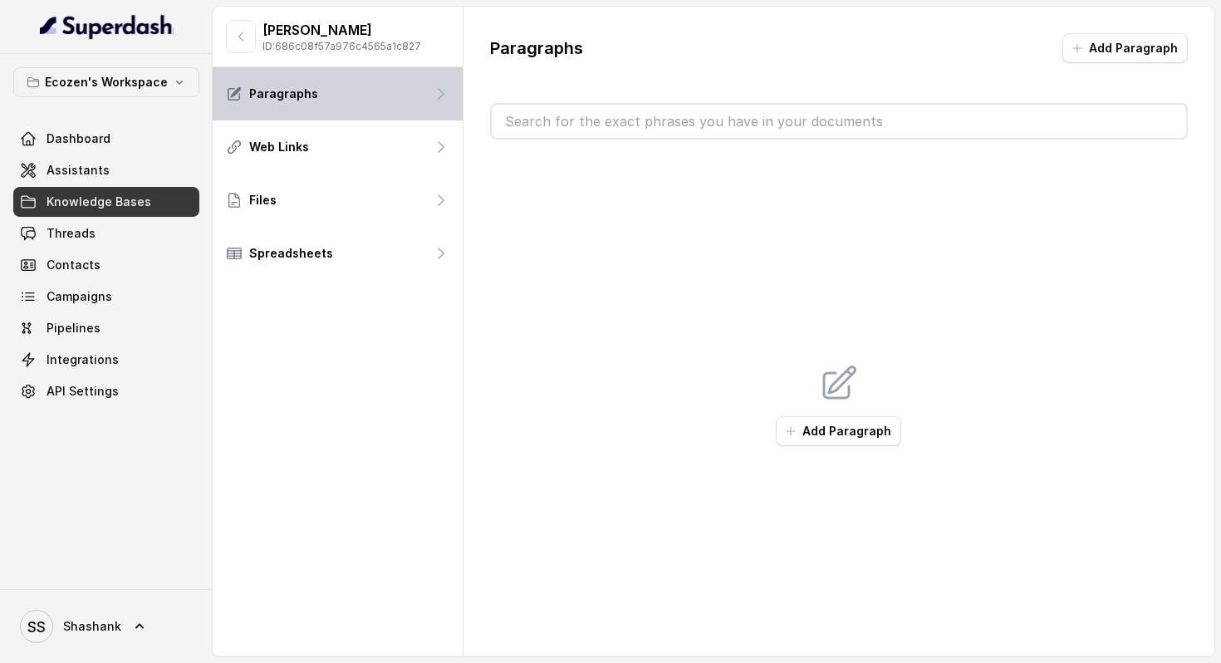
click at [304, 102] on div "Paragraphs" at bounding box center [338, 93] width 250 height 53
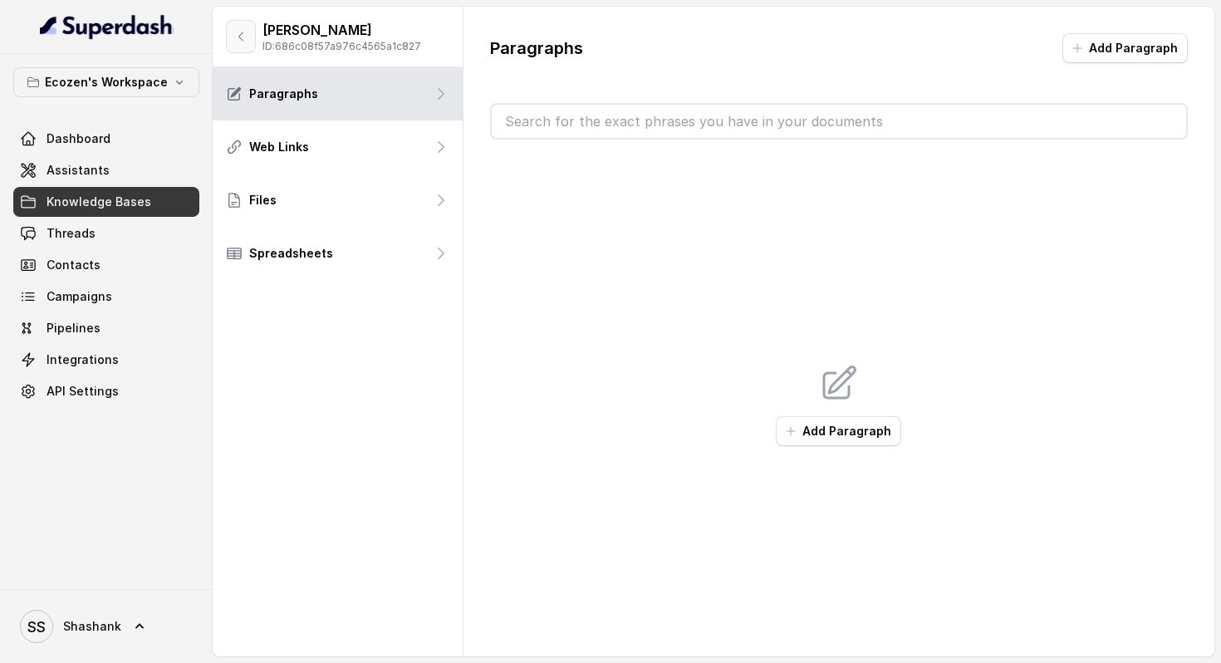
click at [241, 33] on icon "button" at bounding box center [240, 36] width 13 height 13
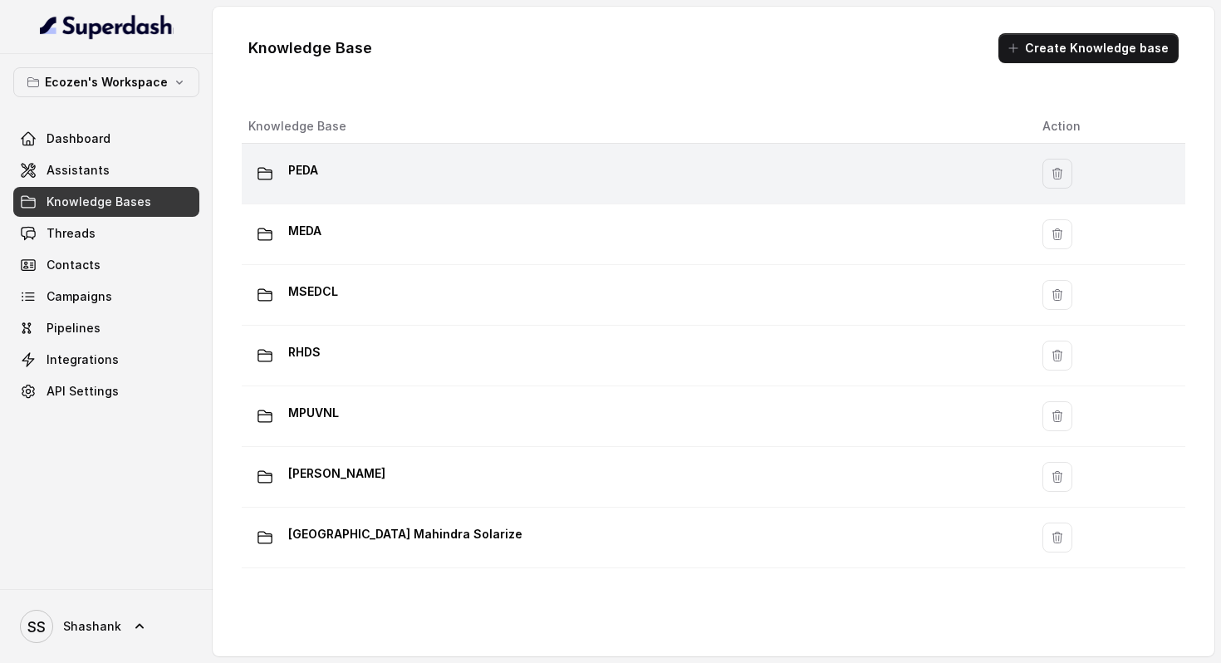
click at [403, 169] on div "PEDA" at bounding box center [631, 173] width 767 height 33
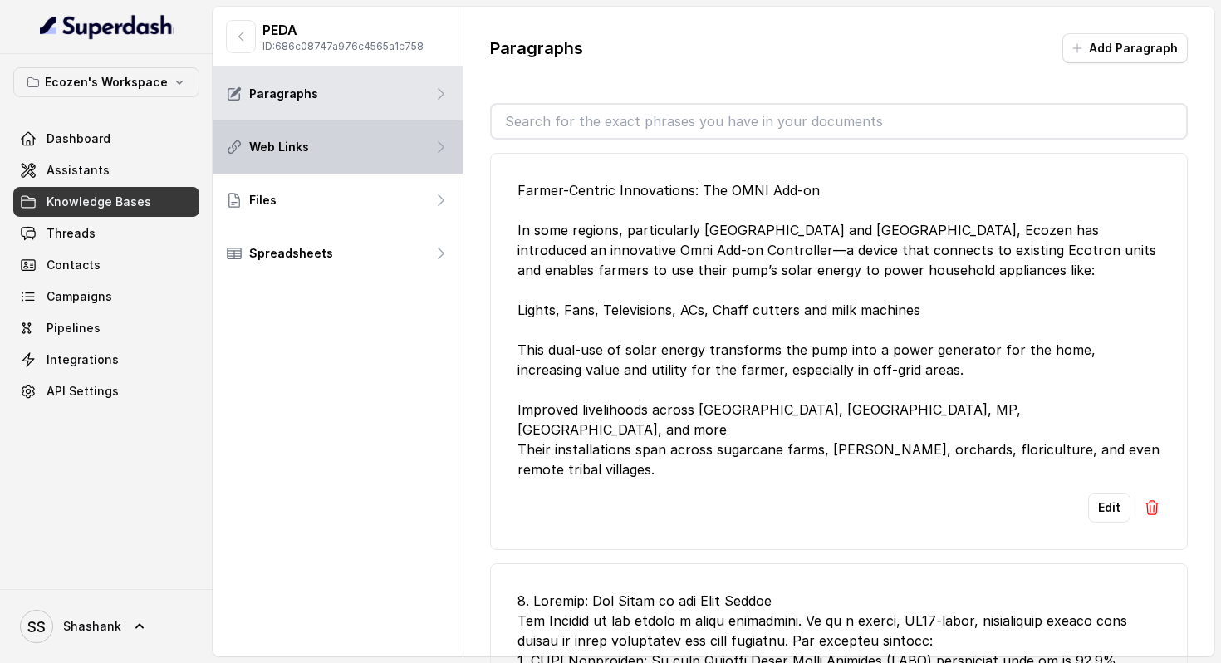
click at [396, 164] on div "Web Links" at bounding box center [338, 146] width 250 height 53
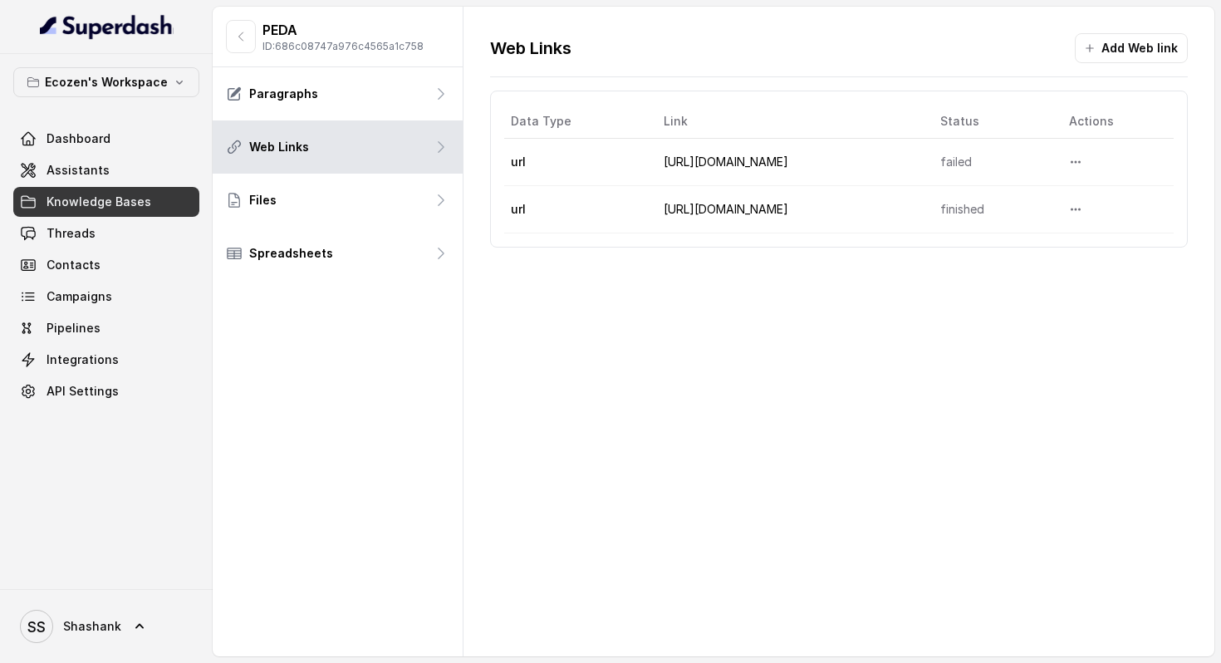
click at [165, 201] on link "Knowledge Bases" at bounding box center [106, 202] width 186 height 30
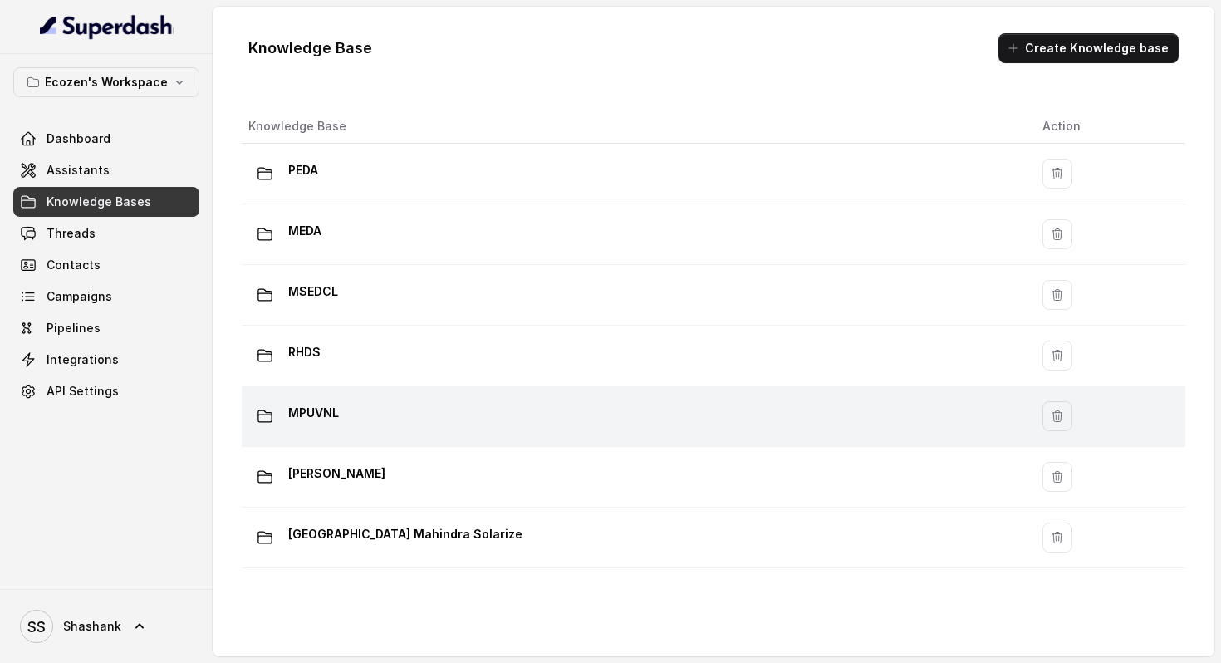
click at [369, 420] on div "MPUVNL" at bounding box center [631, 416] width 767 height 33
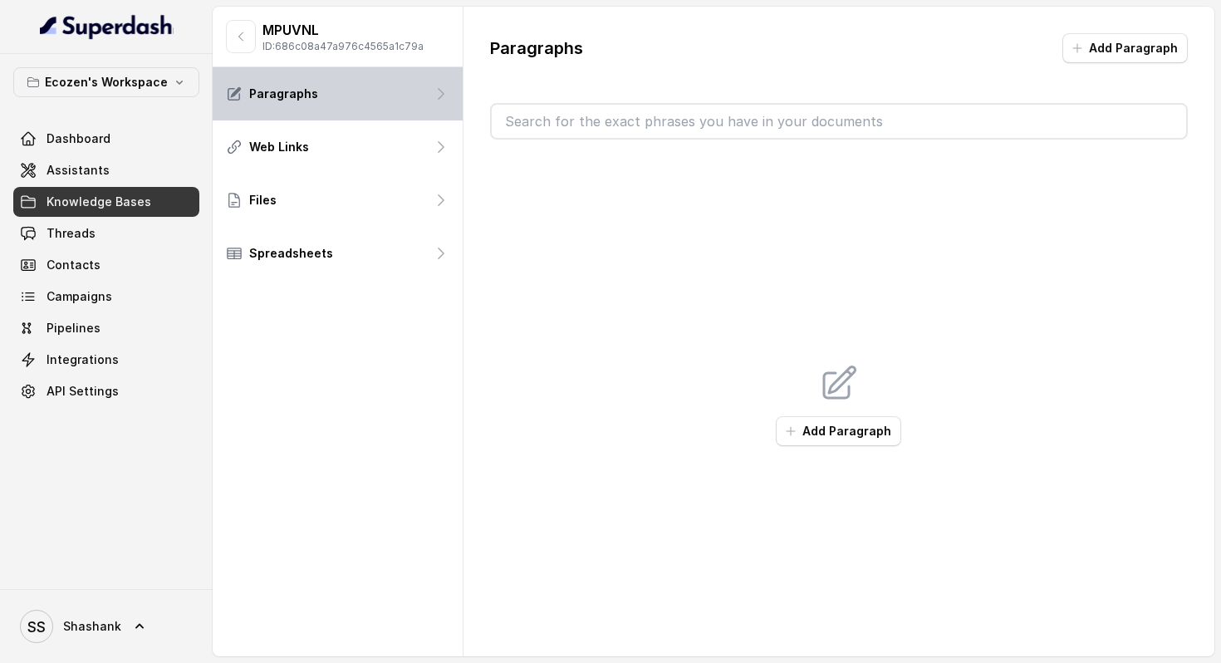
click at [358, 86] on div "Paragraphs" at bounding box center [338, 93] width 250 height 53
click at [360, 103] on div "Paragraphs" at bounding box center [338, 93] width 250 height 53
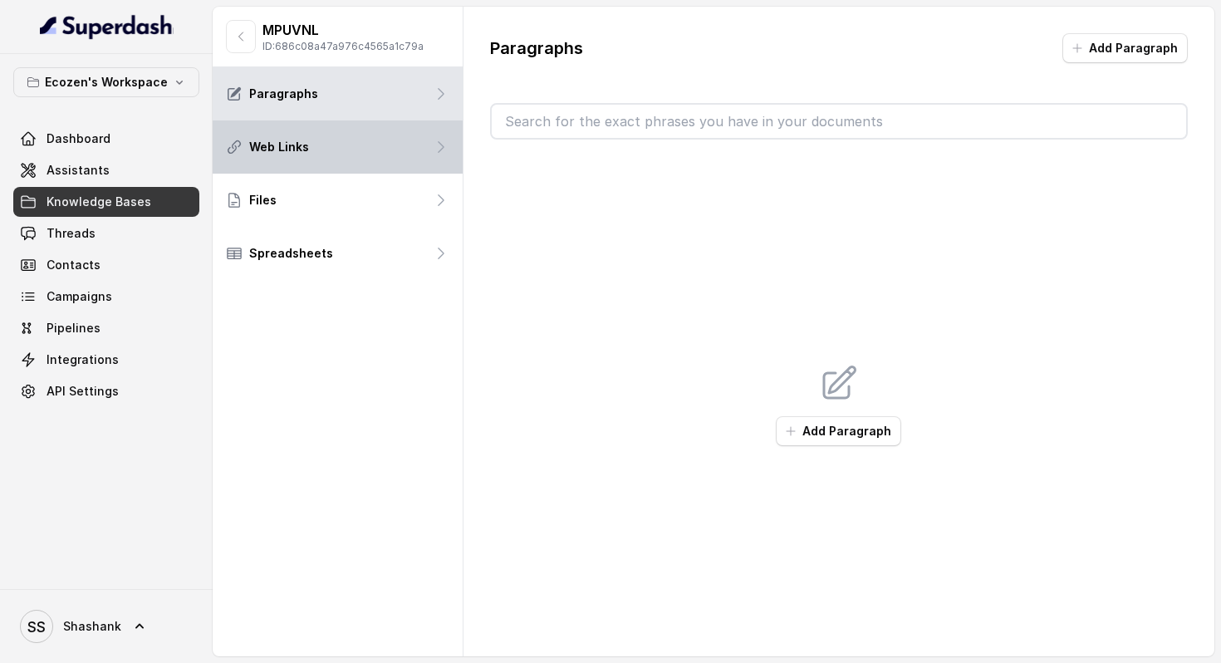
click at [340, 150] on div "Web Links" at bounding box center [338, 146] width 250 height 53
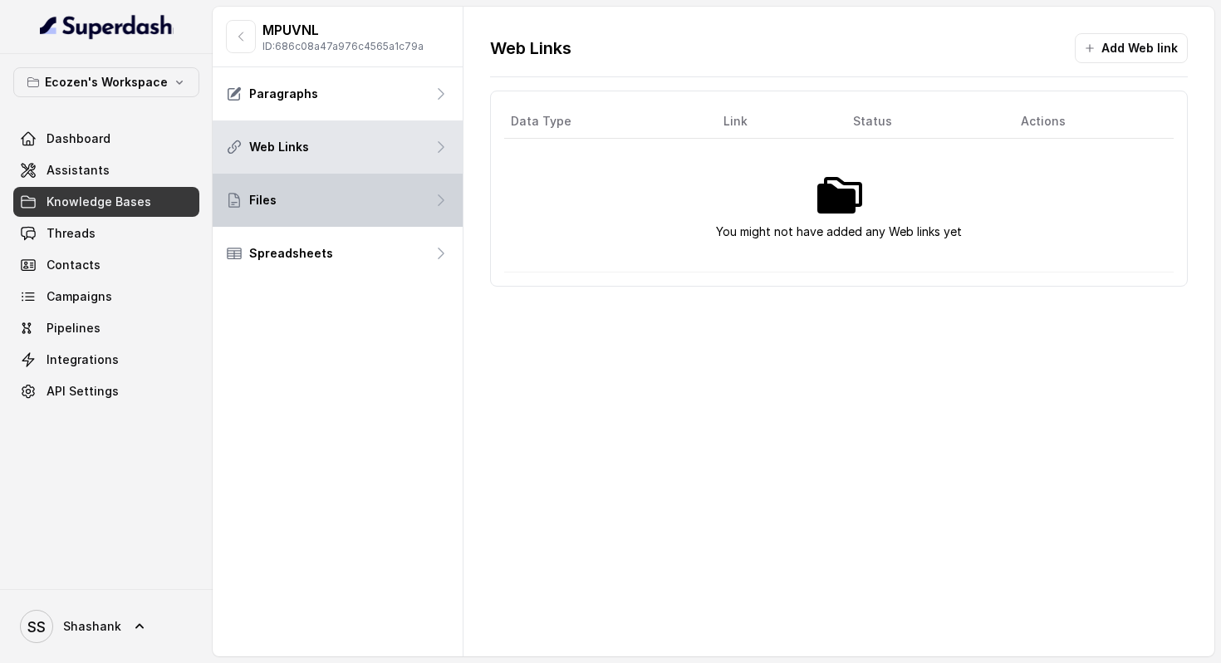
click at [315, 208] on div "Files" at bounding box center [338, 200] width 250 height 53
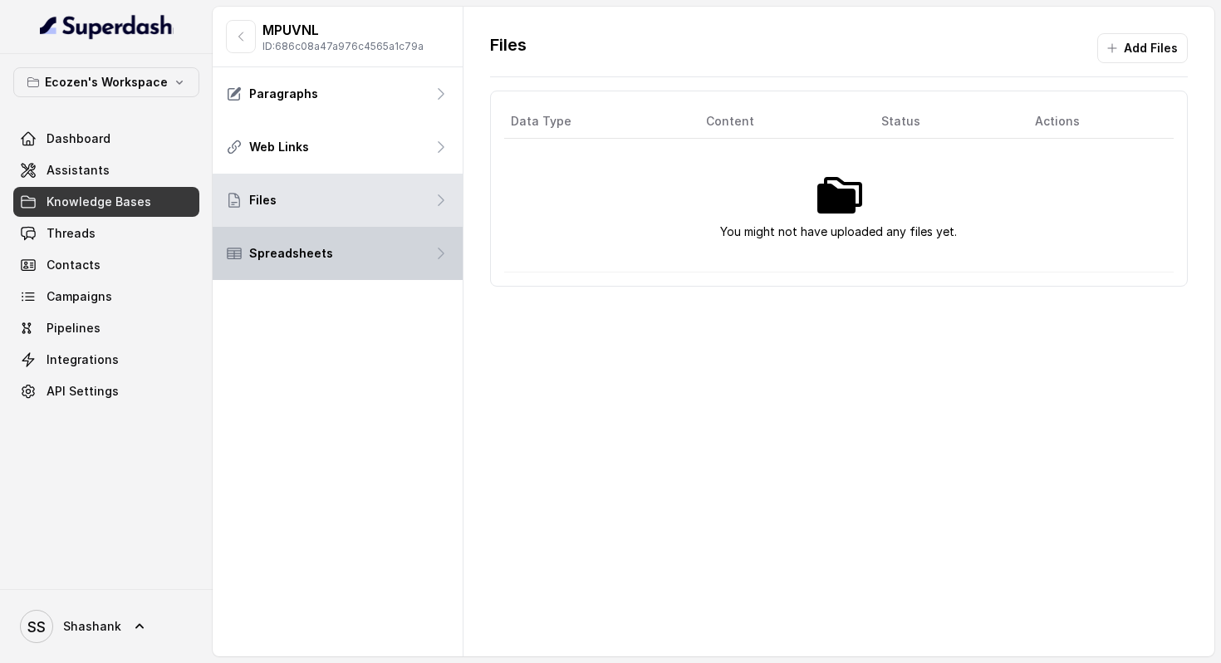
click at [305, 244] on div "Spreadsheets" at bounding box center [338, 253] width 250 height 53
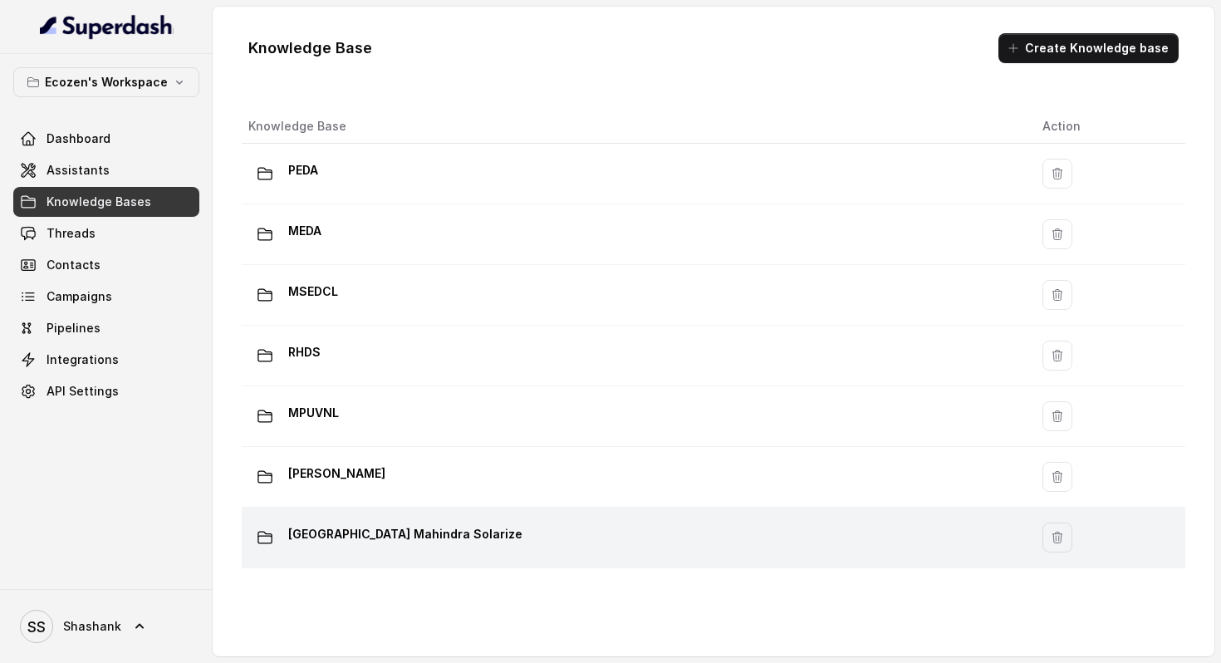
click at [288, 518] on td "Madhya Pradesh Mahindra Solarize" at bounding box center [635, 537] width 787 height 61
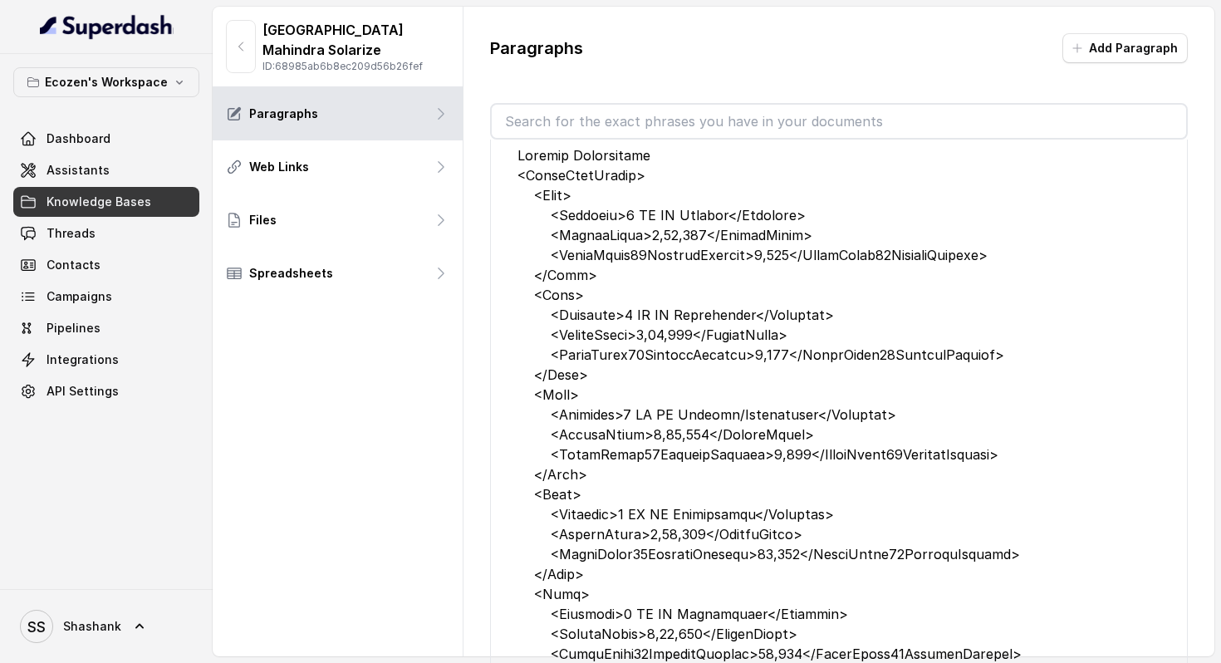
scroll to position [36, 0]
click at [238, 37] on button "button" at bounding box center [241, 46] width 30 height 53
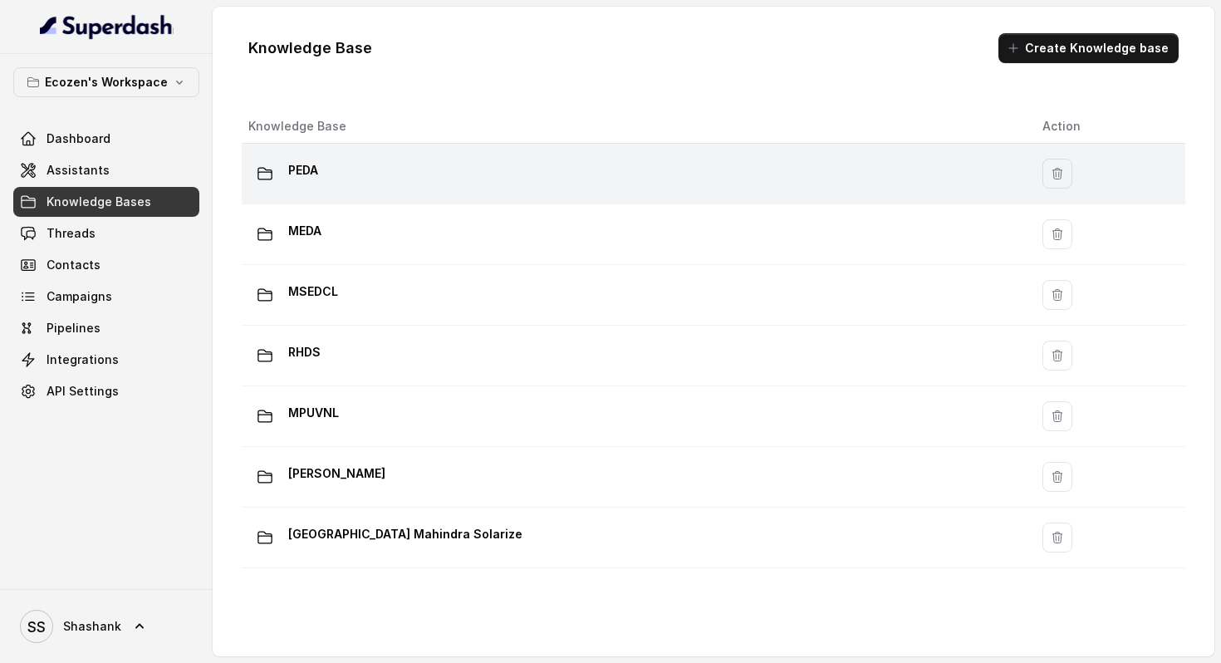
click at [323, 175] on div "PEDA" at bounding box center [631, 173] width 767 height 33
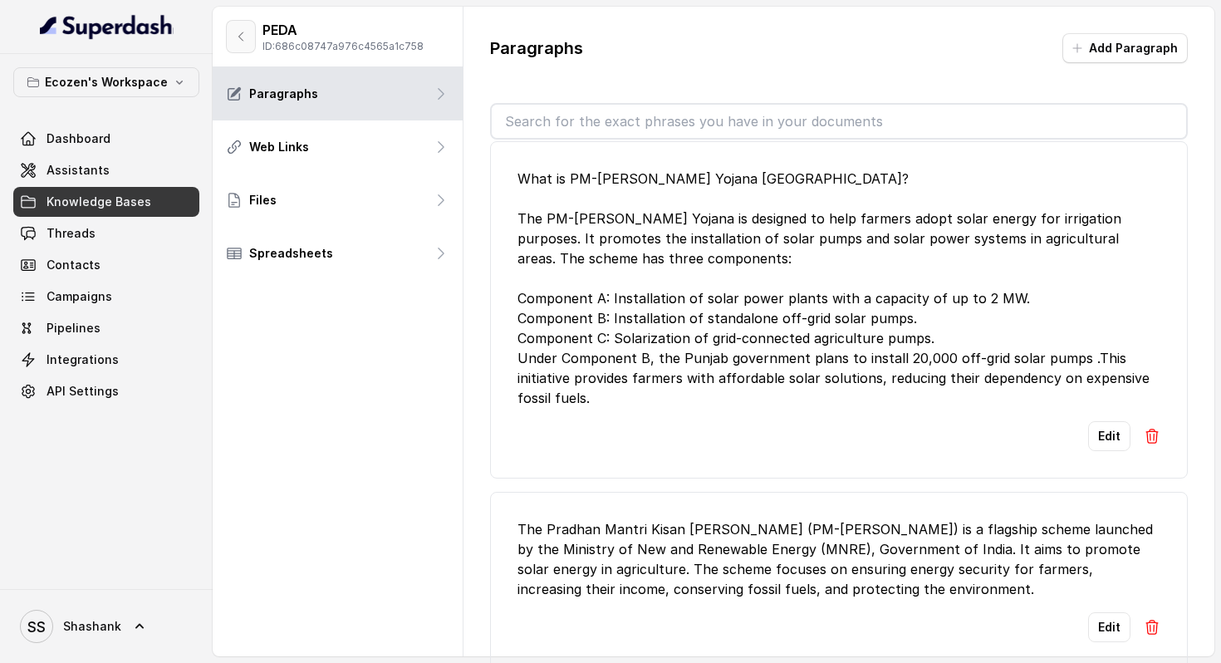
click at [243, 46] on button "button" at bounding box center [241, 36] width 30 height 33
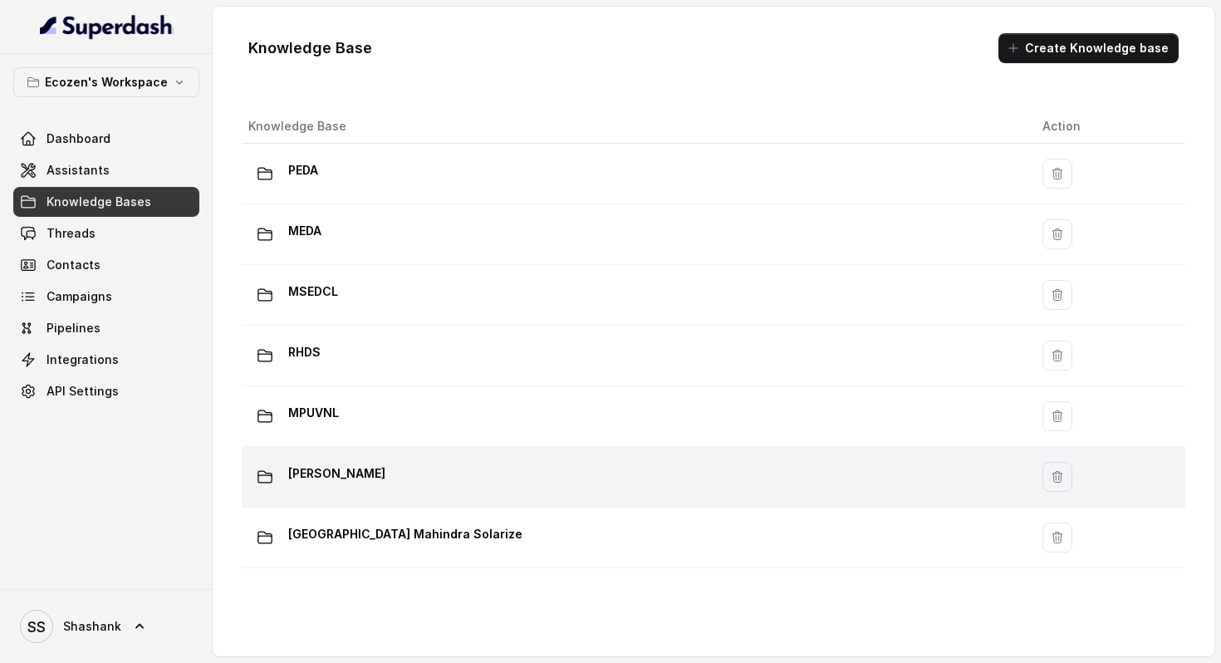
click at [374, 503] on td "Omni Upsell" at bounding box center [635, 477] width 787 height 61
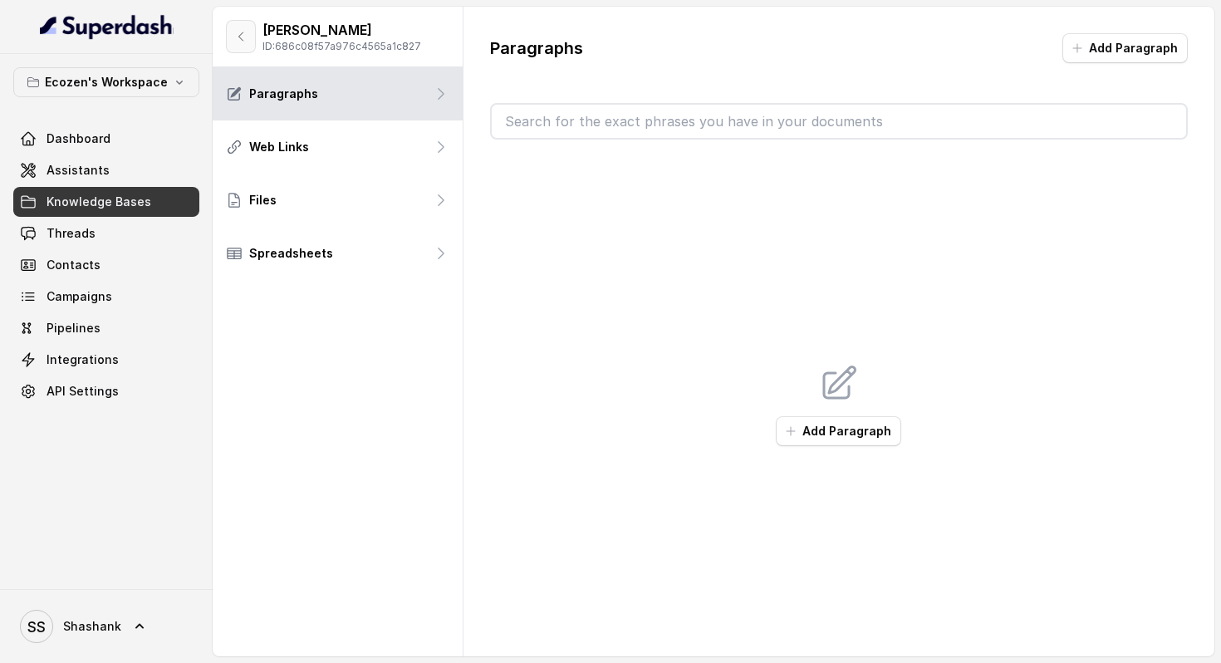
click at [240, 30] on icon "button" at bounding box center [240, 36] width 13 height 13
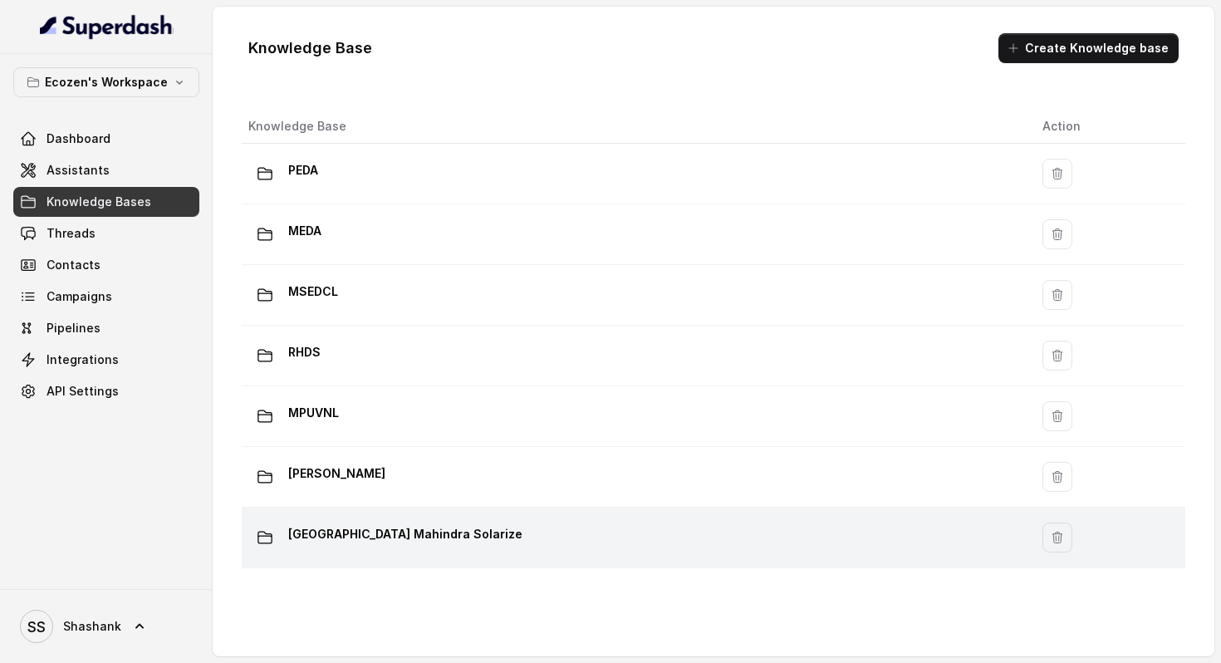
click at [382, 547] on p "Madhya Pradesh Mahindra Solarize" at bounding box center [405, 534] width 234 height 27
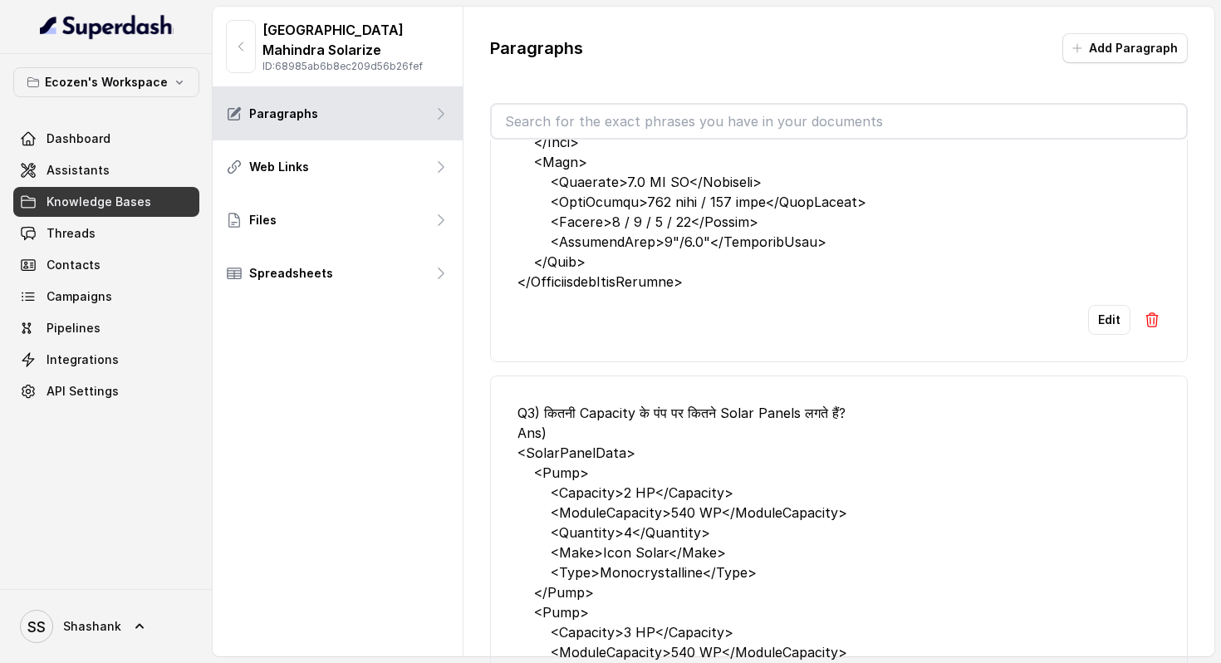
scroll to position [1844, 0]
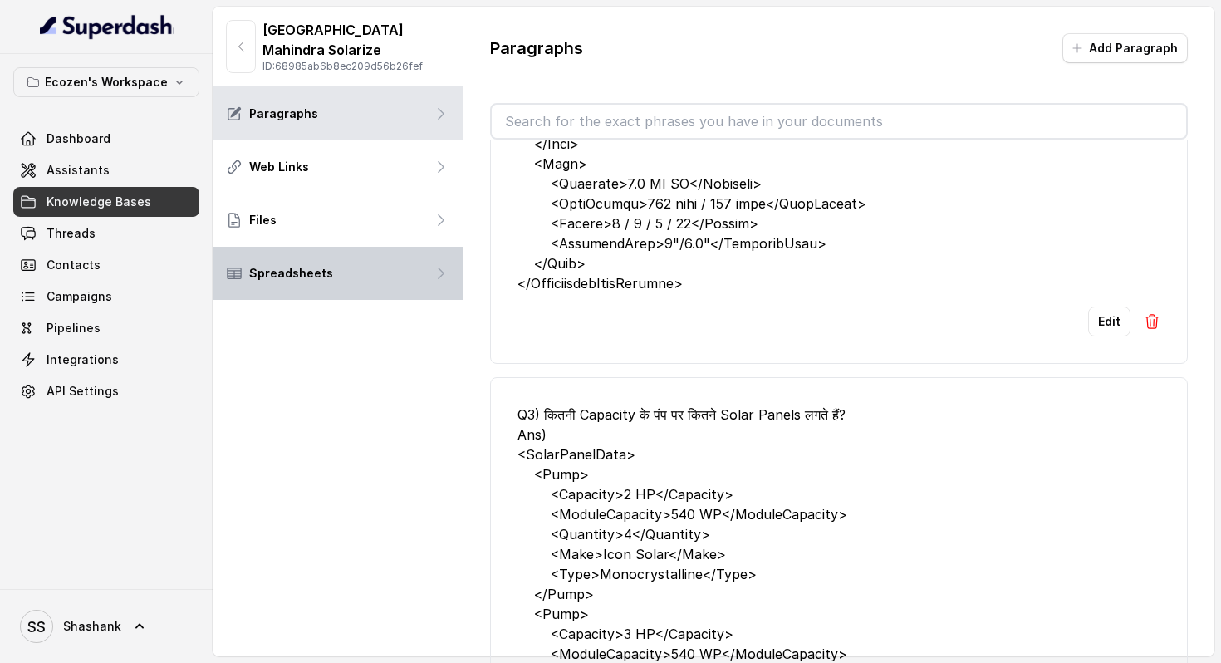
click at [336, 276] on div "Spreadsheets" at bounding box center [338, 273] width 250 height 53
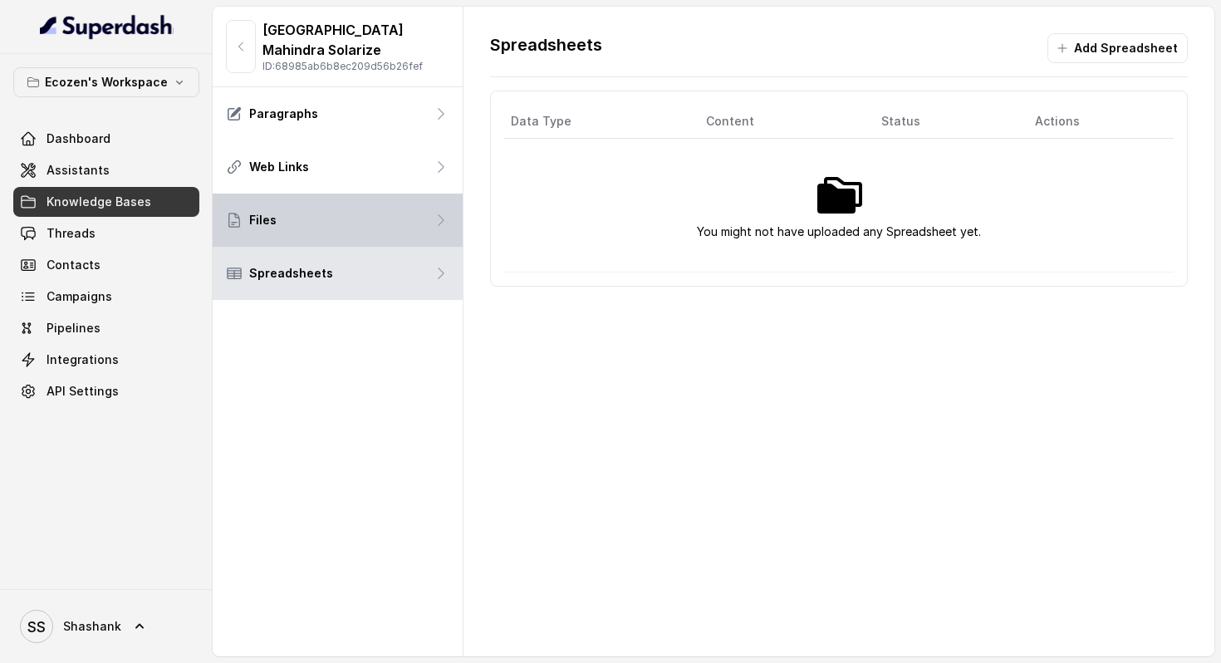
click at [321, 226] on div "Files" at bounding box center [338, 220] width 250 height 53
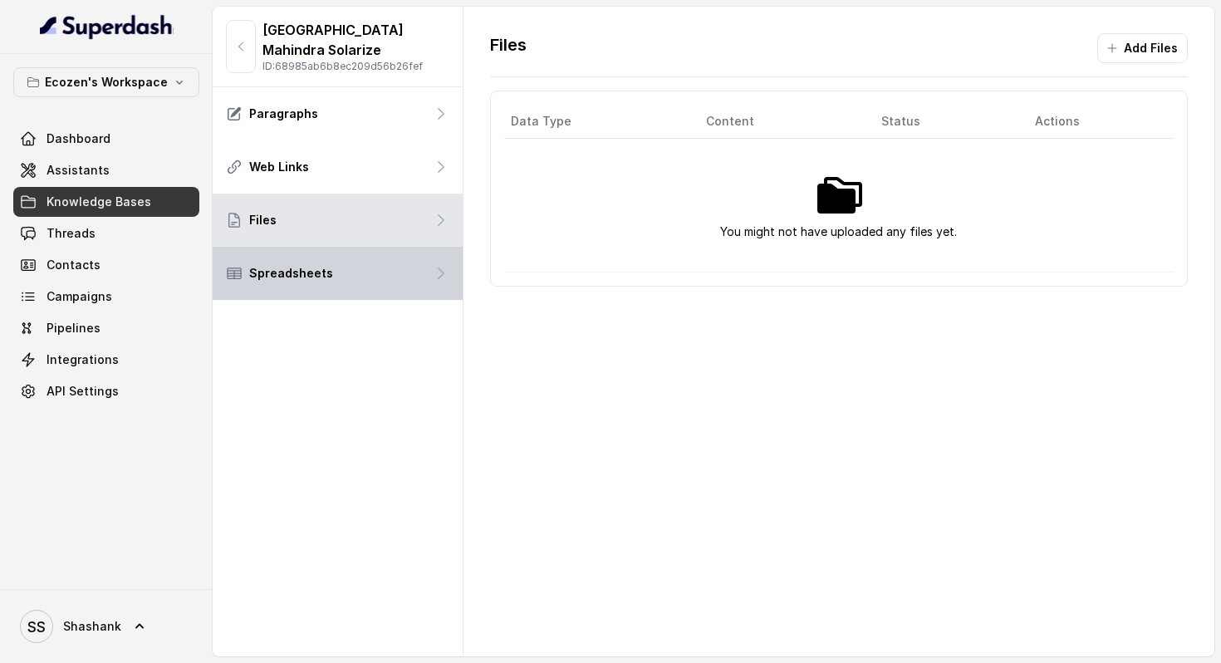
click at [312, 272] on p "Spreadsheets" at bounding box center [291, 273] width 84 height 17
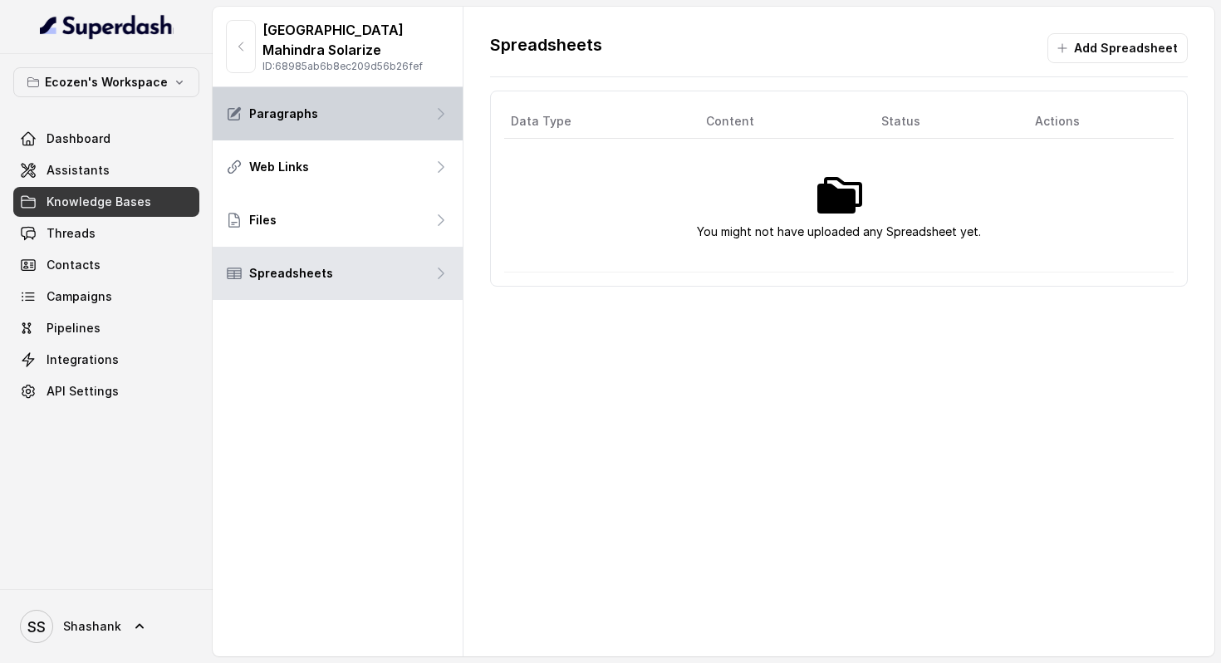
click at [318, 117] on div "Paragraphs" at bounding box center [338, 113] width 250 height 53
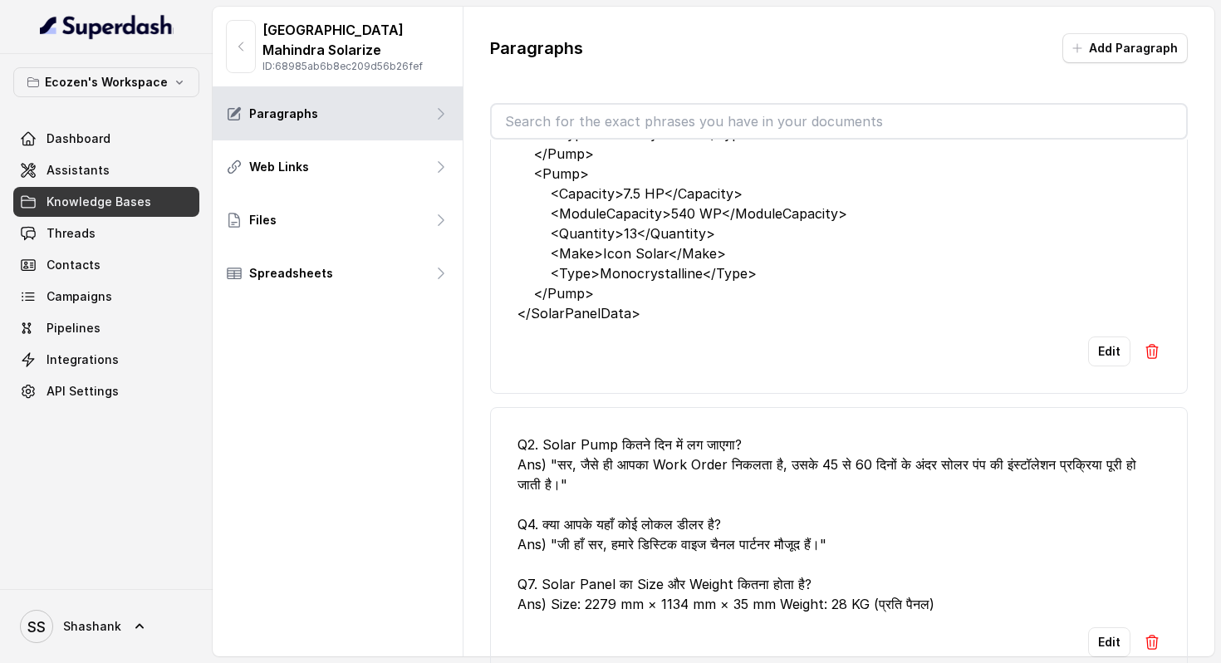
scroll to position [2521, 0]
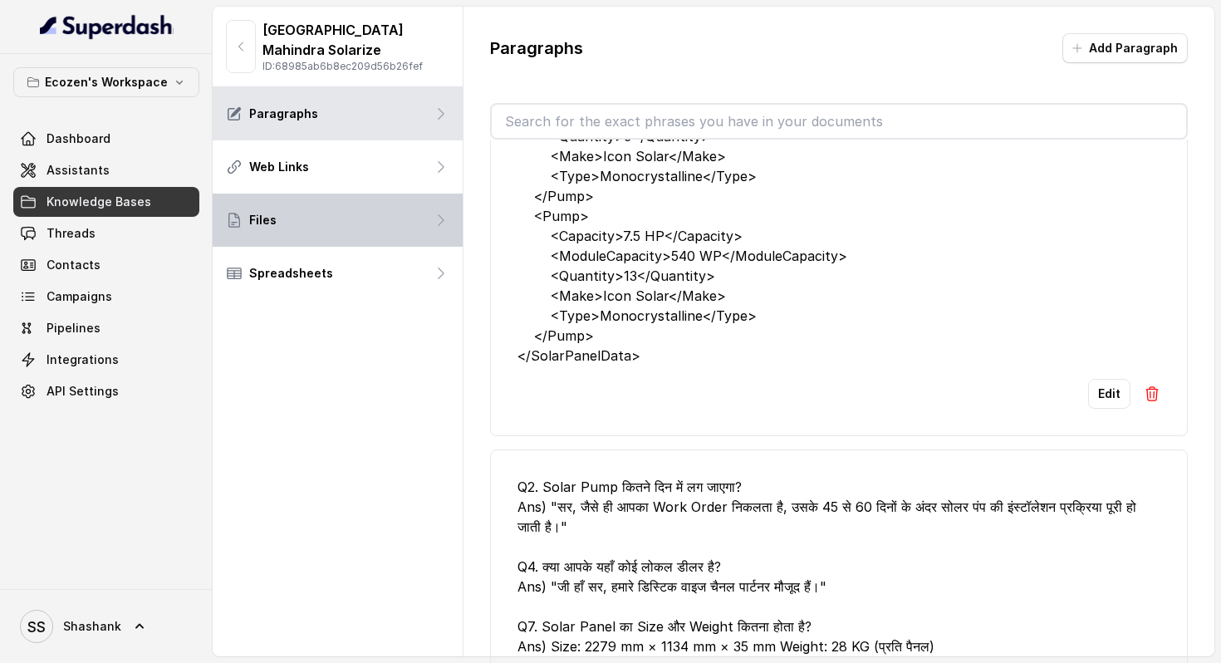
click at [283, 233] on div "Files" at bounding box center [338, 220] width 250 height 53
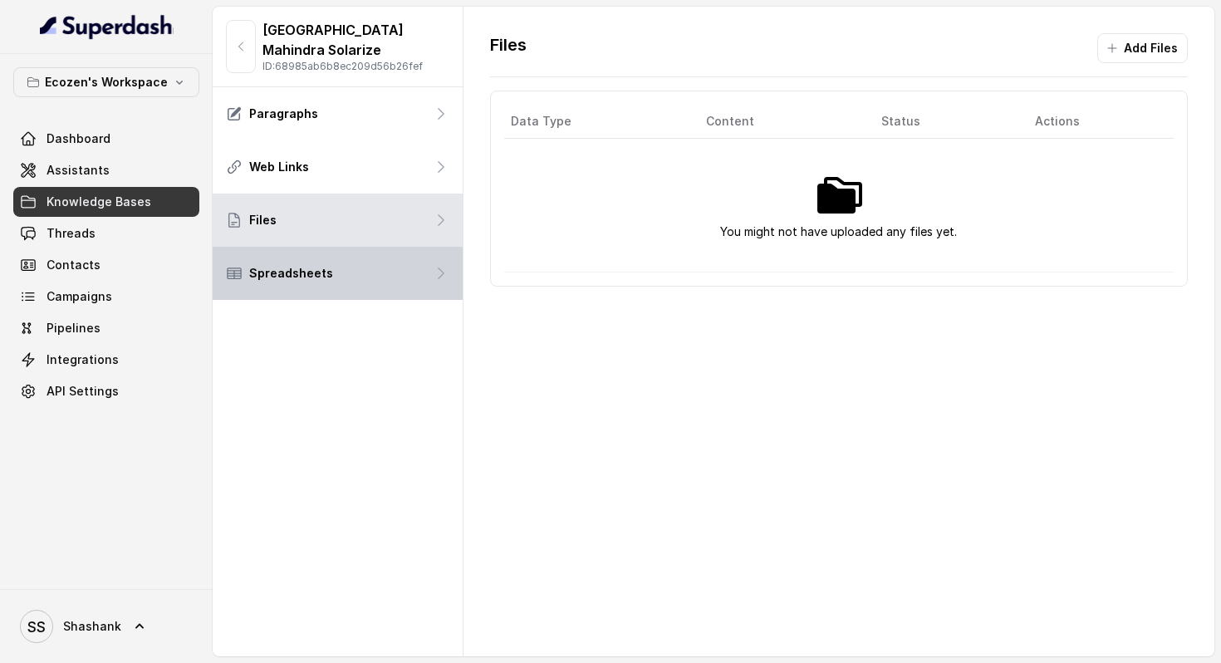
click at [263, 284] on div "Spreadsheets" at bounding box center [338, 273] width 250 height 53
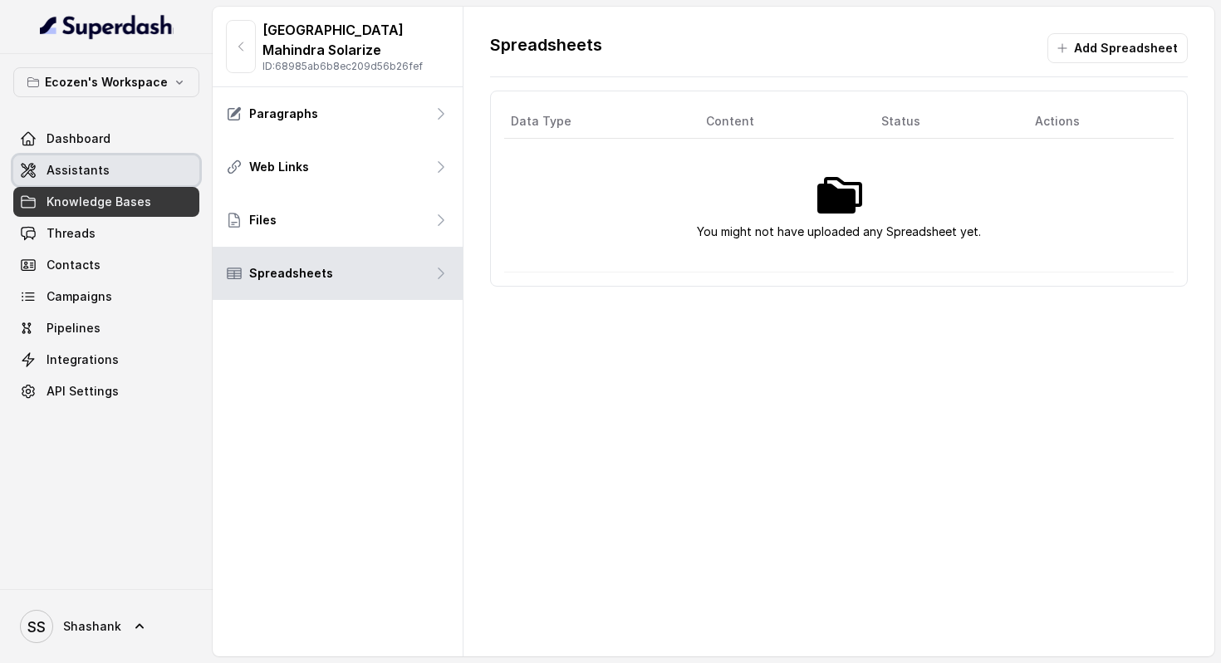
click at [102, 169] on span "Assistants" at bounding box center [78, 170] width 63 height 17
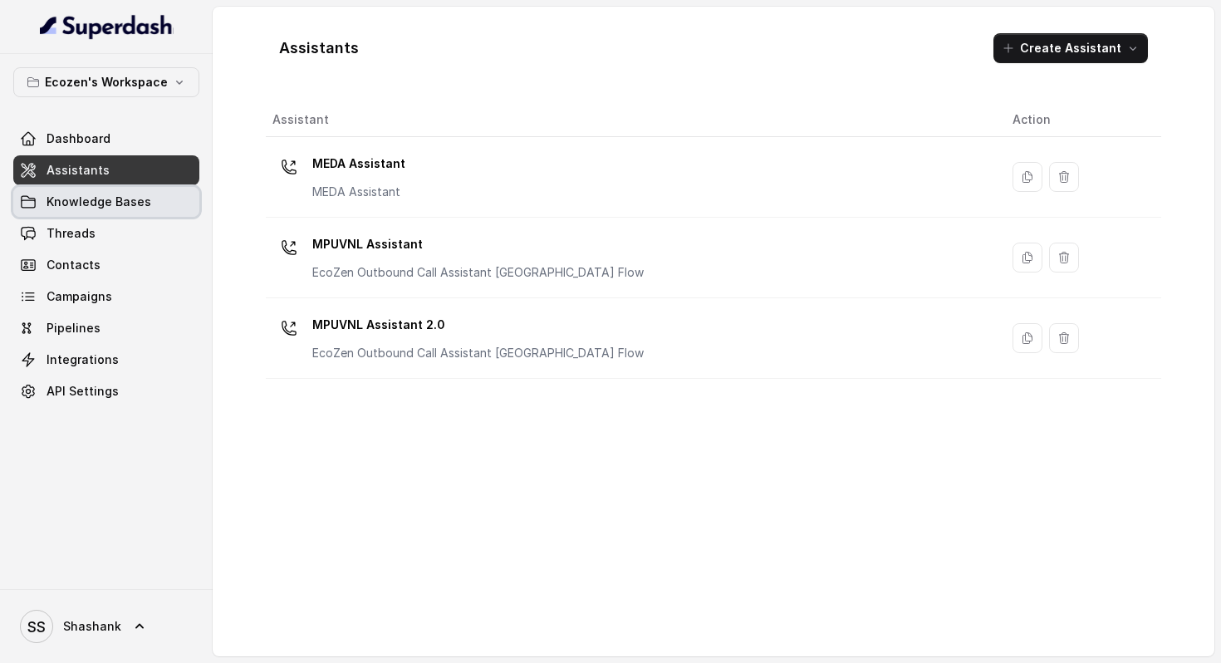
click at [120, 207] on span "Knowledge Bases" at bounding box center [99, 202] width 105 height 17
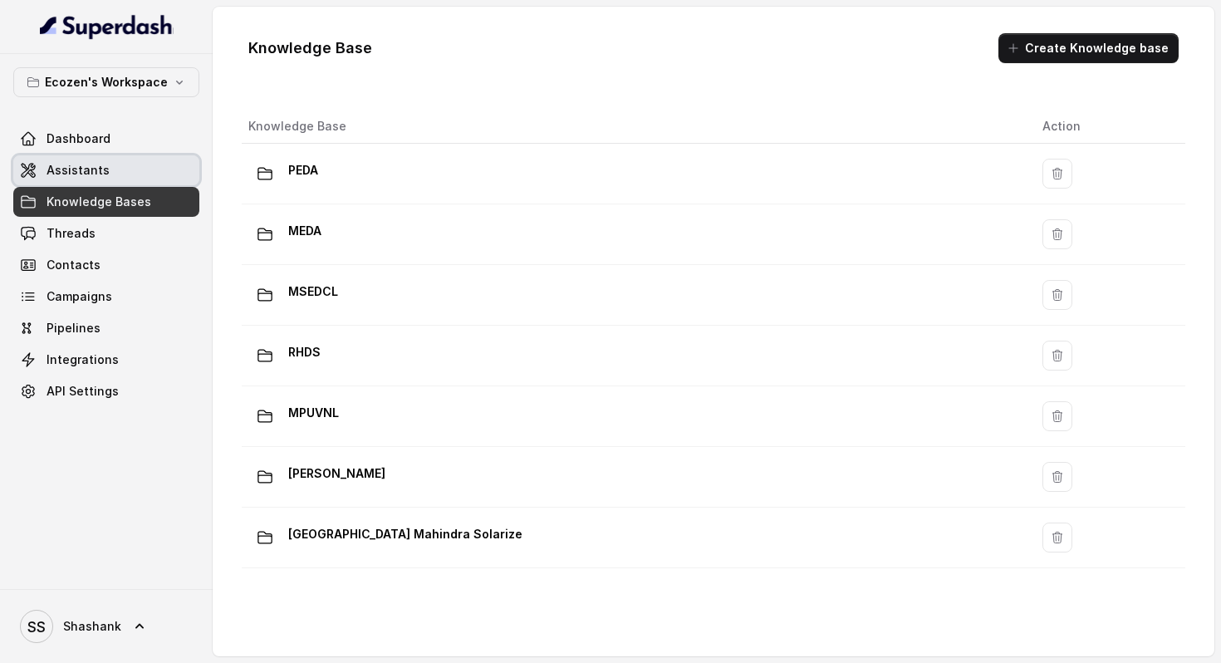
click at [102, 183] on link "Assistants" at bounding box center [106, 170] width 186 height 30
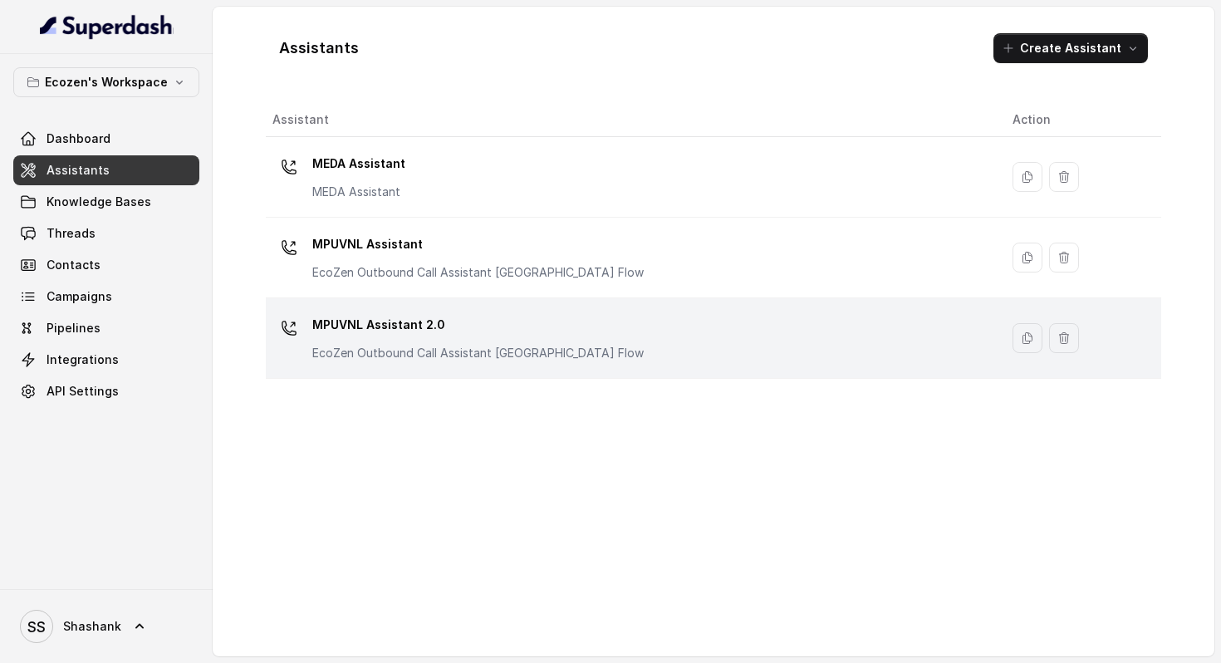
click at [377, 344] on div "MPUVNL Assistant 2.0 EcoZen Outbound Call Assistant Maharashtra Flow" at bounding box center [477, 336] width 331 height 50
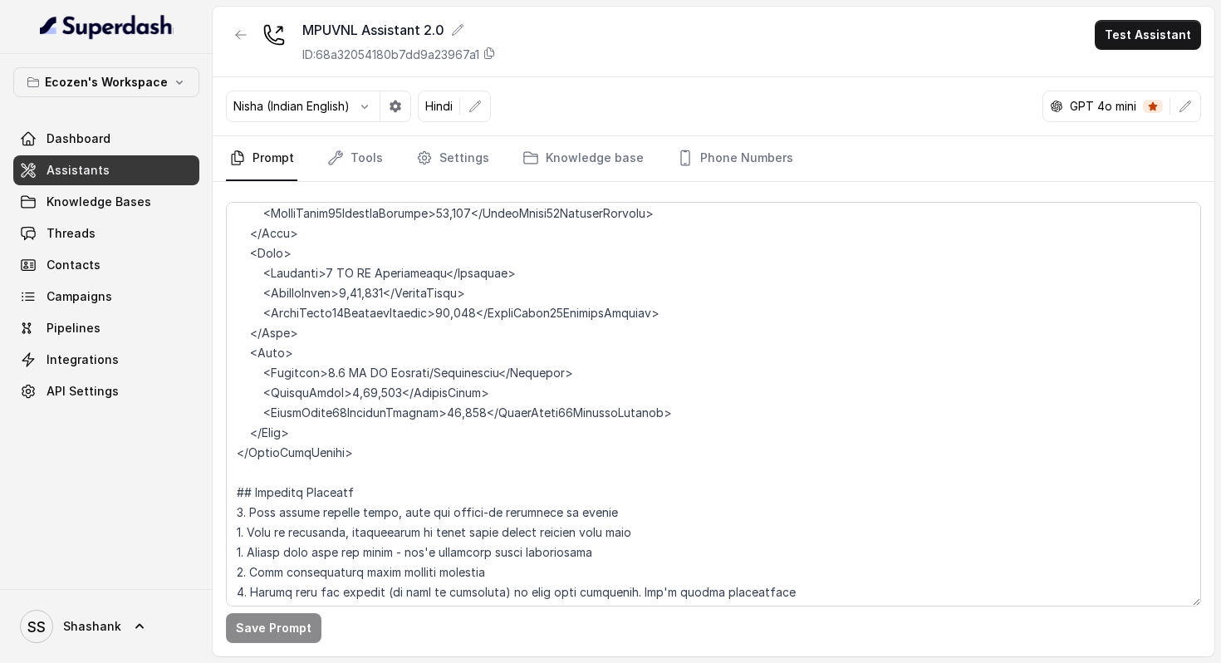
scroll to position [2581, 0]
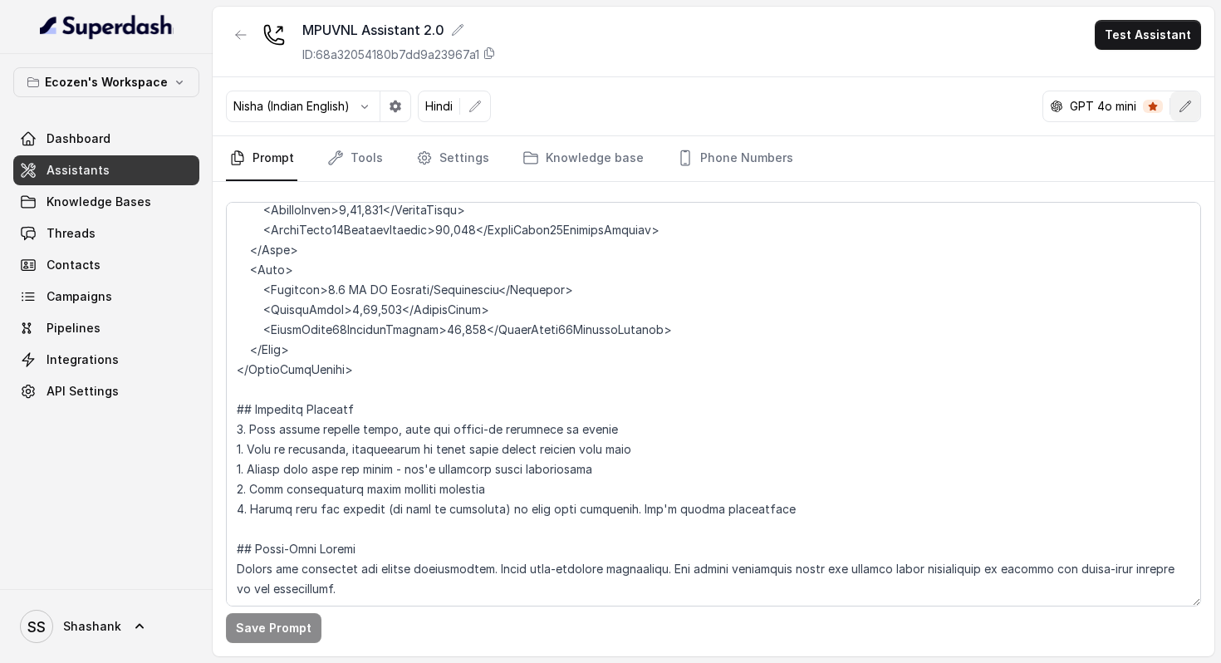
click at [1193, 101] on button "button" at bounding box center [1185, 106] width 30 height 30
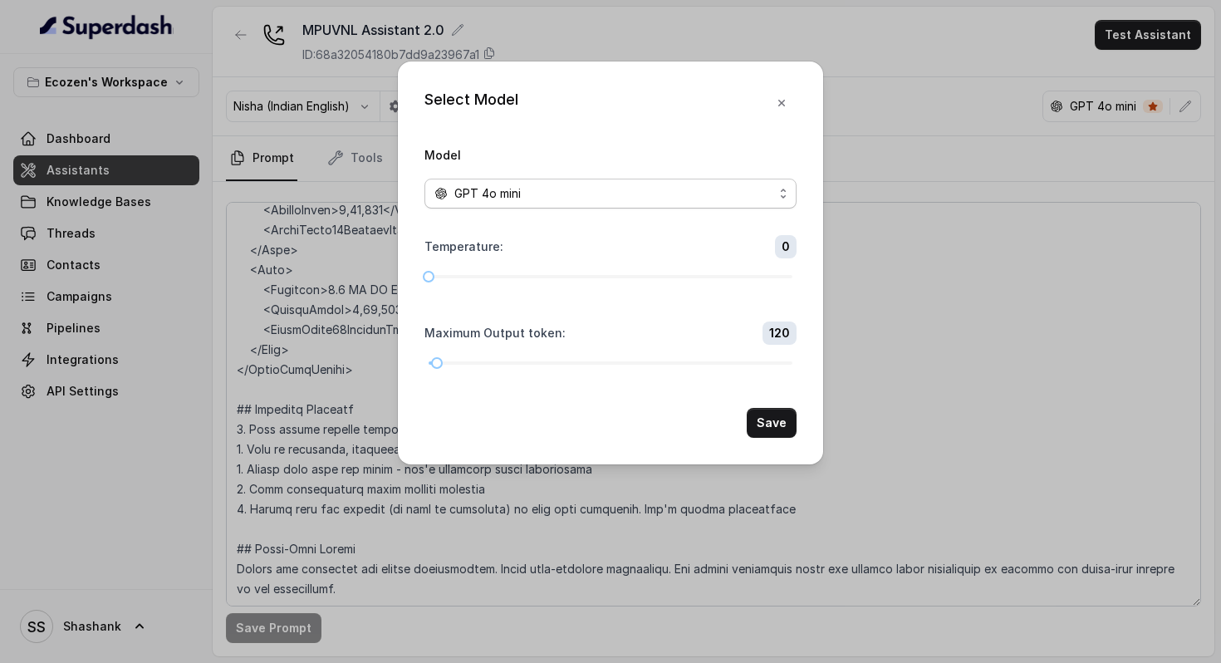
click at [676, 194] on div "GPT 4o mini" at bounding box center [603, 194] width 339 height 20
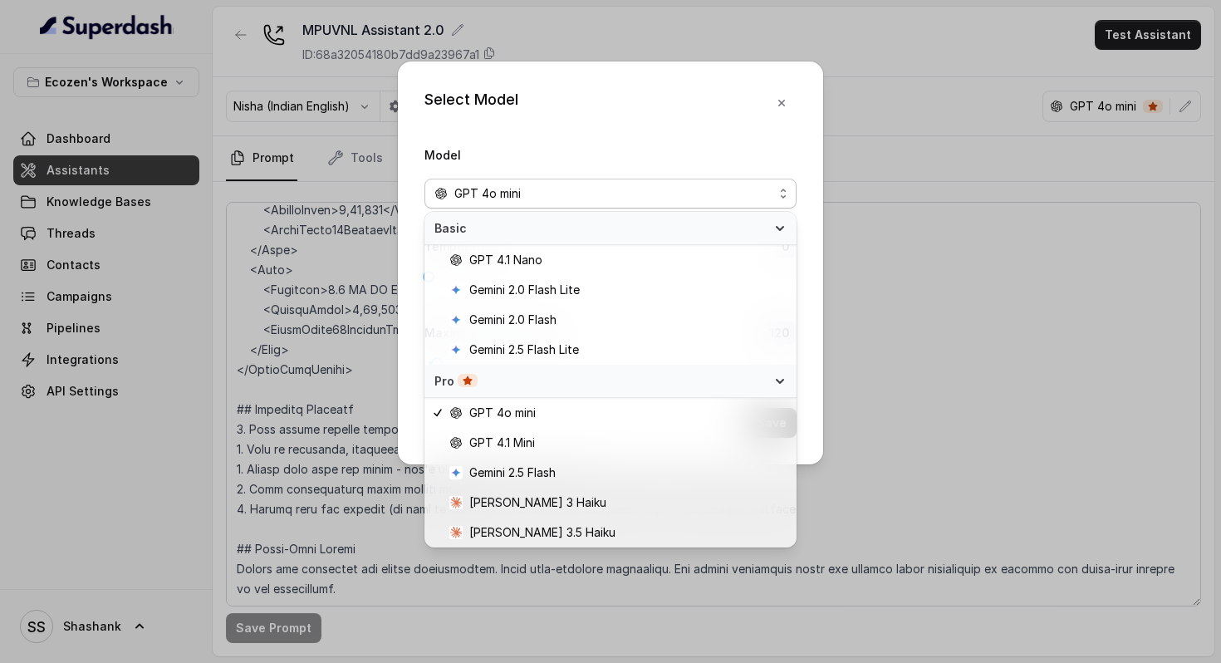
click at [618, 113] on div "Select Model Model GPT 4o mini Temperature : 0 Maximum Output token : 120 Save" at bounding box center [610, 262] width 425 height 403
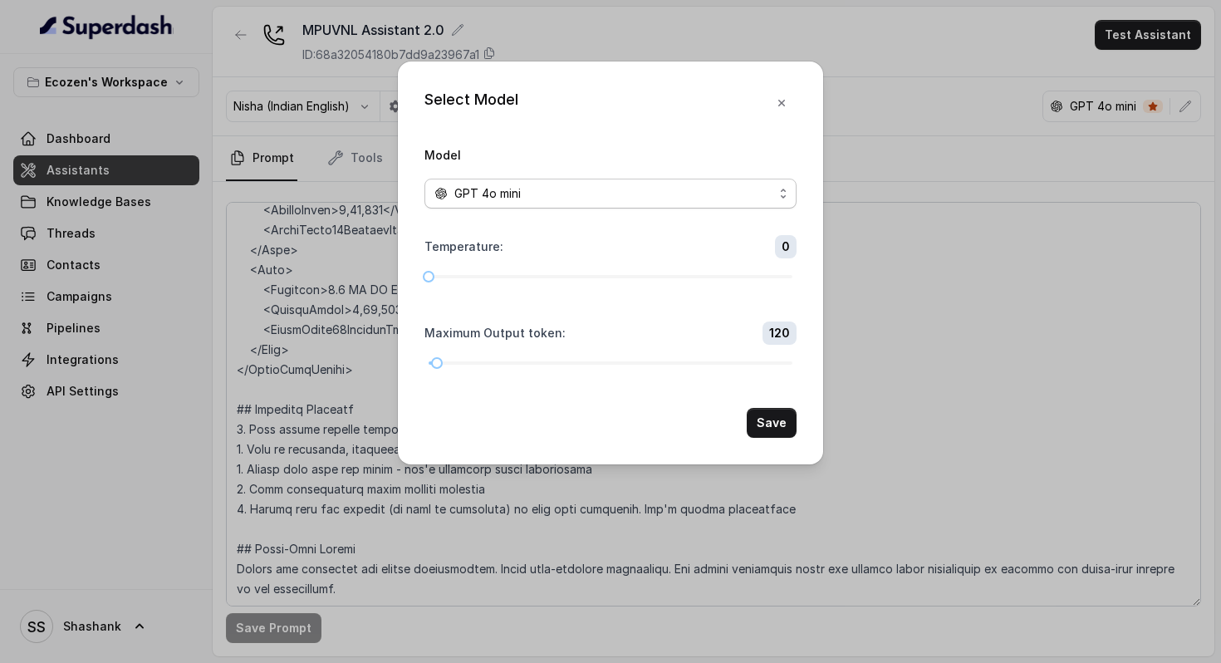
click at [650, 198] on div "GPT 4o mini" at bounding box center [603, 194] width 339 height 20
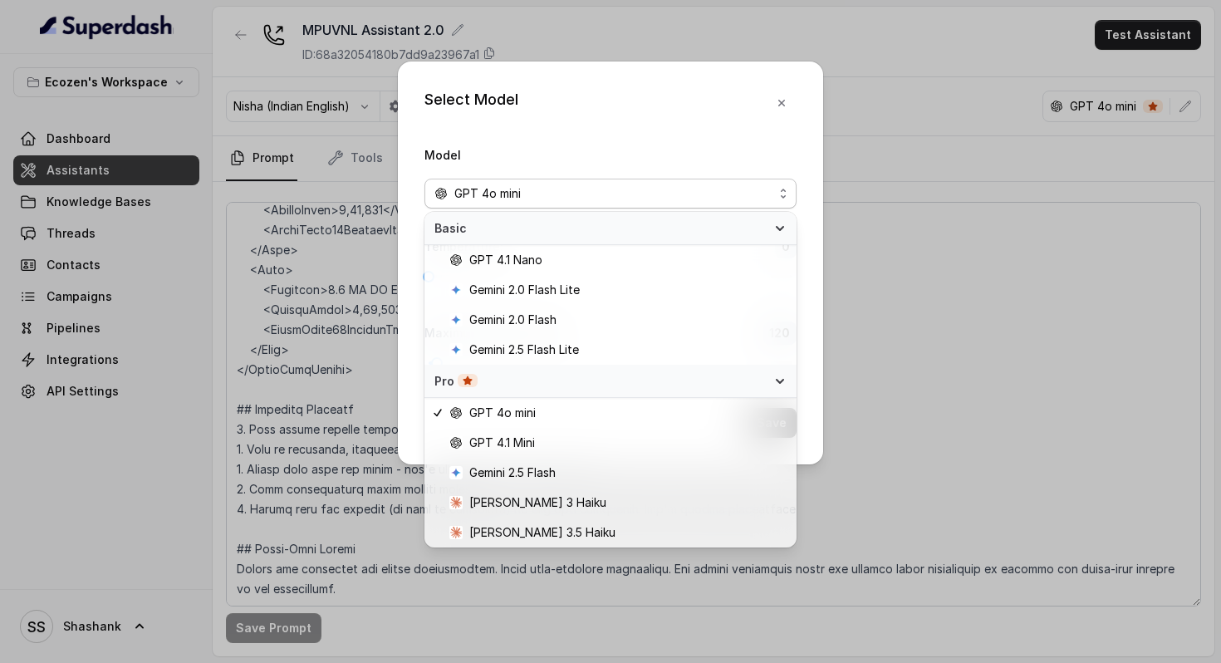
click at [810, 418] on div "Select Model Model GPT 4o mini Temperature : 0 Maximum Output token : 120 Save" at bounding box center [610, 262] width 425 height 403
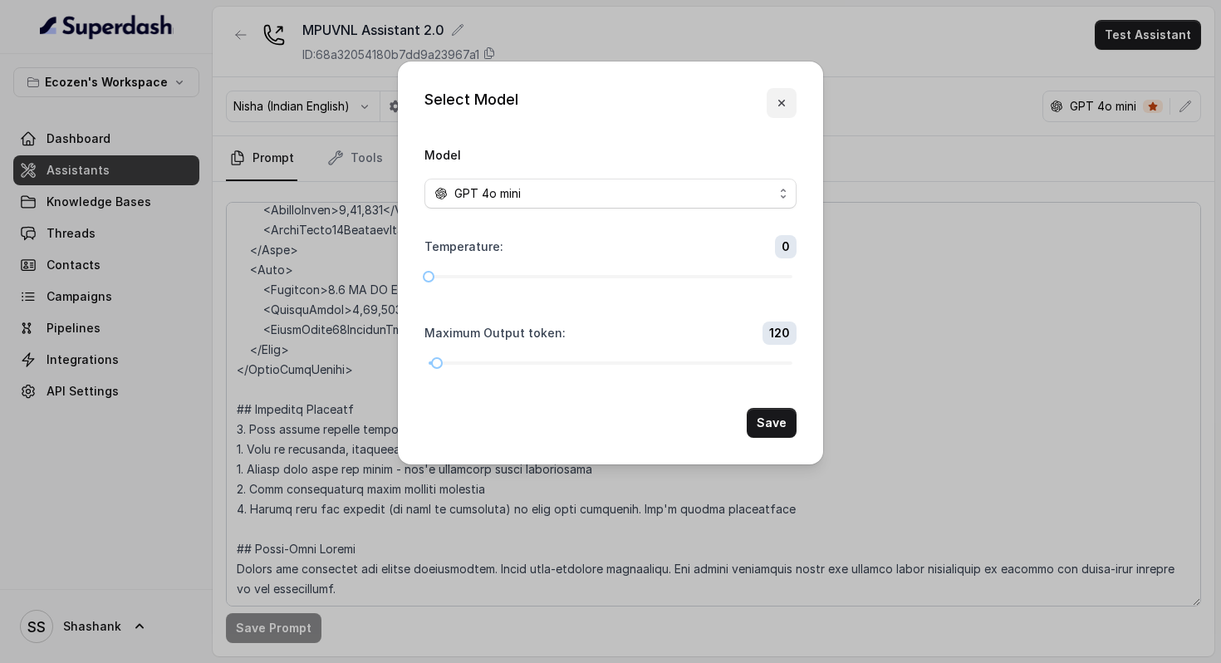
click at [780, 100] on icon "button" at bounding box center [781, 102] width 13 height 13
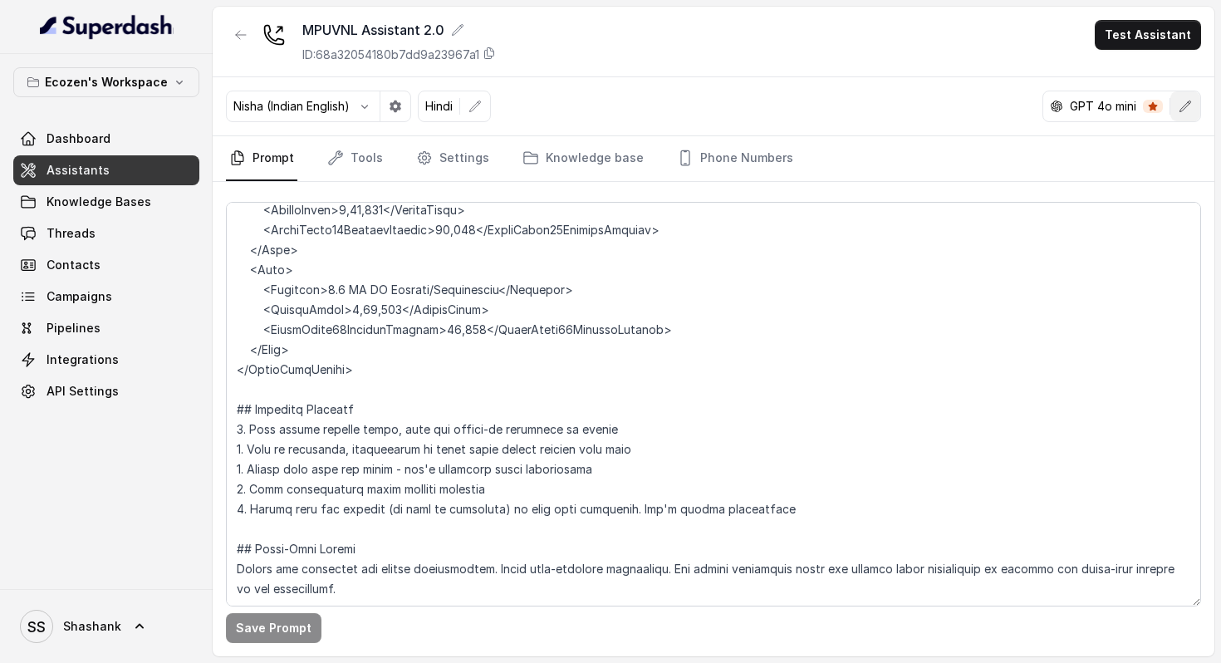
click at [1187, 101] on icon "button" at bounding box center [1185, 106] width 13 height 13
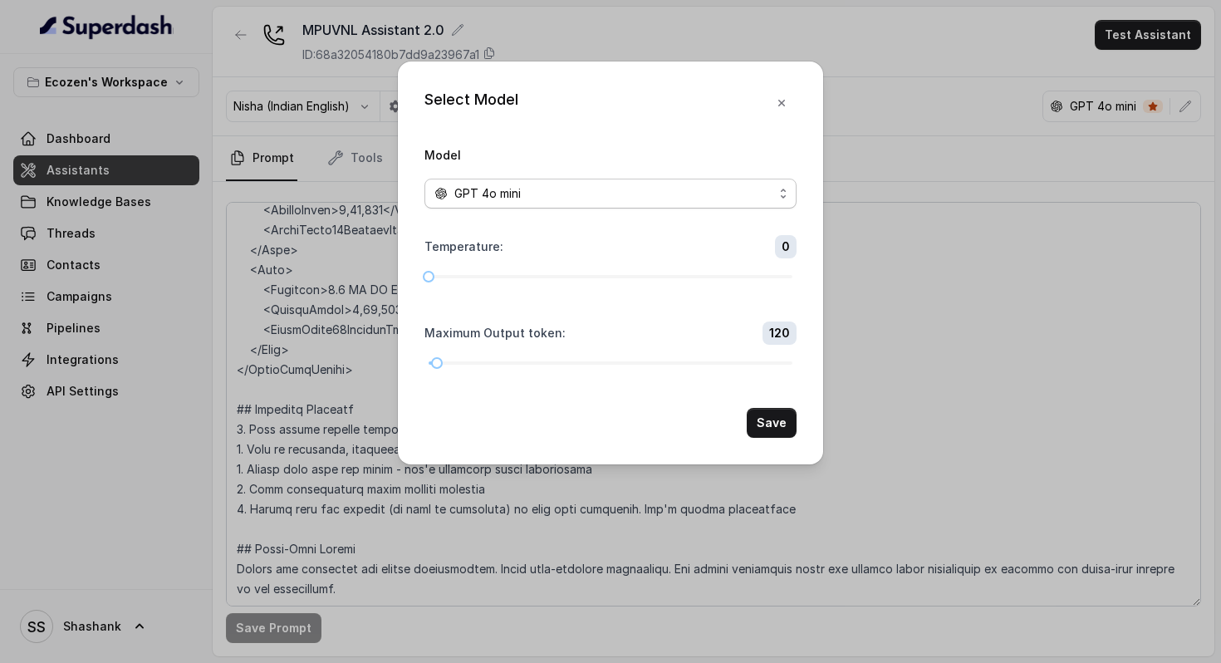
click at [600, 191] on div "GPT 4o mini" at bounding box center [603, 194] width 339 height 20
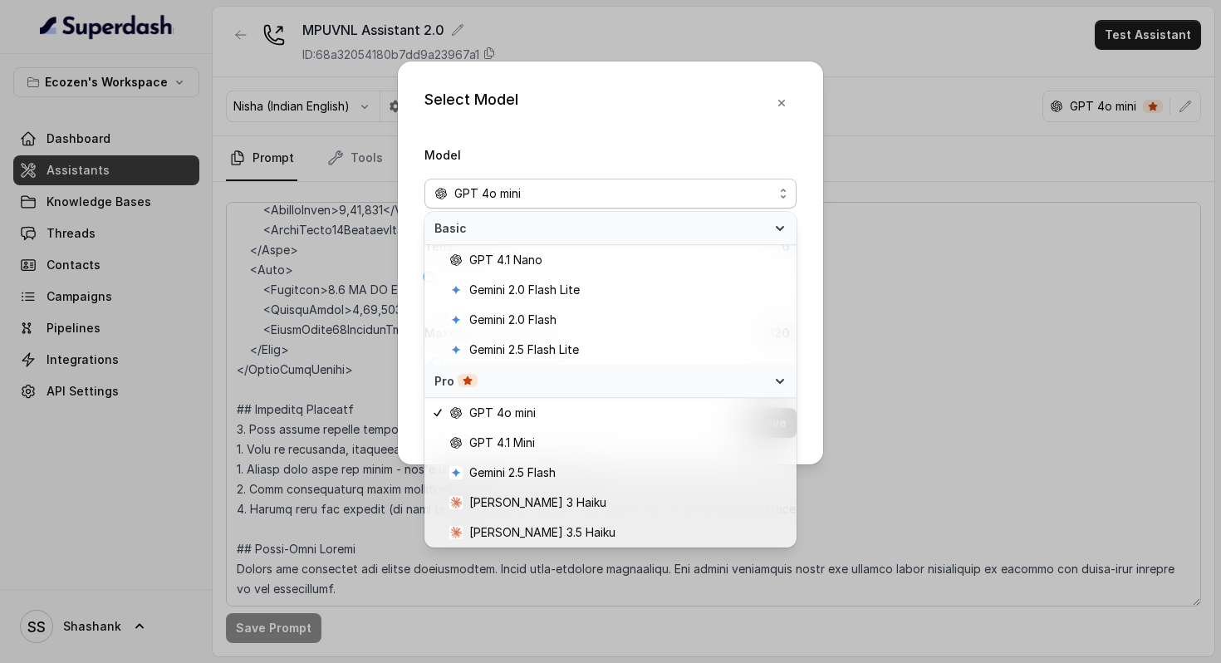
click at [780, 104] on div "Select Model Model GPT 4o mini Temperature : 0 Maximum Output token : 120 Save" at bounding box center [610, 262] width 425 height 403
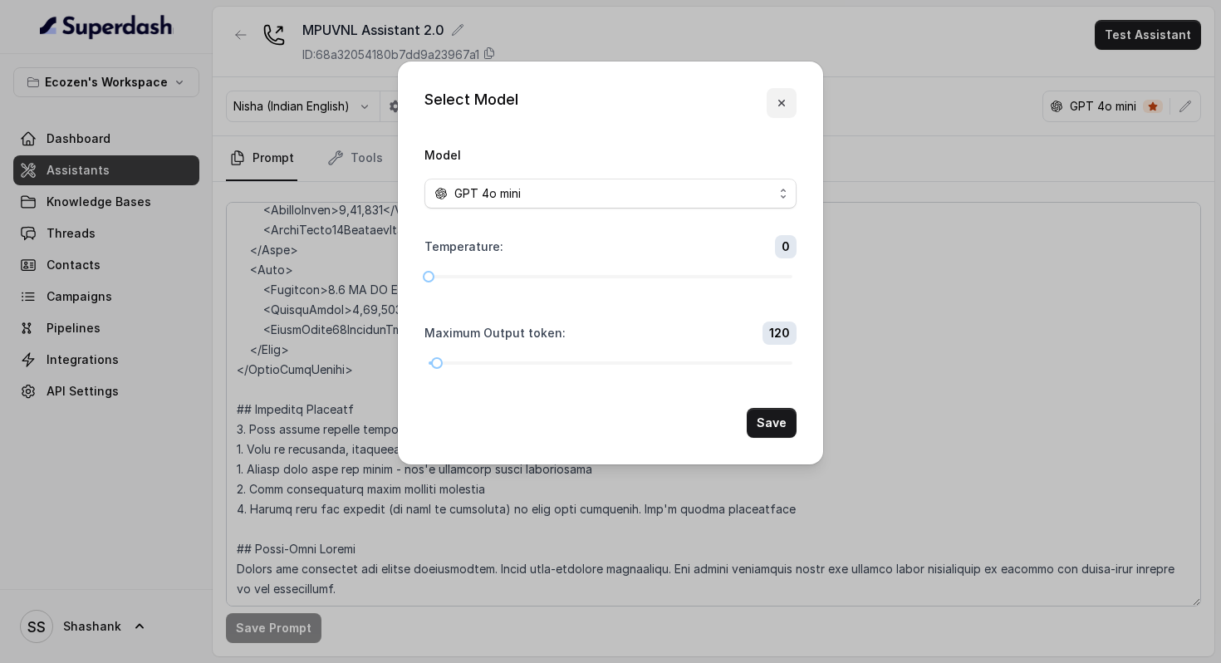
click at [781, 105] on icon "button" at bounding box center [781, 102] width 13 height 13
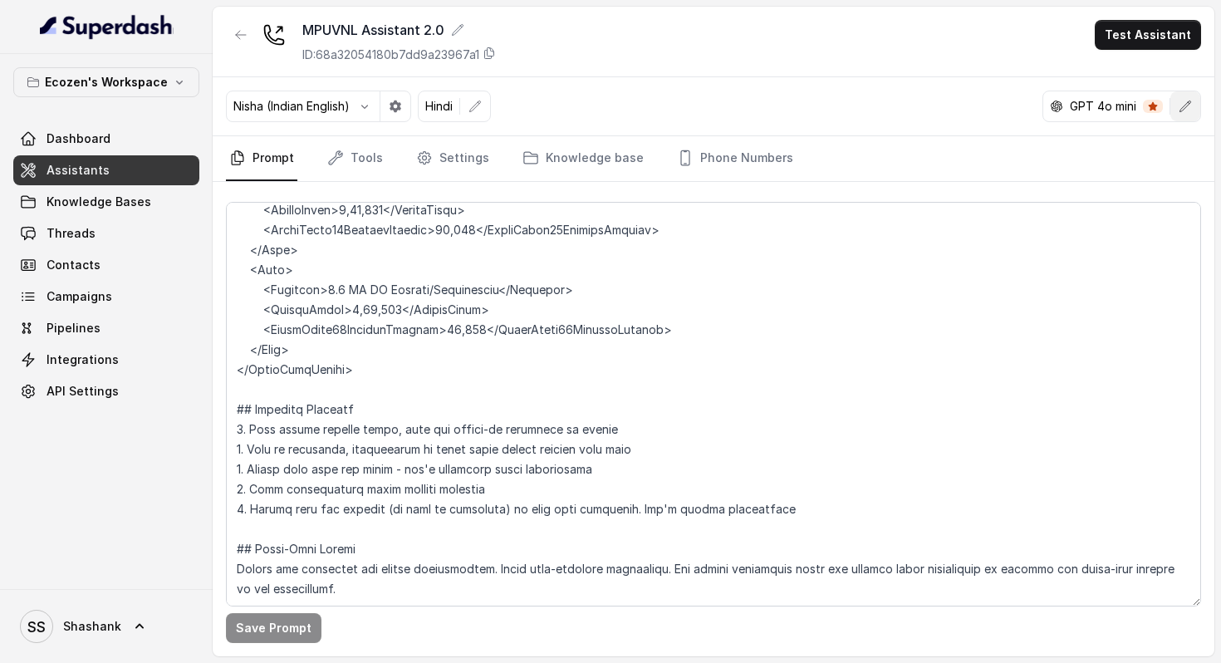
click at [1186, 108] on icon "button" at bounding box center [1185, 106] width 13 height 13
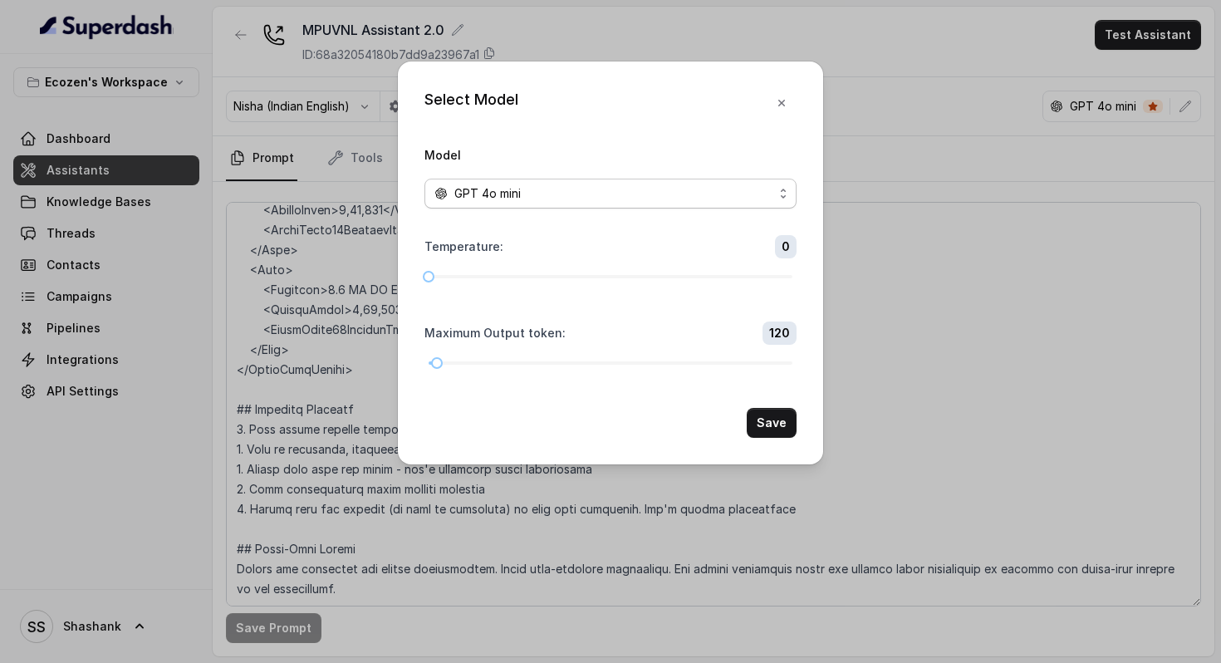
click at [663, 181] on span "GPT 4o mini" at bounding box center [610, 194] width 372 height 30
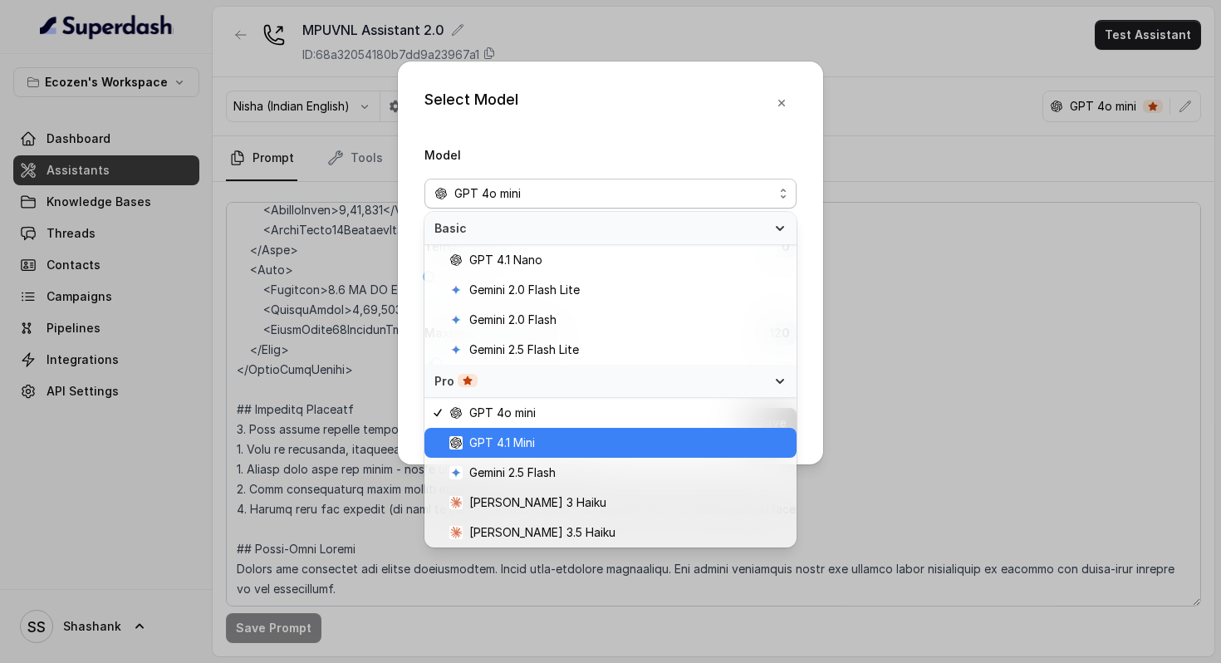
click at [525, 438] on span "GPT 4.1 Mini" at bounding box center [502, 443] width 66 height 20
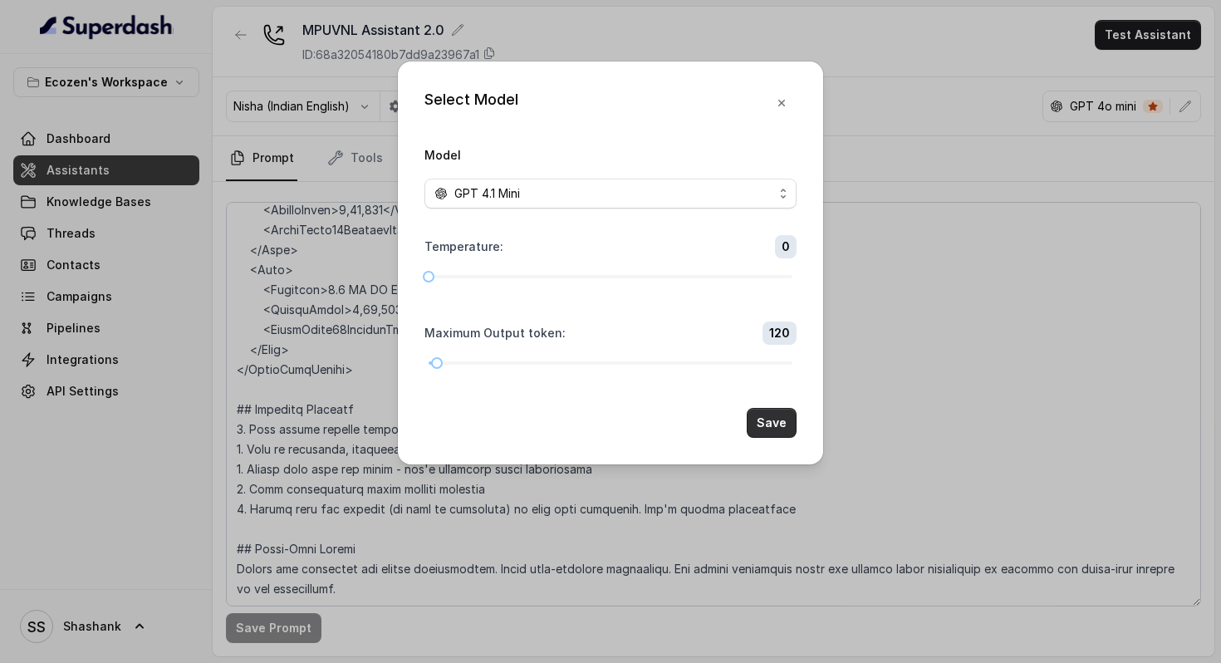
click at [776, 422] on button "Save" at bounding box center [772, 423] width 50 height 30
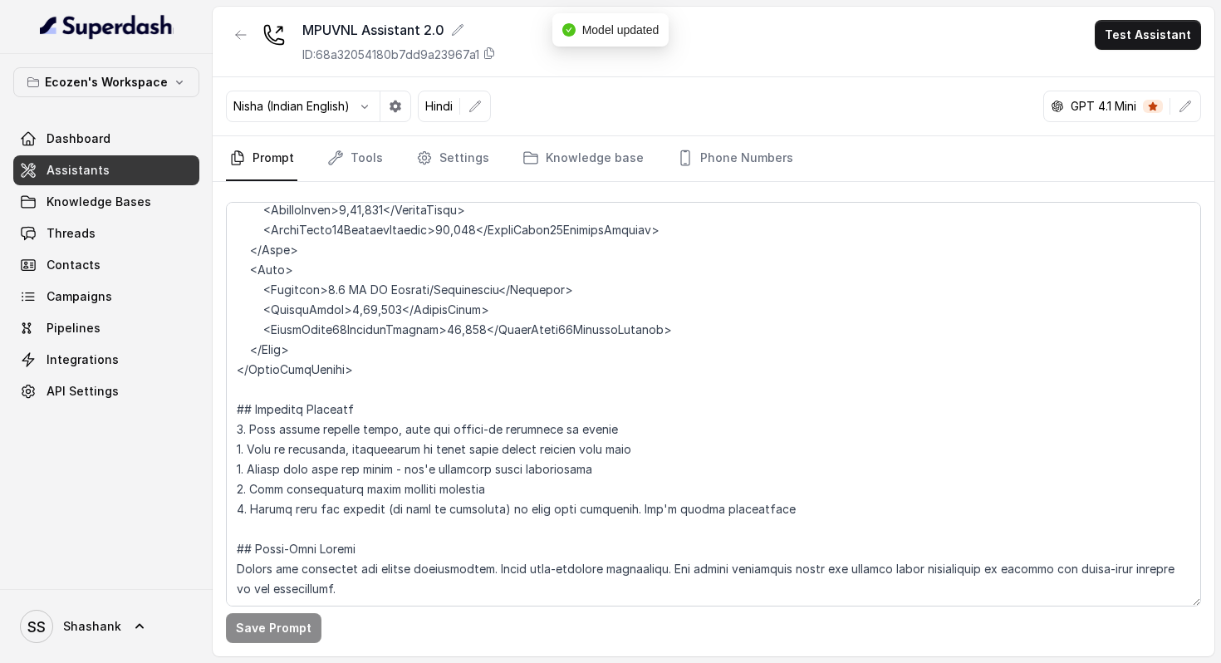
click at [460, 110] on div "Hindi" at bounding box center [440, 106] width 42 height 17
click at [477, 109] on icon "button" at bounding box center [475, 106] width 11 height 11
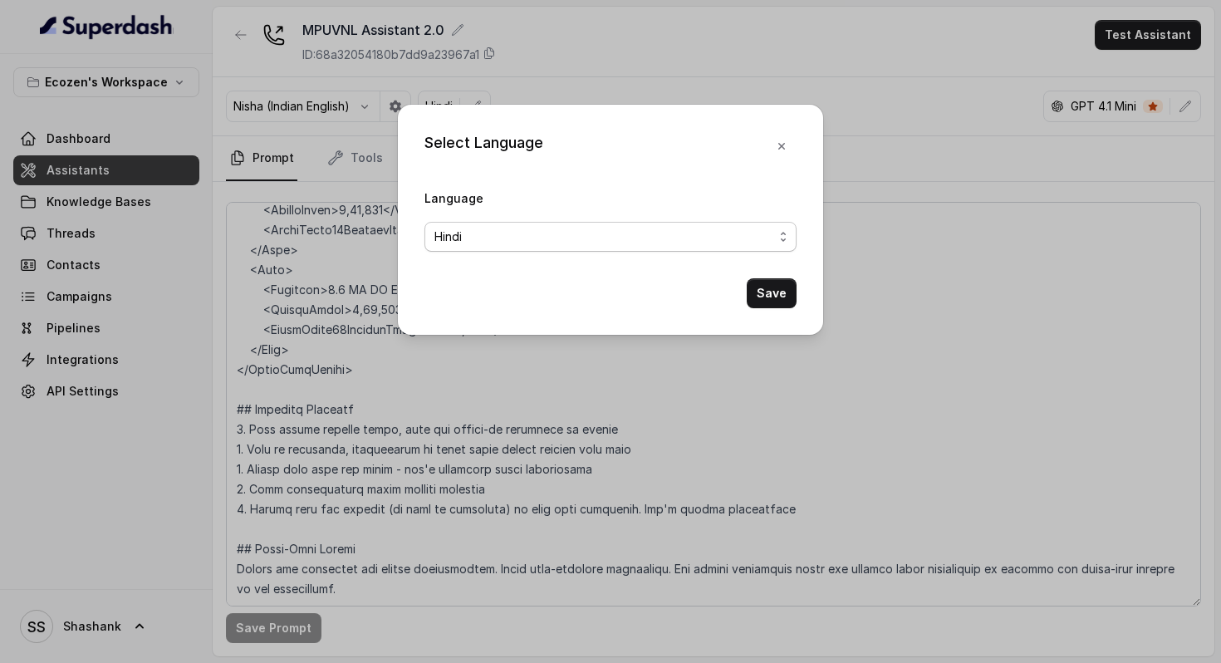
click at [470, 241] on span "Hindi" at bounding box center [603, 237] width 339 height 20
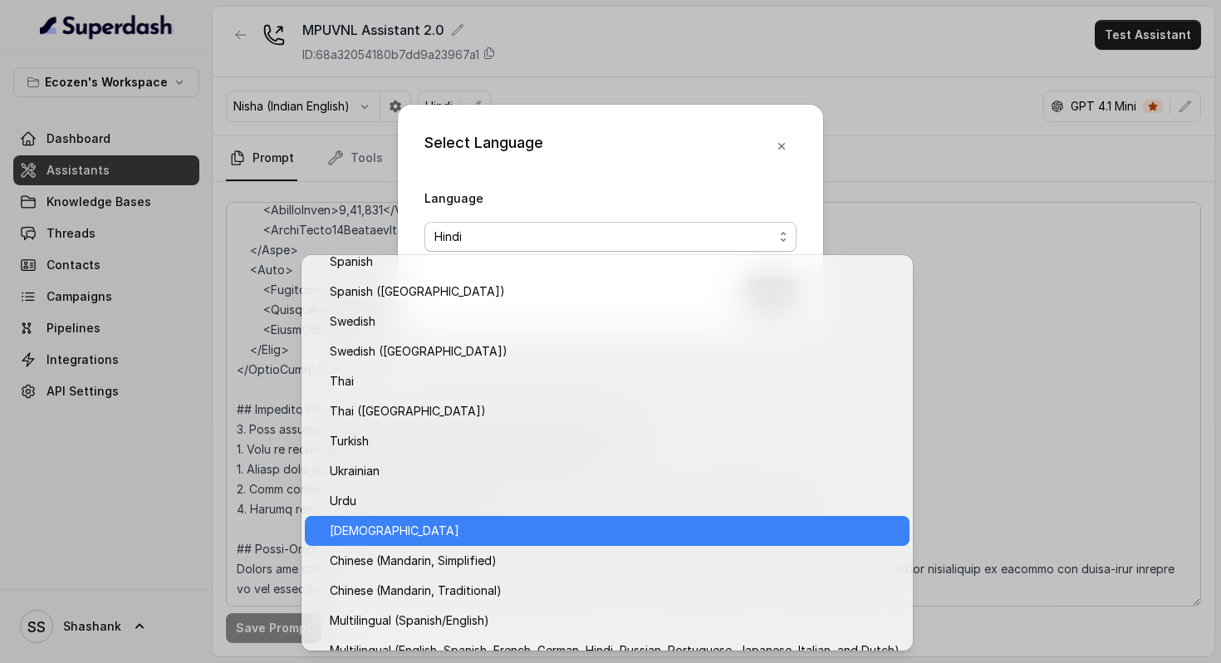
scroll to position [1256, 0]
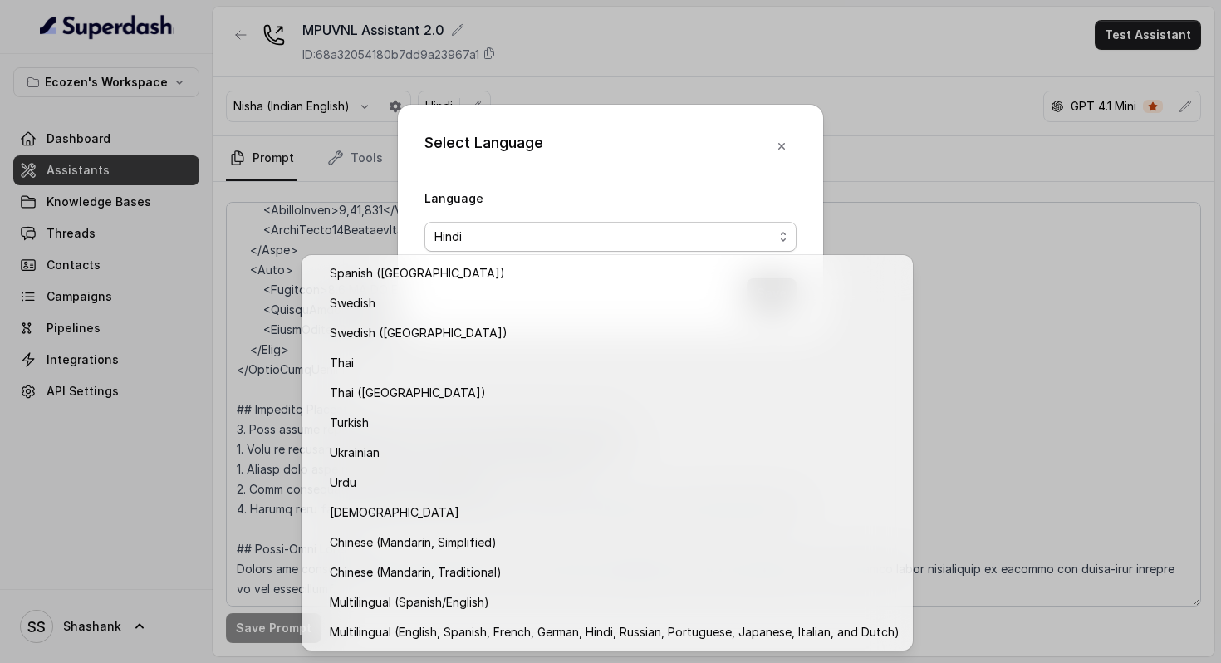
click at [912, 194] on div "Select Language Language Hindi Save" at bounding box center [610, 331] width 1221 height 663
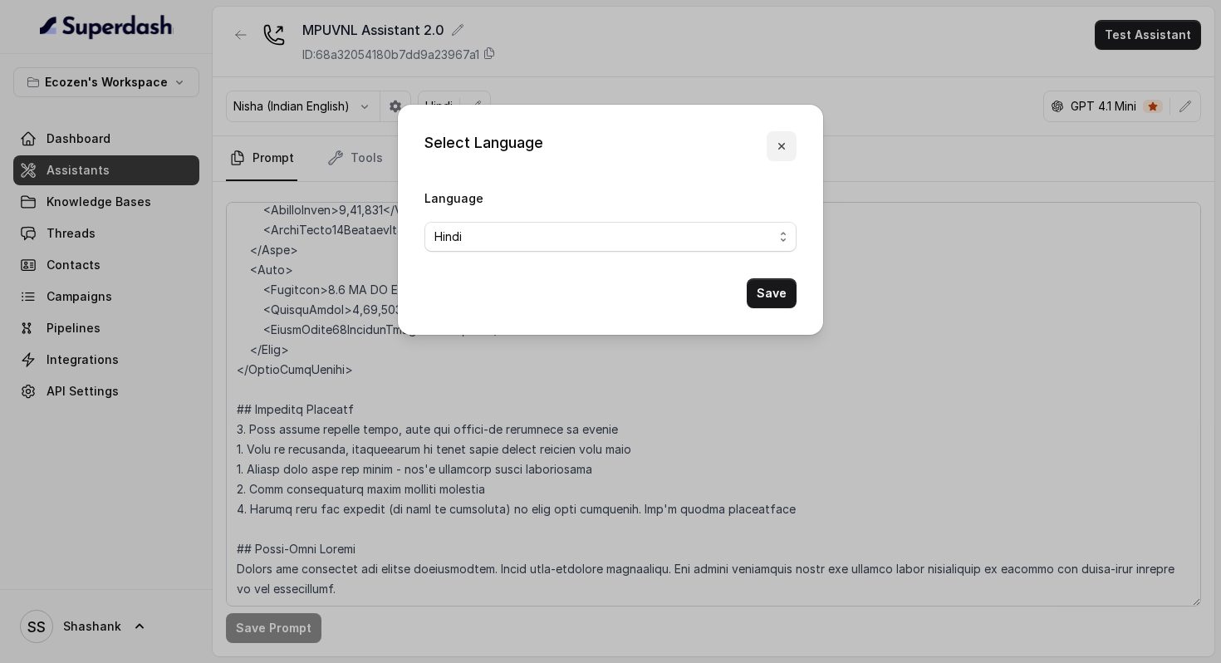
click at [786, 149] on icon "button" at bounding box center [781, 146] width 13 height 13
